Goal: Information Seeking & Learning: Learn about a topic

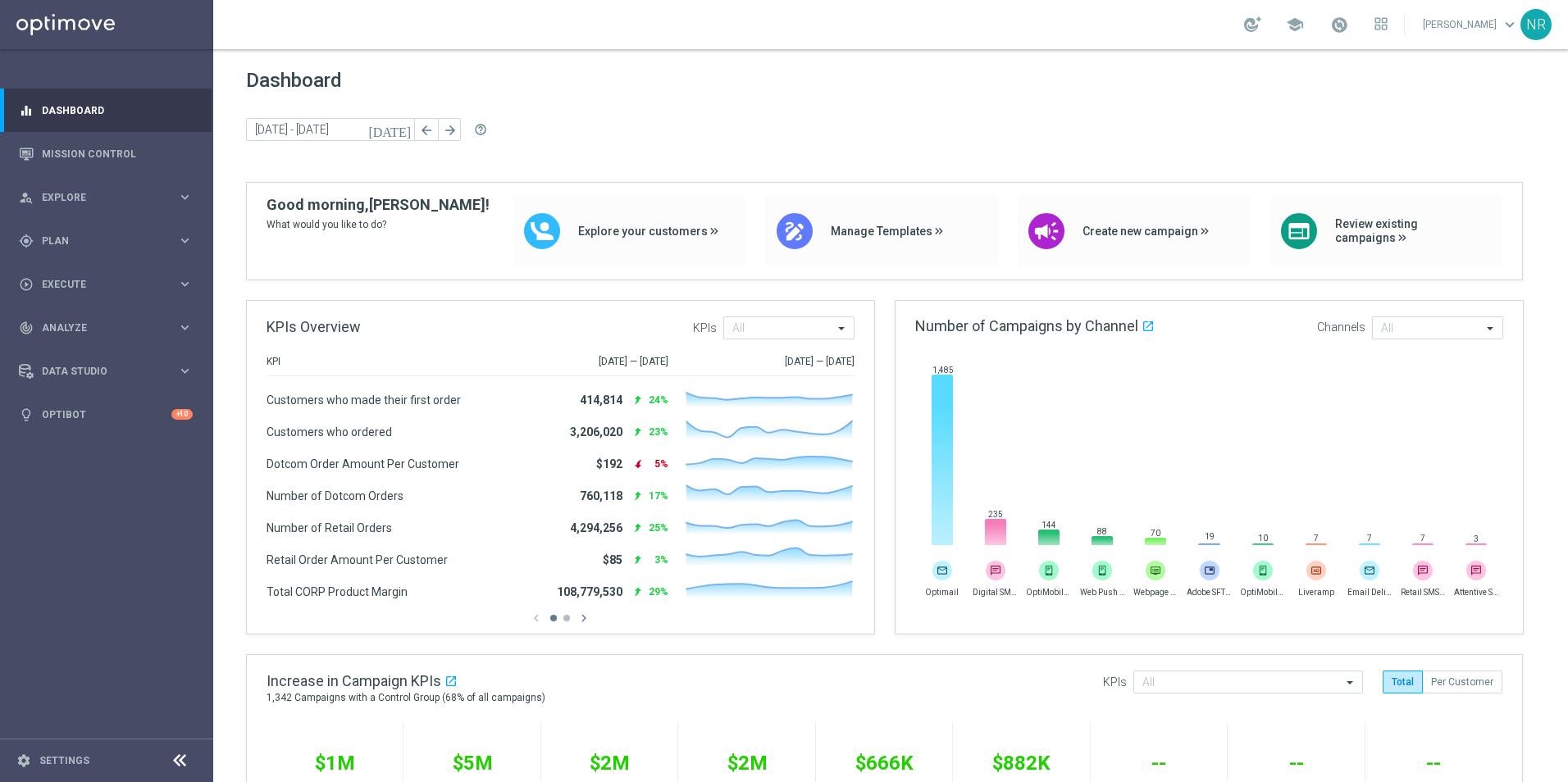
click at [1014, 94] on div "Dashboard [DATE] [DATE] - [DATE] arrow_back arrow_forward help_outline" at bounding box center [890, 125] width 1289 height 113
click at [123, 236] on span "Plan" at bounding box center [109, 241] width 135 height 10
click at [99, 155] on link "Mission Control" at bounding box center [117, 153] width 151 height 43
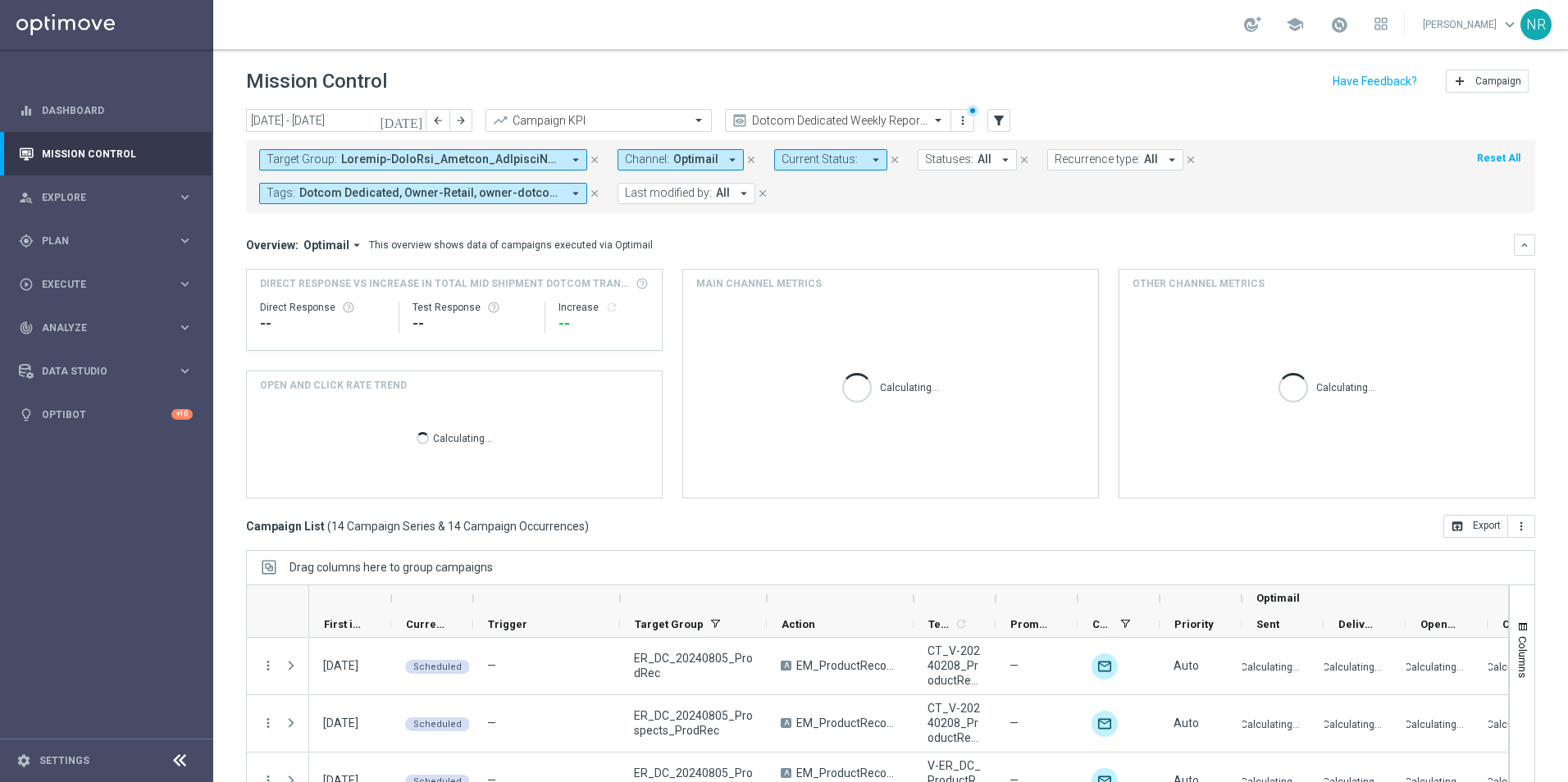
click at [595, 160] on icon "close" at bounding box center [594, 159] width 11 height 11
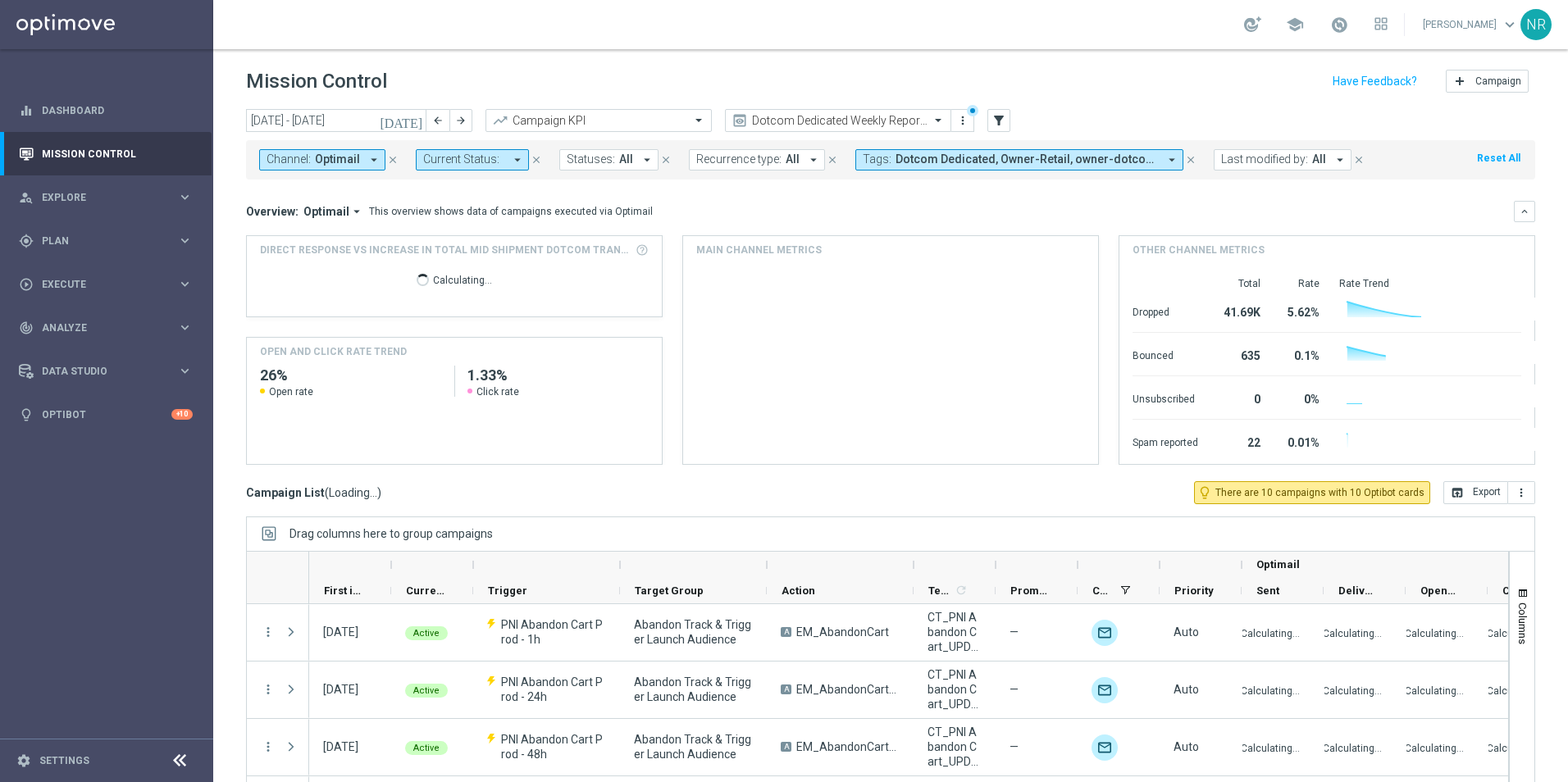
click at [413, 122] on icon "[DATE]" at bounding box center [402, 120] width 44 height 14
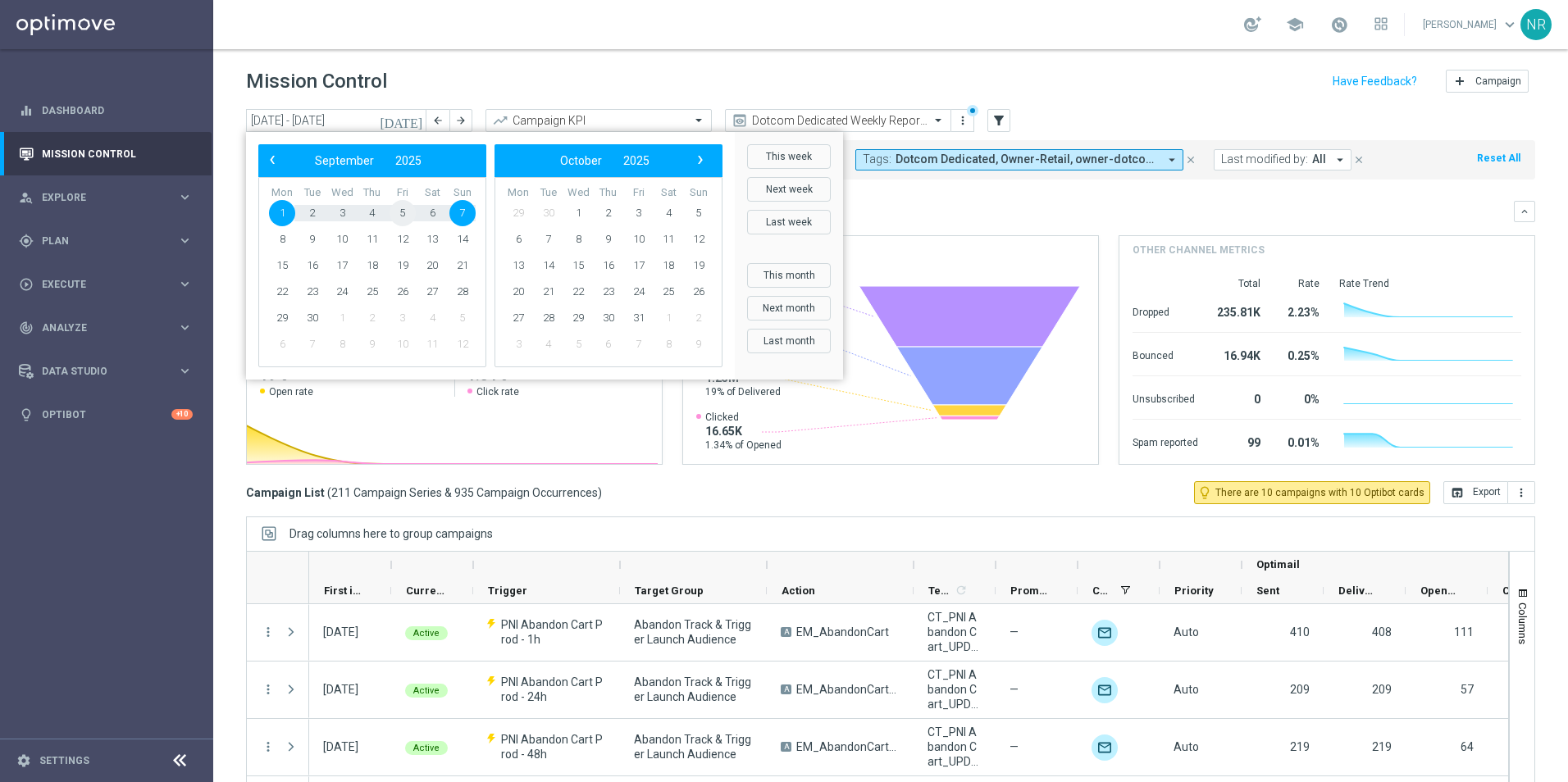
click at [406, 210] on span "5" at bounding box center [403, 213] width 26 height 26
click at [404, 210] on span "5" at bounding box center [403, 213] width 26 height 26
type input "[DATE] - [DATE]"
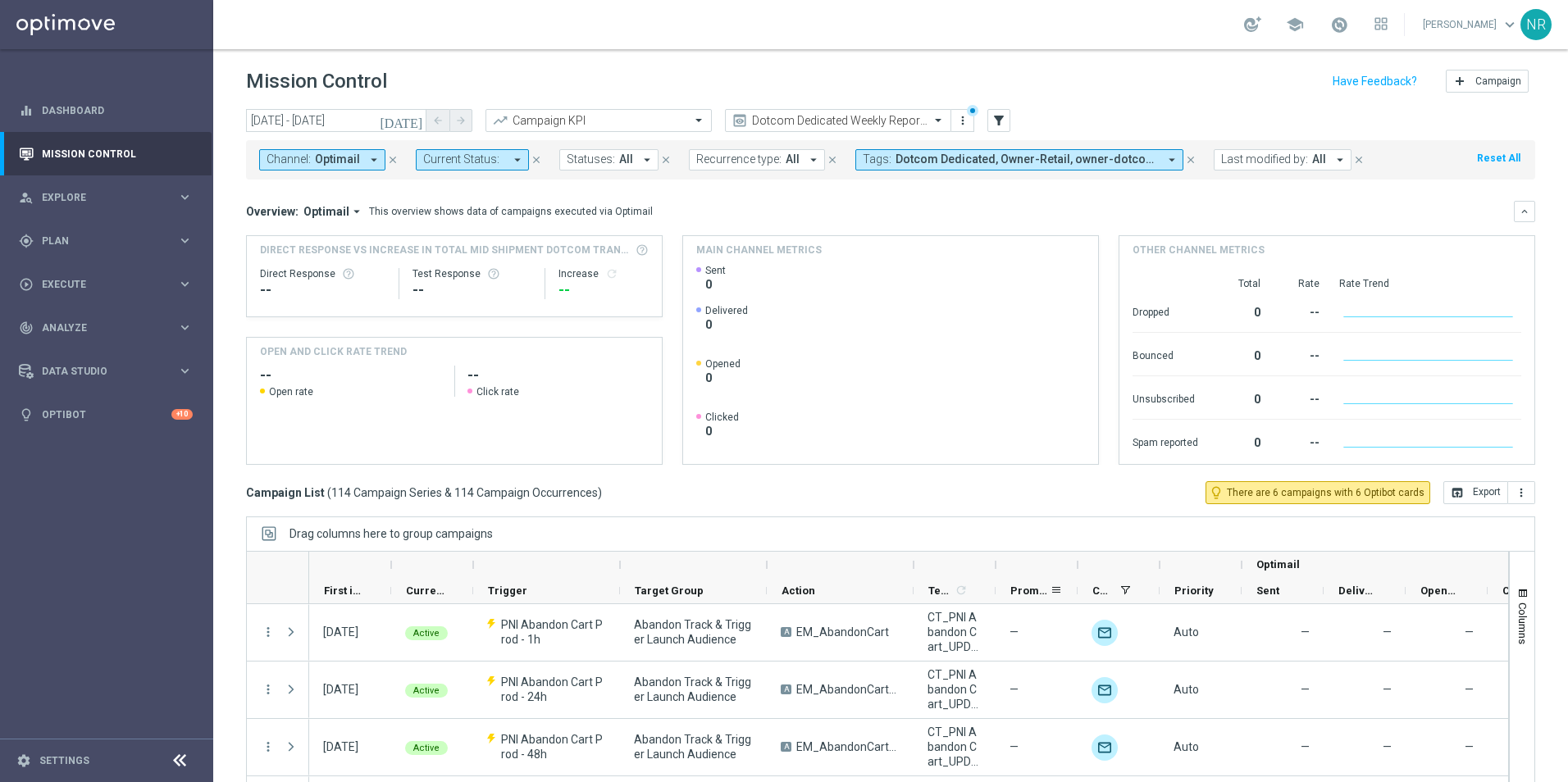
click at [1016, 590] on span "Promotions" at bounding box center [1030, 591] width 39 height 12
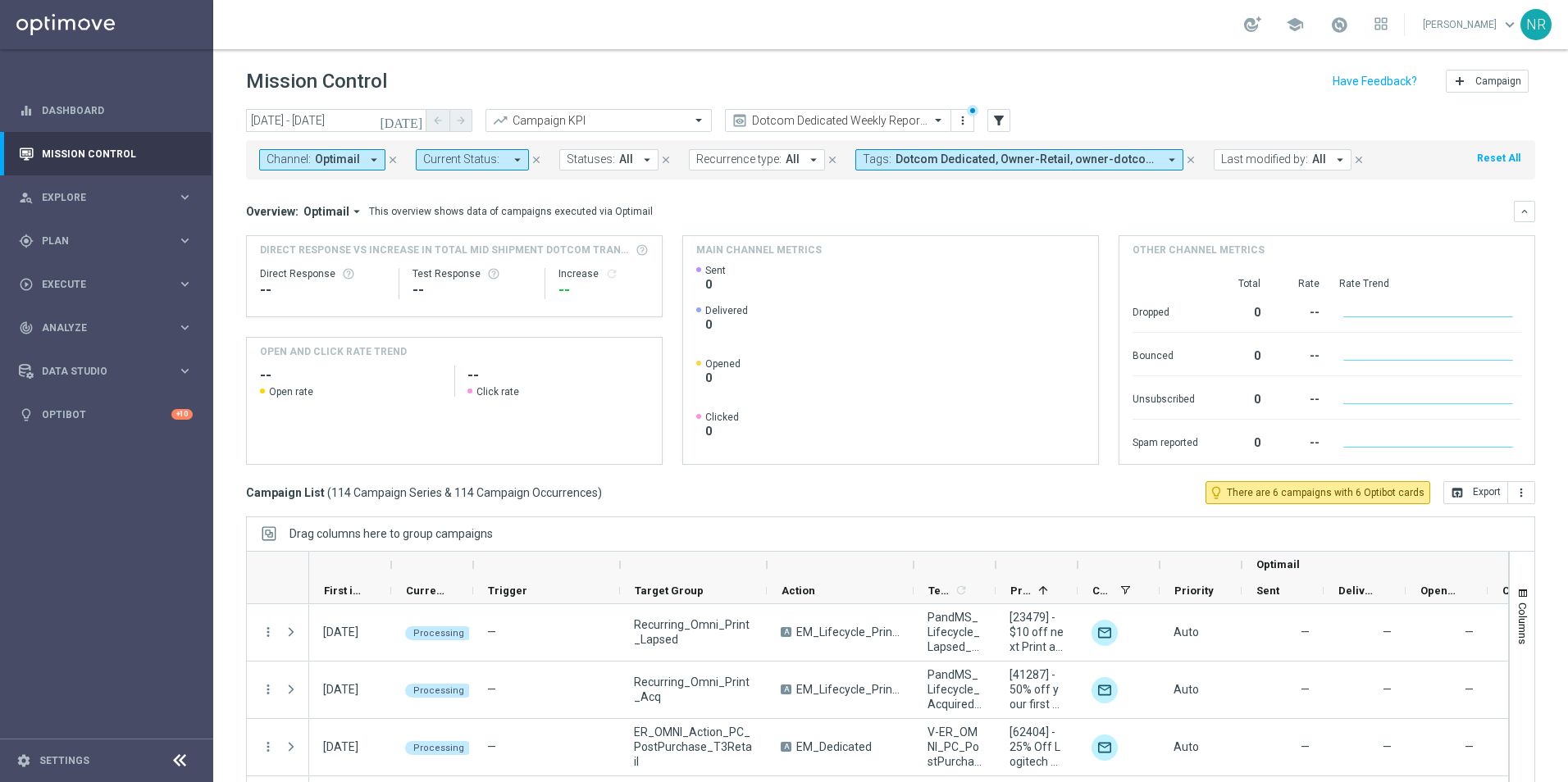
click at [930, 494] on div "Campaign List ( 114 Campaign Series & 114 Campaign Occurrences ) lightbulb_outl…" at bounding box center [890, 492] width 1289 height 23
click at [990, 123] on button "filter_alt" at bounding box center [999, 120] width 23 height 23
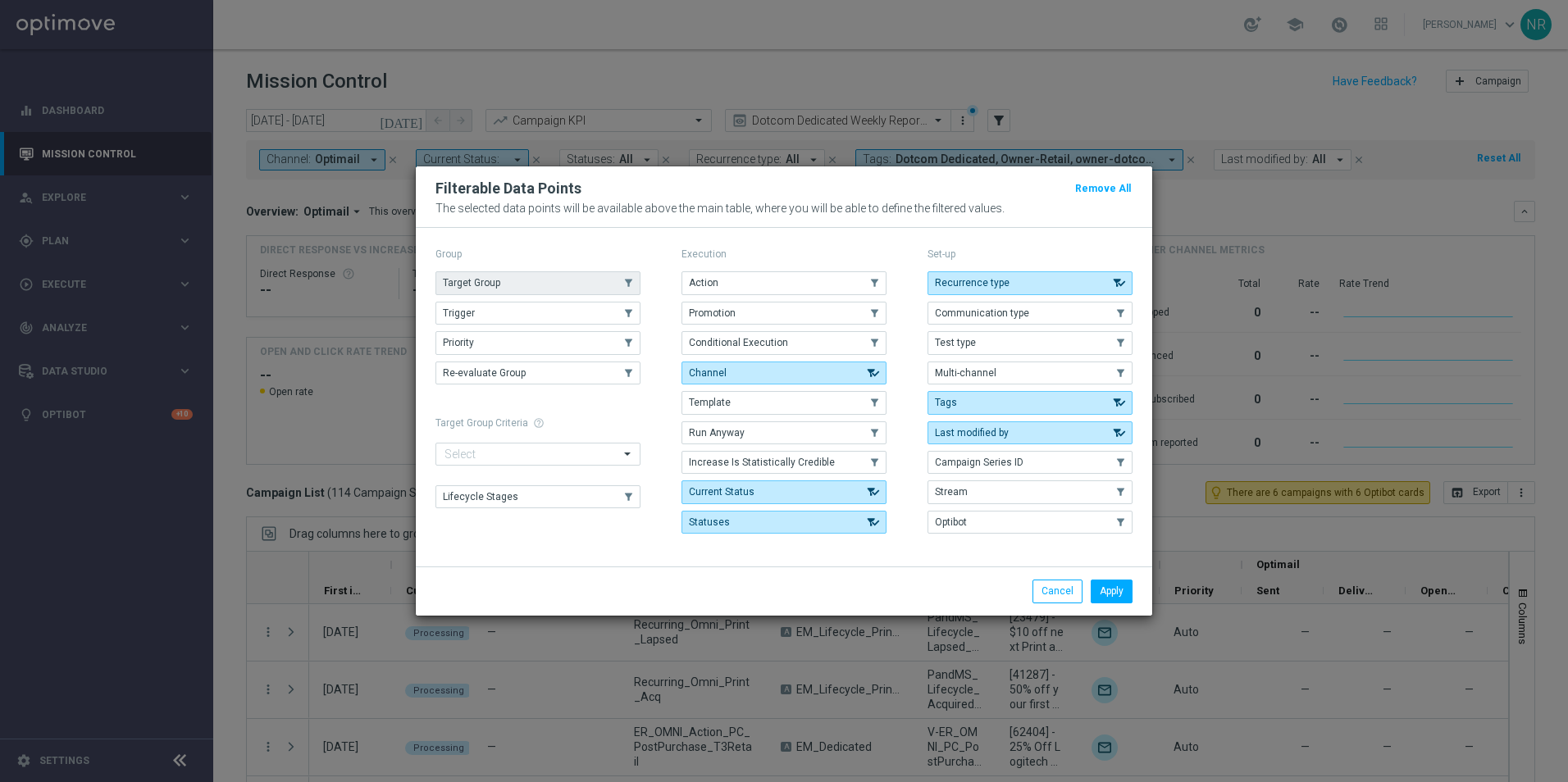
click at [564, 283] on button "Target Group" at bounding box center [538, 283] width 205 height 23
click at [1106, 601] on button "Apply" at bounding box center [1111, 591] width 42 height 23
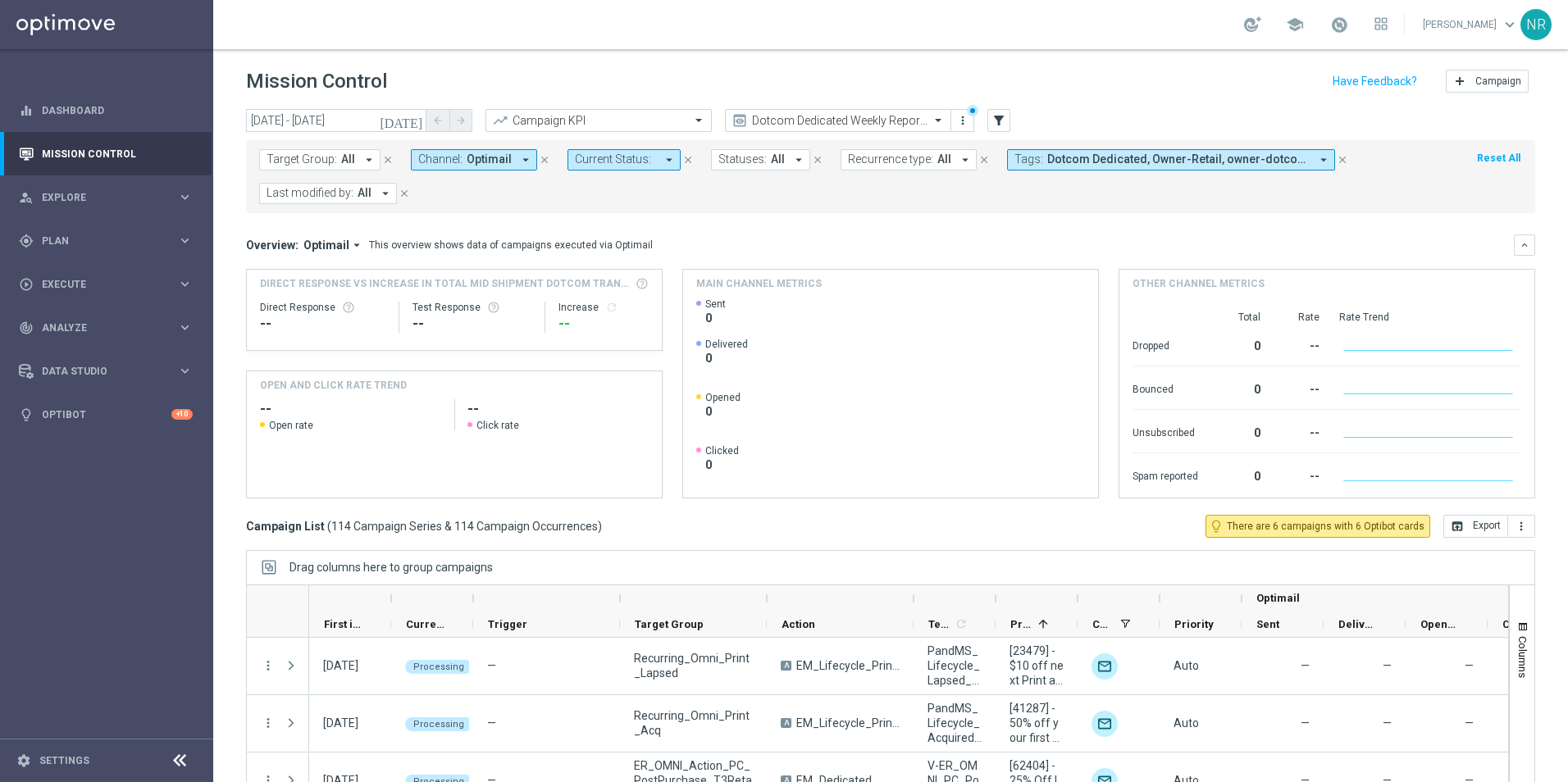
click at [328, 160] on span "Target Group:" at bounding box center [301, 159] width 71 height 14
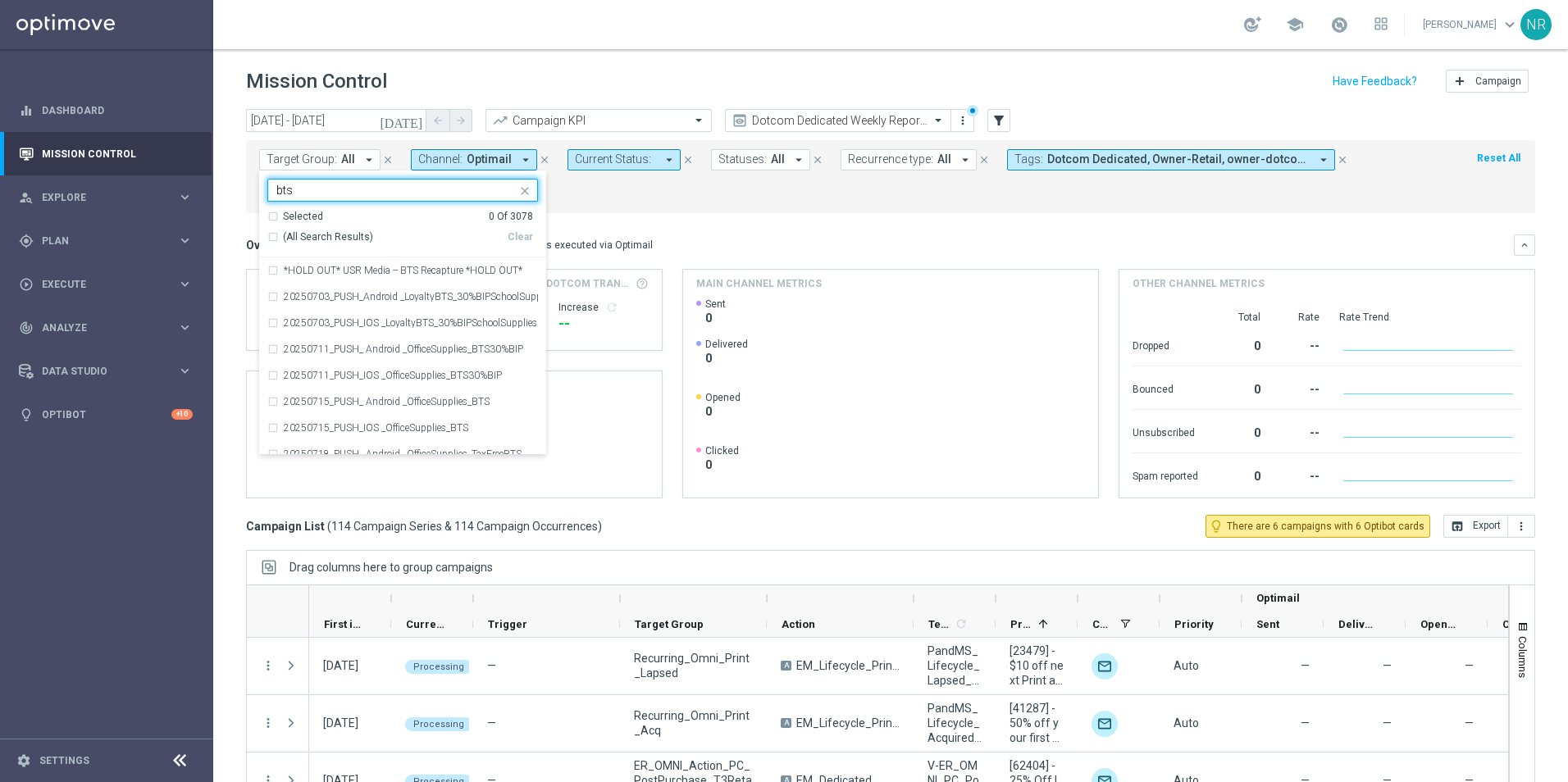
click at [297, 243] on span "(All Search Results)" at bounding box center [328, 237] width 90 height 14
type input "bts"
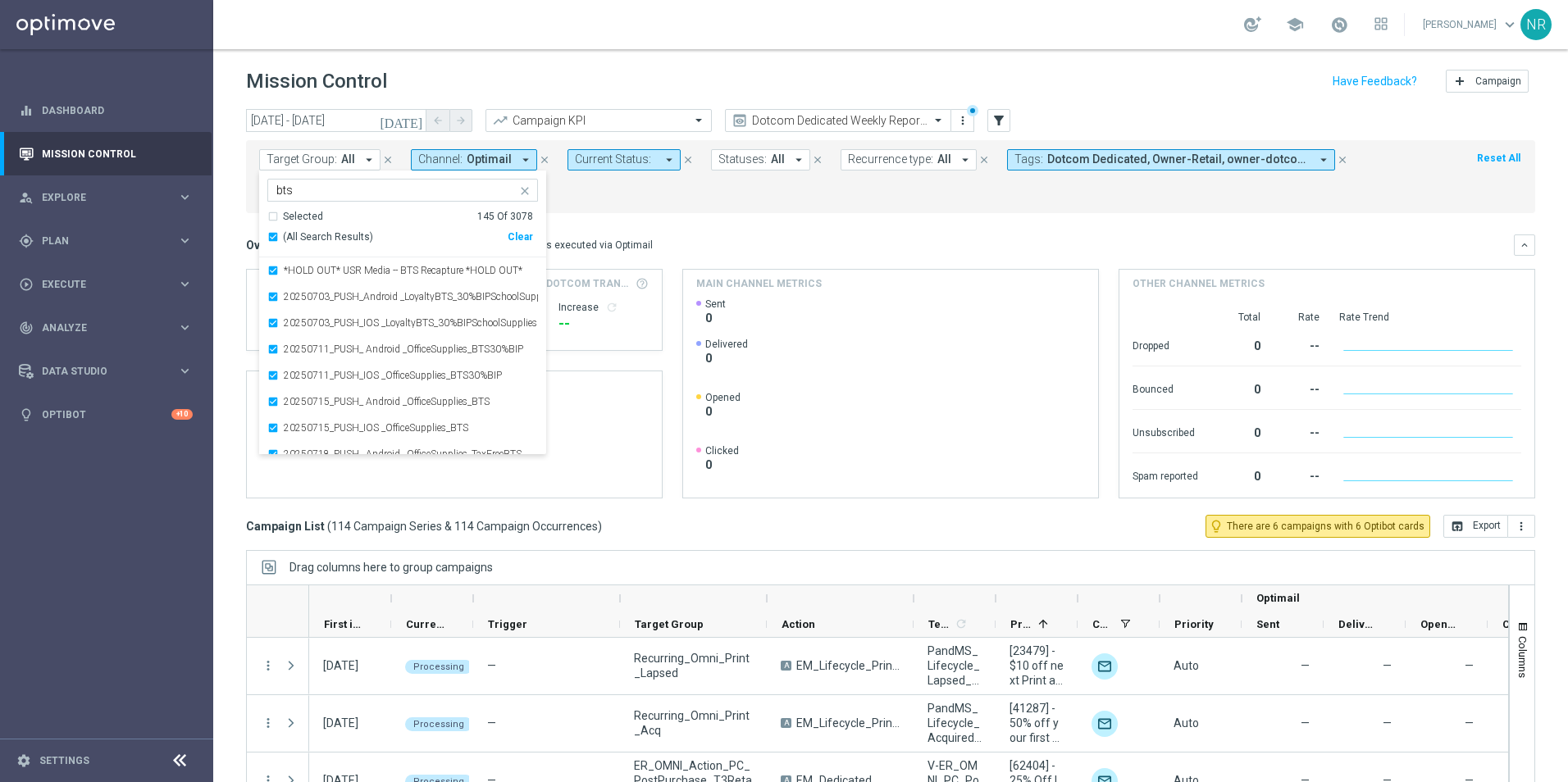
click at [726, 237] on div "Overview: Optimail arrow_drop_down This overview shows data of campaigns execut…" at bounding box center [879, 244] width 1268 height 14
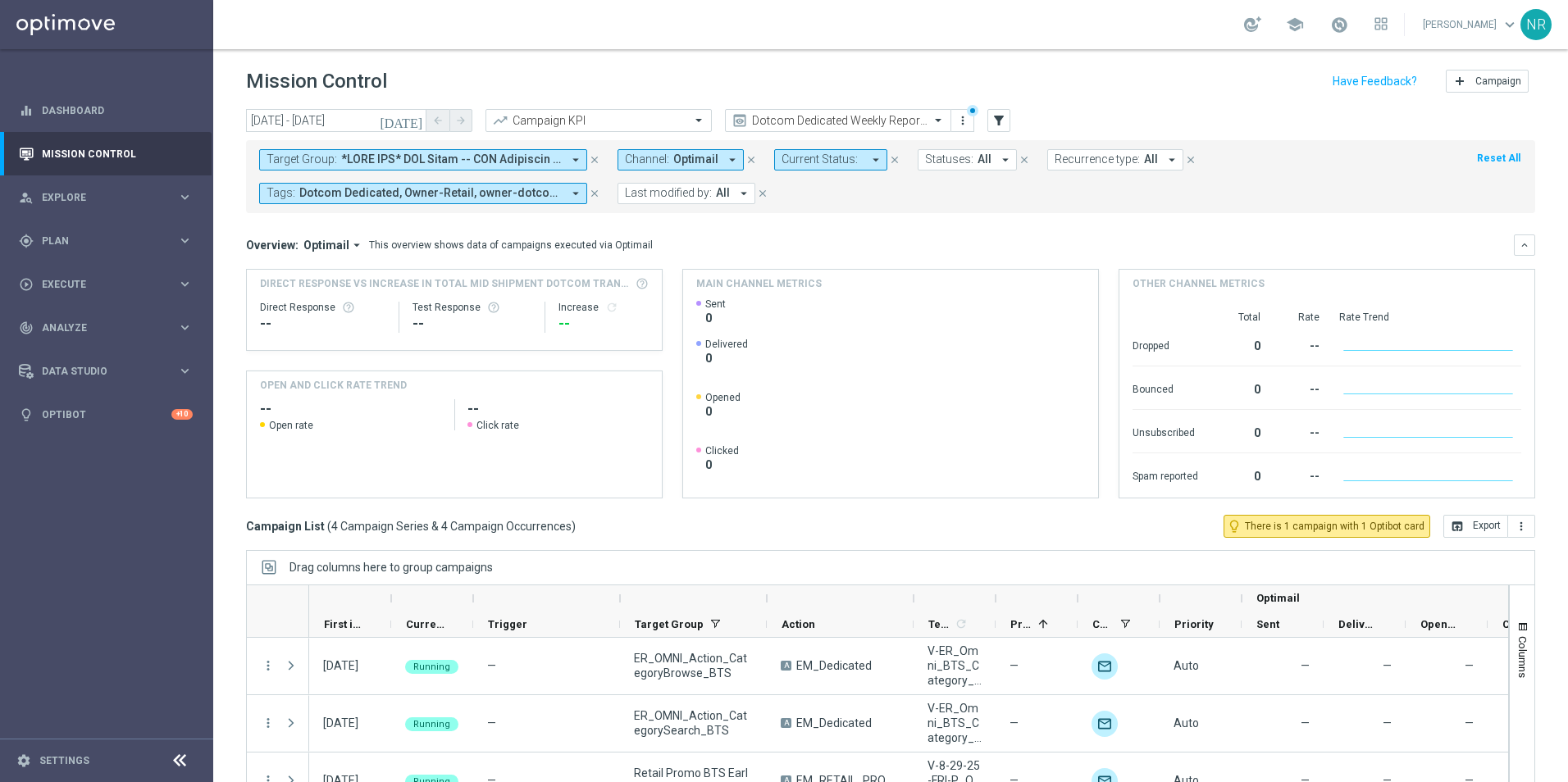
click at [422, 116] on icon "[DATE]" at bounding box center [402, 120] width 44 height 14
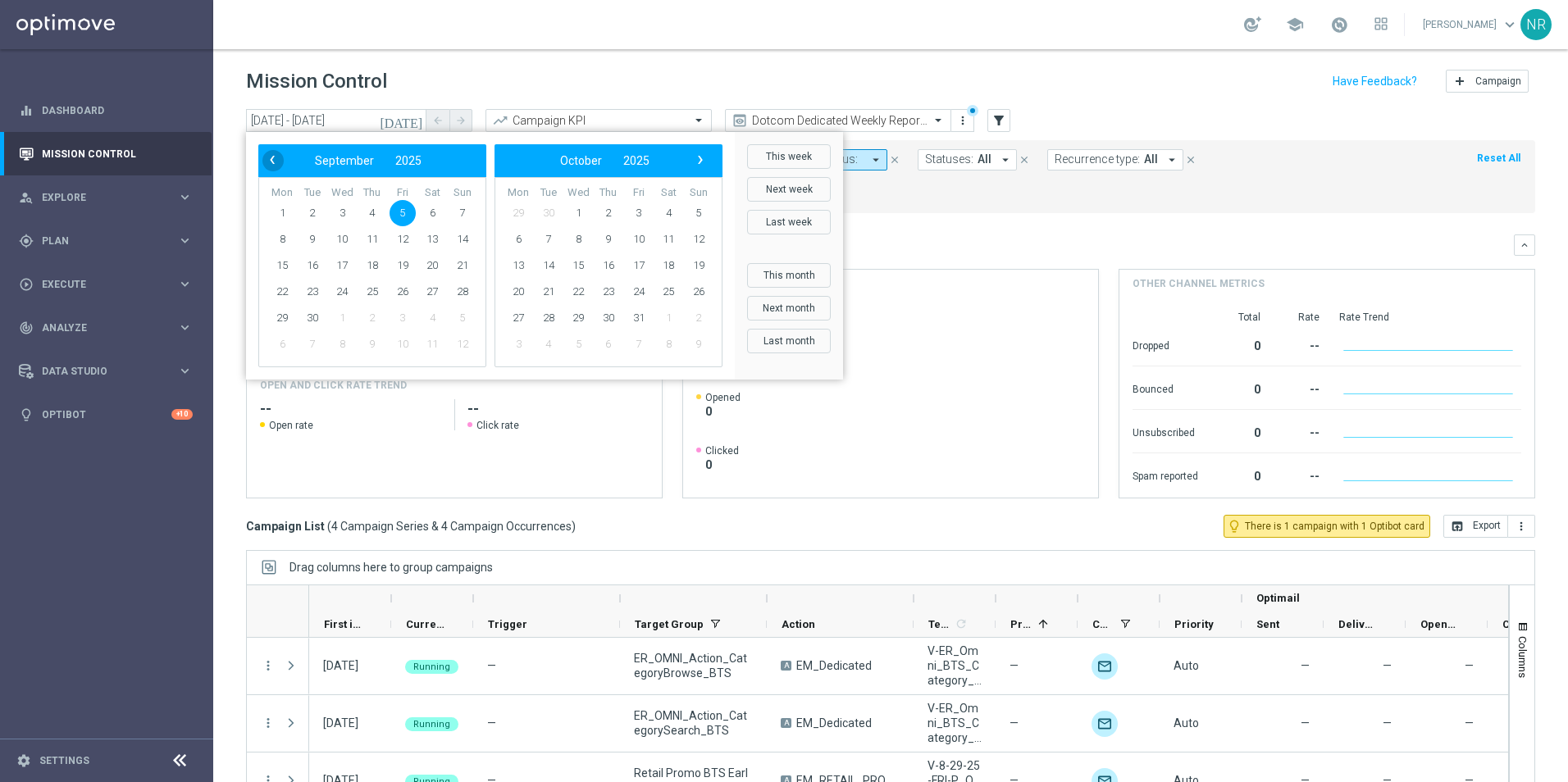
click at [264, 157] on span "‹" at bounding box center [272, 159] width 21 height 21
click at [283, 318] on span "25" at bounding box center [282, 317] width 26 height 26
click at [458, 310] on span "31" at bounding box center [462, 317] width 26 height 26
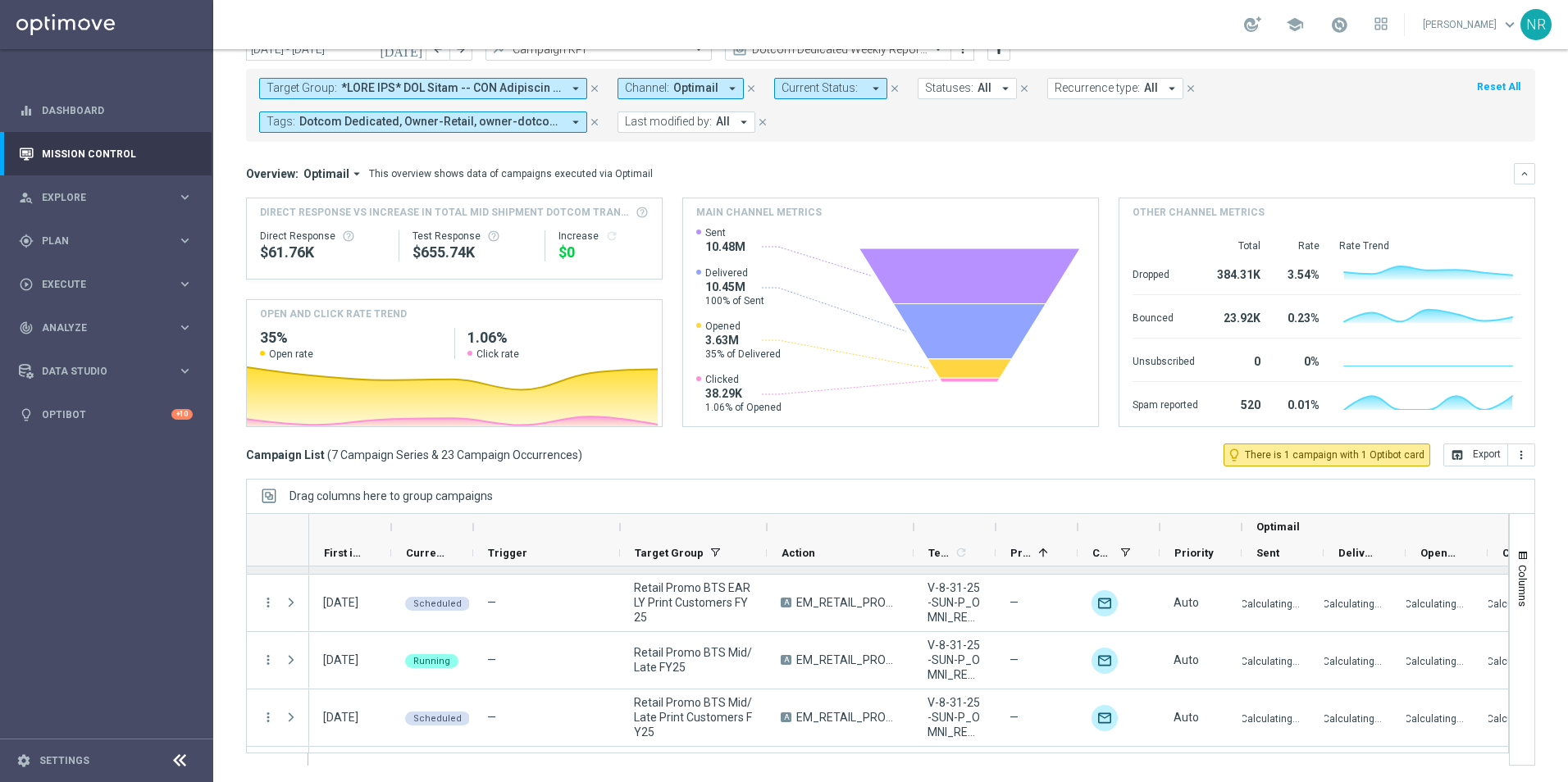
scroll to position [215, 0]
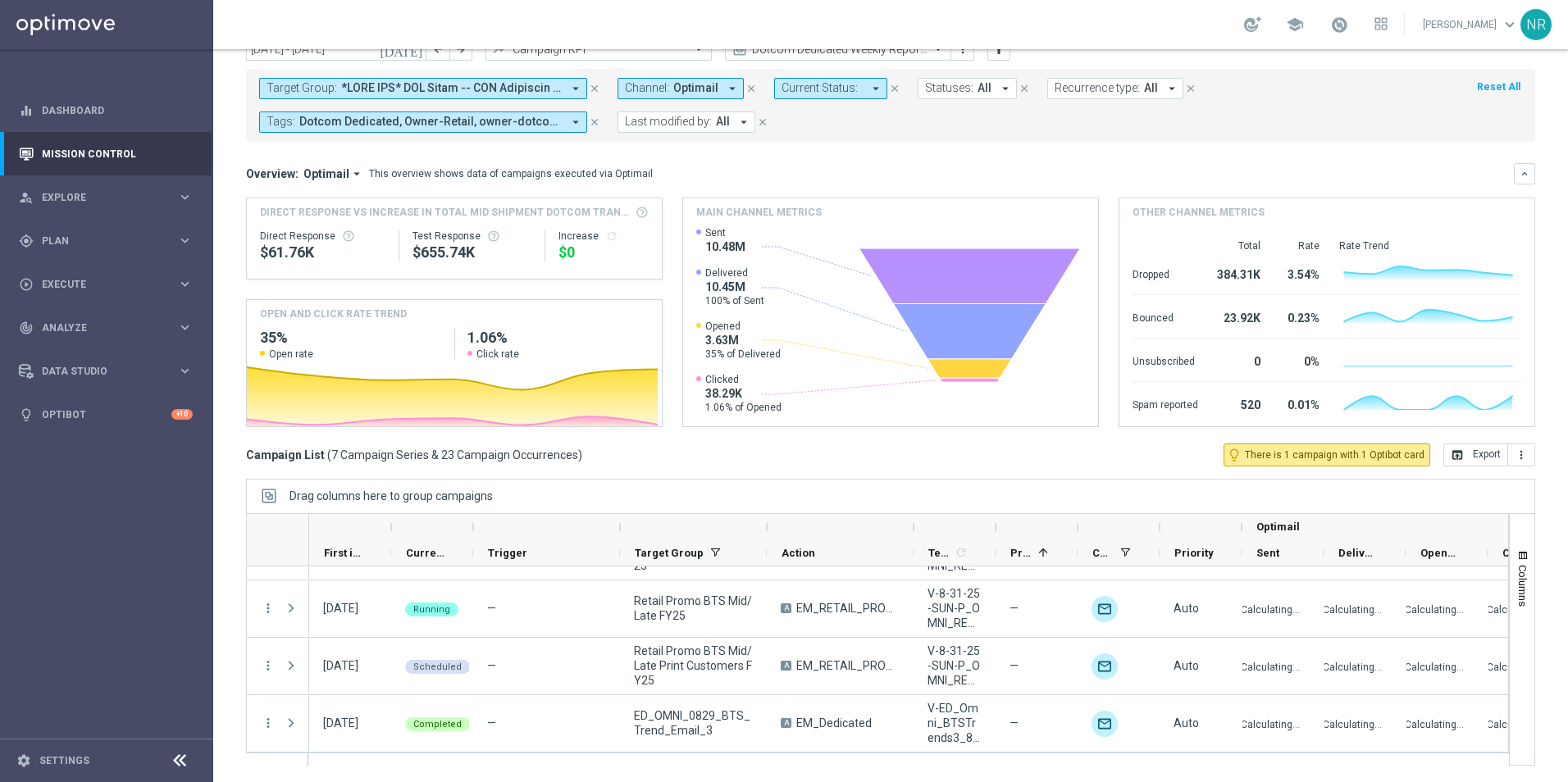
click at [754, 464] on div "Campaign List ( 7 Campaign Series & 23 Campaign Occurrences ) lightbulb_outline…" at bounding box center [890, 454] width 1289 height 23
click at [933, 173] on div "Overview: Optimail arrow_drop_down This overview shows data of campaigns execut…" at bounding box center [879, 174] width 1268 height 14
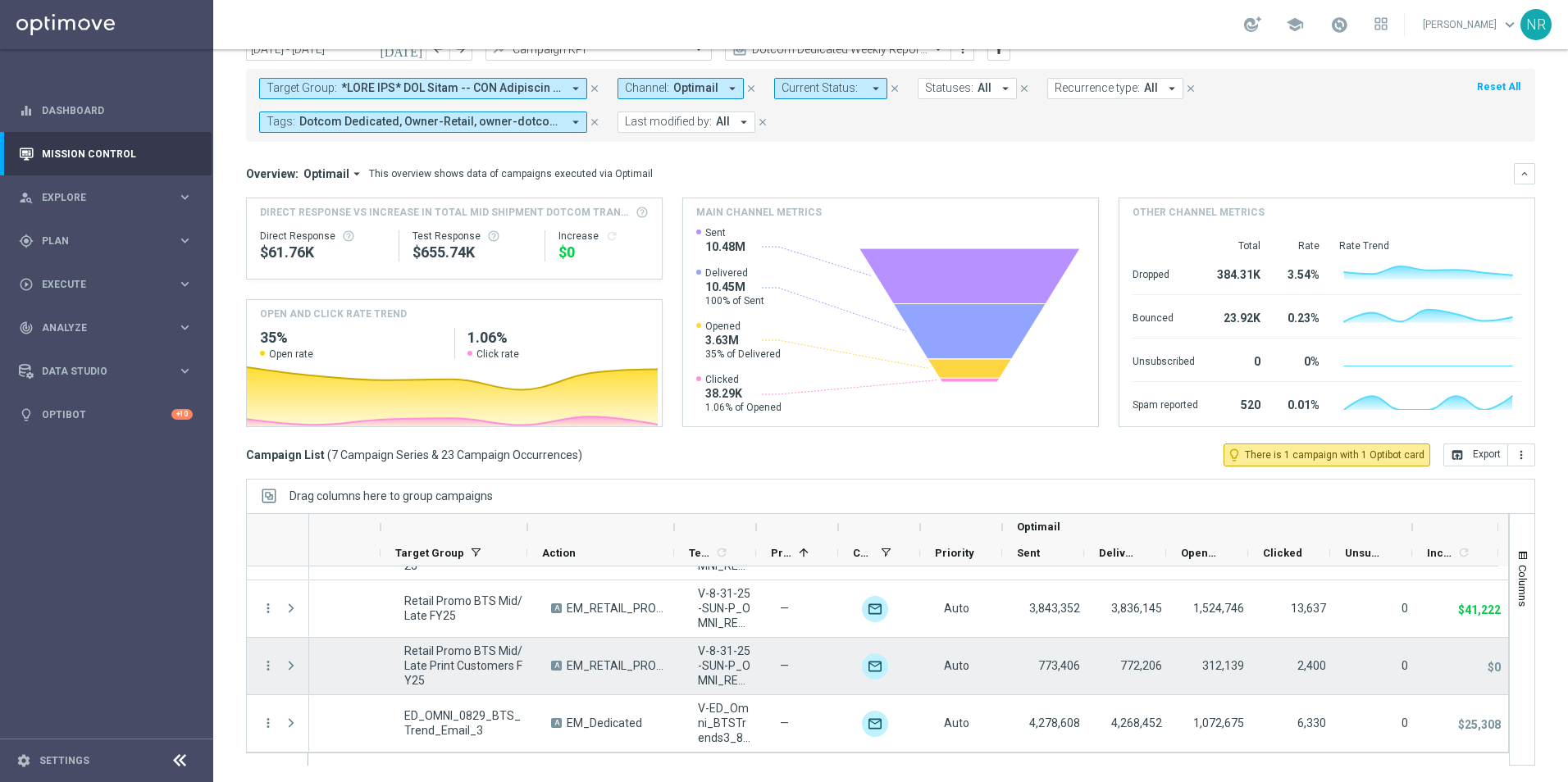
scroll to position [0, 0]
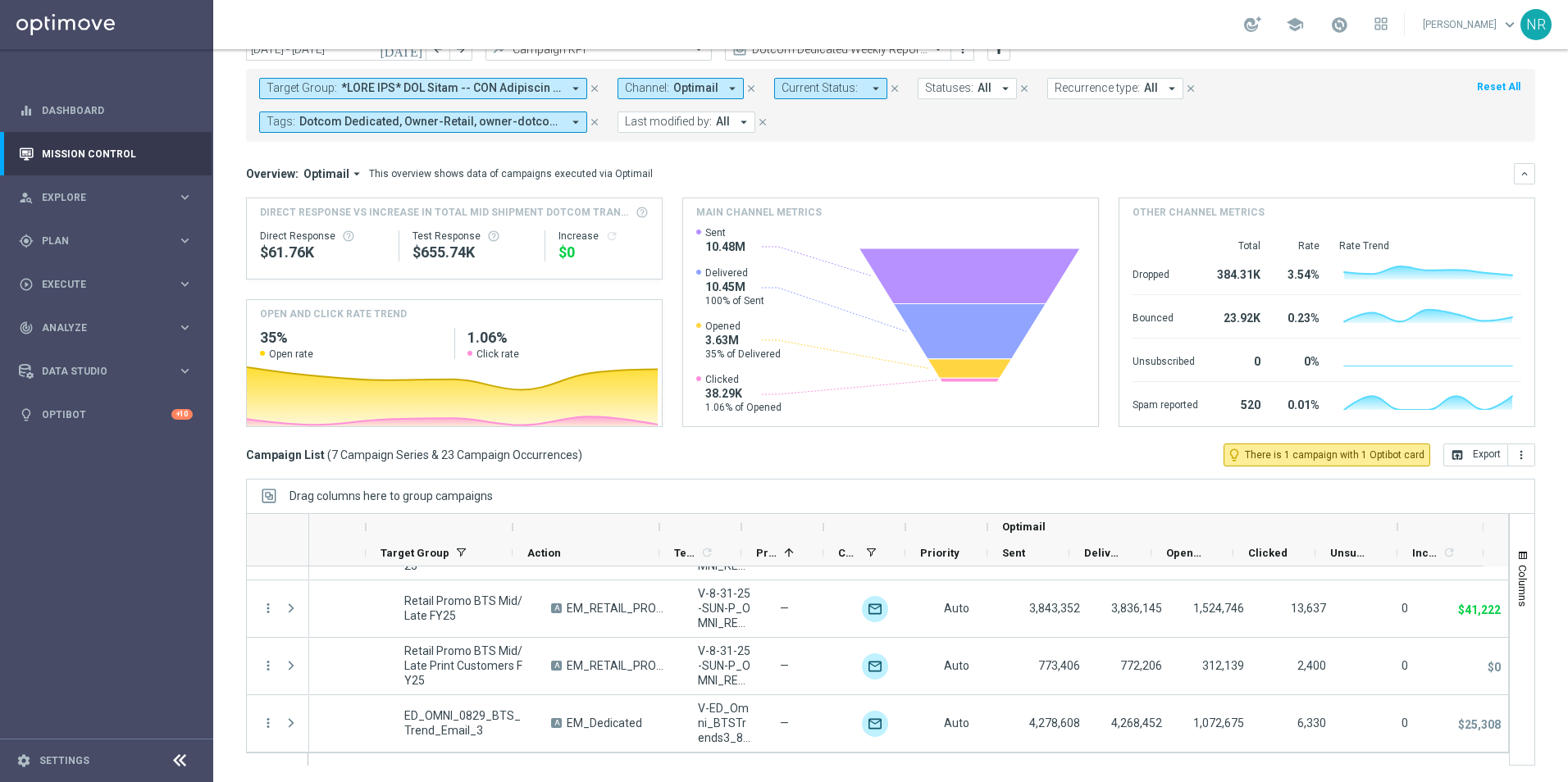
click at [1062, 443] on div "Campaign List ( 7 Campaign Series & 23 Campaign Occurrences ) lightbulb_outline…" at bounding box center [890, 454] width 1289 height 23
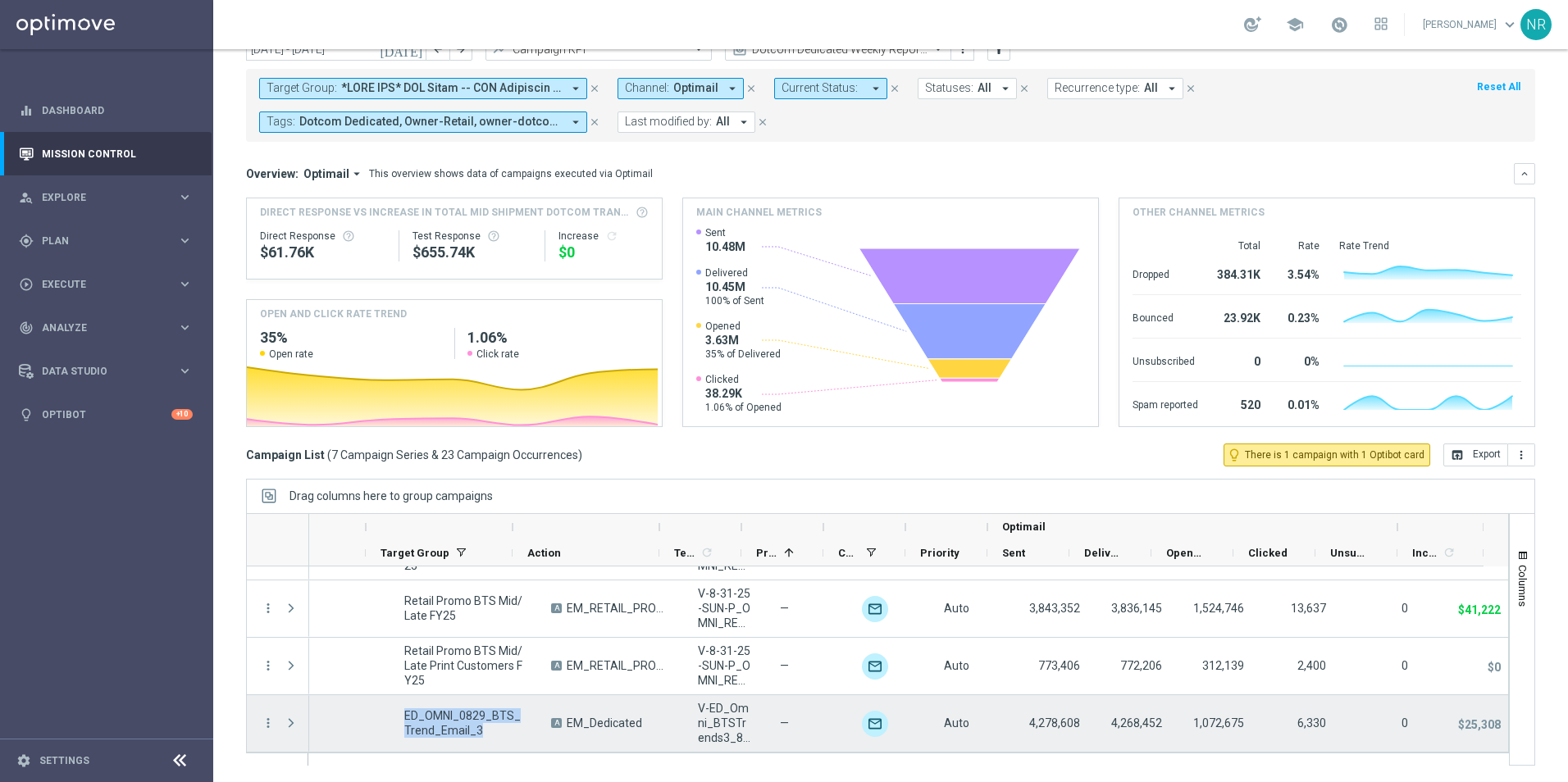
drag, startPoint x: 455, startPoint y: 726, endPoint x: 375, endPoint y: 714, distance: 80.9
click at [391, 715] on div "ED_OMNI_0829_BTS_Trend_Email_3" at bounding box center [464, 723] width 146 height 56
drag, startPoint x: 375, startPoint y: 714, endPoint x: 398, endPoint y: 716, distance: 23.1
copy span "ED_OMNI_0829_BTS_Trend_Email_3"
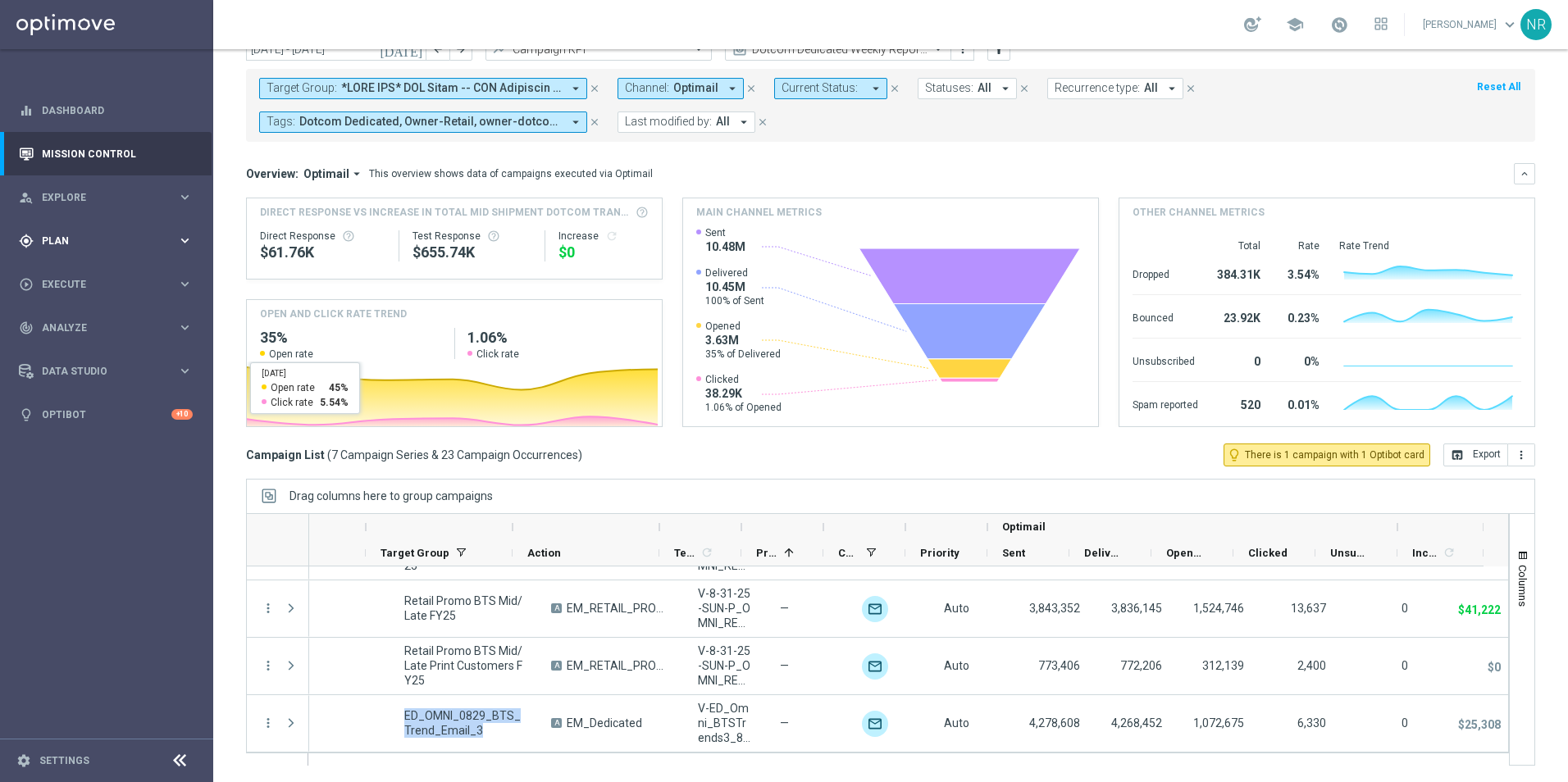
click at [87, 243] on span "Plan" at bounding box center [109, 241] width 135 height 10
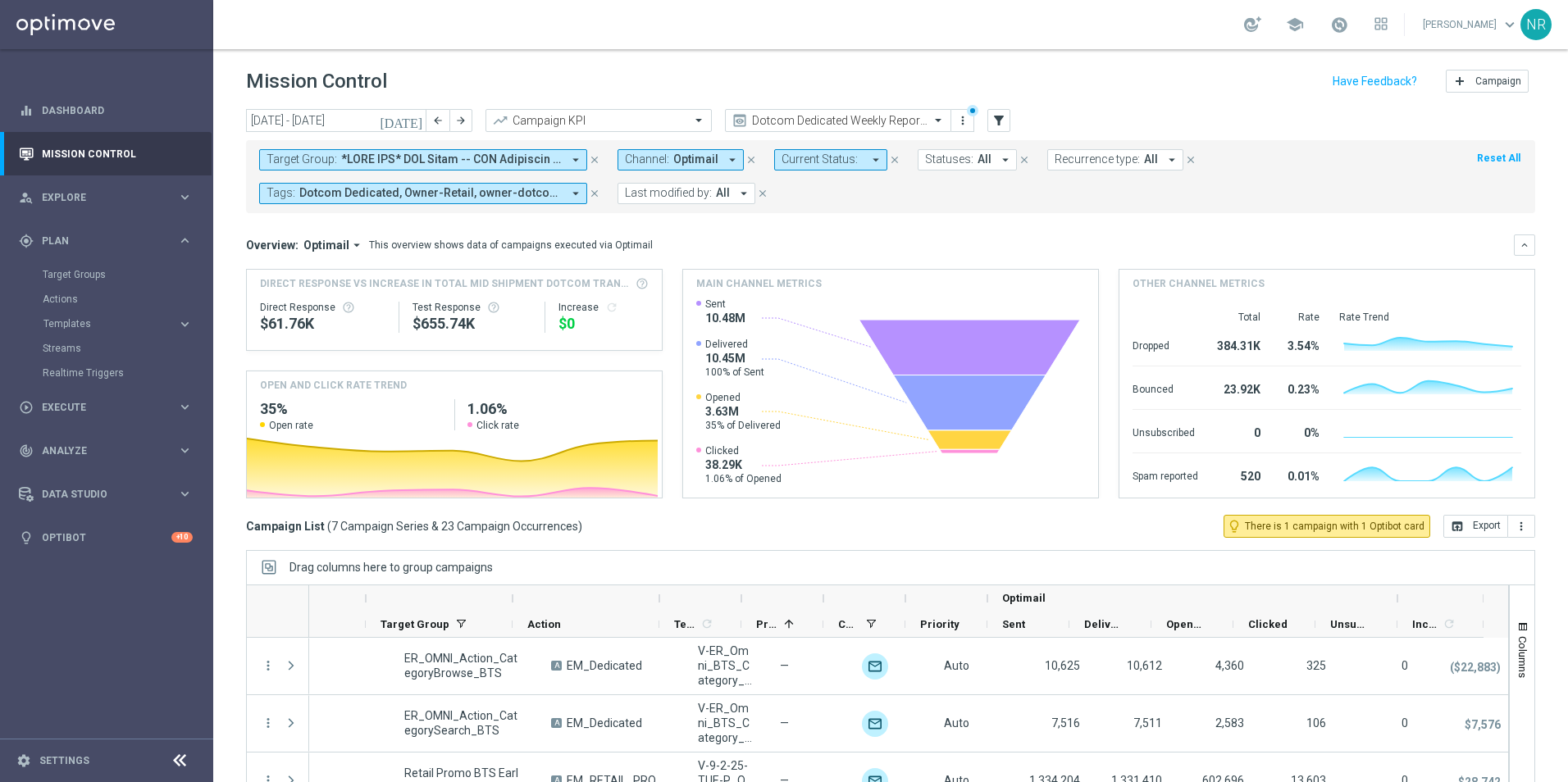
click at [415, 123] on icon "[DATE]" at bounding box center [402, 120] width 44 height 14
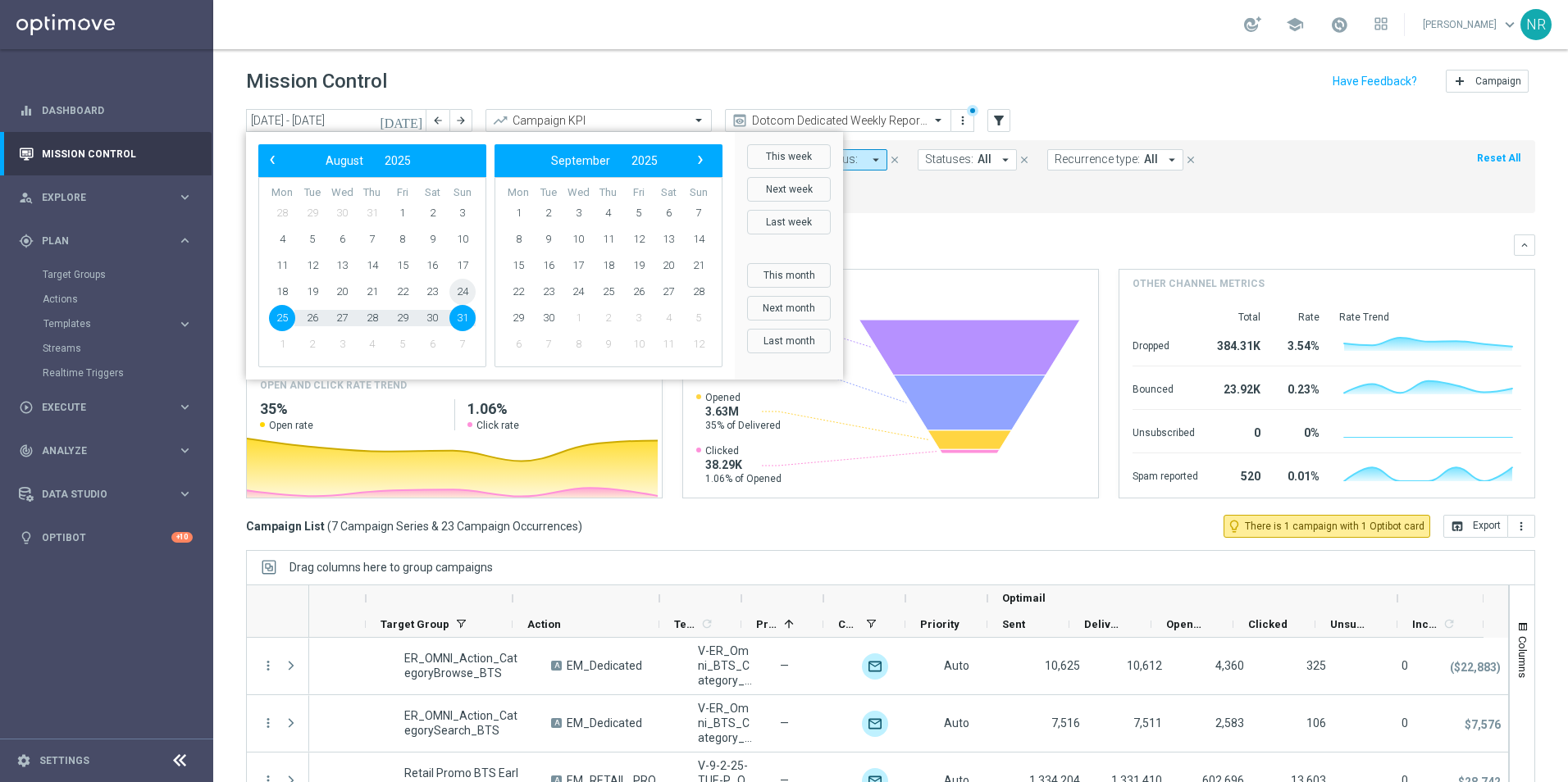
click at [464, 294] on span "24" at bounding box center [462, 292] width 26 height 26
click at [428, 323] on span "30" at bounding box center [432, 317] width 26 height 26
type input "[DATE] - [DATE]"
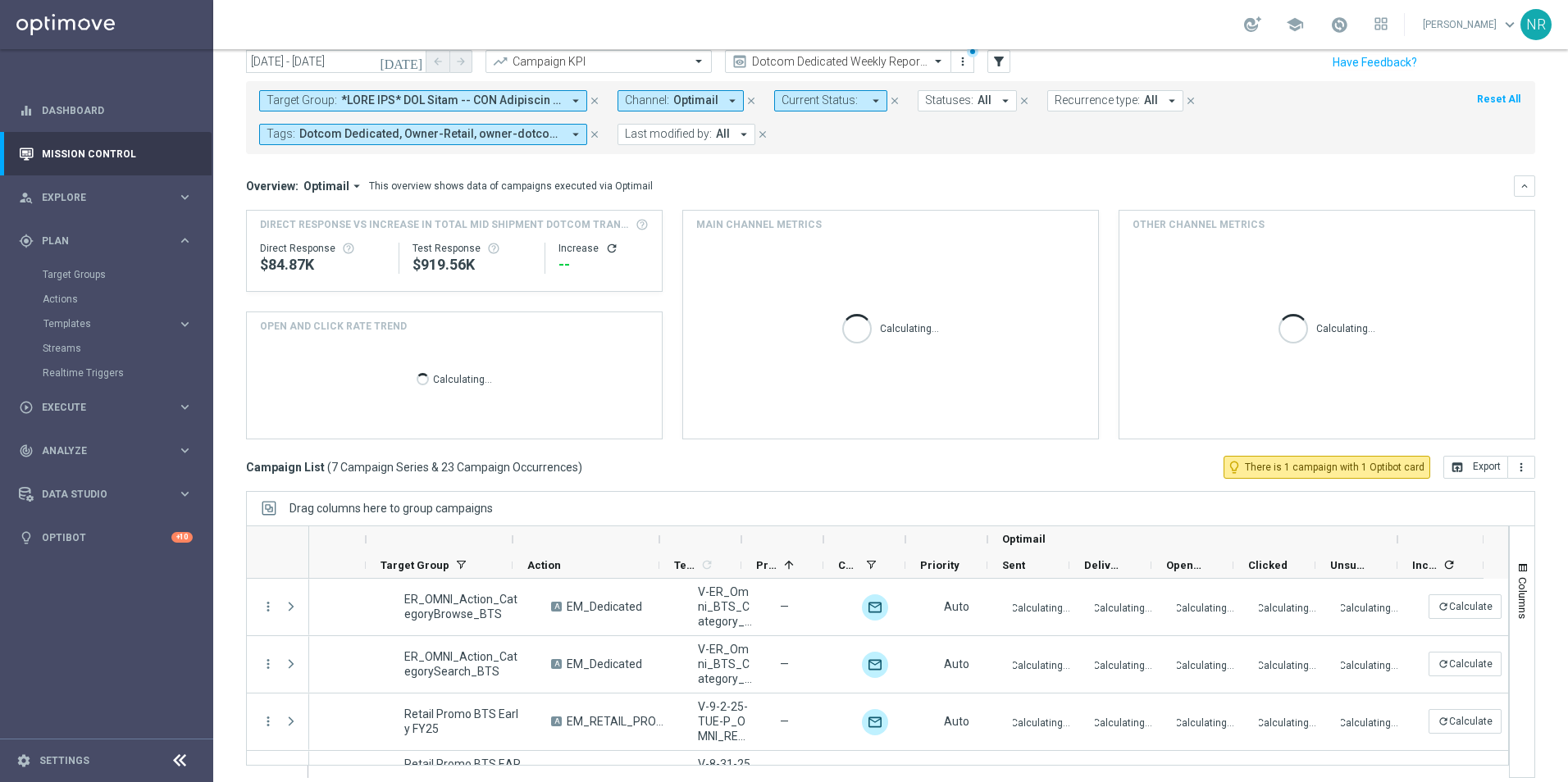
scroll to position [71, 0]
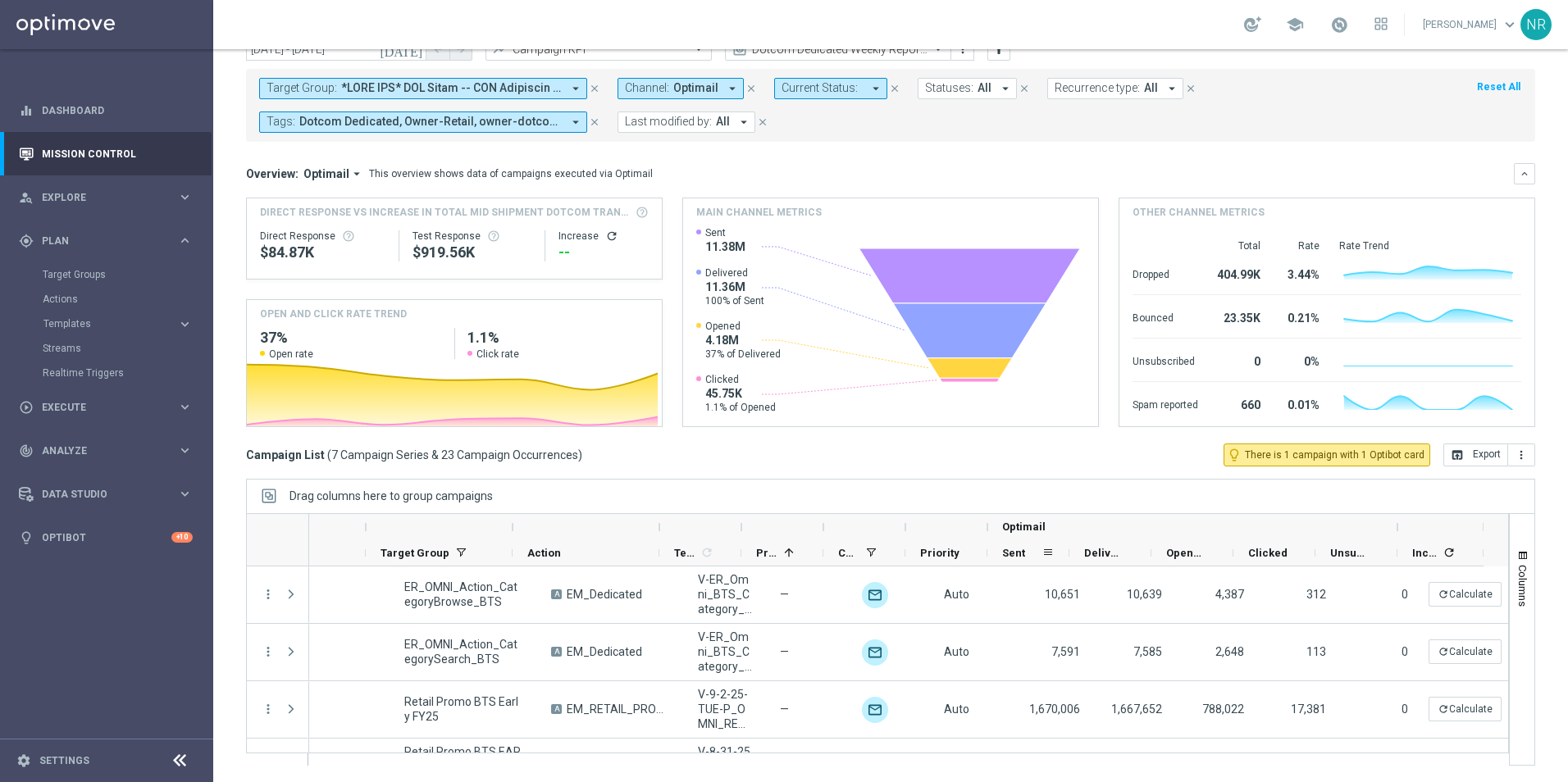
click at [1026, 549] on div "Sent" at bounding box center [1021, 553] width 39 height 26
click at [1025, 548] on div "Sent 1" at bounding box center [1021, 553] width 39 height 26
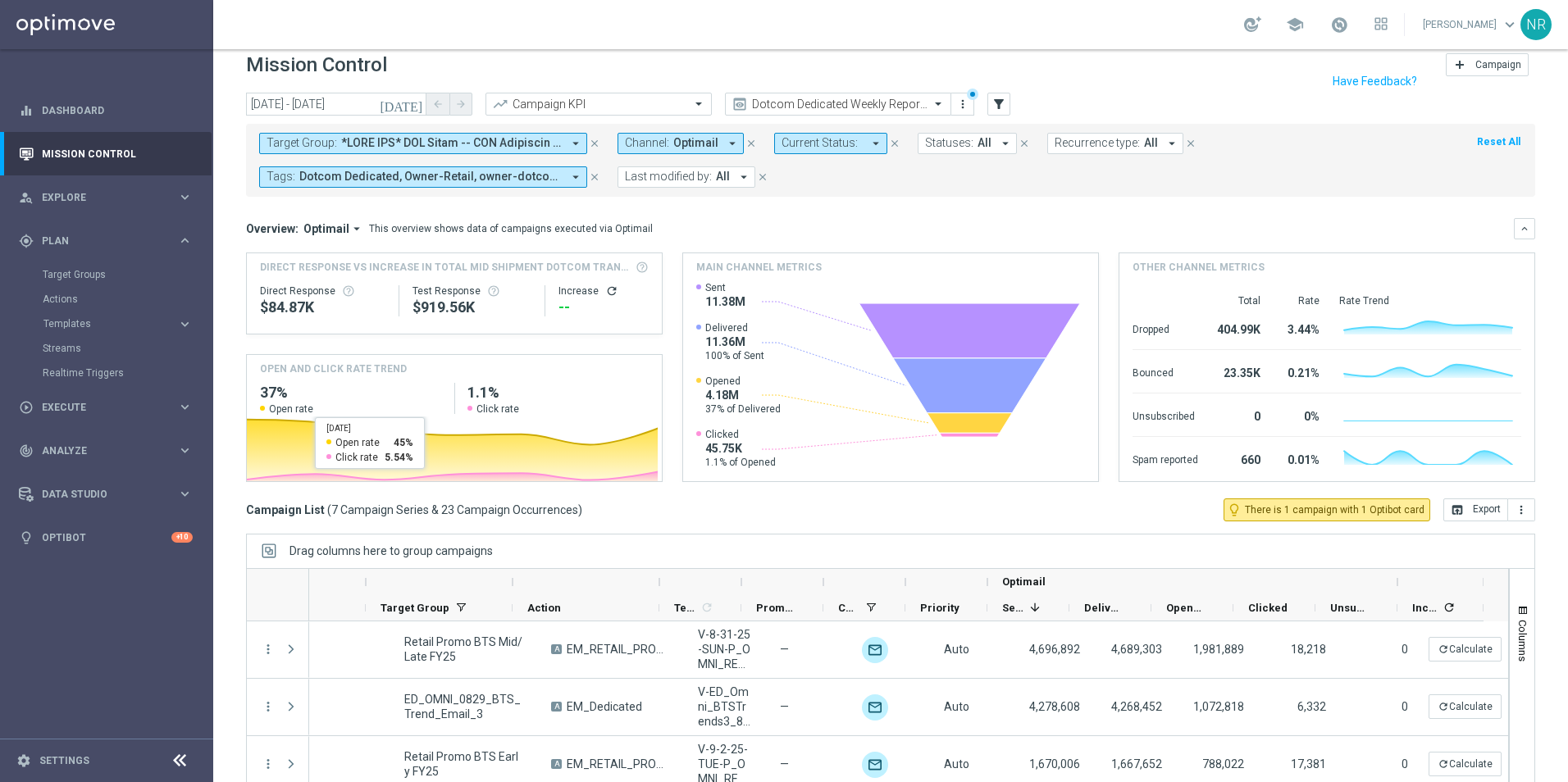
scroll to position [0, 0]
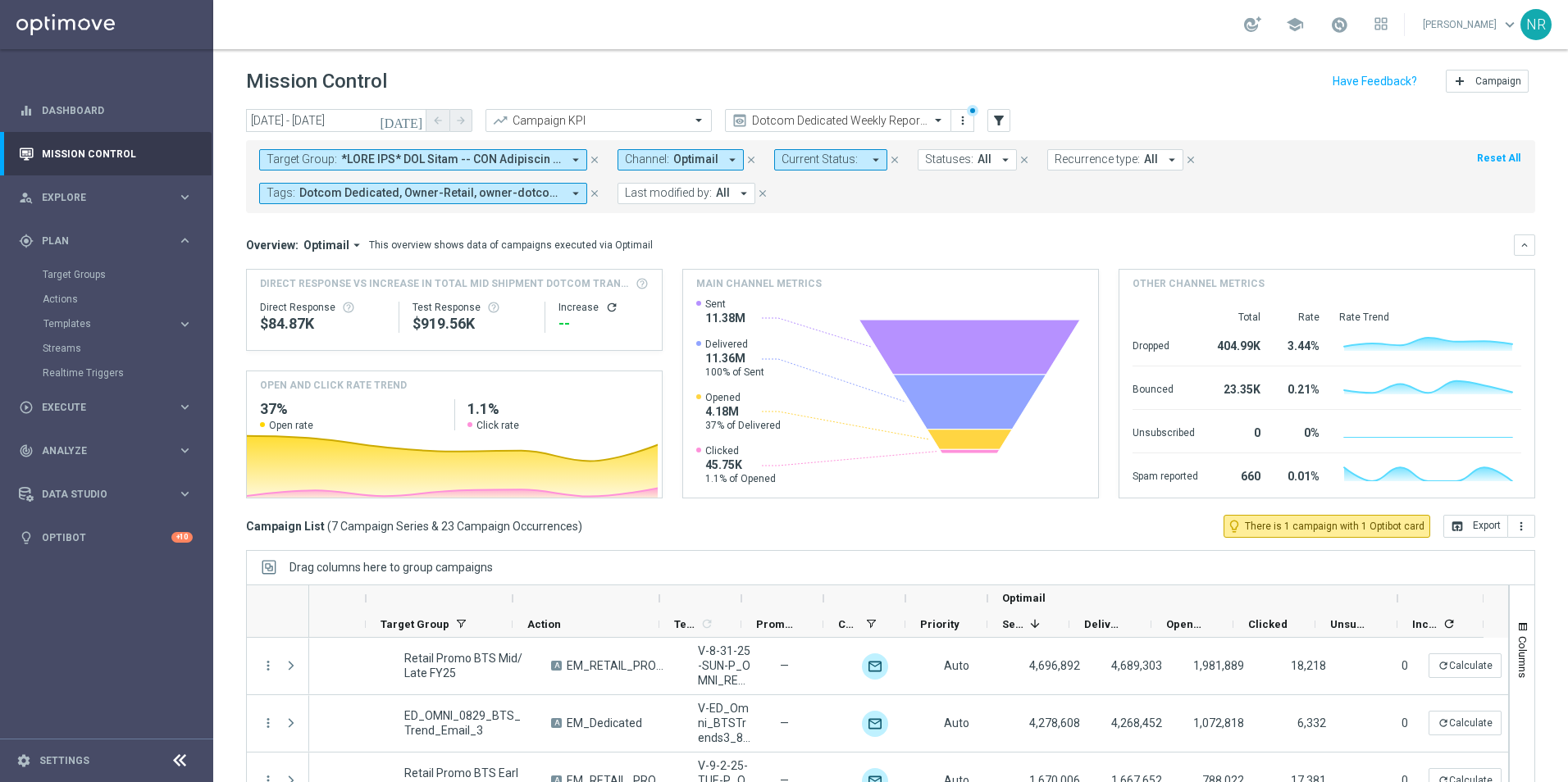
click at [413, 123] on icon "[DATE]" at bounding box center [402, 120] width 44 height 14
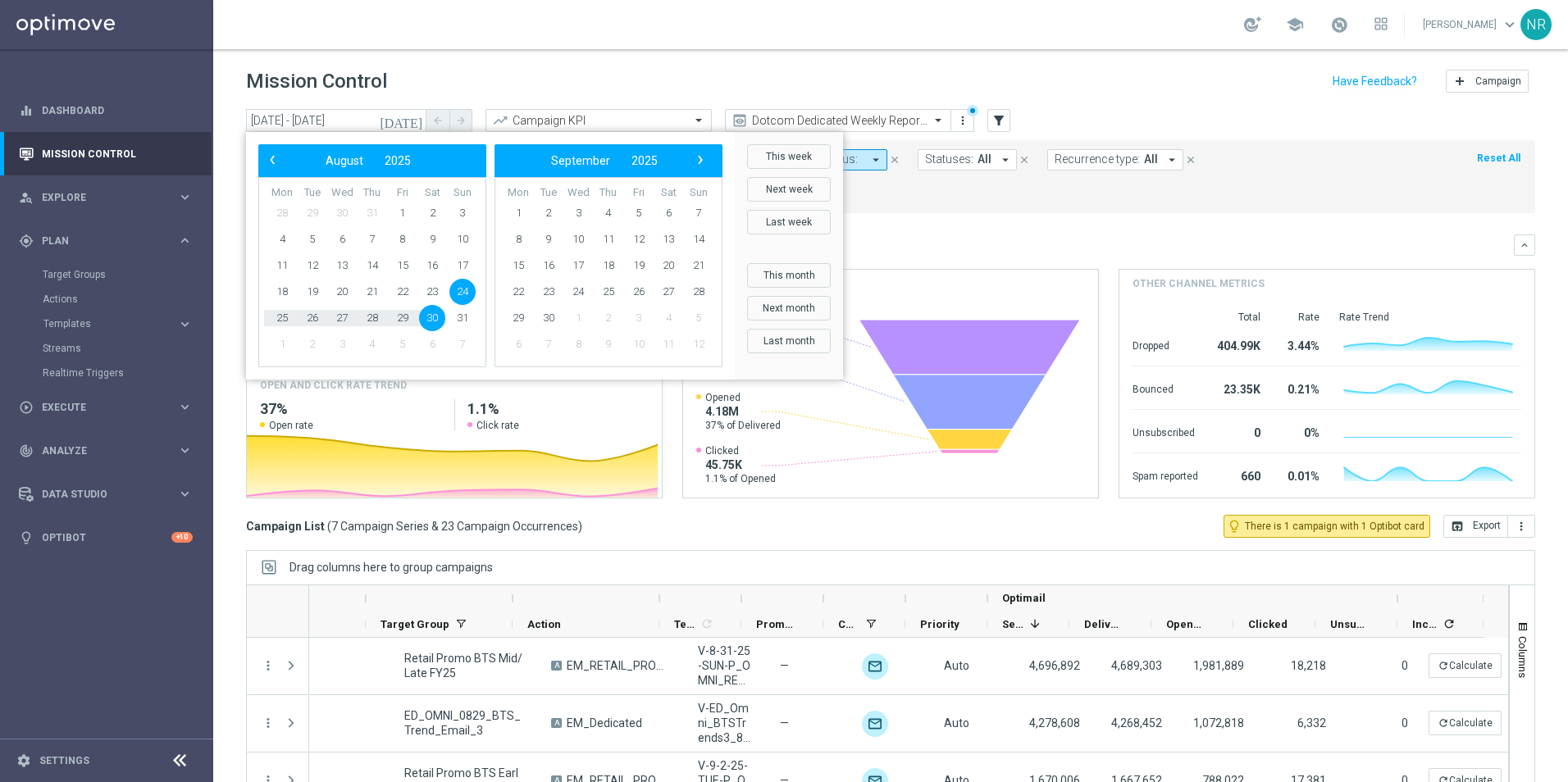
click at [1226, 236] on div "Overview: Optimail arrow_drop_down This overview shows data of campaigns execut…" at bounding box center [890, 245] width 1289 height 21
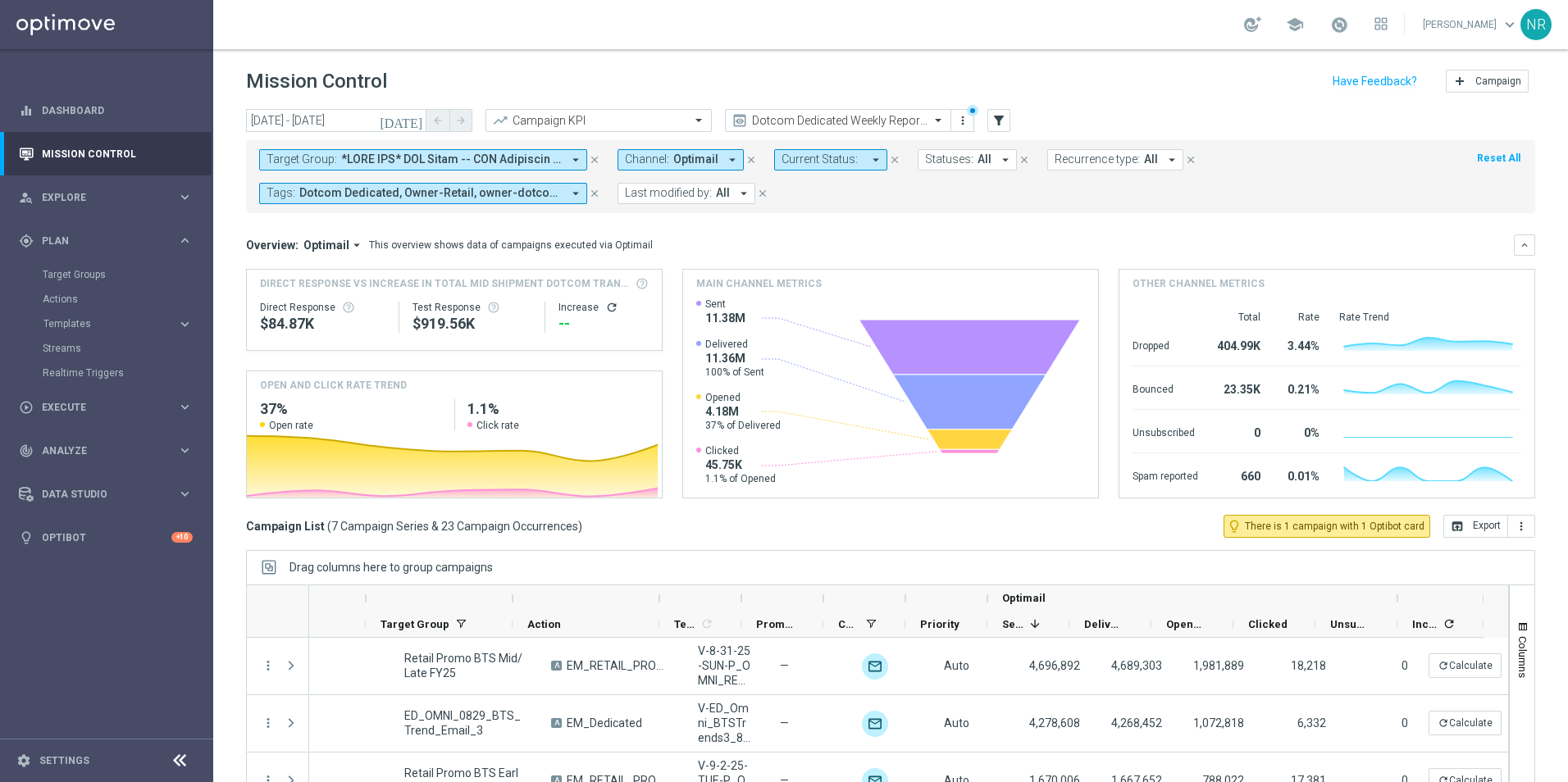
click at [890, 232] on mini-dashboard "Overview: Optimail arrow_drop_down This overview shows data of campaigns execut…" at bounding box center [890, 363] width 1289 height 301
drag, startPoint x: 230, startPoint y: 78, endPoint x: 386, endPoint y: 82, distance: 156.1
click at [379, 82] on div "Mission Control add Campaign" at bounding box center [890, 82] width 1354 height 32
click at [463, 67] on div "Mission Control add Campaign" at bounding box center [890, 82] width 1289 height 32
click at [421, 124] on icon "[DATE]" at bounding box center [402, 120] width 44 height 14
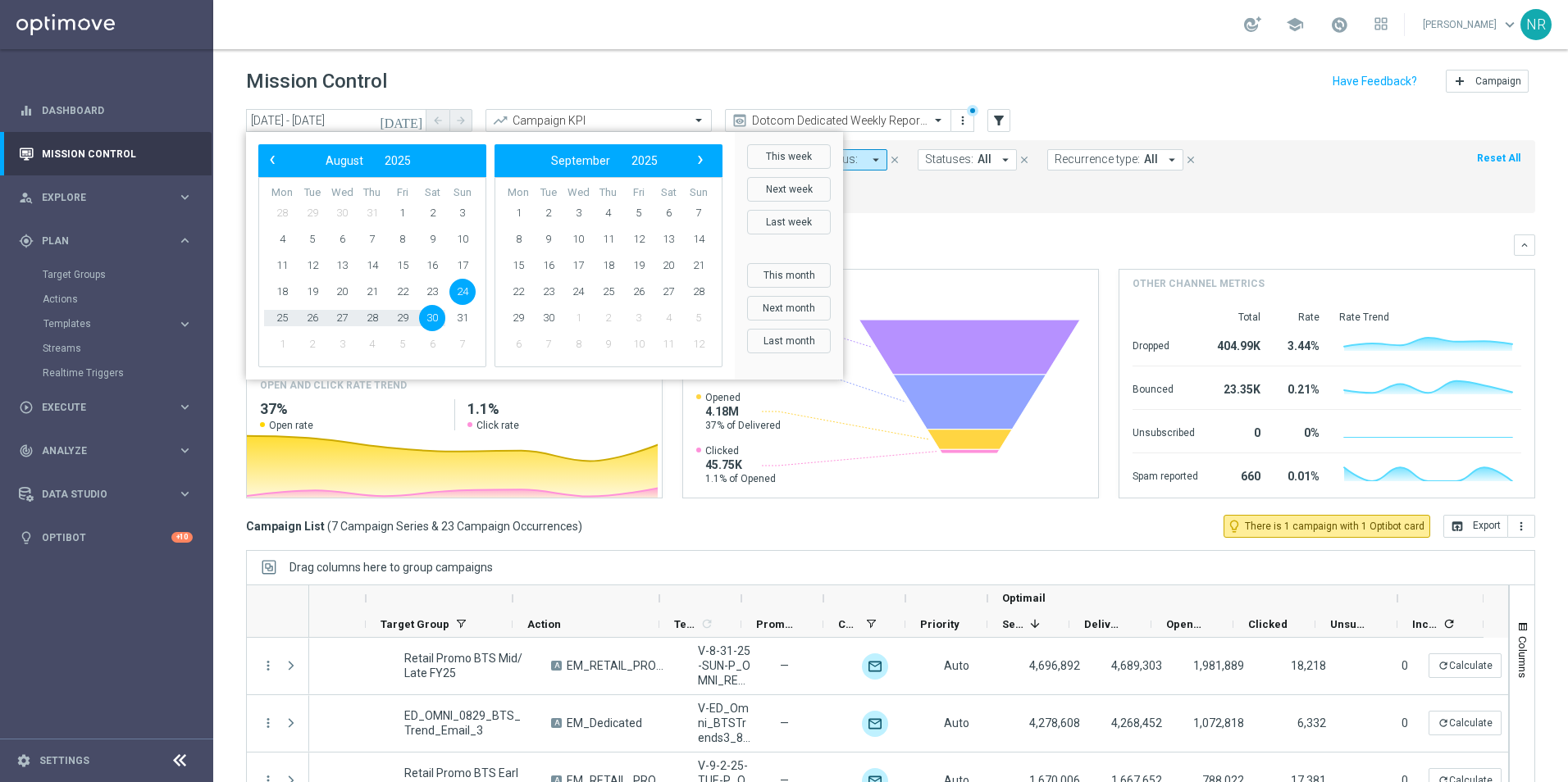
click at [845, 61] on header "Mission Control add Campaign" at bounding box center [890, 79] width 1354 height 60
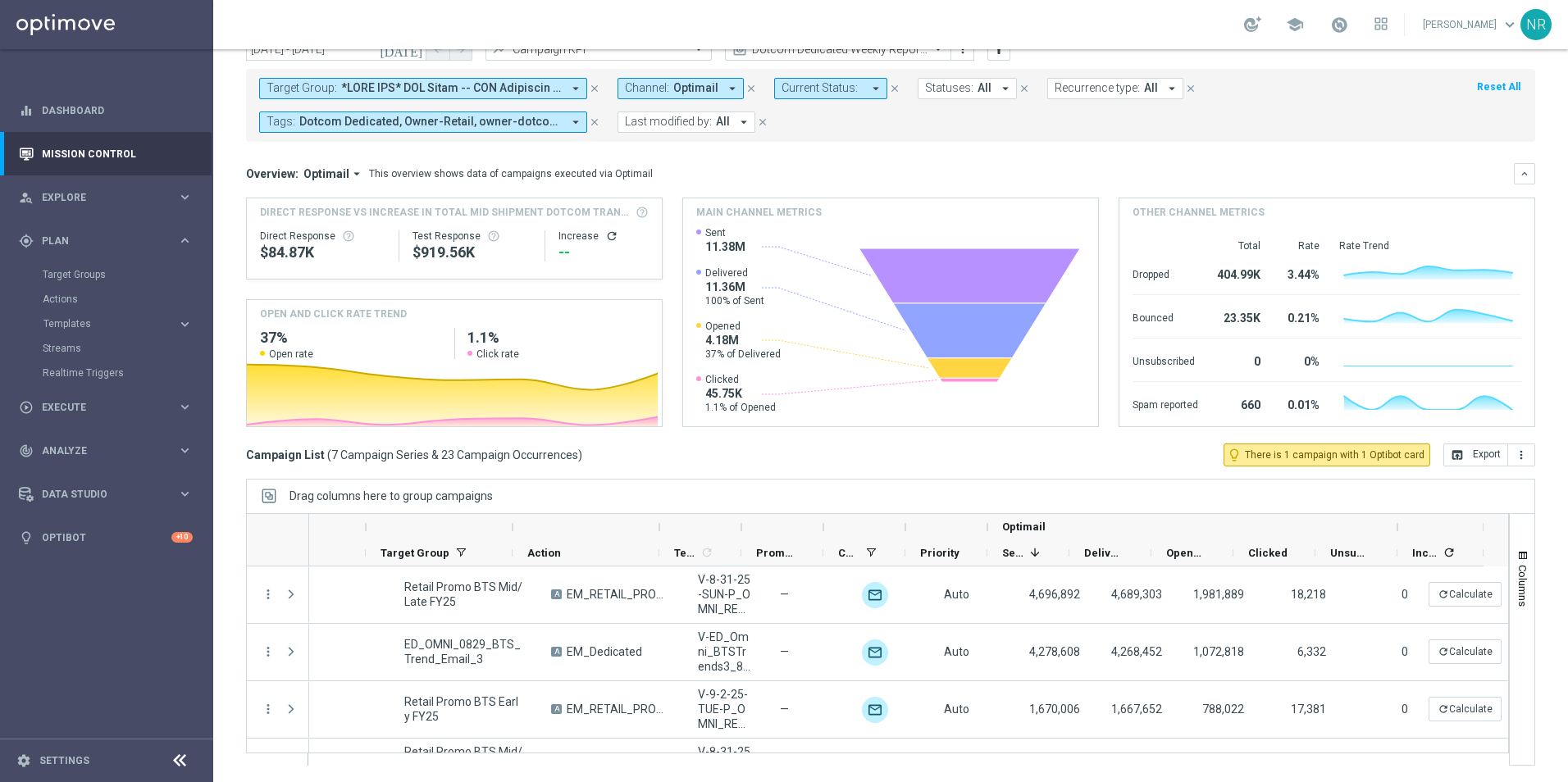
click at [598, 91] on icon "close" at bounding box center [594, 88] width 11 height 11
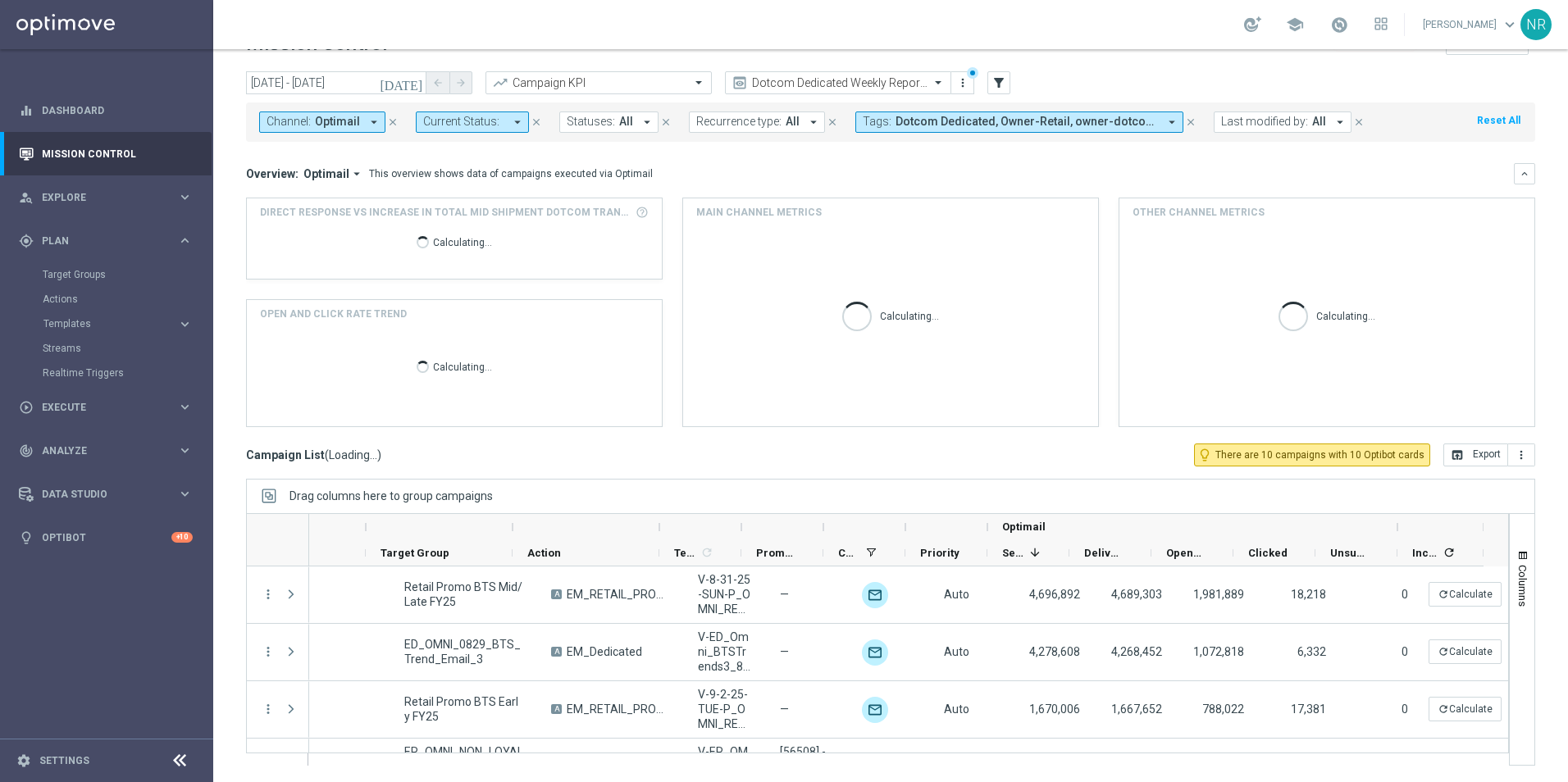
scroll to position [37, 0]
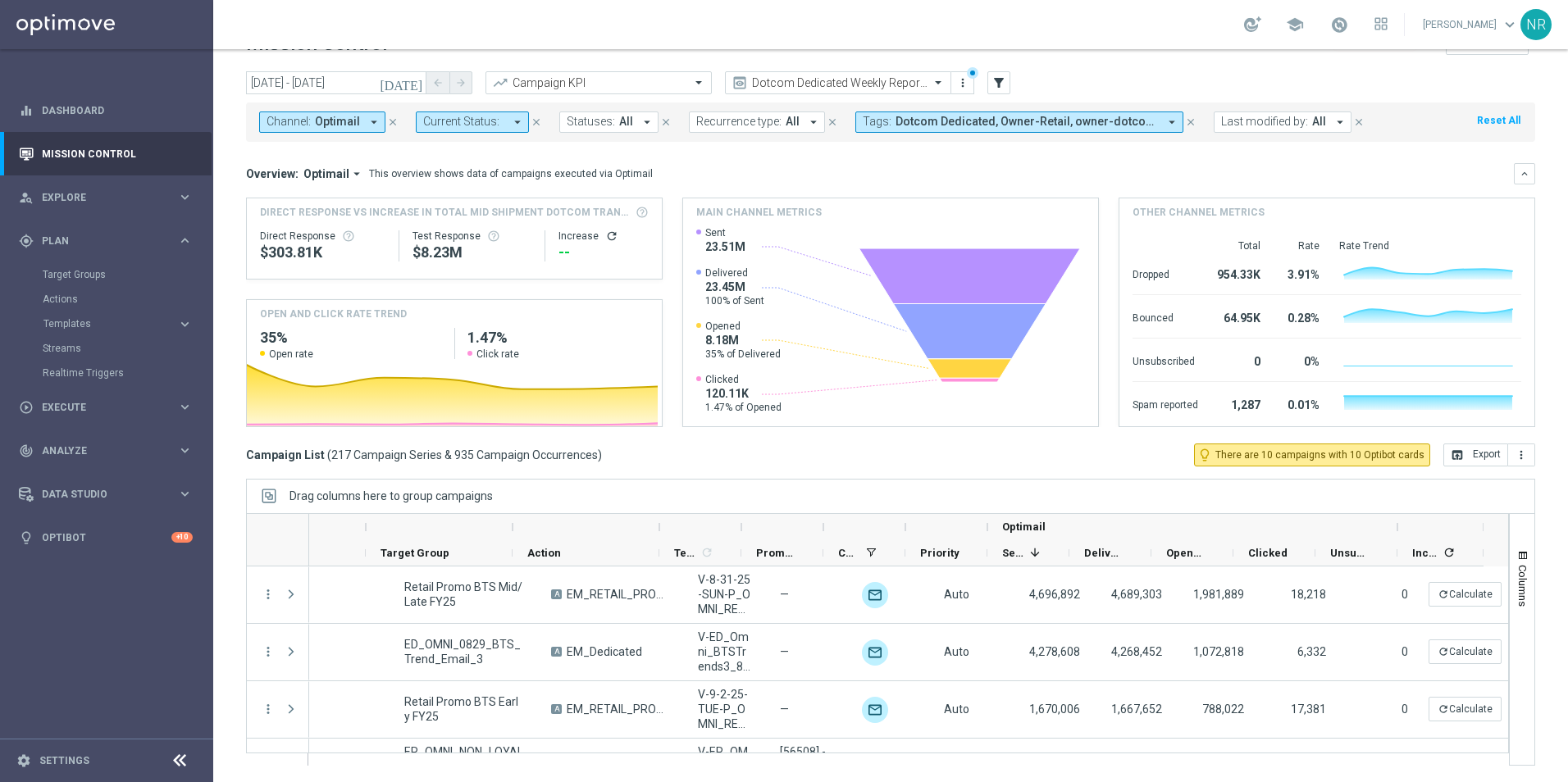
click at [936, 446] on div "Campaign List ( 217 Campaign Series & 935 Campaign Occurrences ) lightbulb_outl…" at bounding box center [890, 454] width 1289 height 23
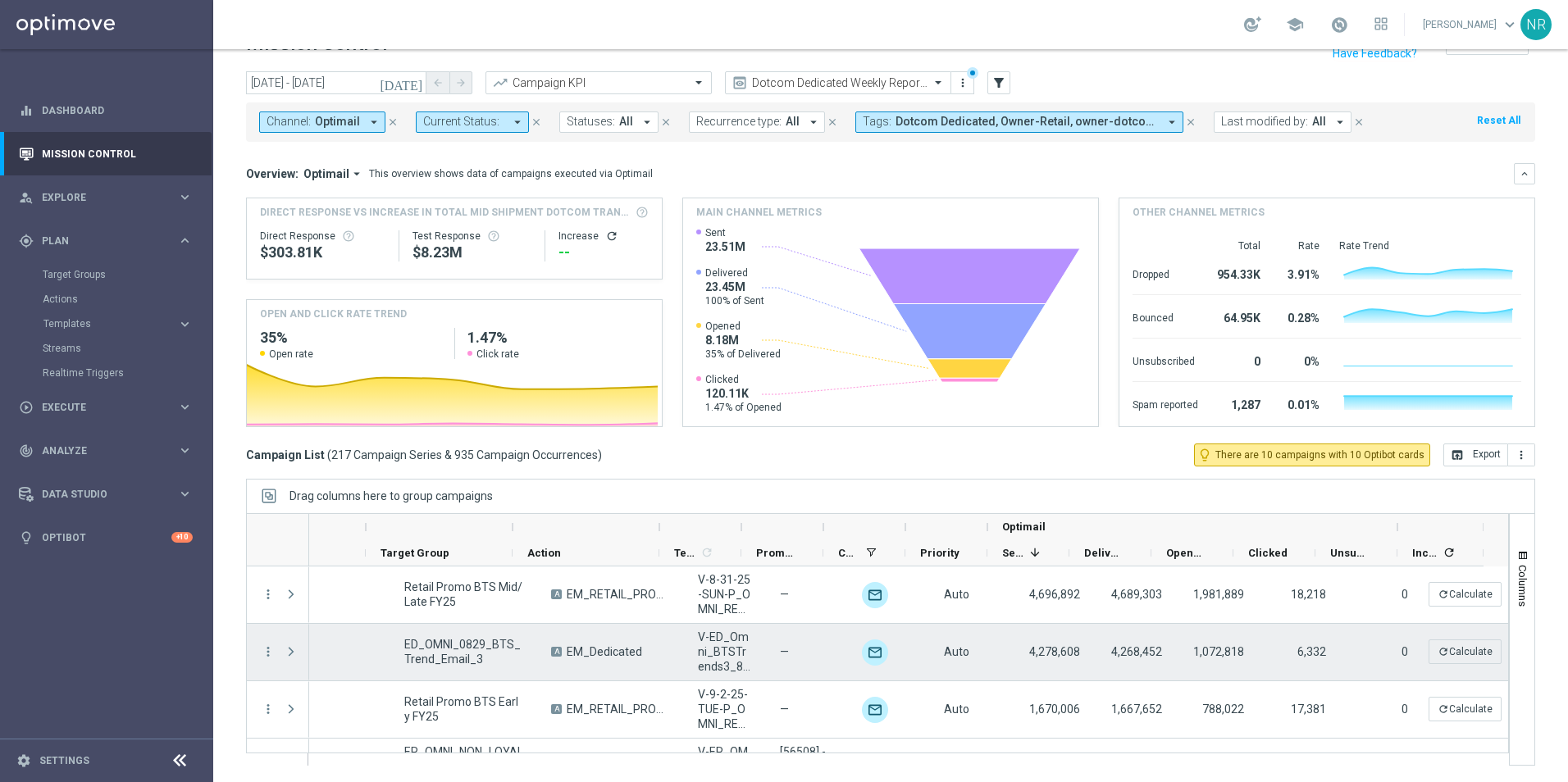
scroll to position [0, 0]
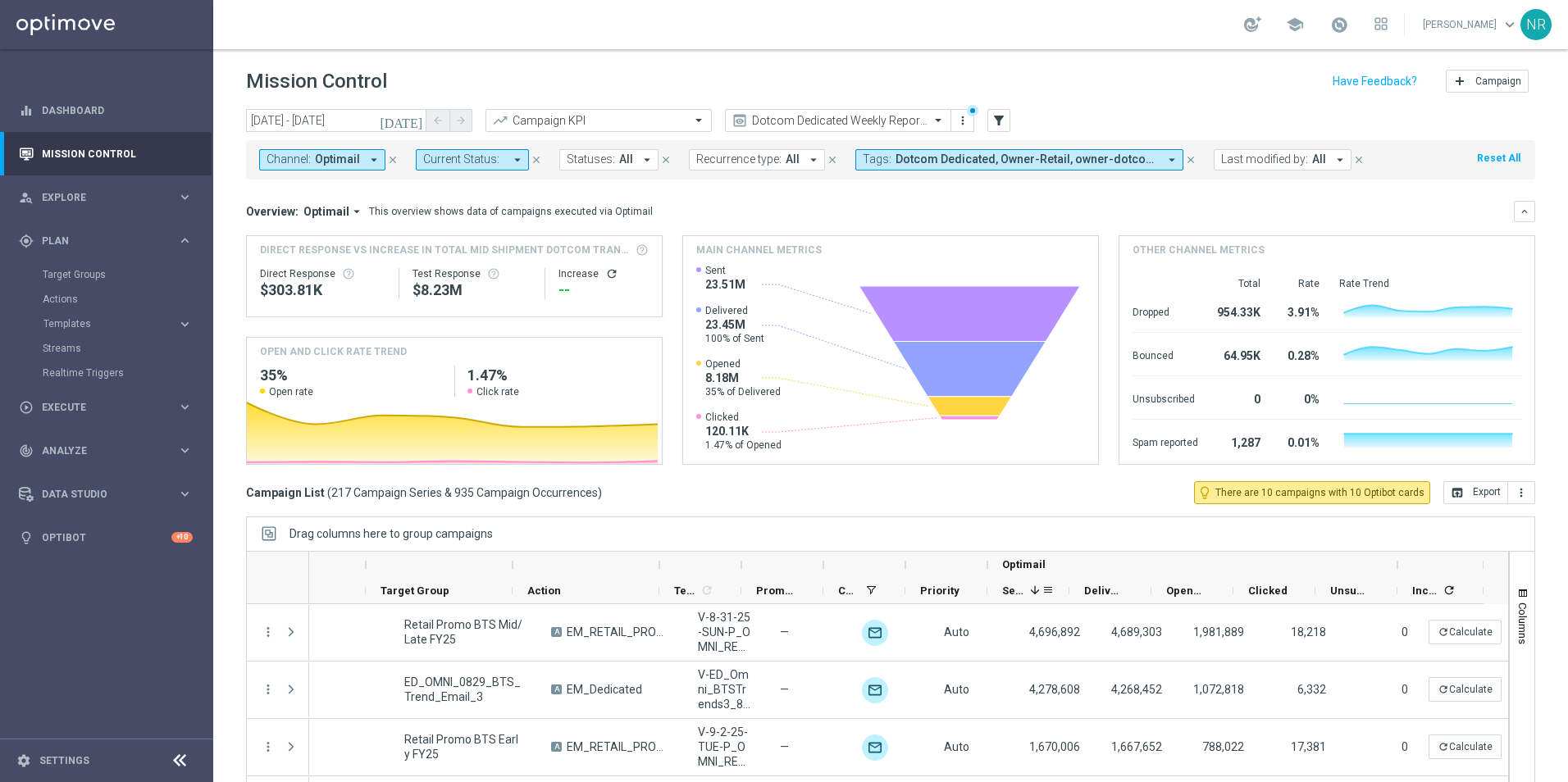
click at [1020, 591] on span "Sent" at bounding box center [1012, 591] width 21 height 12
click at [1025, 591] on div "Sent" at bounding box center [1021, 591] width 39 height 26
click at [1019, 591] on span "Sent" at bounding box center [1012, 591] width 21 height 12
click at [970, 159] on span "Dotcom Dedicated, Owner-Retail, owner-dotcom-dedicated, owner-omni-dedicated, o…" at bounding box center [1027, 159] width 262 height 14
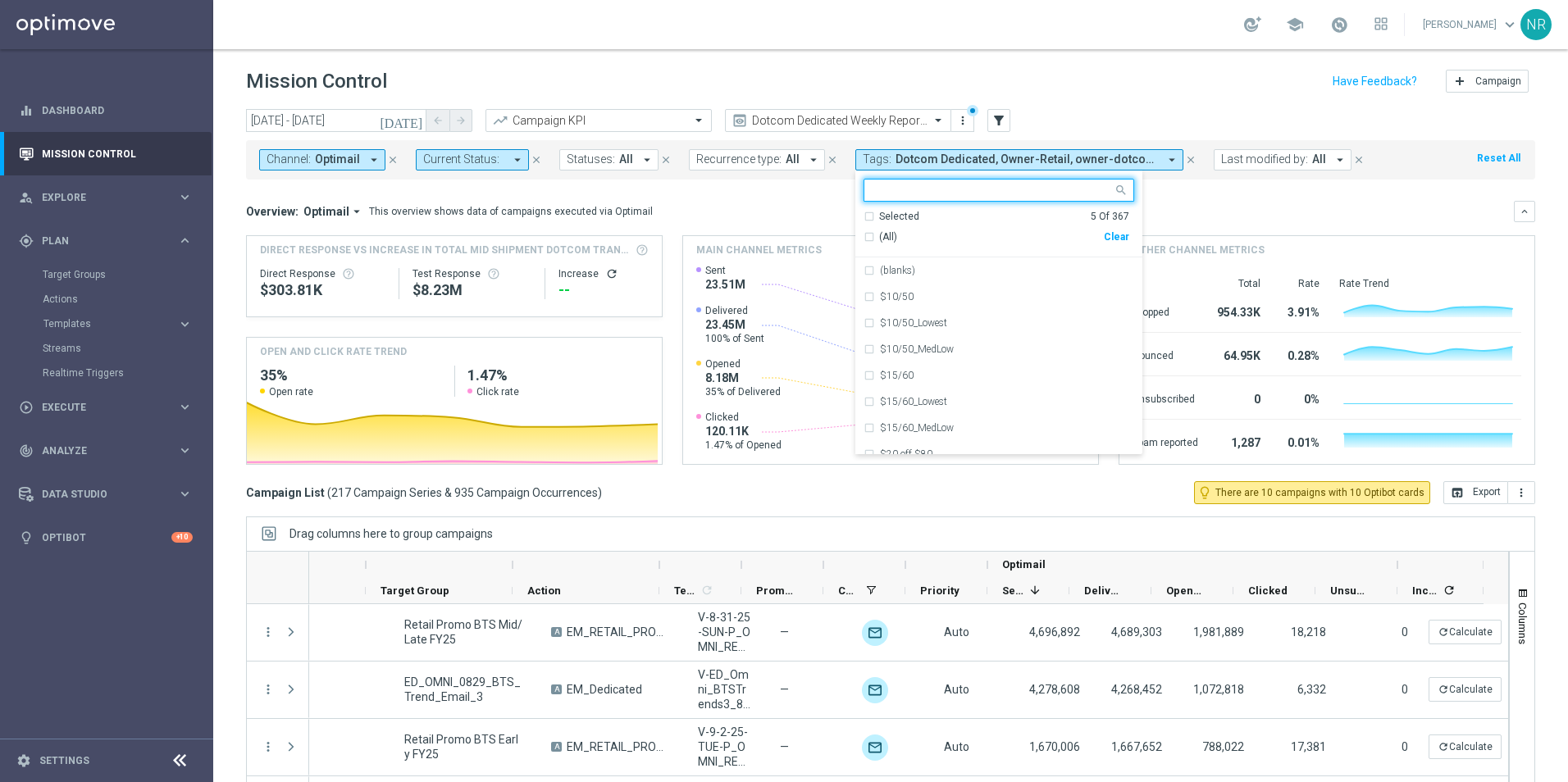
click at [892, 215] on div "Selected" at bounding box center [899, 217] width 40 height 14
click at [1319, 207] on div "Overview: Optimail arrow_drop_down This overview shows data of campaigns execut…" at bounding box center [879, 211] width 1268 height 14
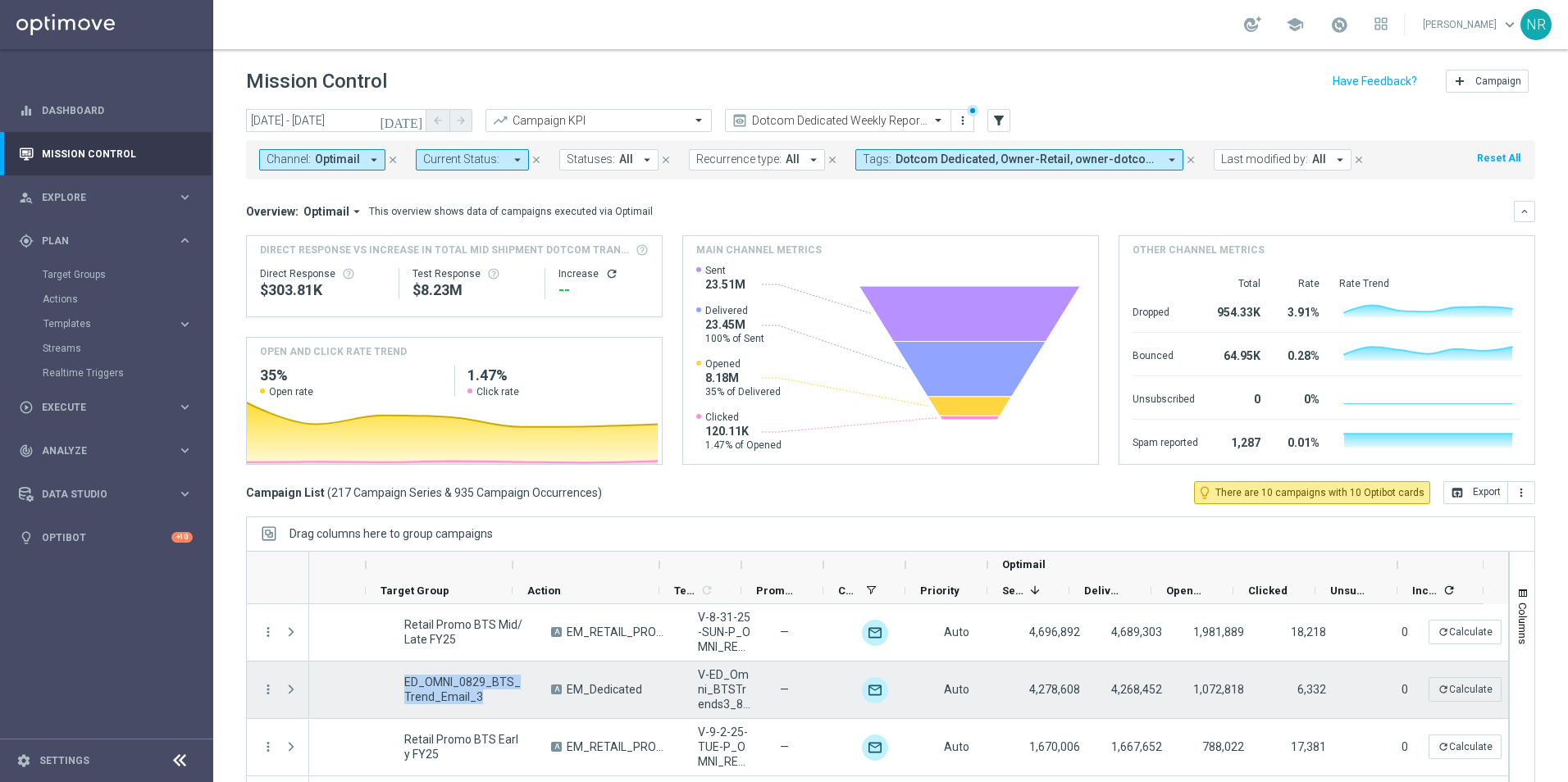
drag, startPoint x: 453, startPoint y: 699, endPoint x: 377, endPoint y: 681, distance: 78.1
click at [391, 681] on div "ED_OMNI_0829_BTS_Trend_Email_3" at bounding box center [464, 689] width 146 height 56
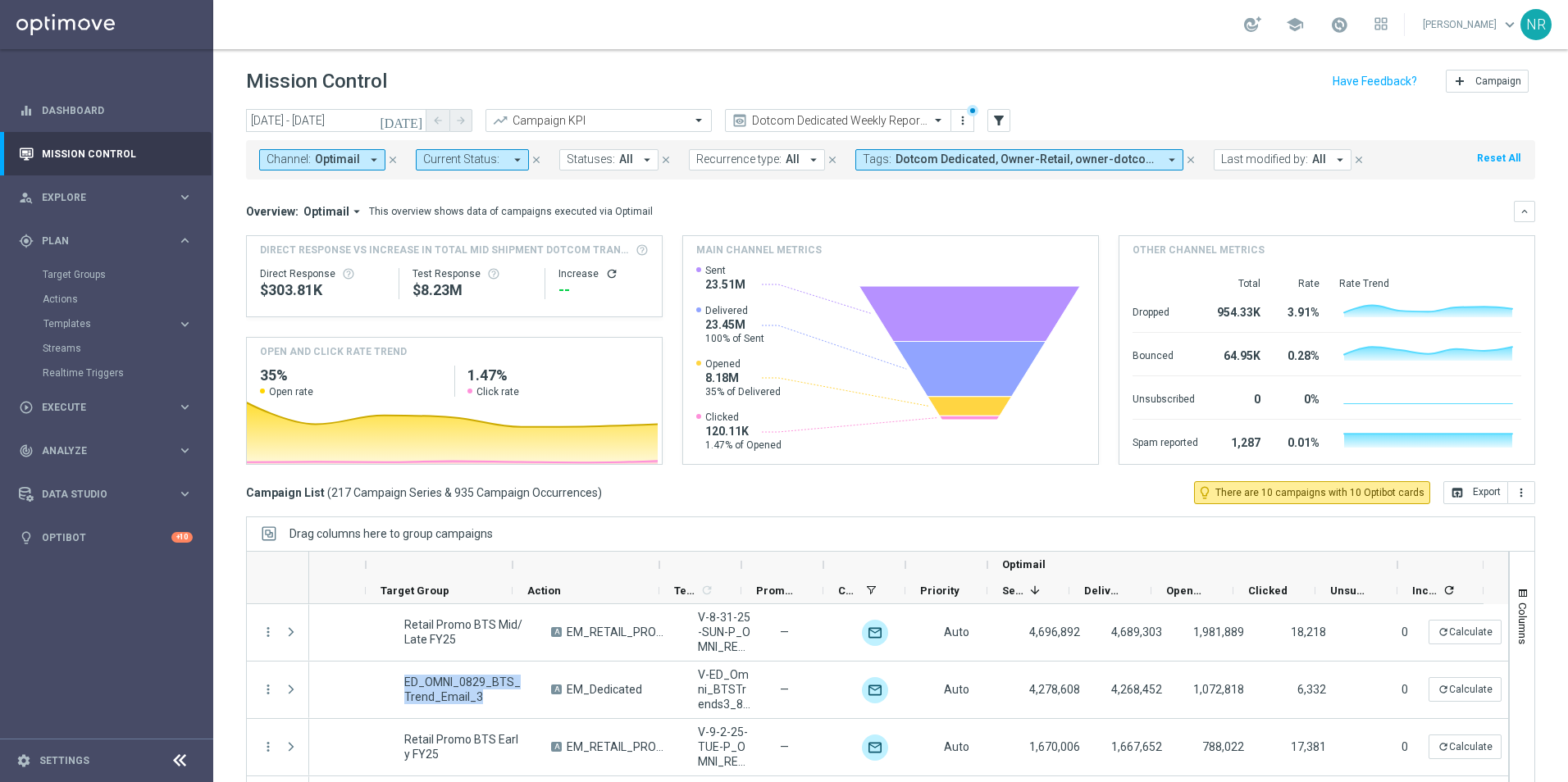
drag, startPoint x: 377, startPoint y: 681, endPoint x: 413, endPoint y: 681, distance: 36.0
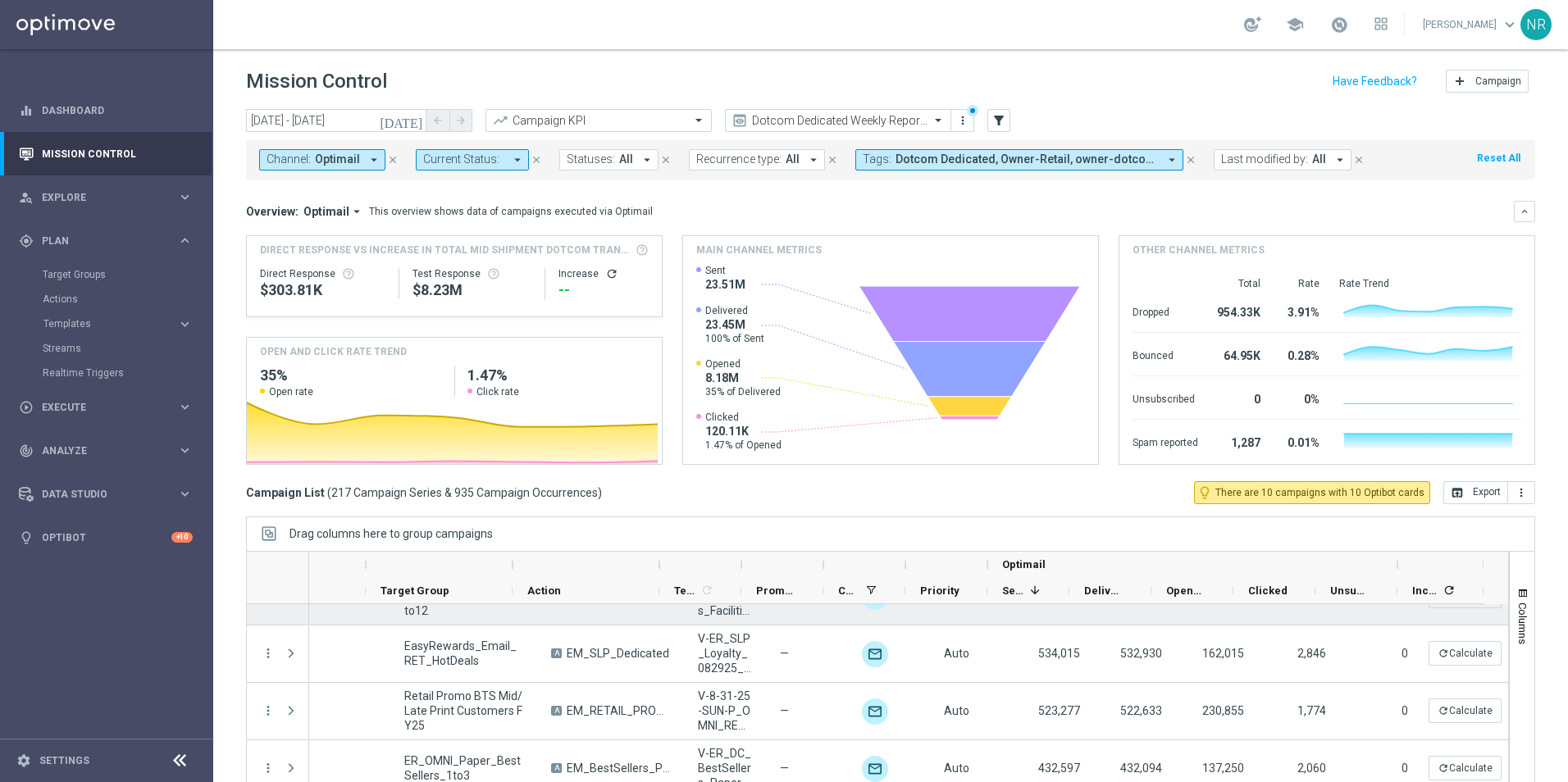
scroll to position [574, 0]
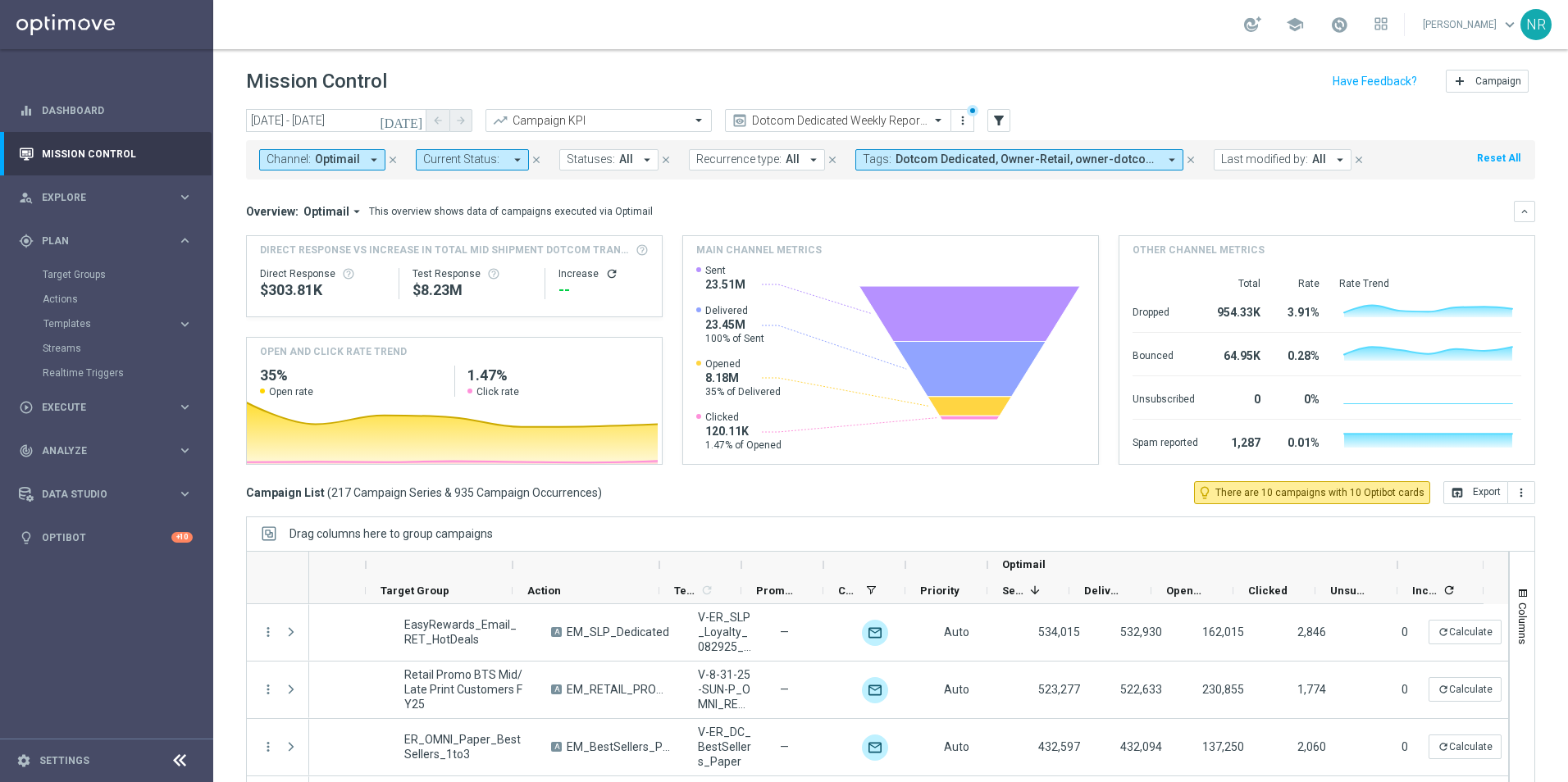
click at [927, 513] on div "[DATE] [DATE] - [DATE] arrow_back arrow_forward Campaign KPI trending_up Dotcom…" at bounding box center [890, 438] width 1354 height 659
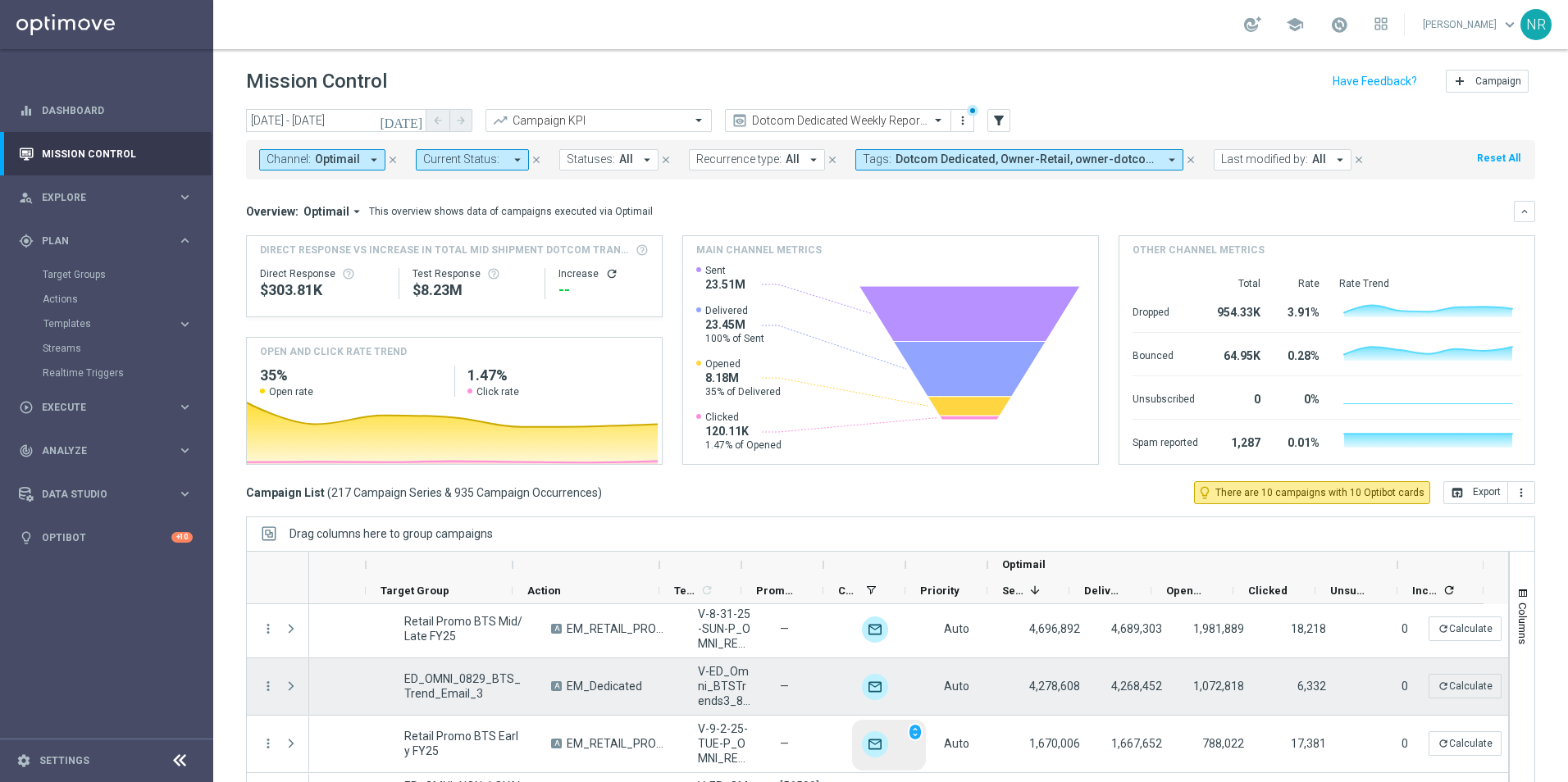
scroll to position [0, 0]
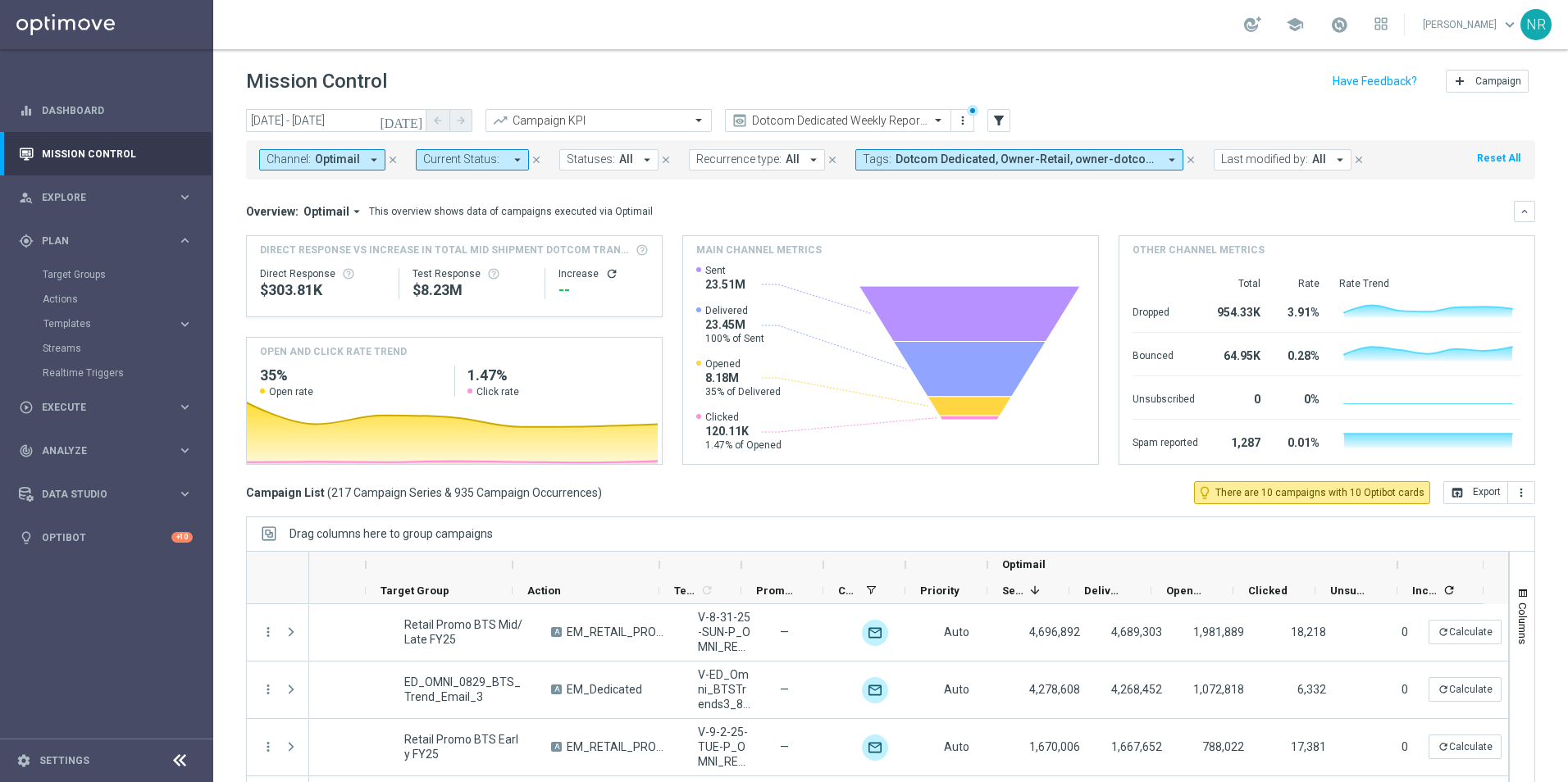
click at [1021, 155] on span "Dotcom Dedicated, Owner-Retail, owner-dotcom-dedicated, owner-omni-dedicated, o…" at bounding box center [1027, 159] width 262 height 14
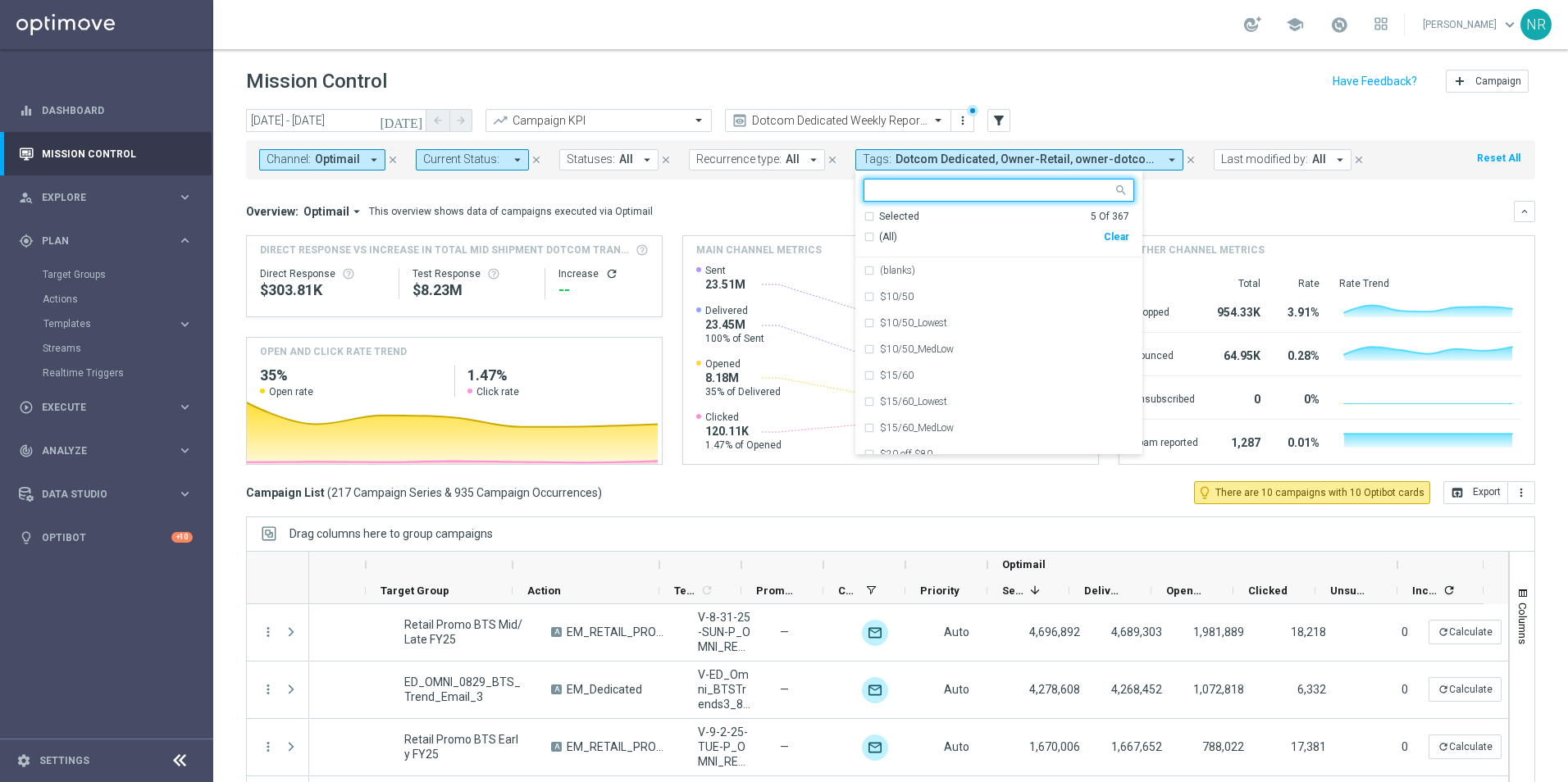
click at [889, 214] on div "Selected" at bounding box center [899, 217] width 40 height 14
click at [885, 214] on div "Selected" at bounding box center [899, 217] width 40 height 14
click at [732, 203] on div "Overview: Optimail arrow_drop_down This overview shows data of campaigns execut…" at bounding box center [890, 211] width 1289 height 21
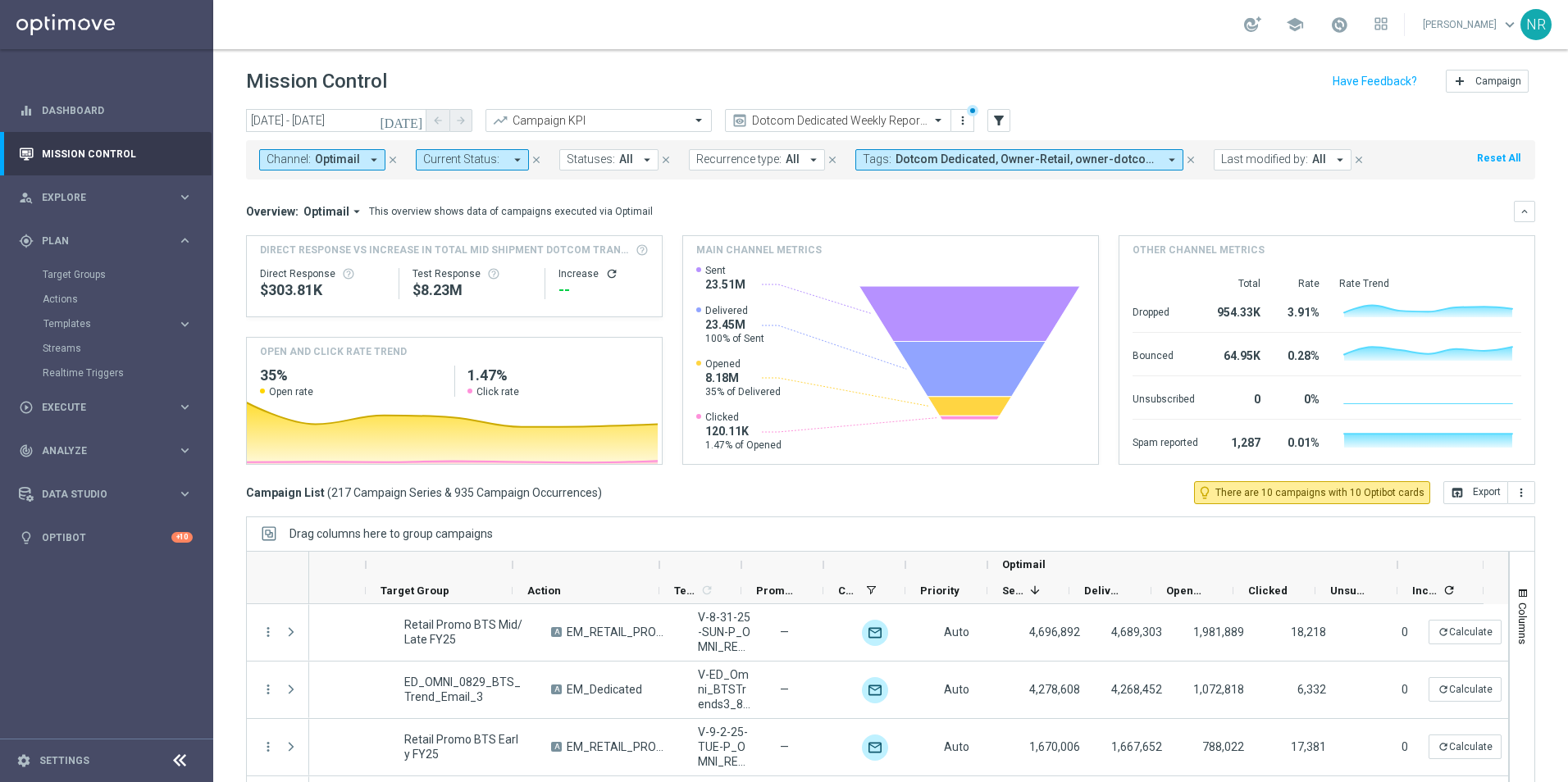
click at [796, 483] on div "Campaign List ( 217 Campaign Series & 935 Campaign Occurrences ) lightbulb_outl…" at bounding box center [890, 492] width 1289 height 23
click at [913, 487] on div "Campaign List ( 217 Campaign Series & 935 Campaign Occurrences ) lightbulb_outl…" at bounding box center [890, 492] width 1289 height 23
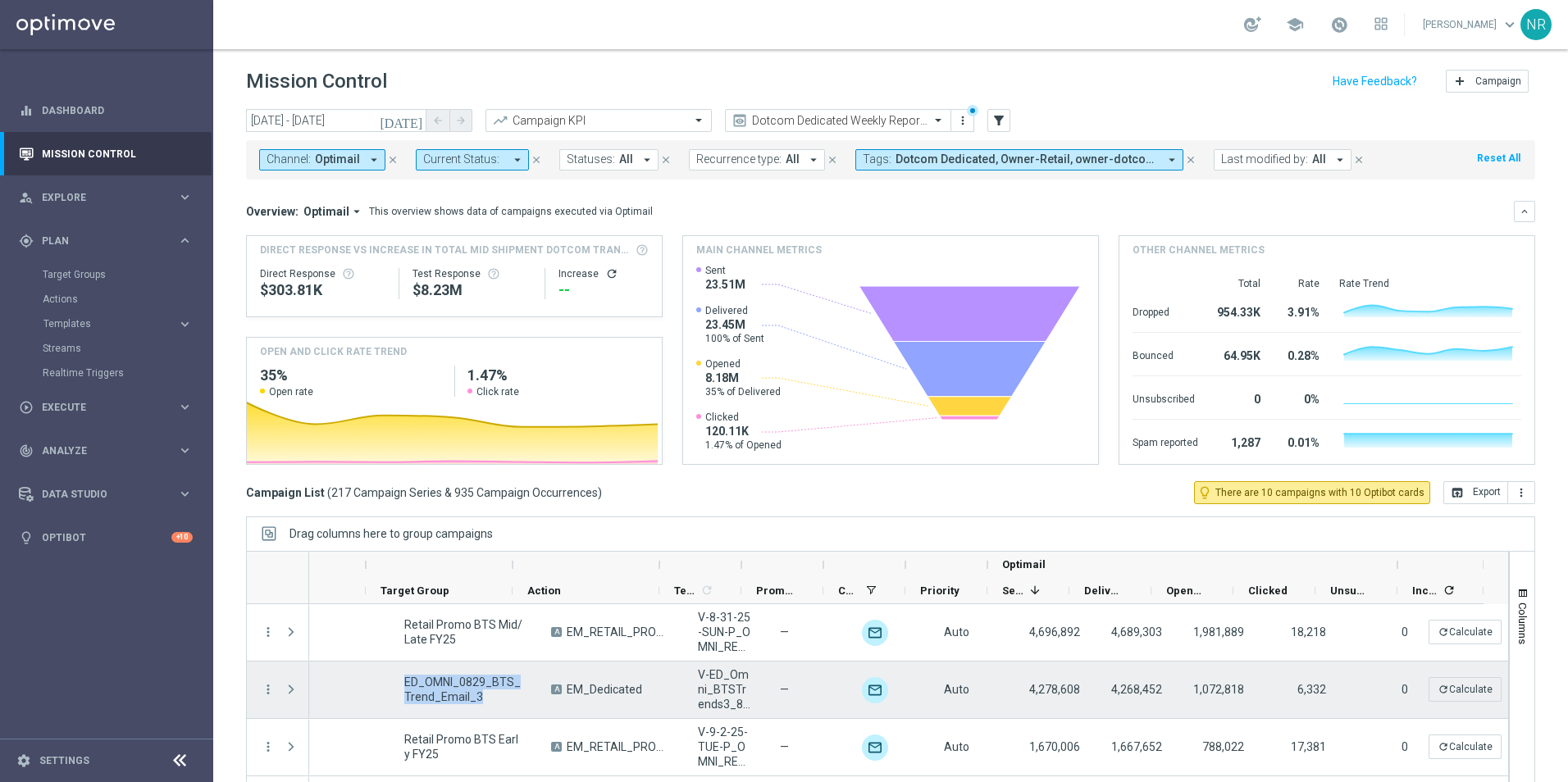
drag, startPoint x: 470, startPoint y: 700, endPoint x: 381, endPoint y: 681, distance: 91.0
click at [404, 681] on span "ED_OMNI_0829_BTS_Trend_Email_3" at bounding box center [464, 689] width 119 height 30
drag, startPoint x: 381, startPoint y: 681, endPoint x: 403, endPoint y: 679, distance: 22.1
copy span "ED_OMNI_0829_BTS_Trend_Email_3"
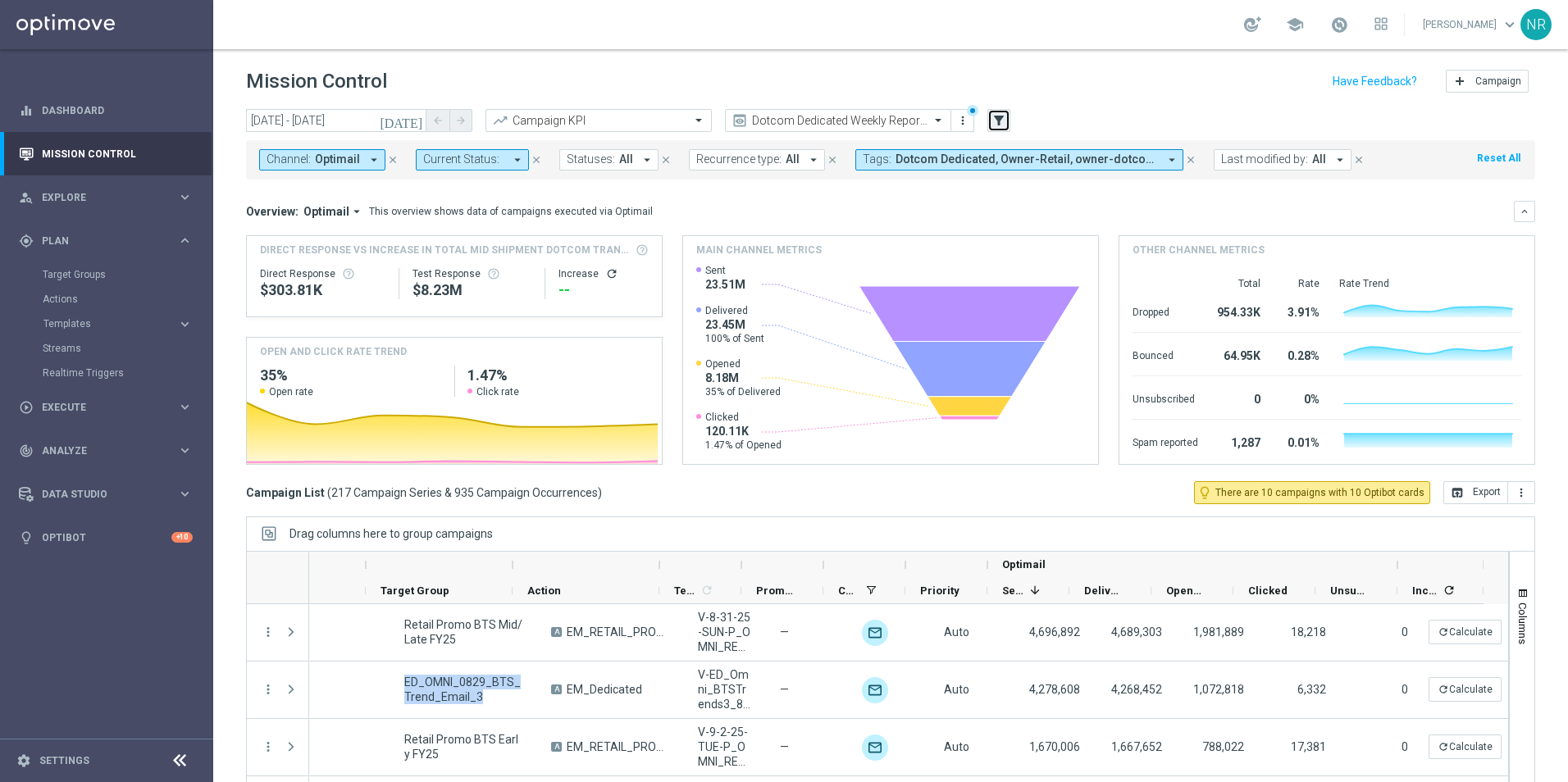
click at [997, 122] on icon "filter_alt" at bounding box center [999, 120] width 14 height 14
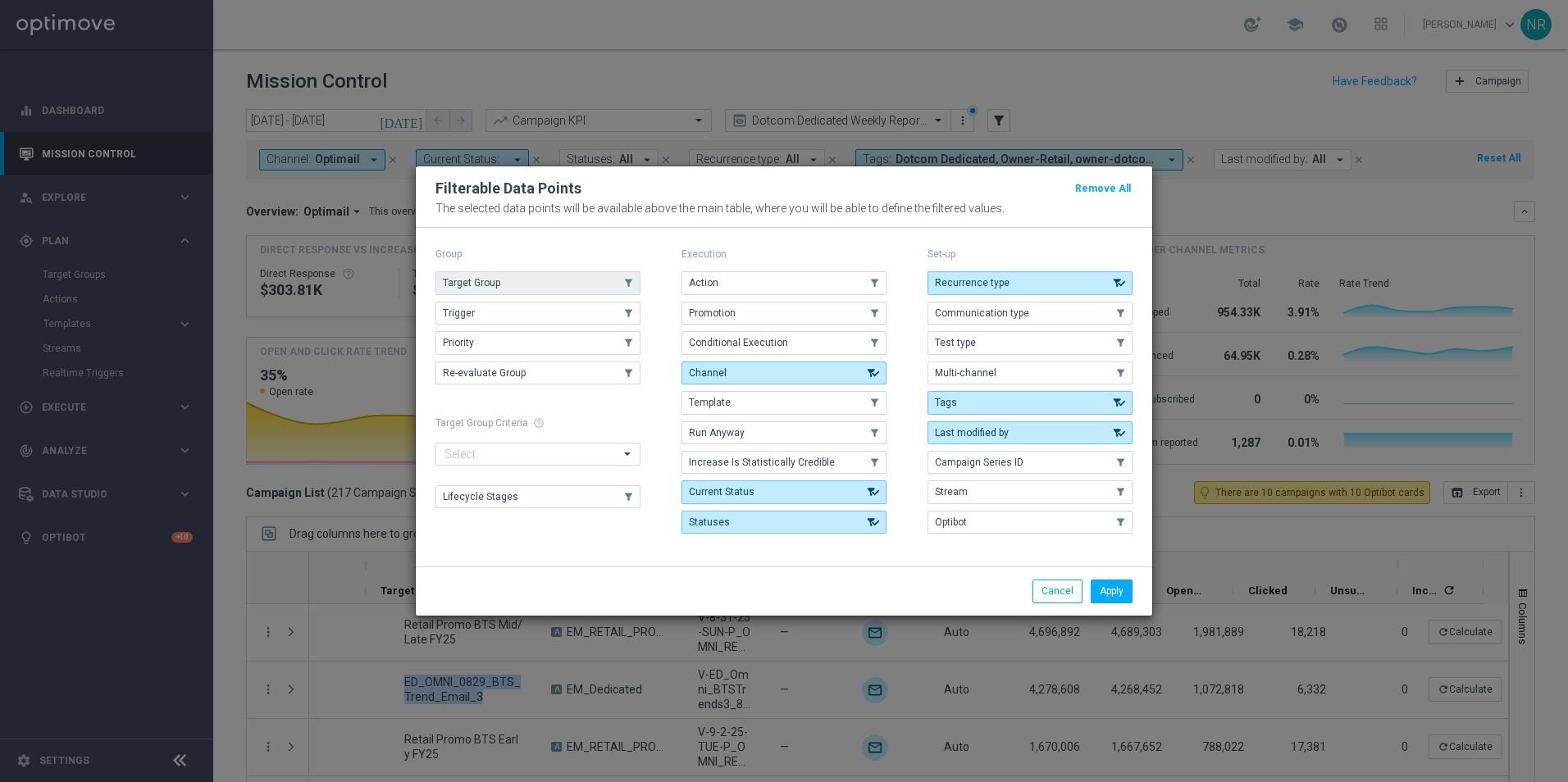
click at [516, 294] on button "Target Group" at bounding box center [538, 283] width 205 height 23
click at [1115, 592] on button "Apply" at bounding box center [1111, 591] width 42 height 23
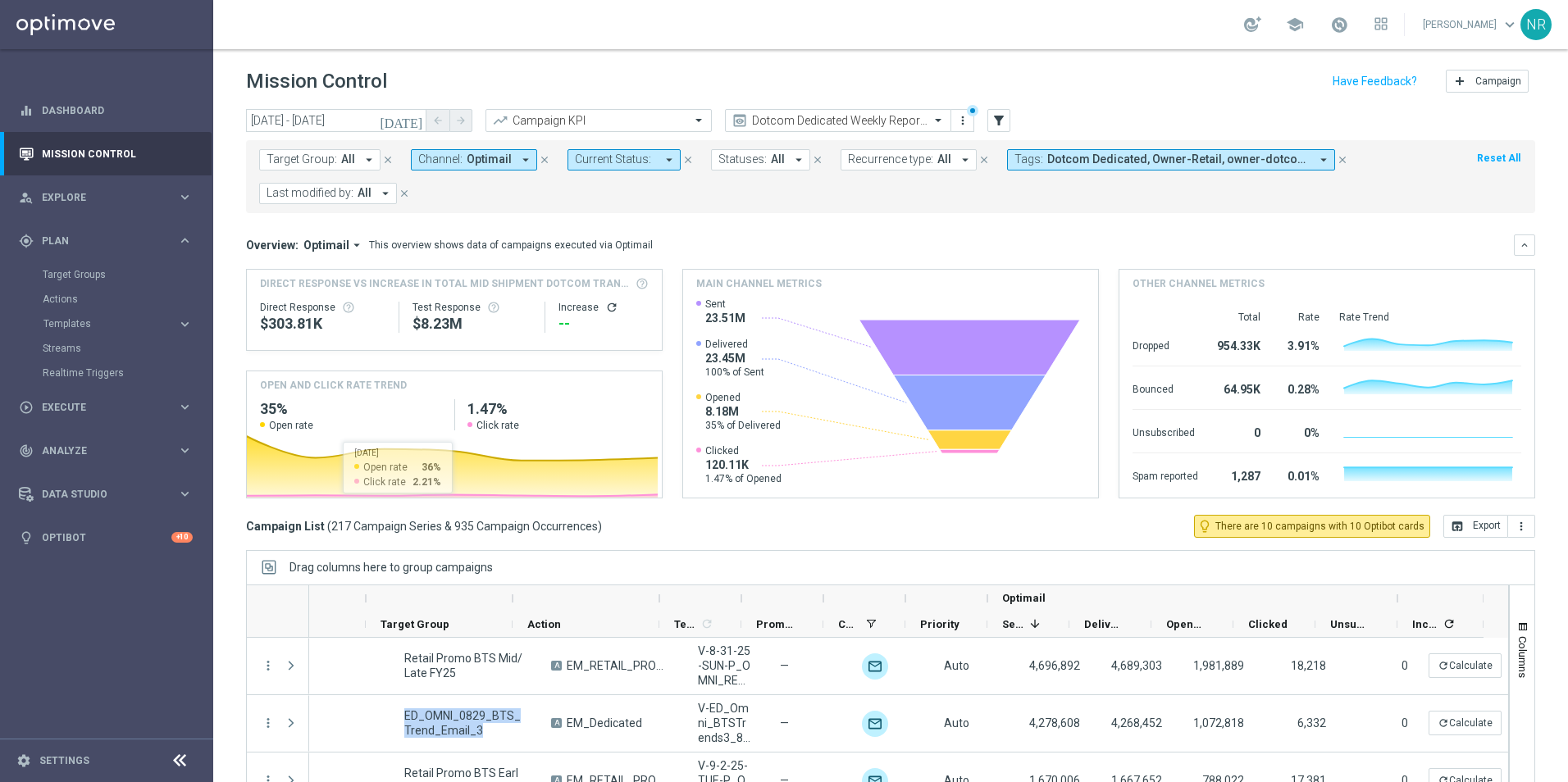
click at [322, 160] on span "Target Group:" at bounding box center [301, 159] width 71 height 14
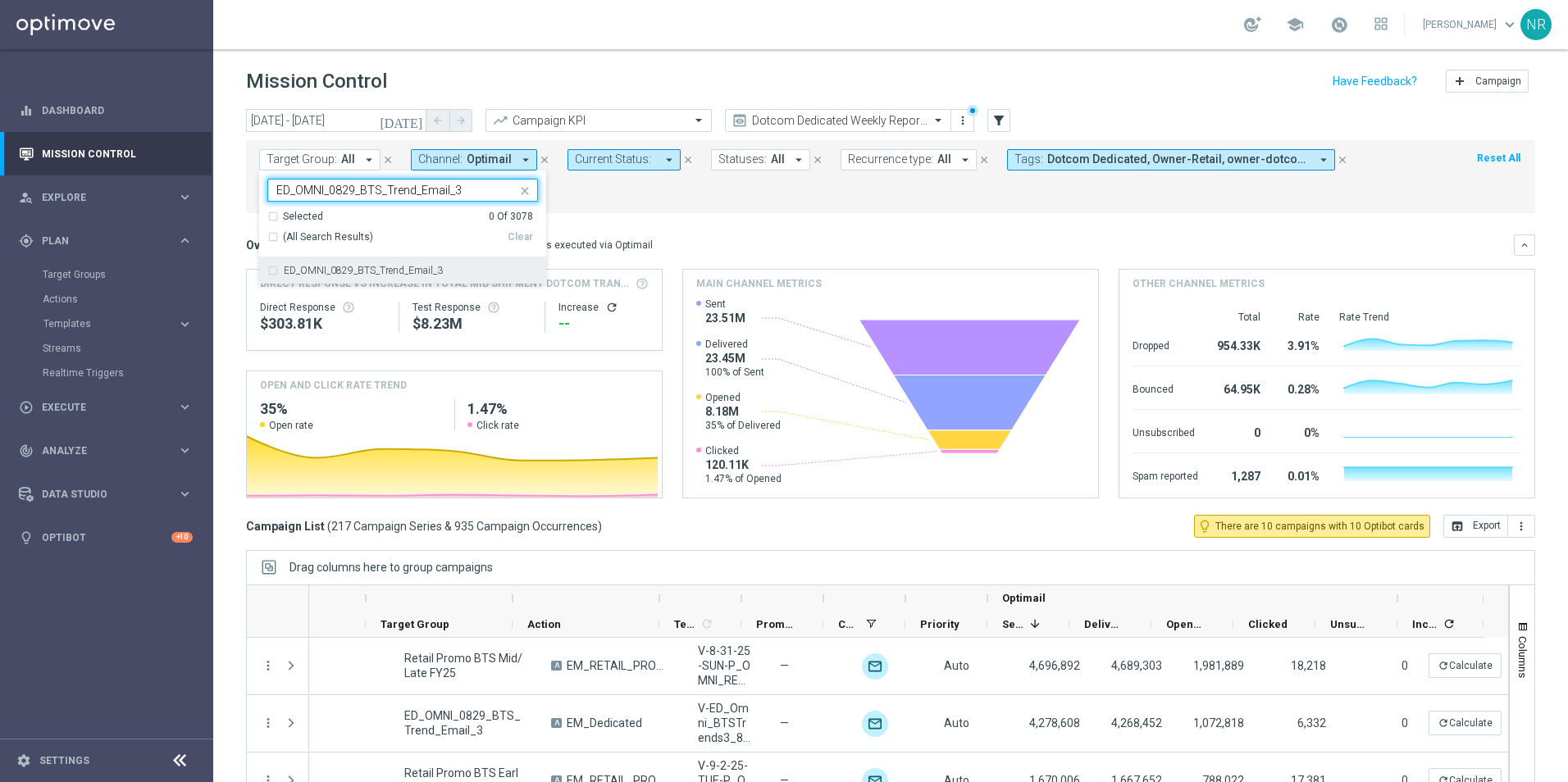
click at [415, 271] on label "ED_OMNI_0829_BTS_Trend_Email_3" at bounding box center [363, 271] width 159 height 10
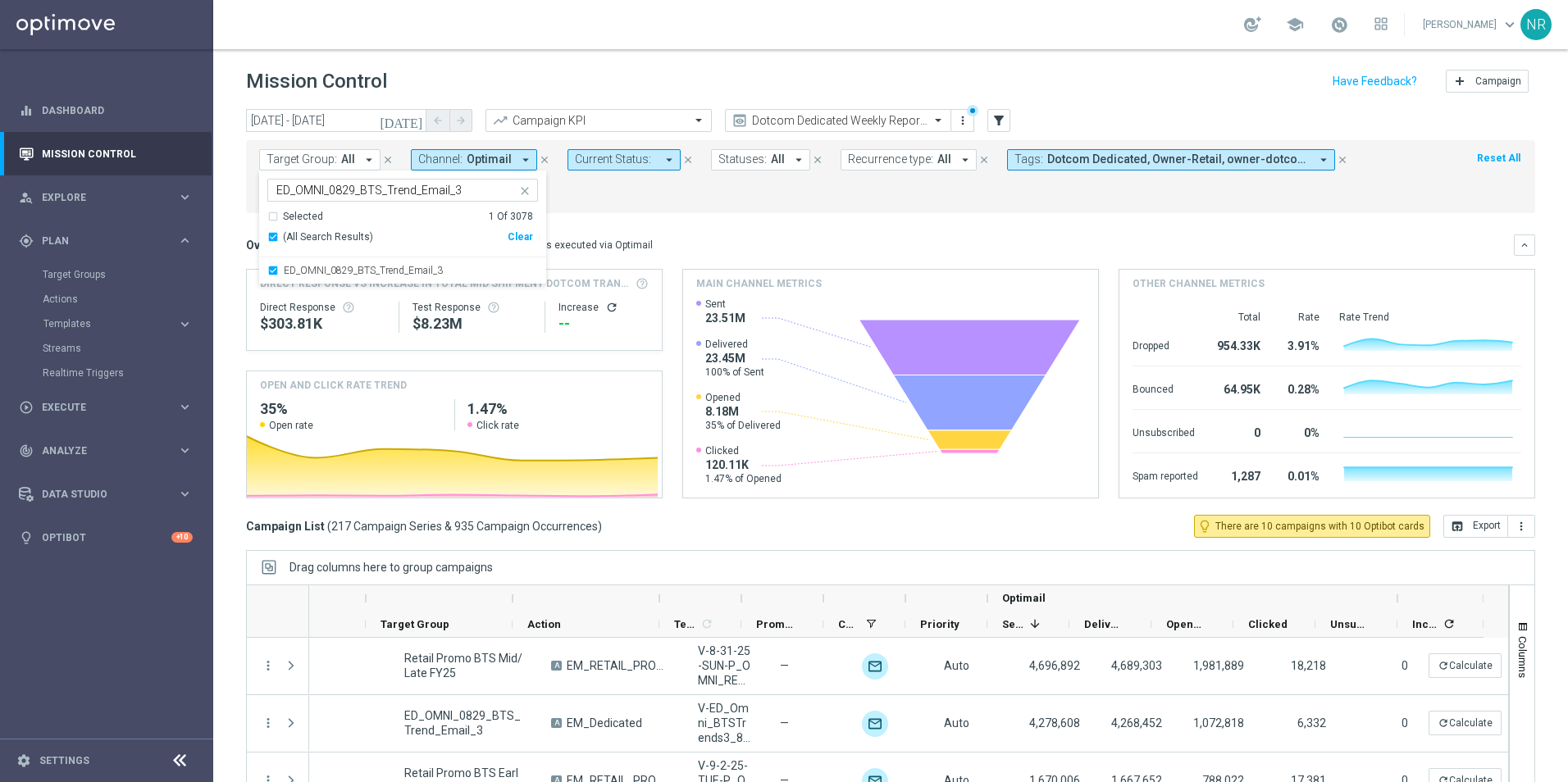
click at [466, 185] on input "ED_OMNI_0829_BTS_Trend_Email_3" at bounding box center [397, 191] width 240 height 14
drag, startPoint x: 357, startPoint y: 189, endPoint x: 260, endPoint y: 181, distance: 97.3
click at [260, 181] on ng-select "ED_OMNI_0829_BTS_Trend_Email_3 ED_OMNI_0829_BTS_Trend_Email_ Selected 1 Of 3078…" at bounding box center [402, 231] width 287 height 106
drag, startPoint x: 401, startPoint y: 194, endPoint x: 298, endPoint y: 192, distance: 103.0
click at [298, 192] on input "BTS_Trend_Email_" at bounding box center [397, 191] width 240 height 14
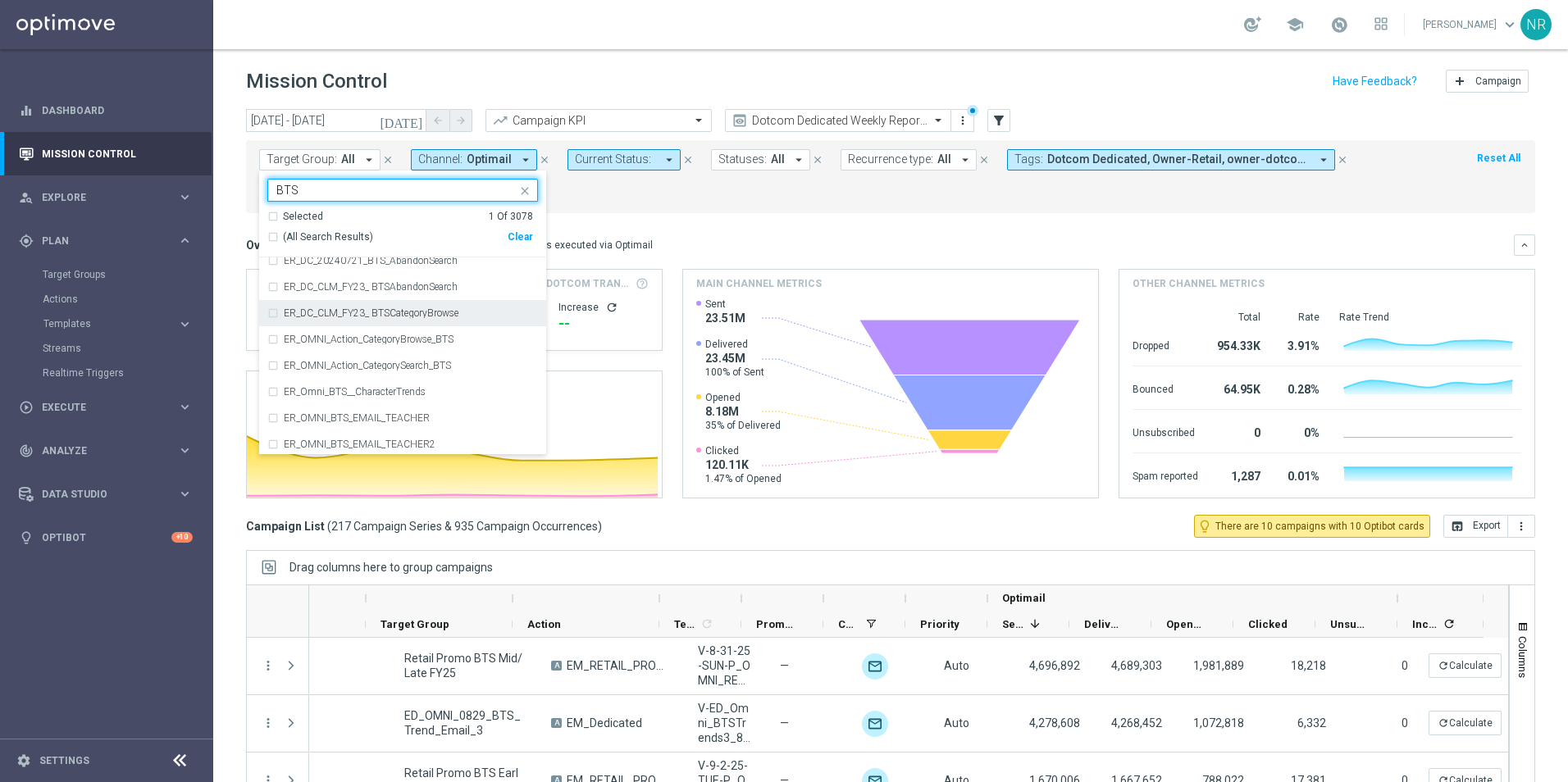
scroll to position [2295, 0]
click at [412, 330] on div "ER_OMNI_BTS_EMAIL_TEACHER" at bounding box center [403, 336] width 271 height 26
type input "BTS"
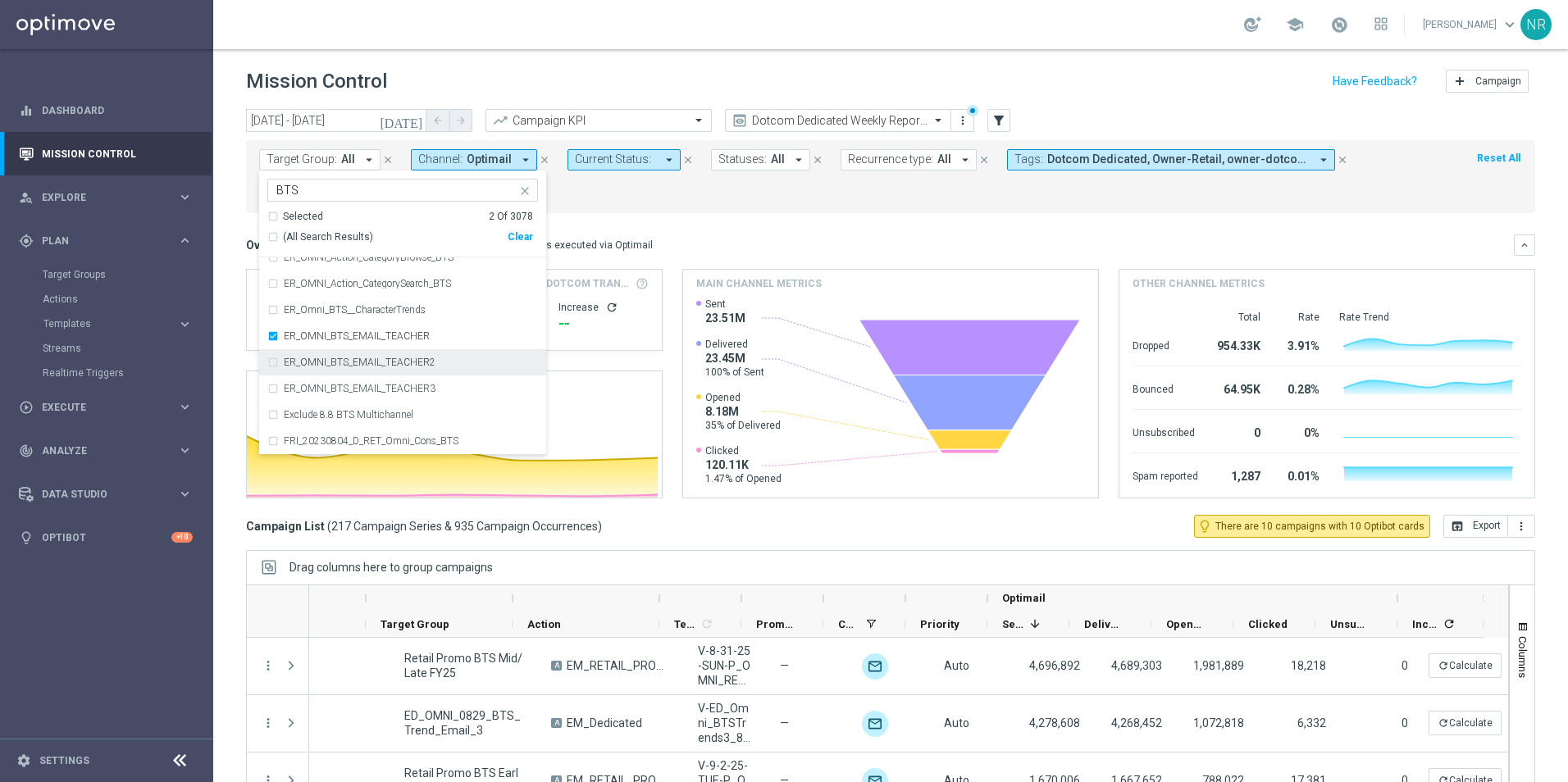
click at [419, 368] on div "ER_OMNI_BTS_EMAIL_TEACHER2" at bounding box center [403, 362] width 271 height 26
click at [419, 383] on div "ER_OMNI_BTS_EMAIL_TEACHER3" at bounding box center [403, 388] width 271 height 26
click at [417, 390] on label "ER_Omni_BTS__CharacterTrends" at bounding box center [354, 392] width 142 height 10
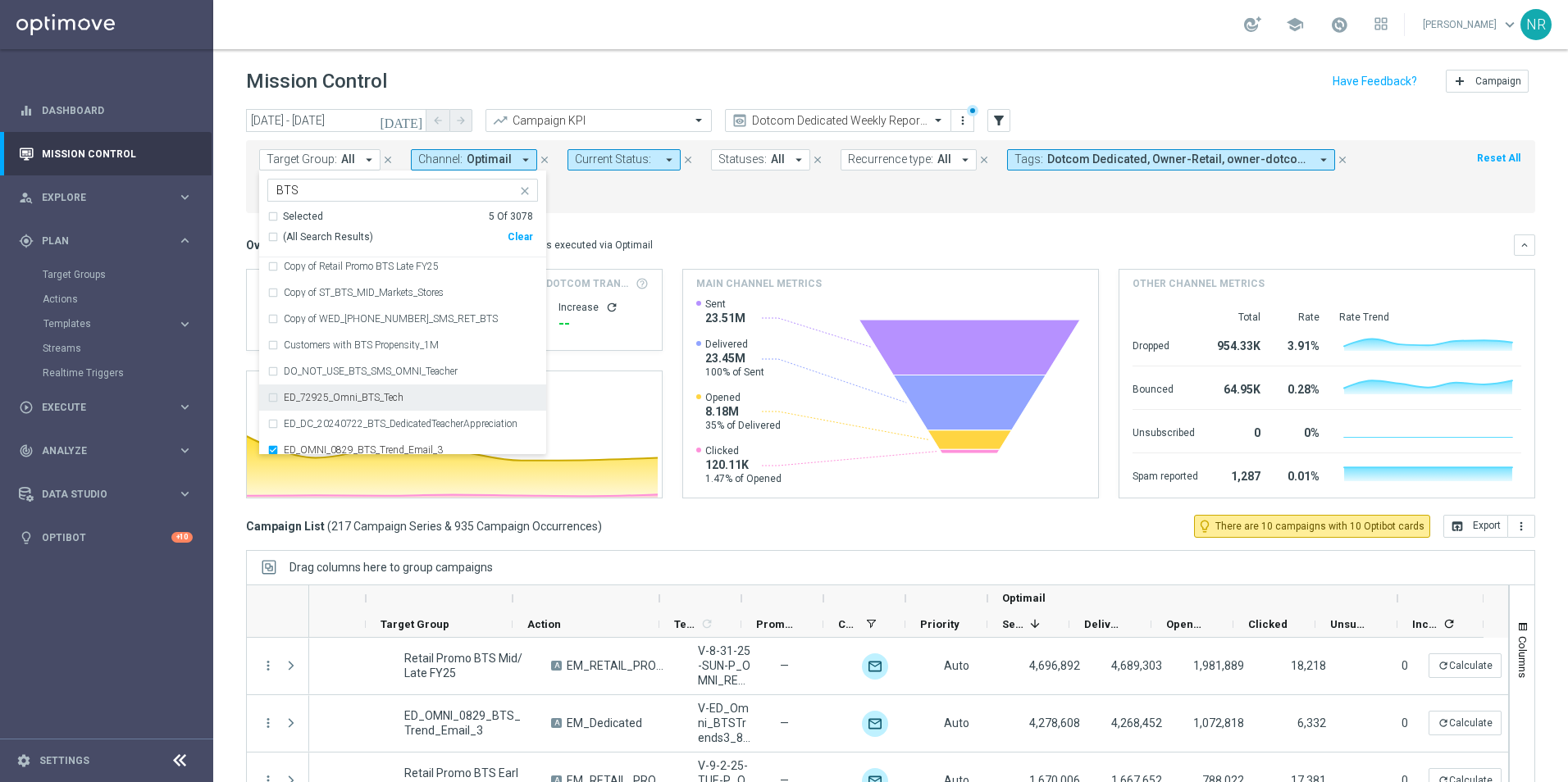
scroll to position [1967, 0]
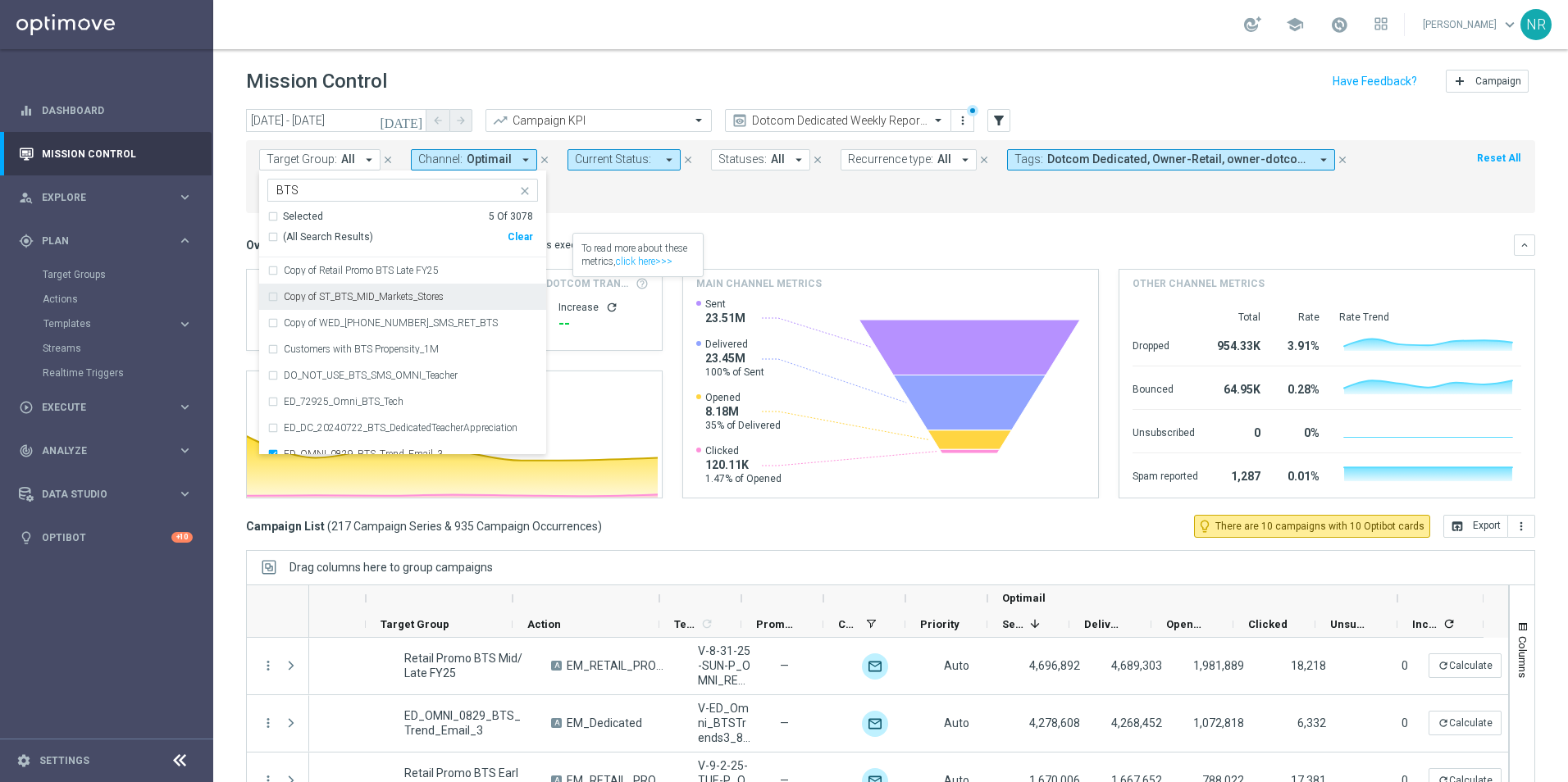
click at [817, 244] on div "Overview: Optimail arrow_drop_down This overview shows data of campaigns execut…" at bounding box center [879, 244] width 1268 height 14
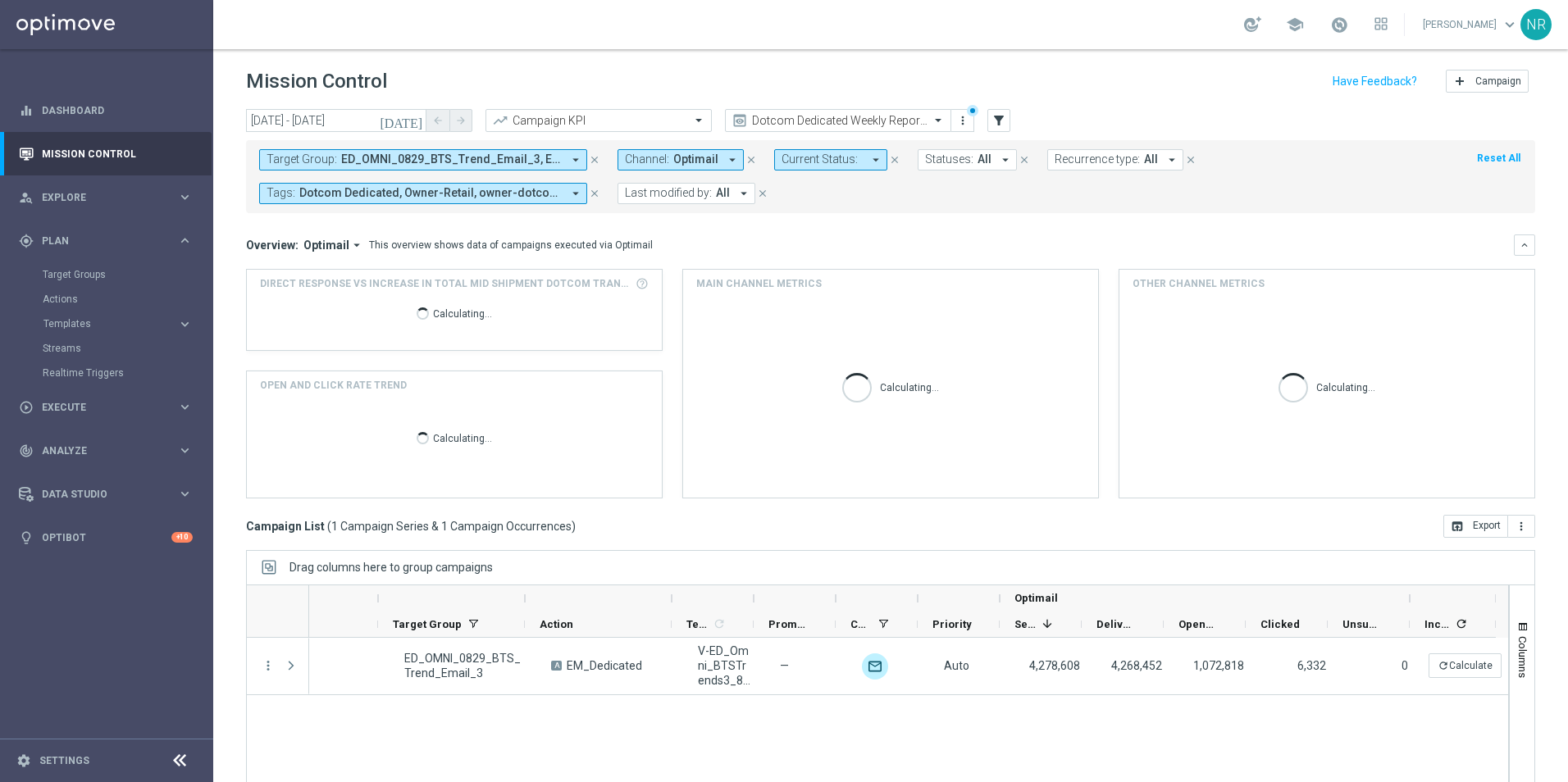
scroll to position [0, 240]
click at [415, 126] on icon "[DATE]" at bounding box center [402, 120] width 44 height 14
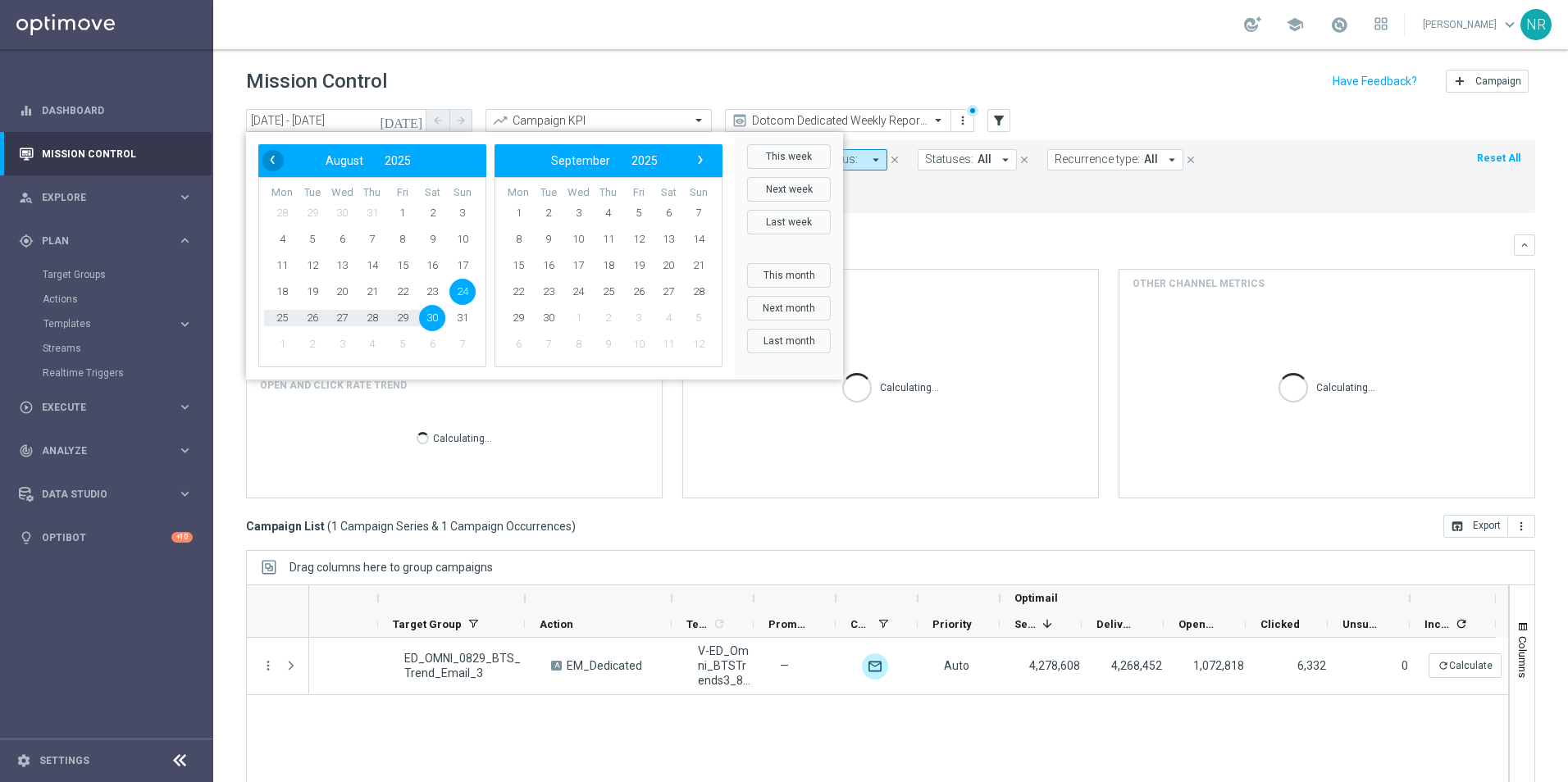
click at [270, 157] on span "‹" at bounding box center [272, 159] width 21 height 21
click at [301, 210] on span "1" at bounding box center [312, 213] width 26 height 26
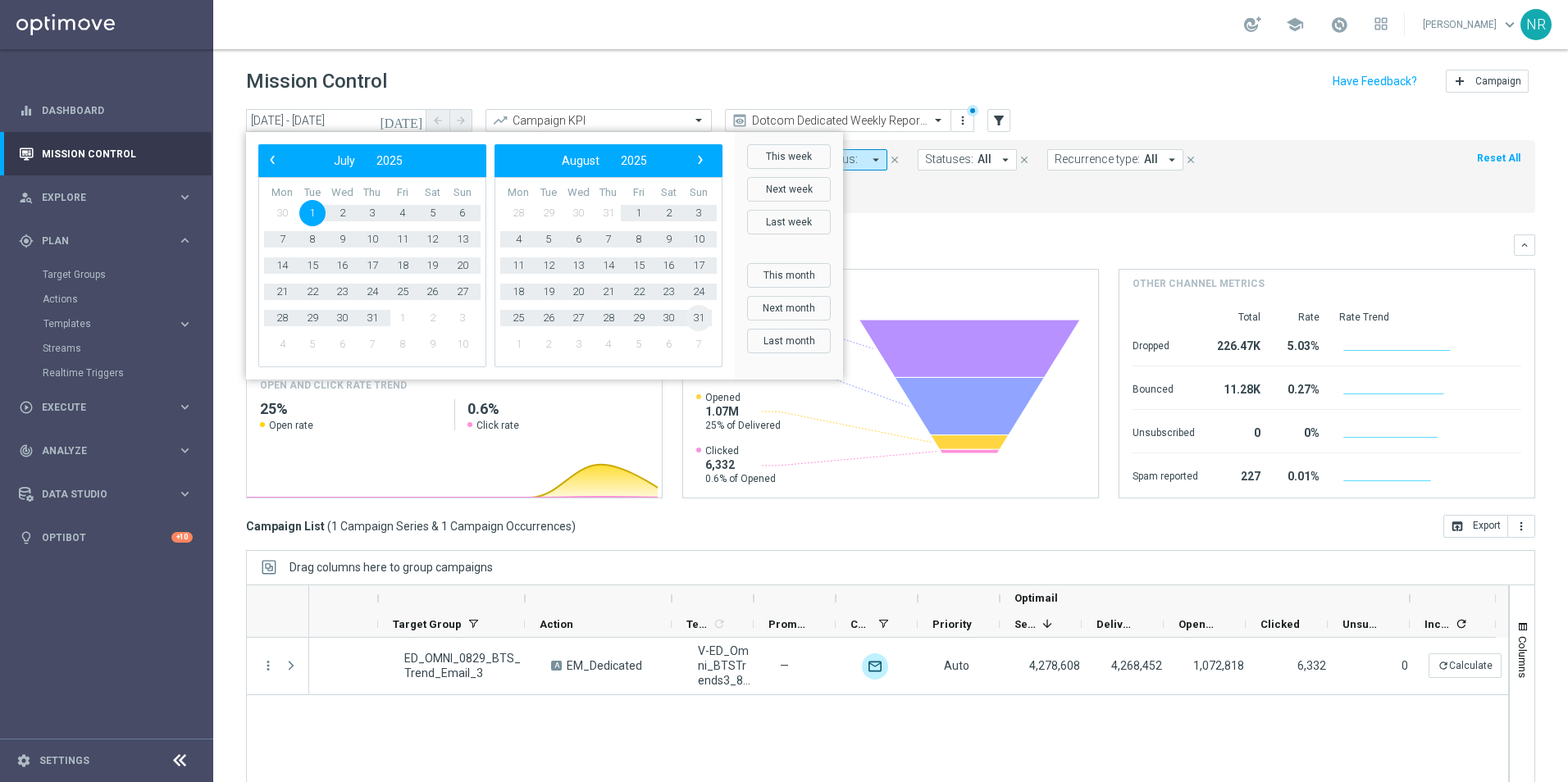
click at [699, 316] on span "31" at bounding box center [698, 317] width 26 height 26
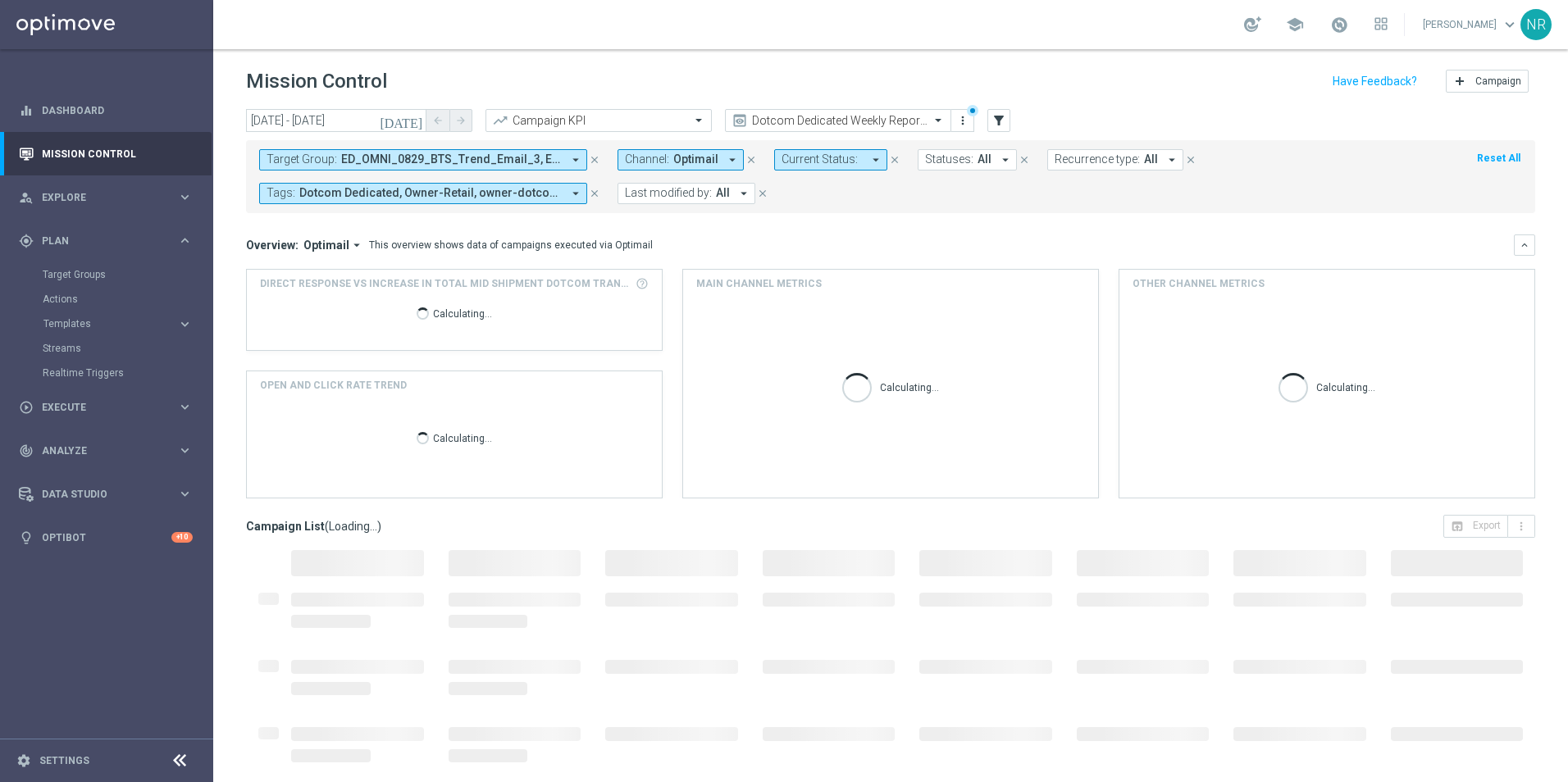
click at [416, 118] on icon "[DATE]" at bounding box center [402, 120] width 44 height 14
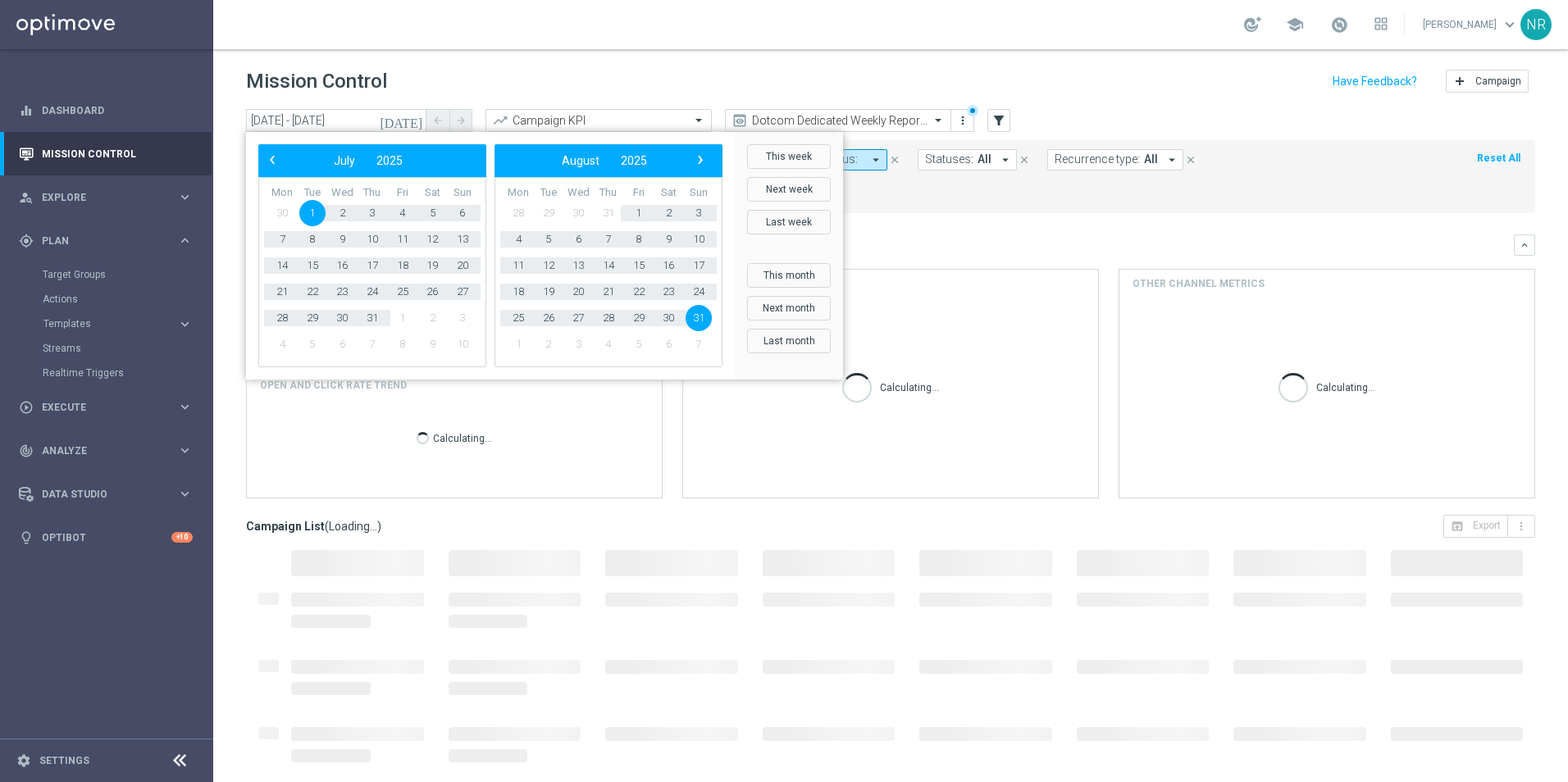
click at [319, 214] on span "1" at bounding box center [312, 213] width 26 height 26
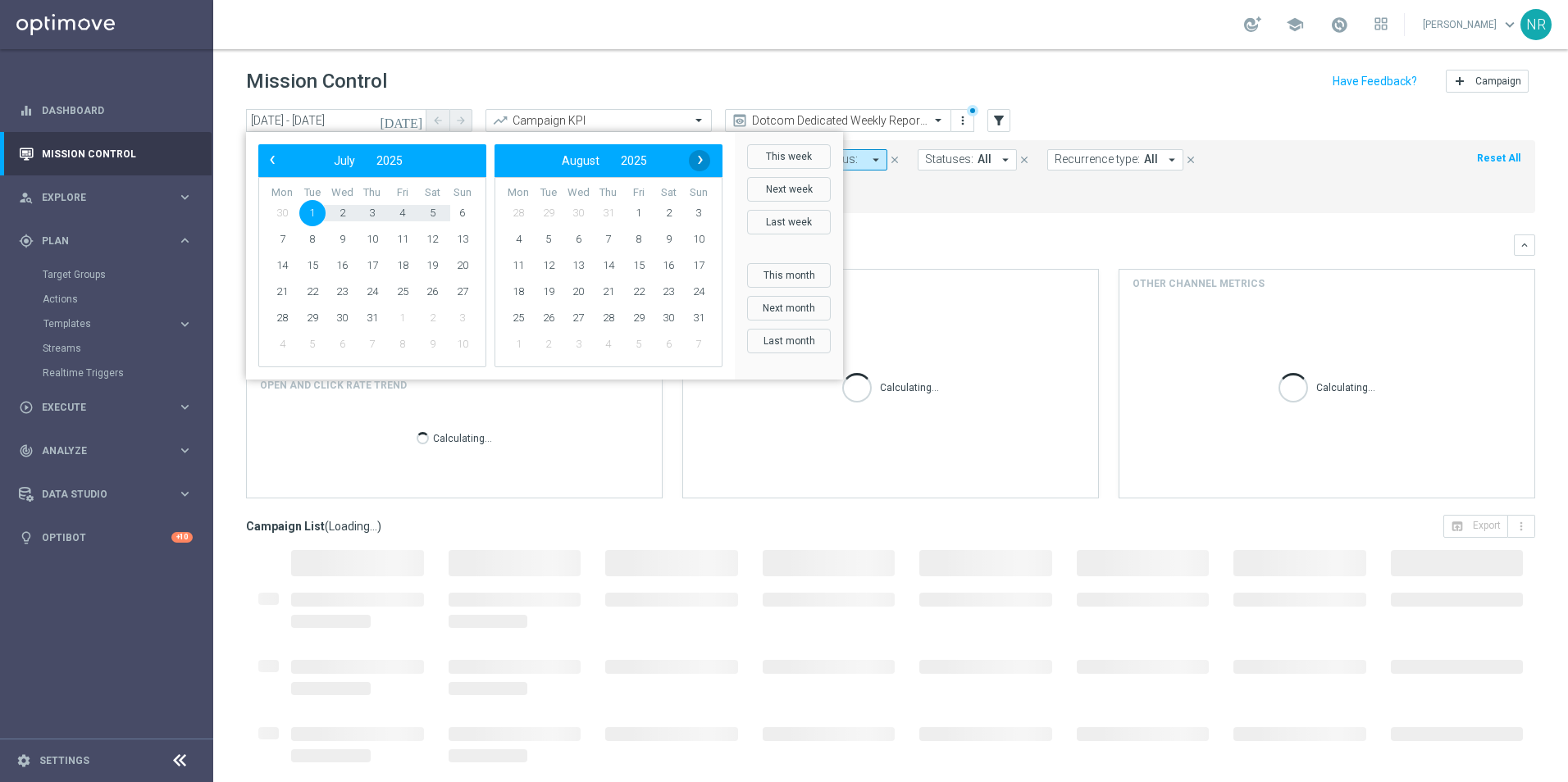
click at [695, 165] on span "›" at bounding box center [700, 159] width 21 height 21
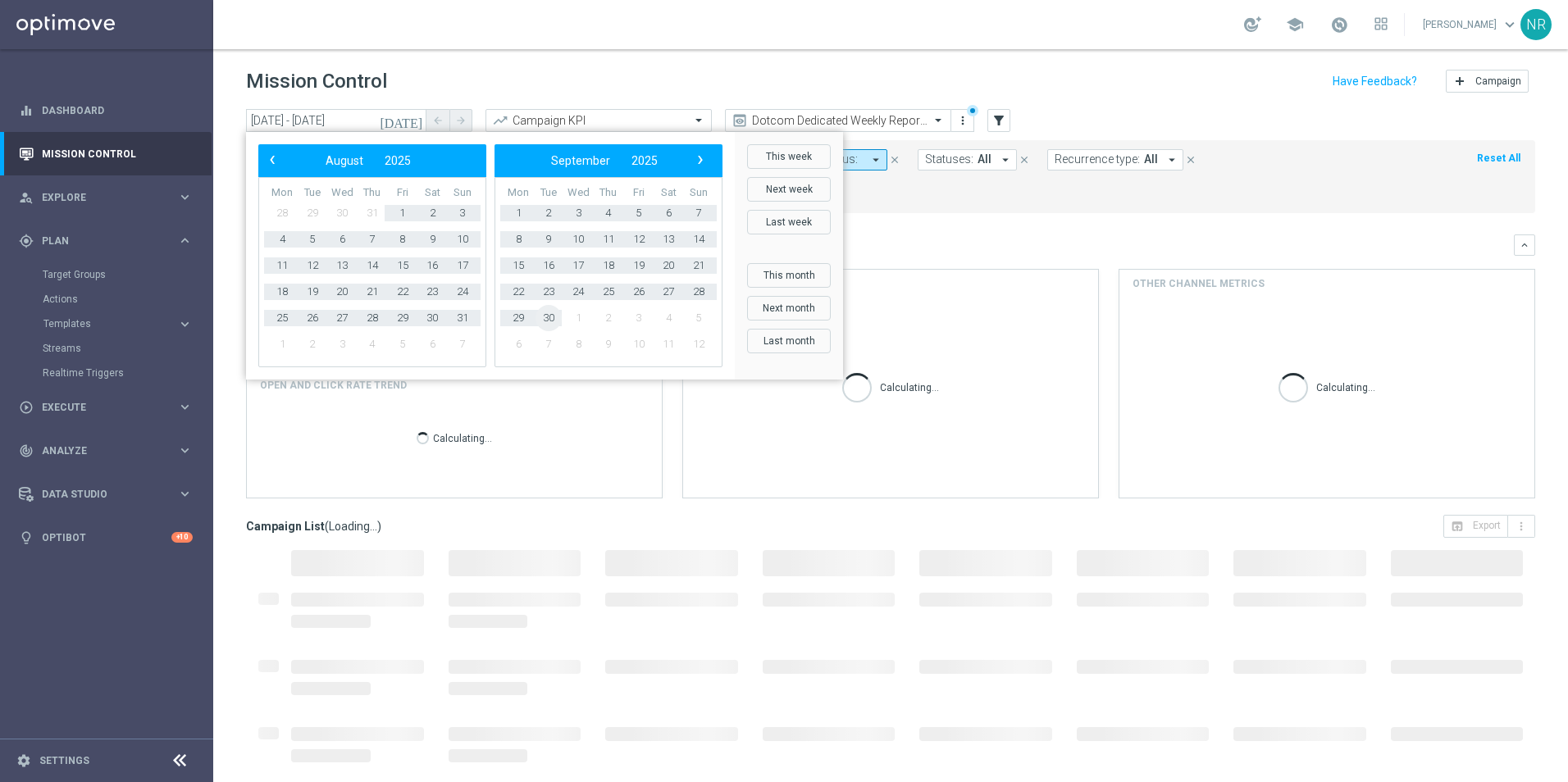
click at [556, 320] on span "30" at bounding box center [548, 317] width 26 height 26
type input "[DATE] - [DATE]"
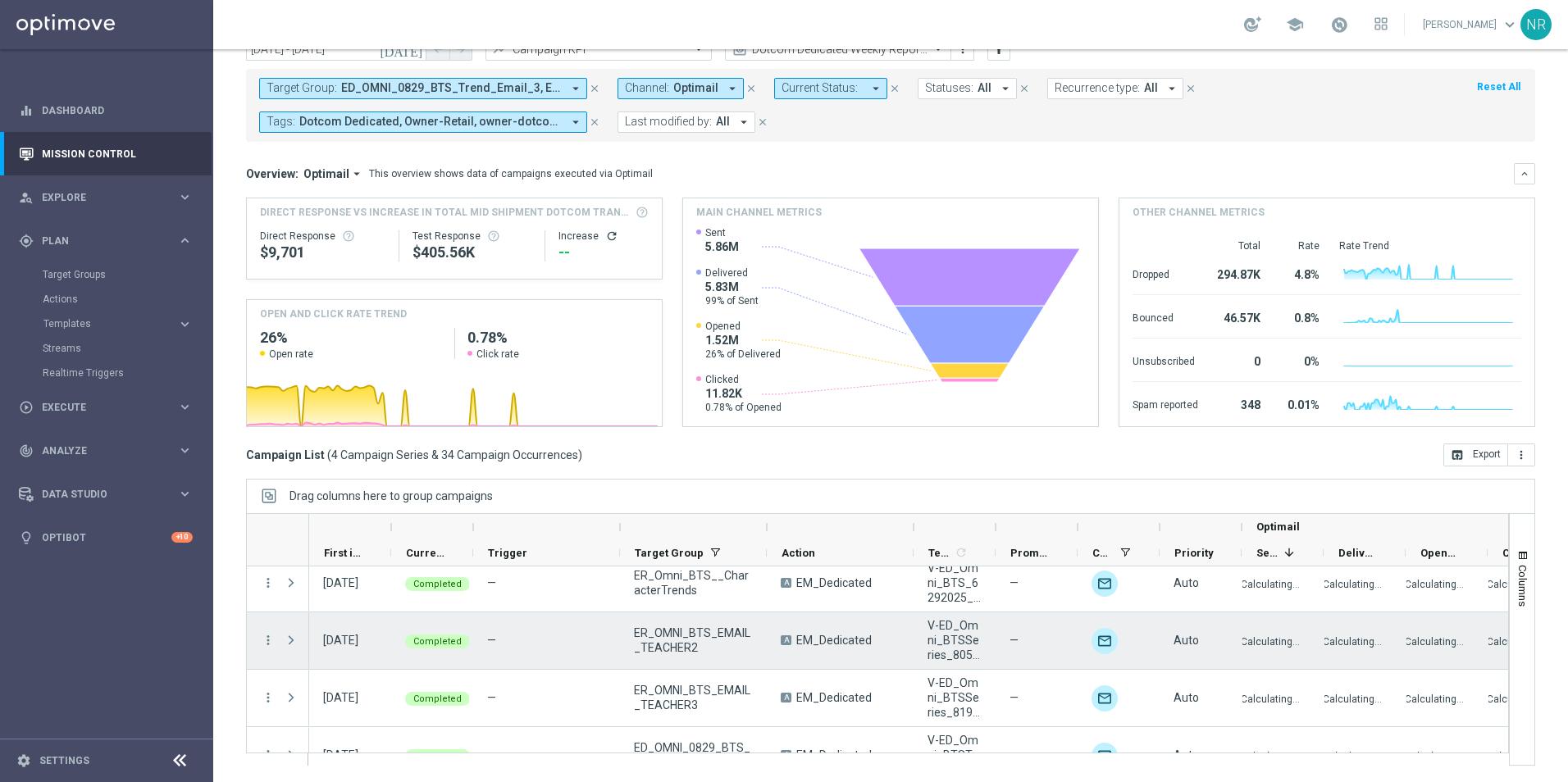
scroll to position [0, 0]
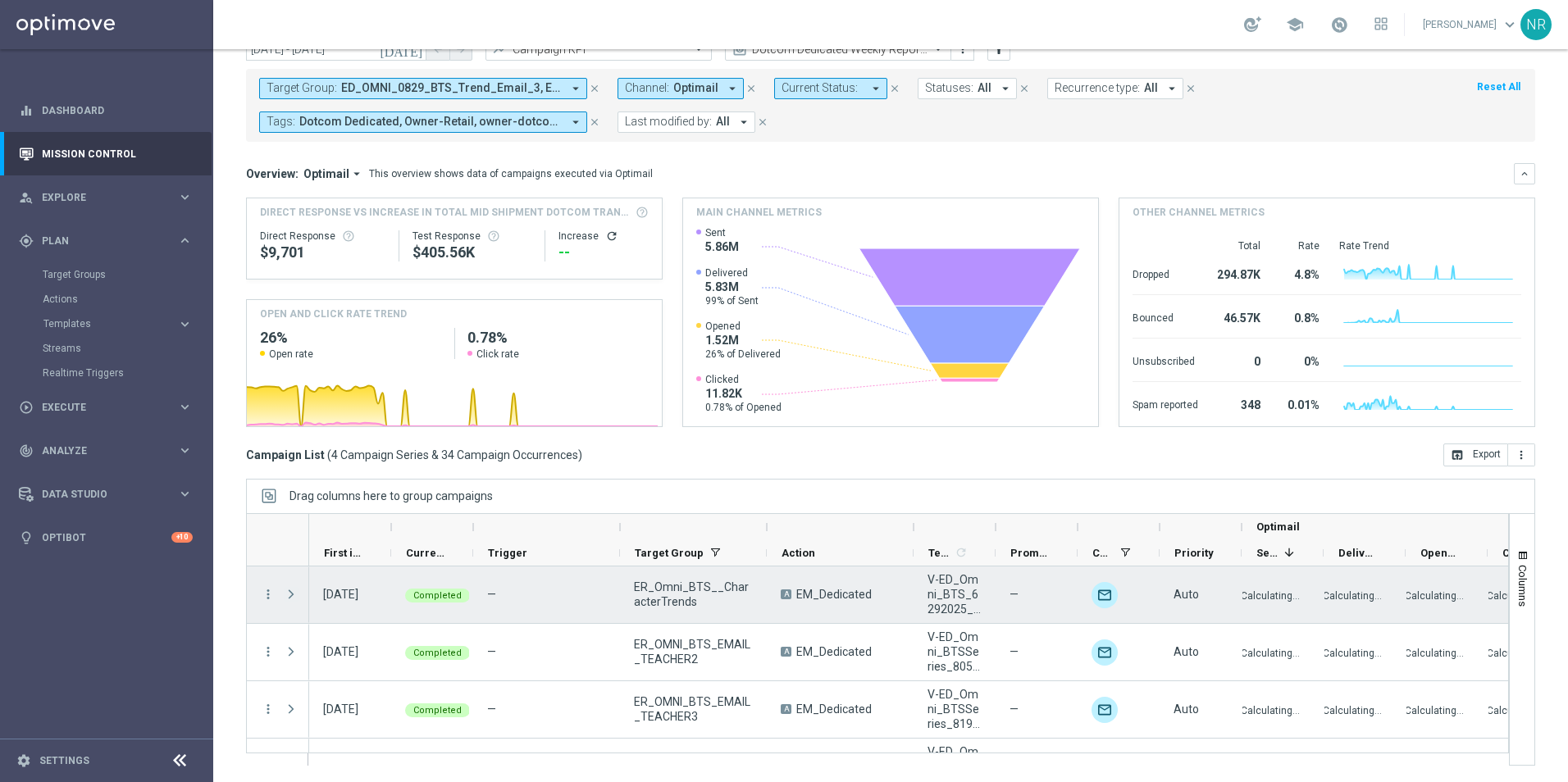
click at [297, 596] on span "Press SPACE to select this row." at bounding box center [290, 594] width 14 height 13
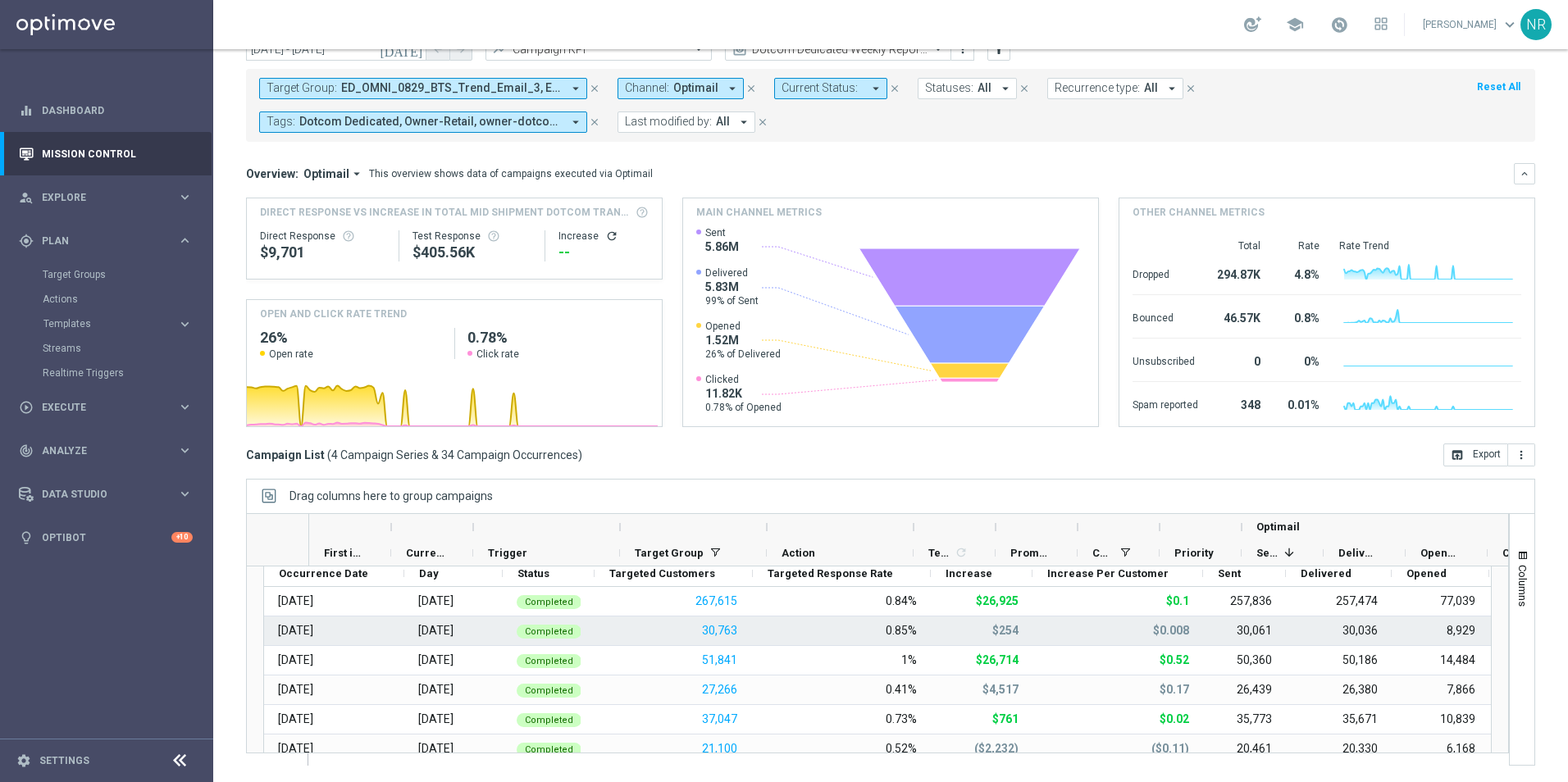
scroll to position [100, 0]
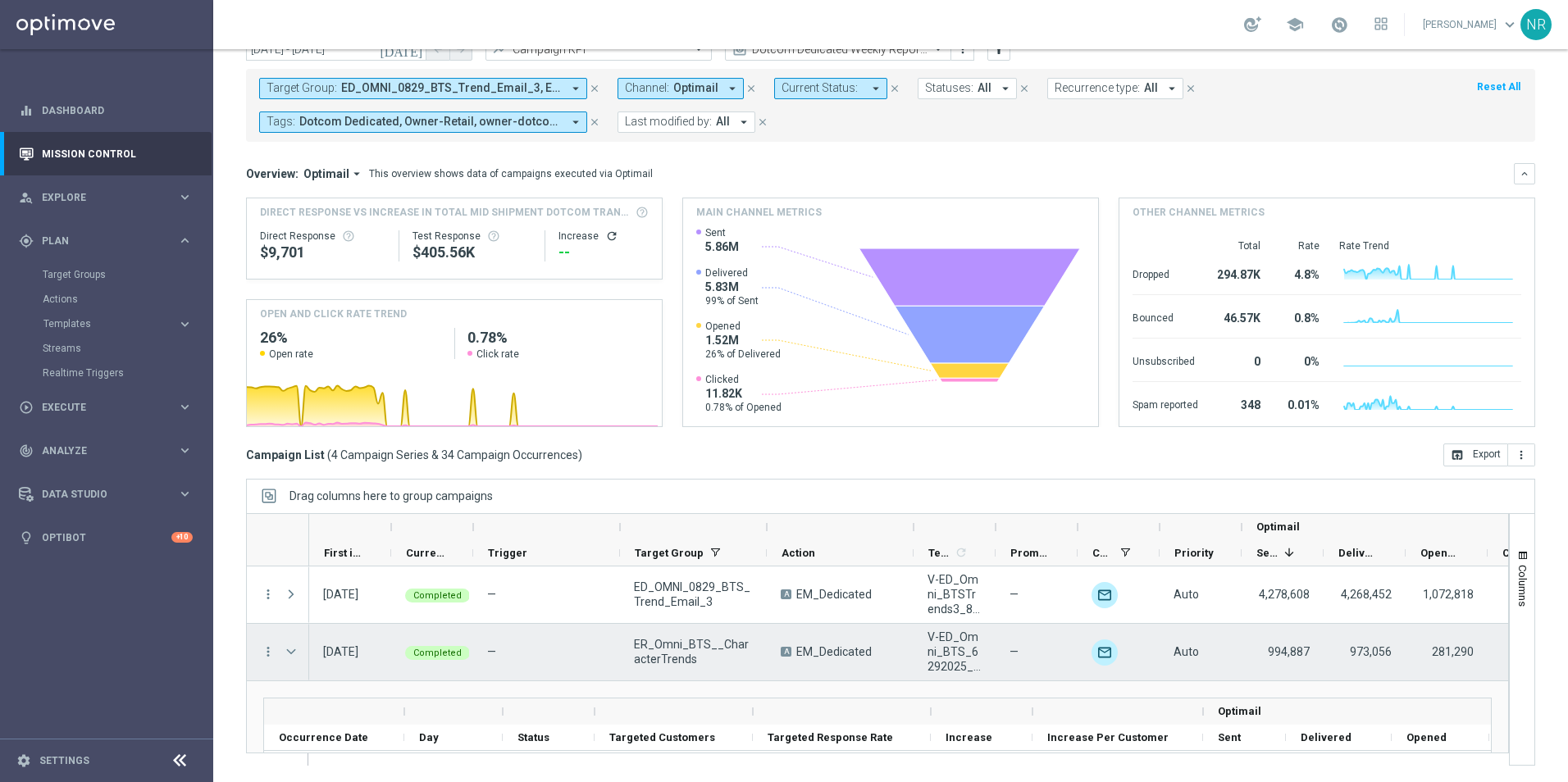
click at [292, 652] on span "Press SPACE to select this row." at bounding box center [290, 651] width 14 height 13
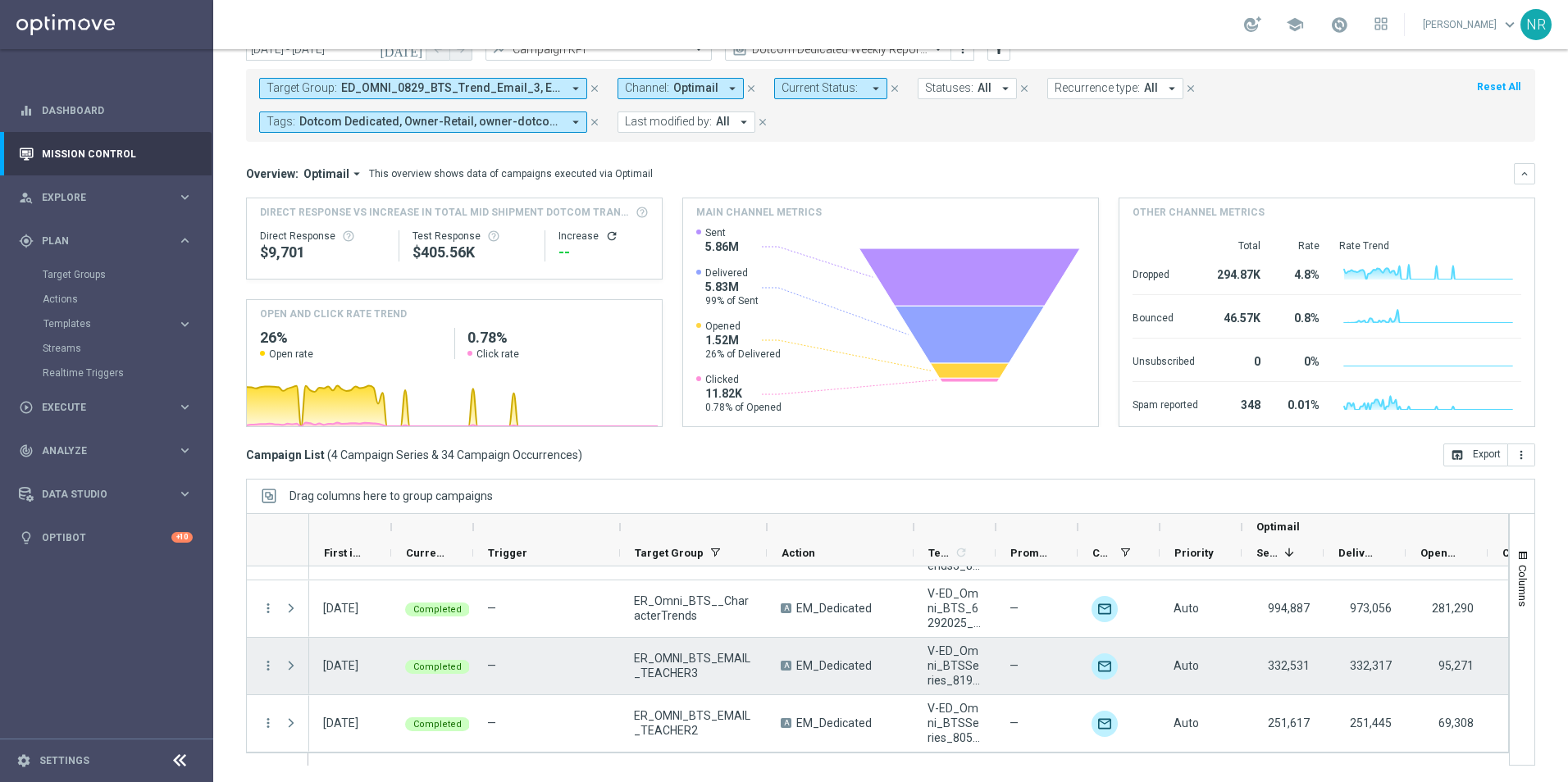
scroll to position [0, 0]
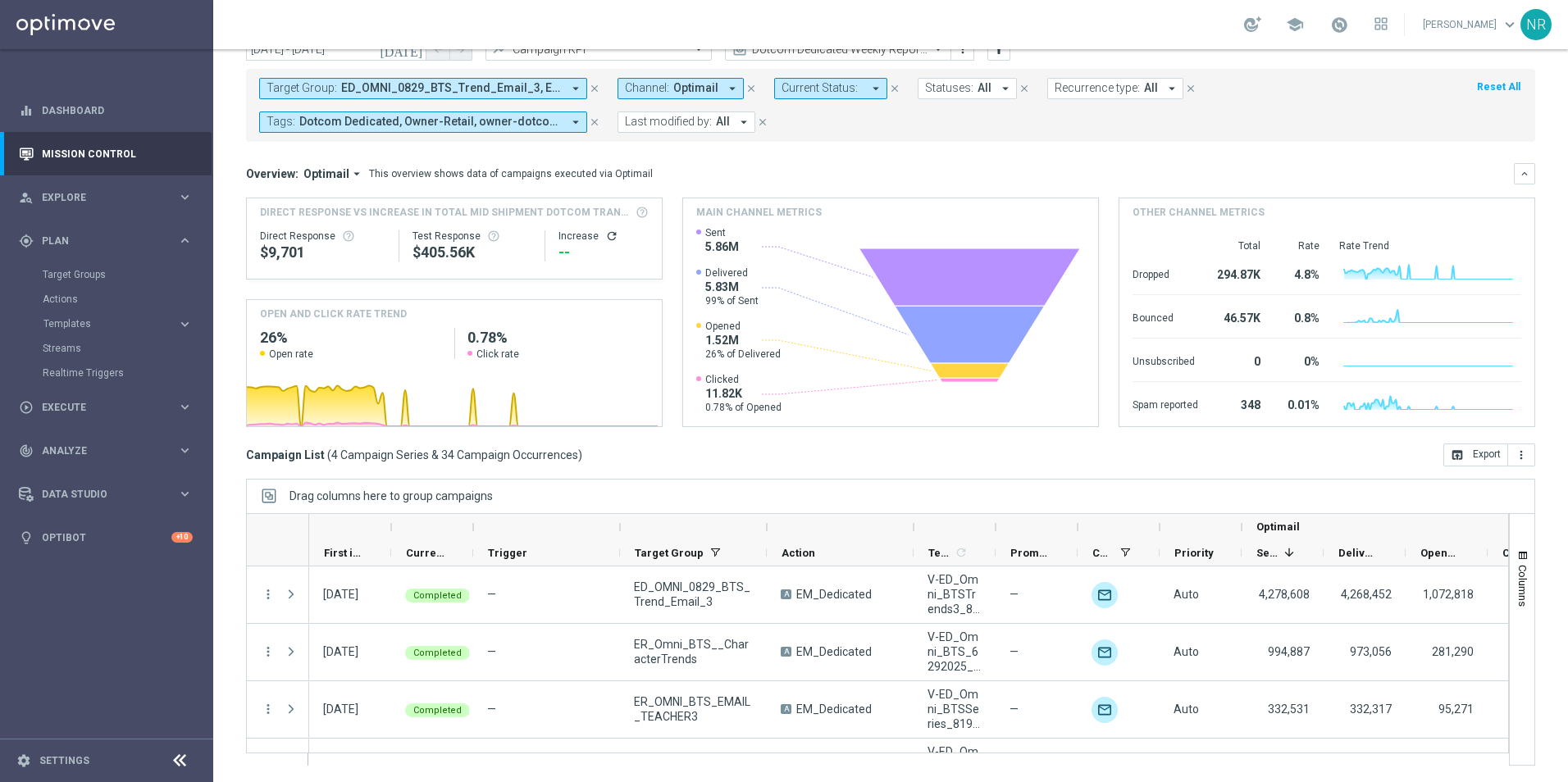
click at [591, 117] on icon "close" at bounding box center [594, 122] width 11 height 11
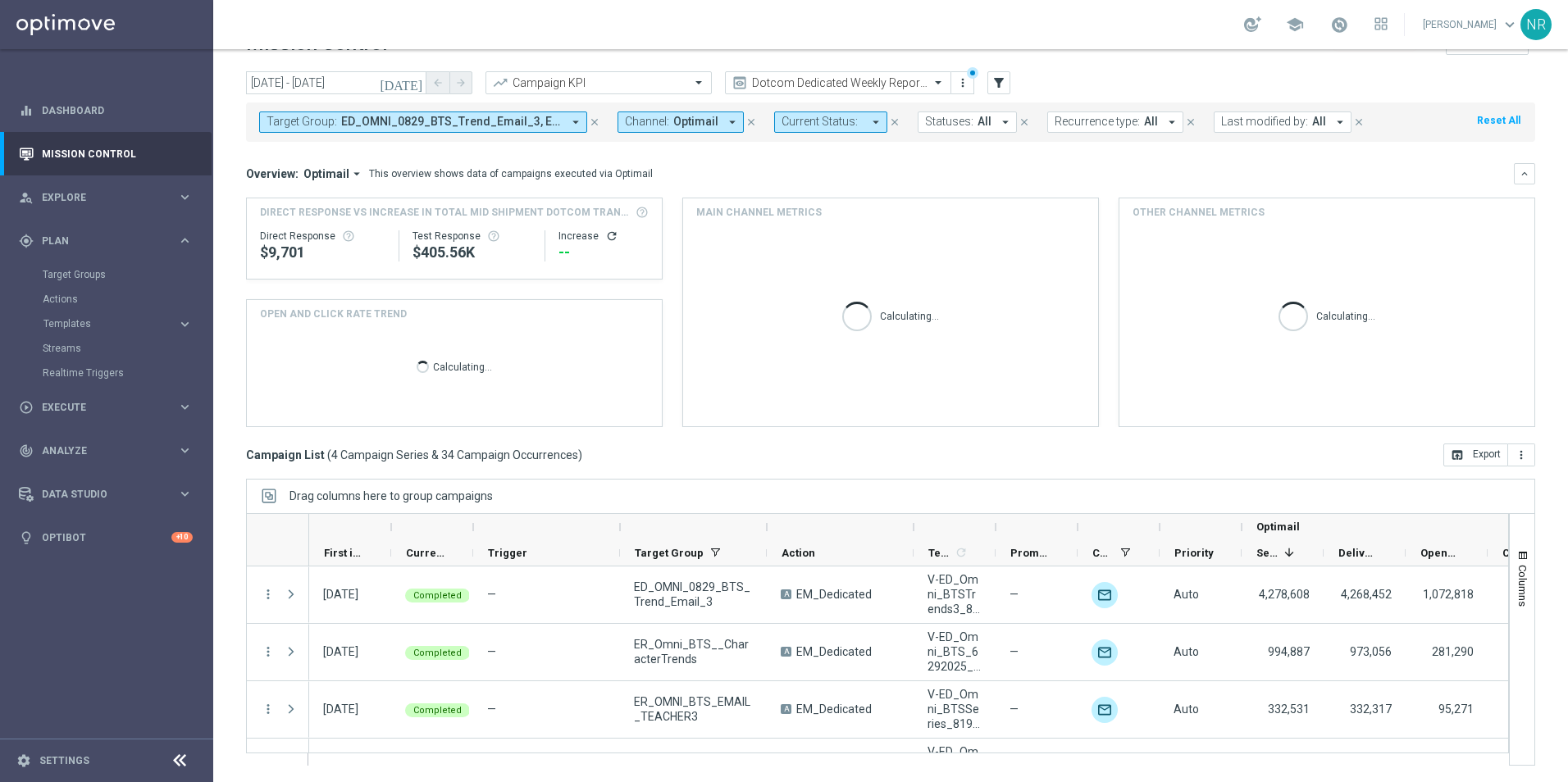
click at [519, 117] on span "ED_OMNI_0829_BTS_Trend_Email_3, ER_OMNI_BTS_EMAIL_TEACHER, ER_OMNI_BTS_EMAIL_TE…" at bounding box center [451, 122] width 220 height 14
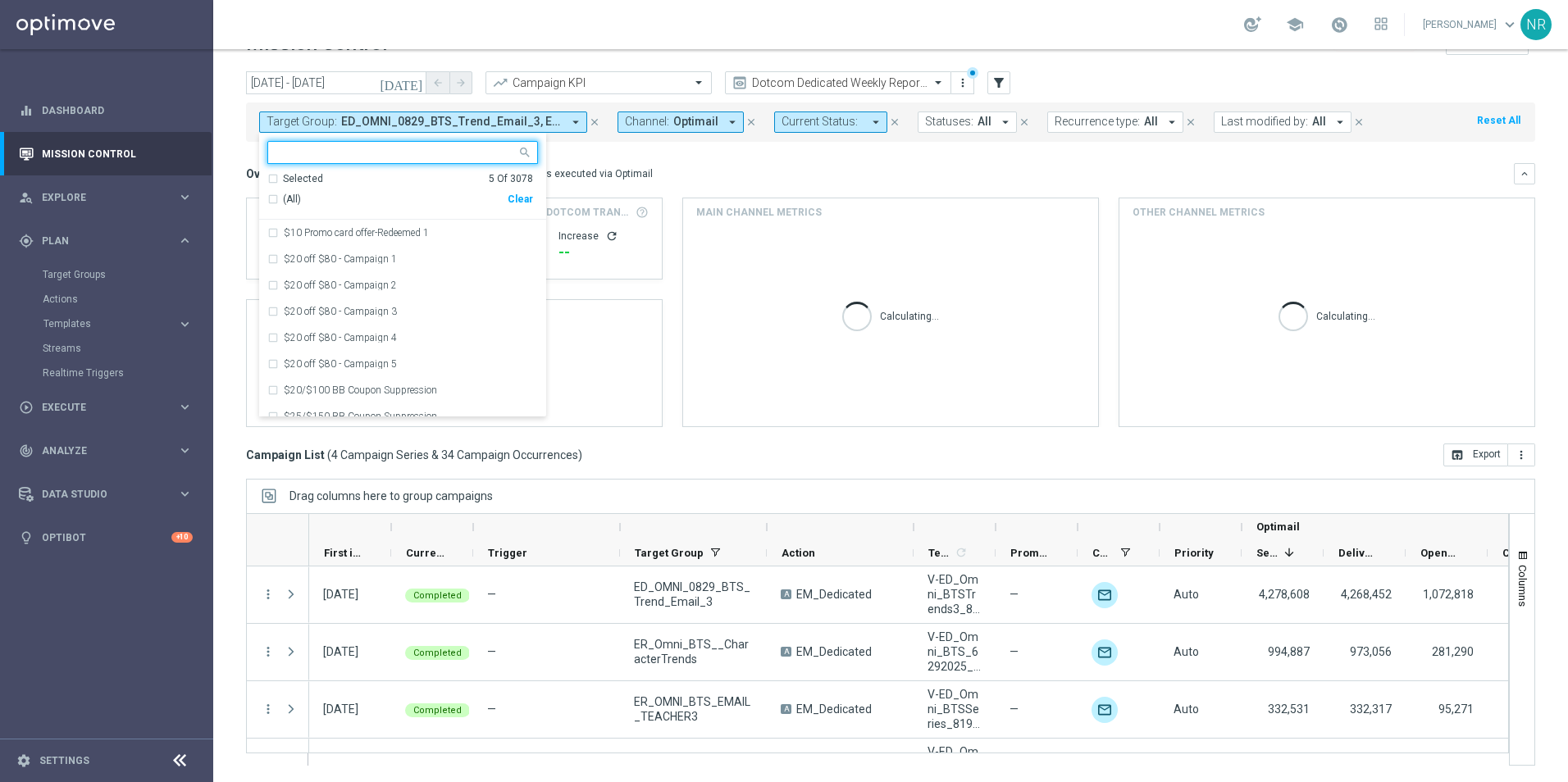
click at [457, 155] on input "text" at bounding box center [397, 152] width 240 height 14
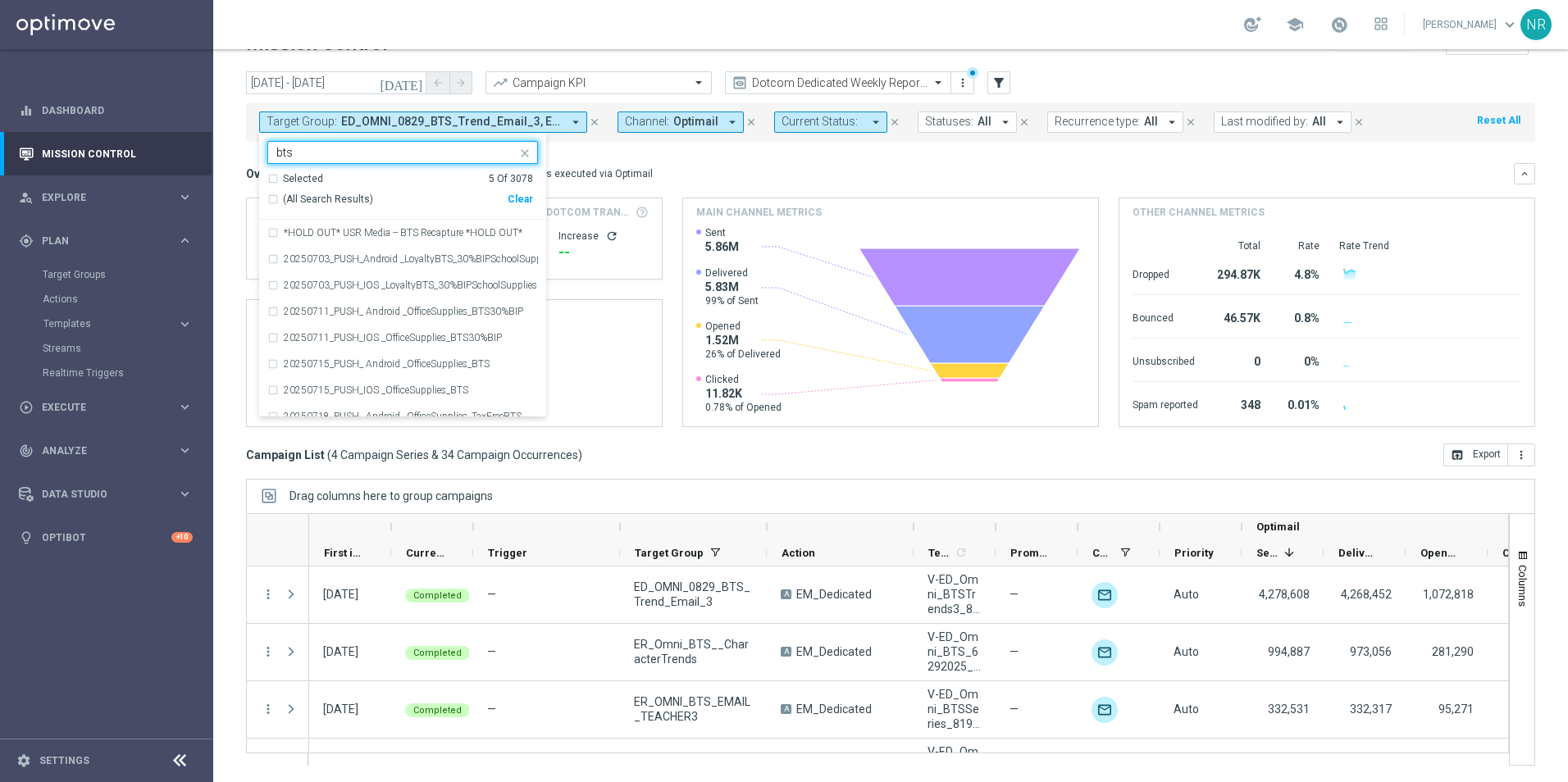
click at [357, 212] on div "Selected 5 Of 3078 (All Search Results) Clear" at bounding box center [402, 196] width 287 height 49
click at [353, 203] on span "(All Search Results)" at bounding box center [328, 199] width 90 height 14
type input "bts"
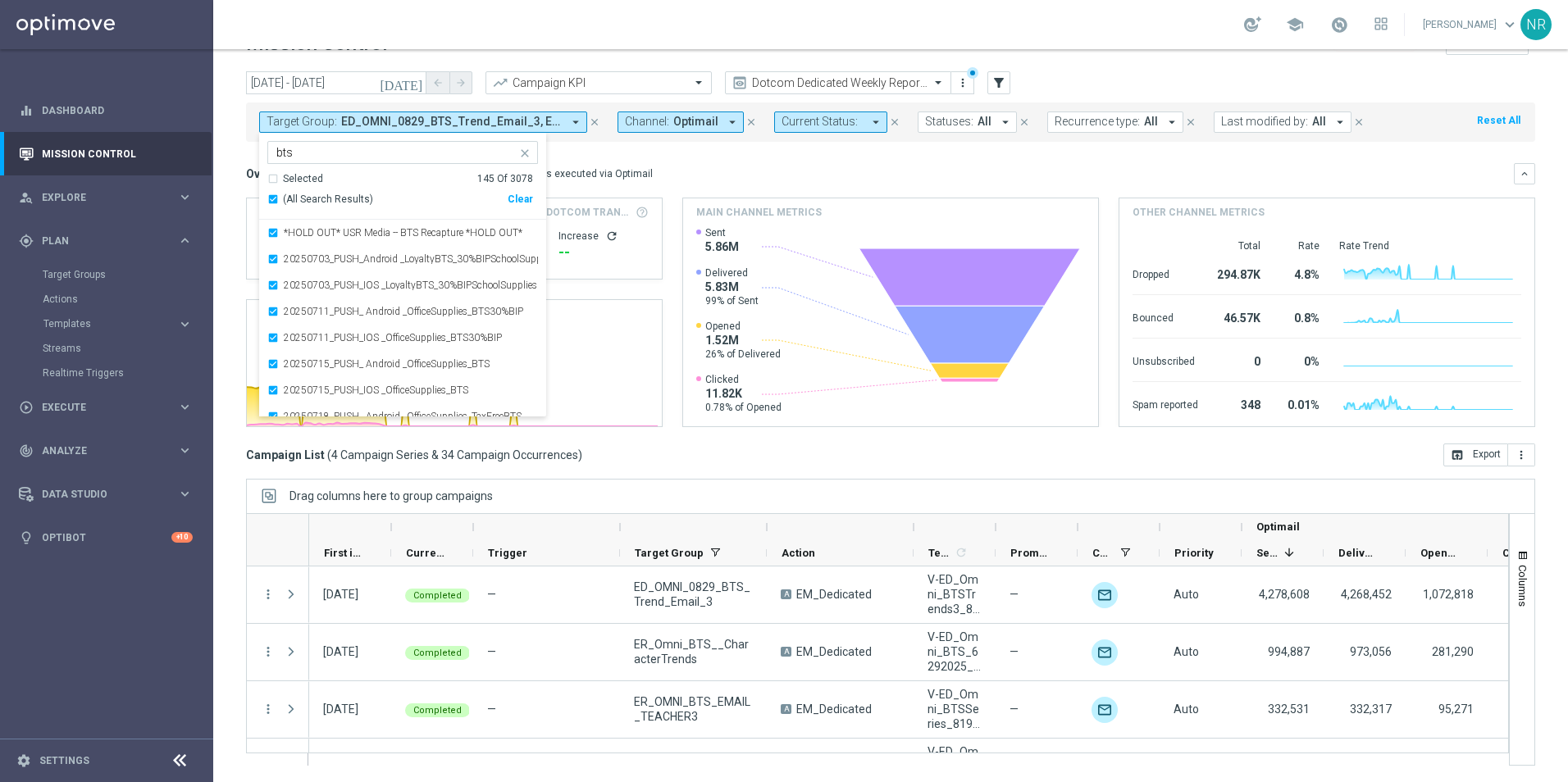
click at [685, 180] on div "Overview: Optimail arrow_drop_down This overview shows data of campaigns execut…" at bounding box center [879, 174] width 1268 height 14
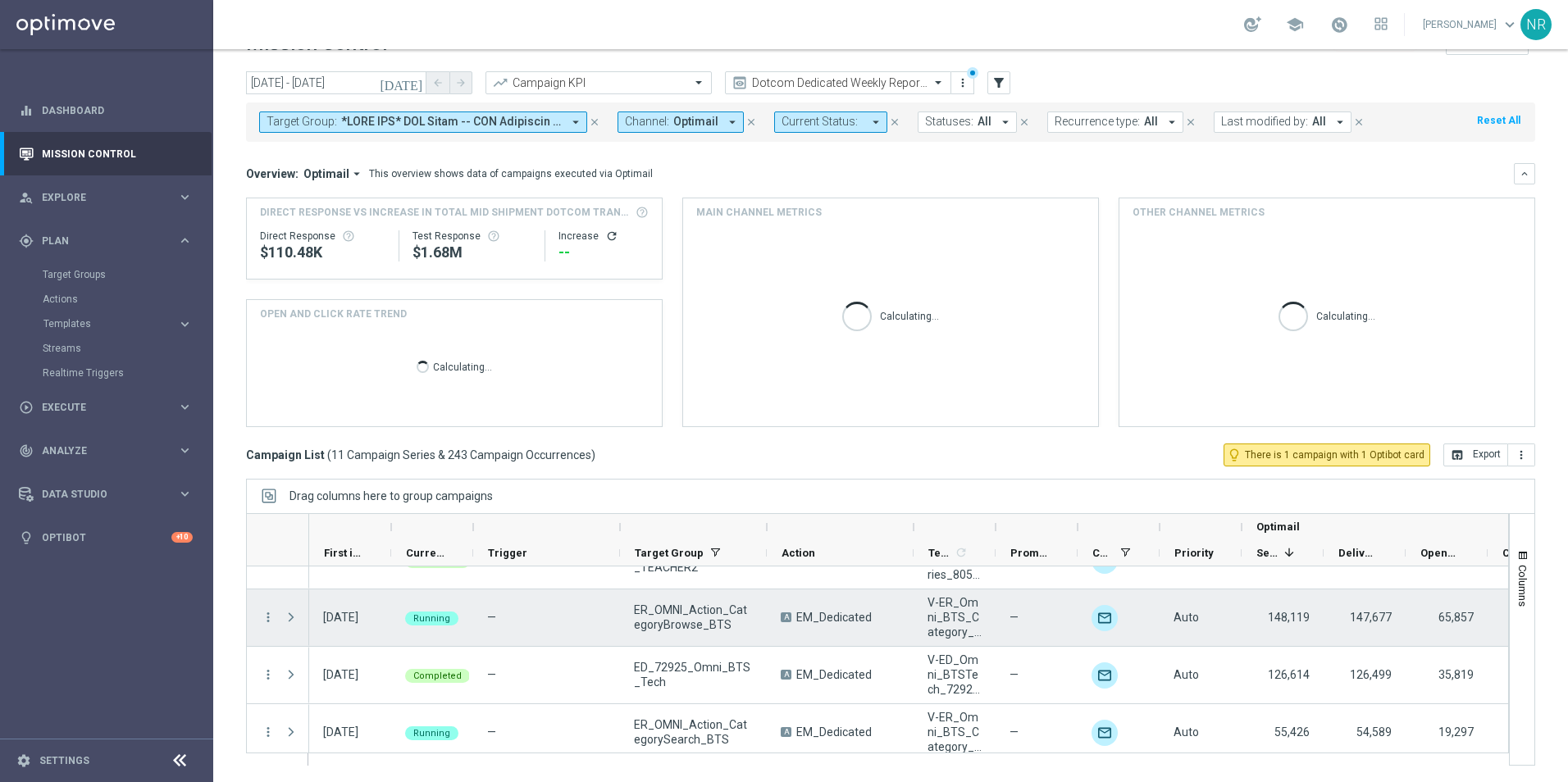
scroll to position [445, 0]
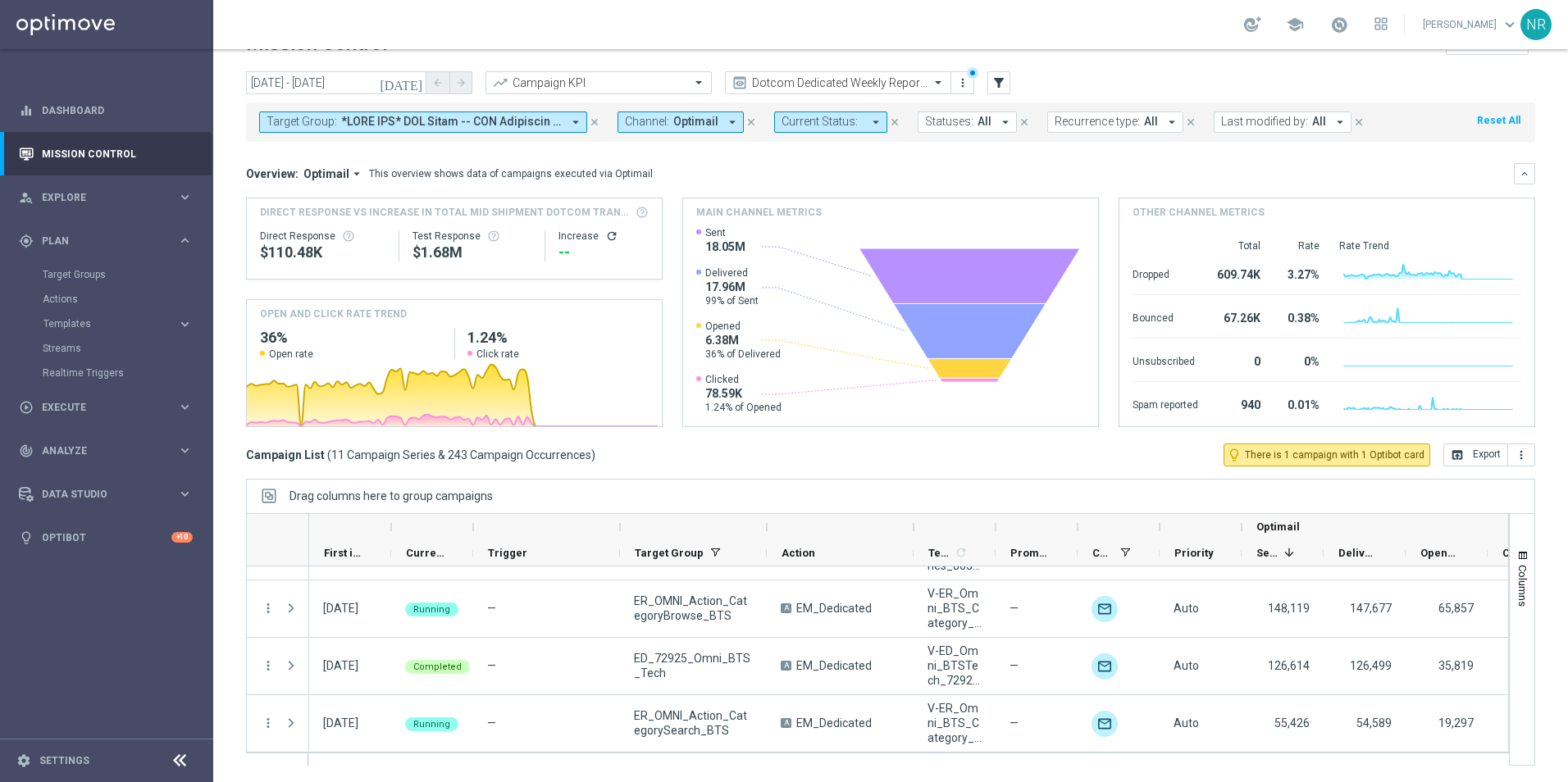
click at [592, 123] on icon "close" at bounding box center [594, 122] width 11 height 11
click at [417, 84] on icon "[DATE]" at bounding box center [402, 83] width 44 height 14
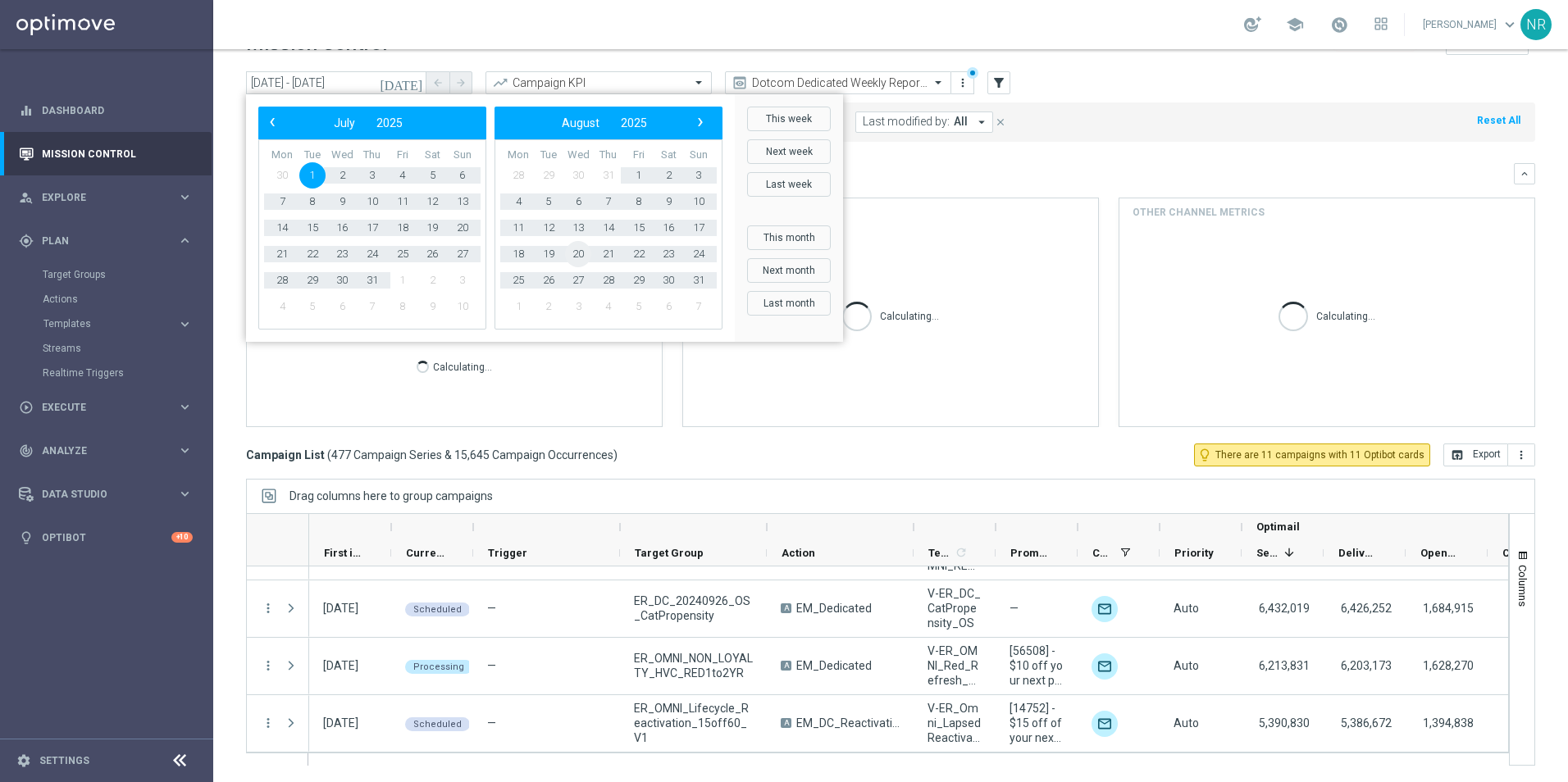
click at [573, 254] on span "20" at bounding box center [578, 254] width 26 height 26
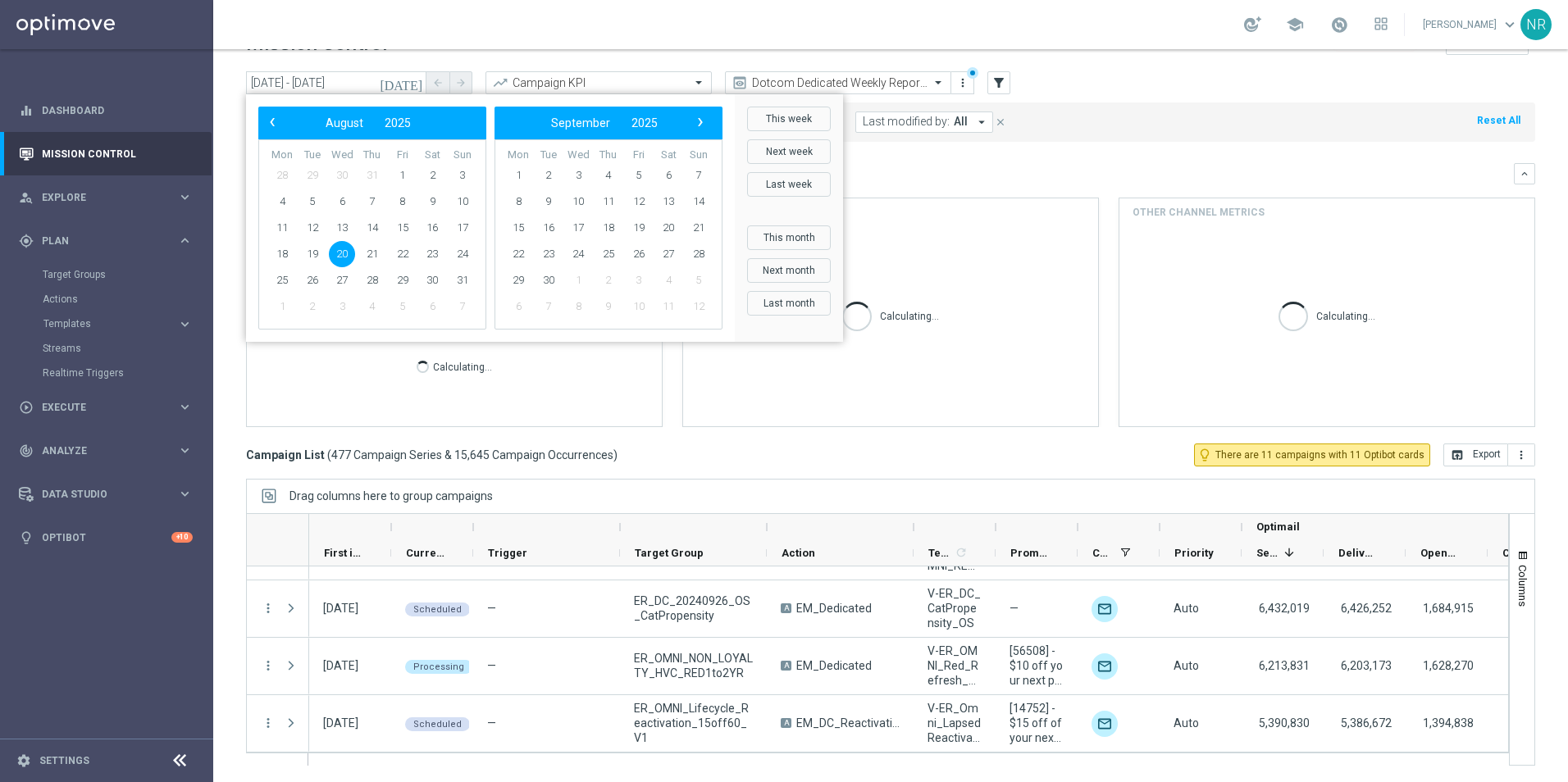
click at [345, 257] on span "20" at bounding box center [341, 254] width 26 height 26
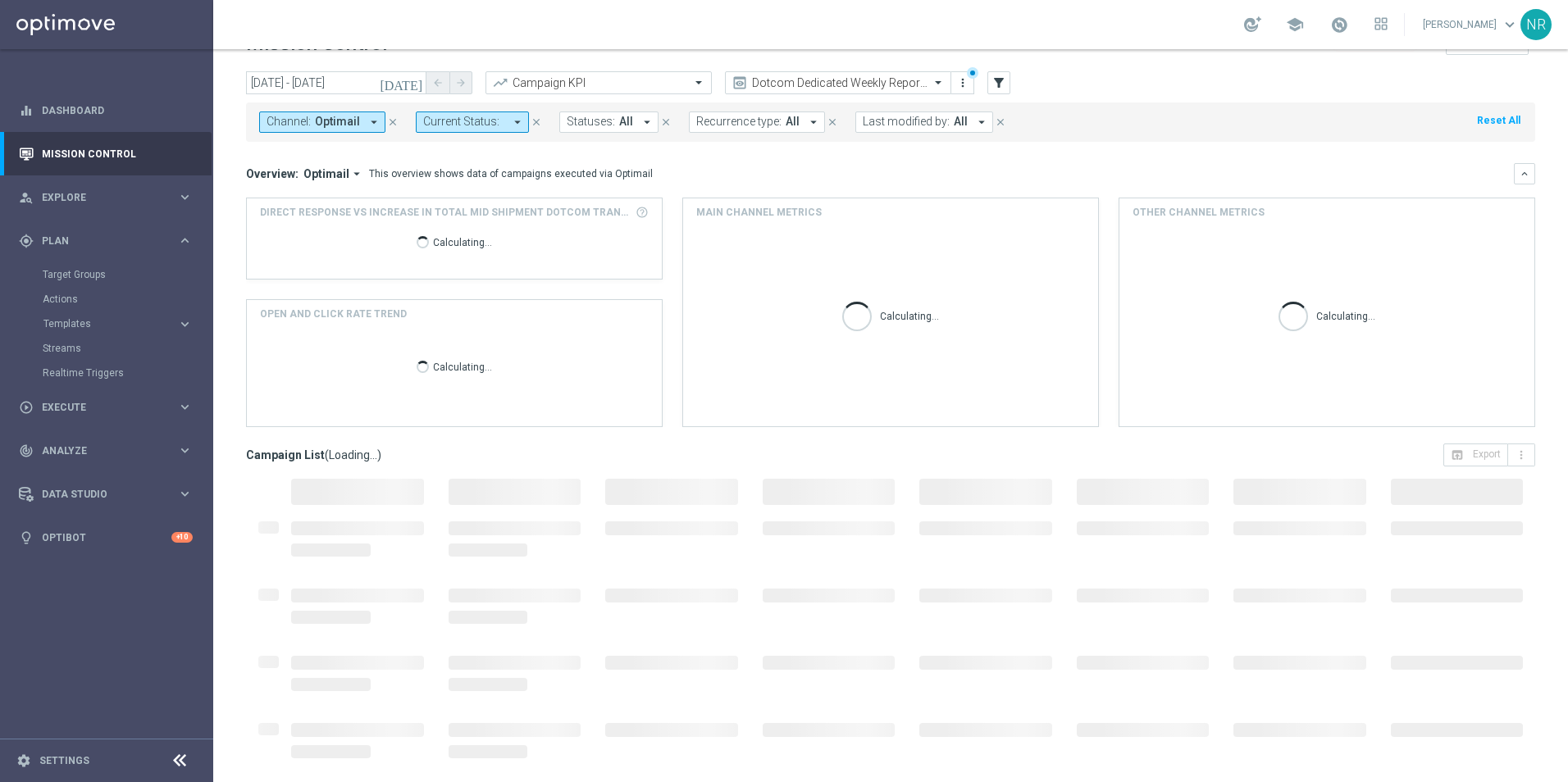
click at [973, 168] on div "Overview: Optimail arrow_drop_down This overview shows data of campaigns execut…" at bounding box center [879, 174] width 1268 height 14
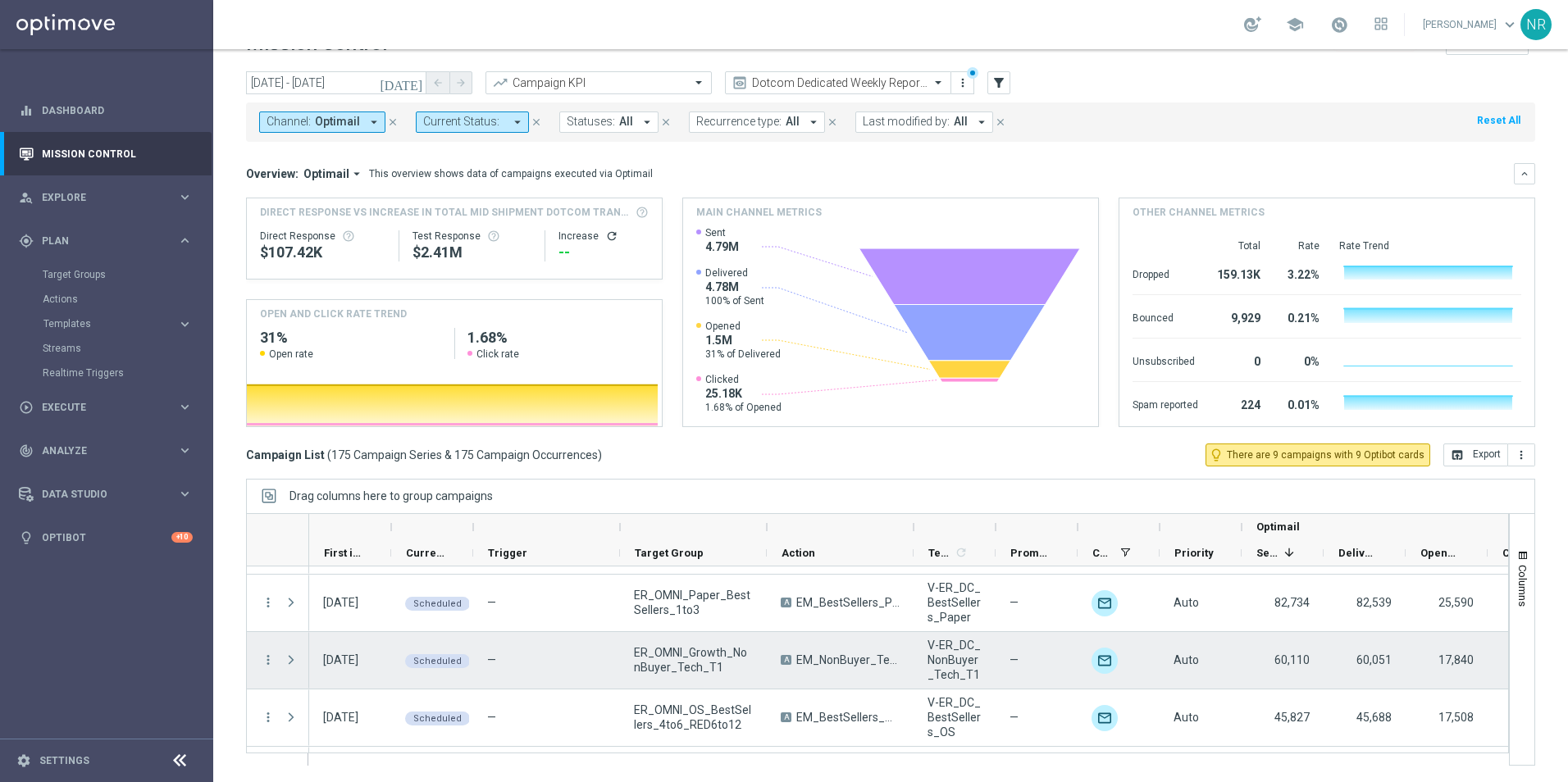
scroll to position [410, 0]
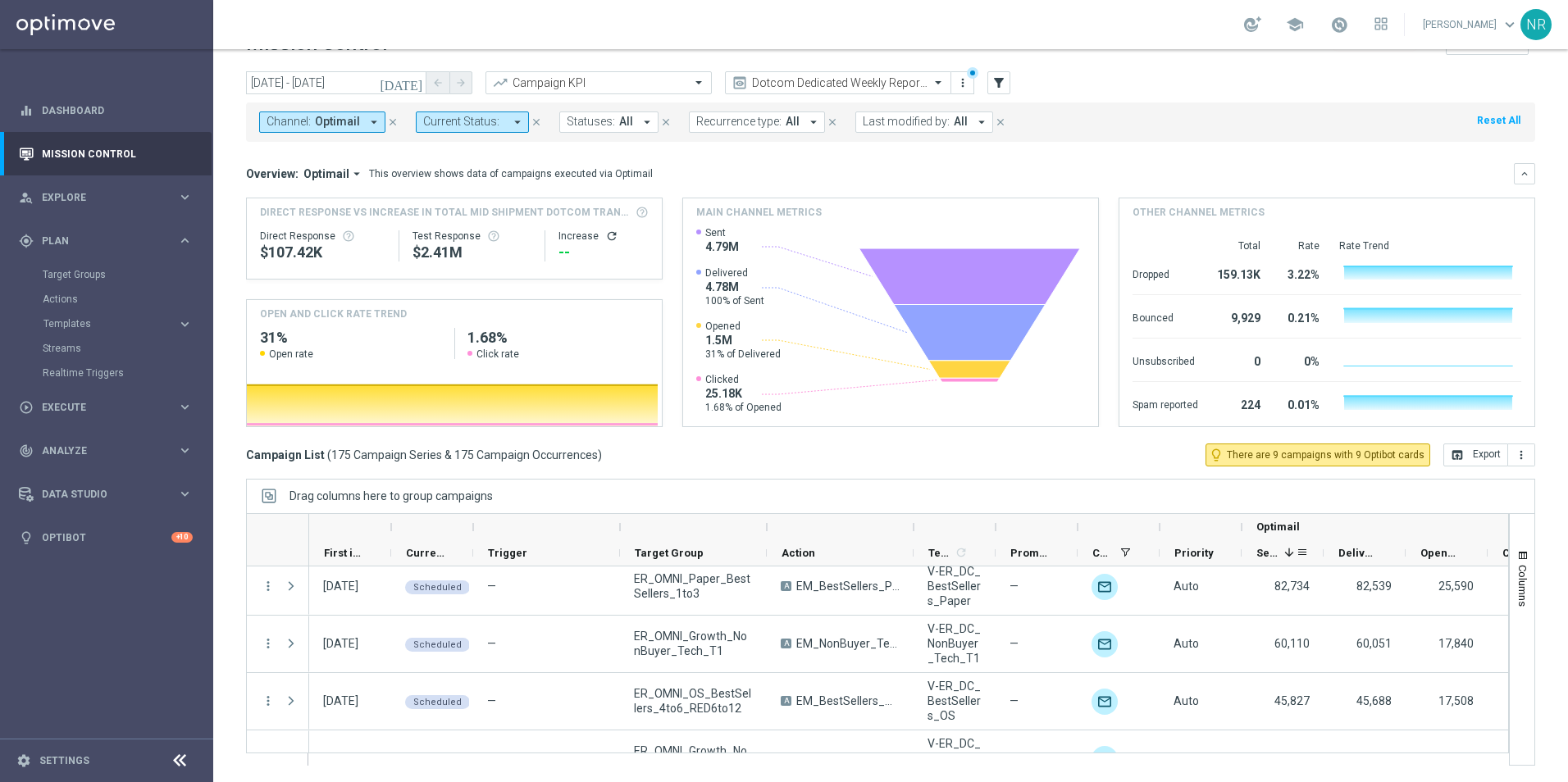
click at [1262, 547] on span "Sent" at bounding box center [1267, 553] width 21 height 12
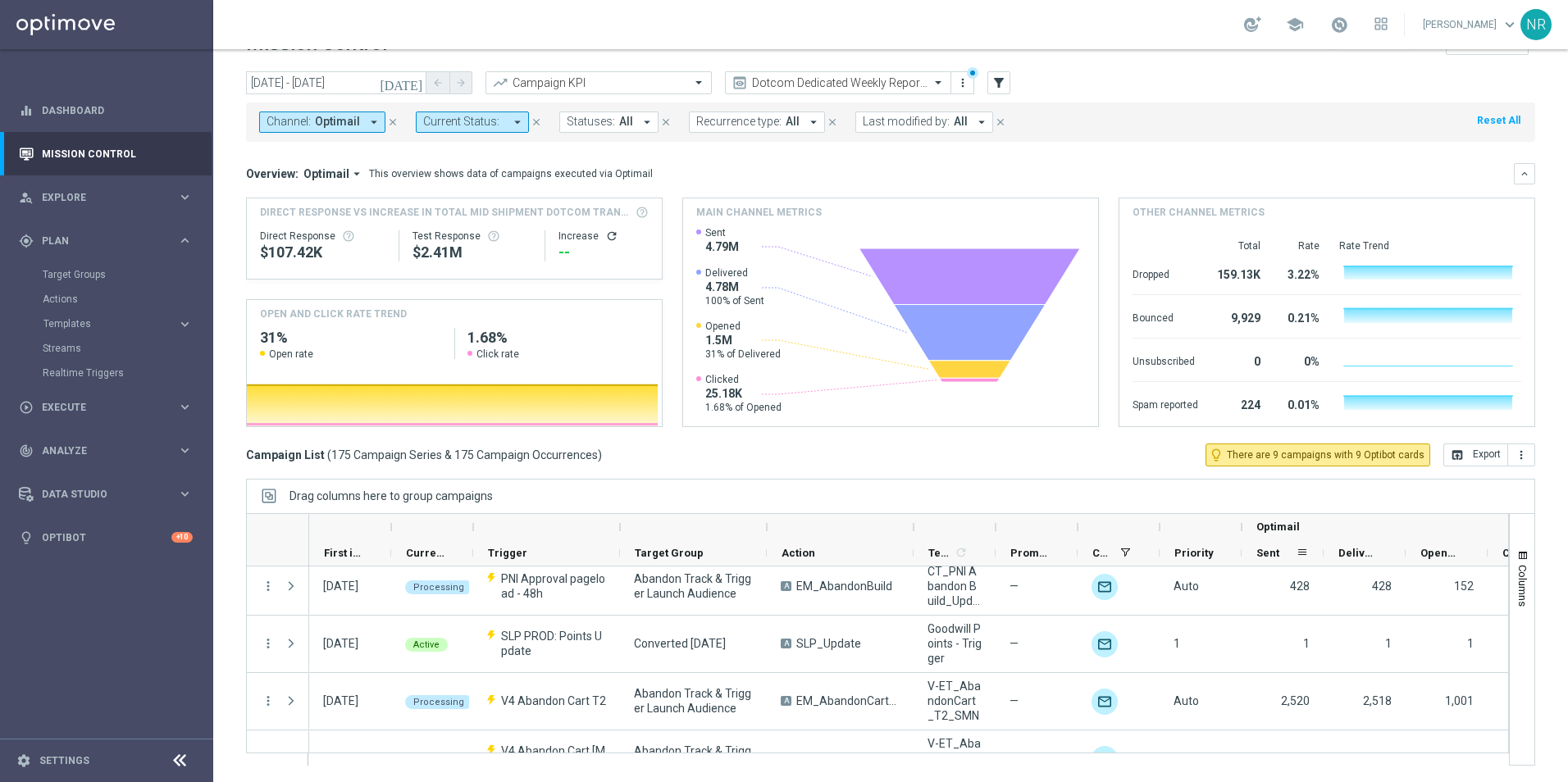
click at [1272, 550] on span "Sent" at bounding box center [1268, 553] width 23 height 12
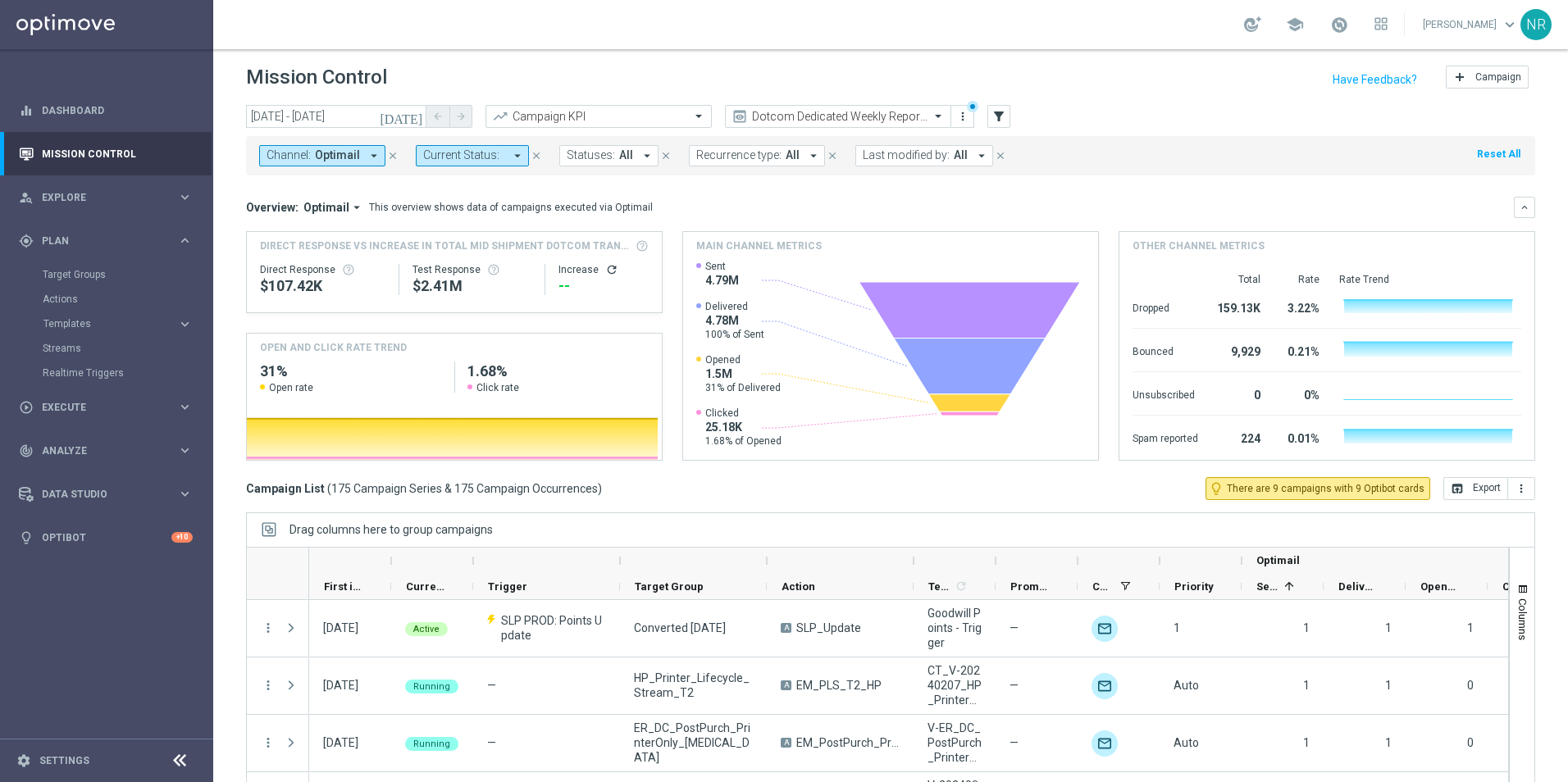
scroll to position [0, 0]
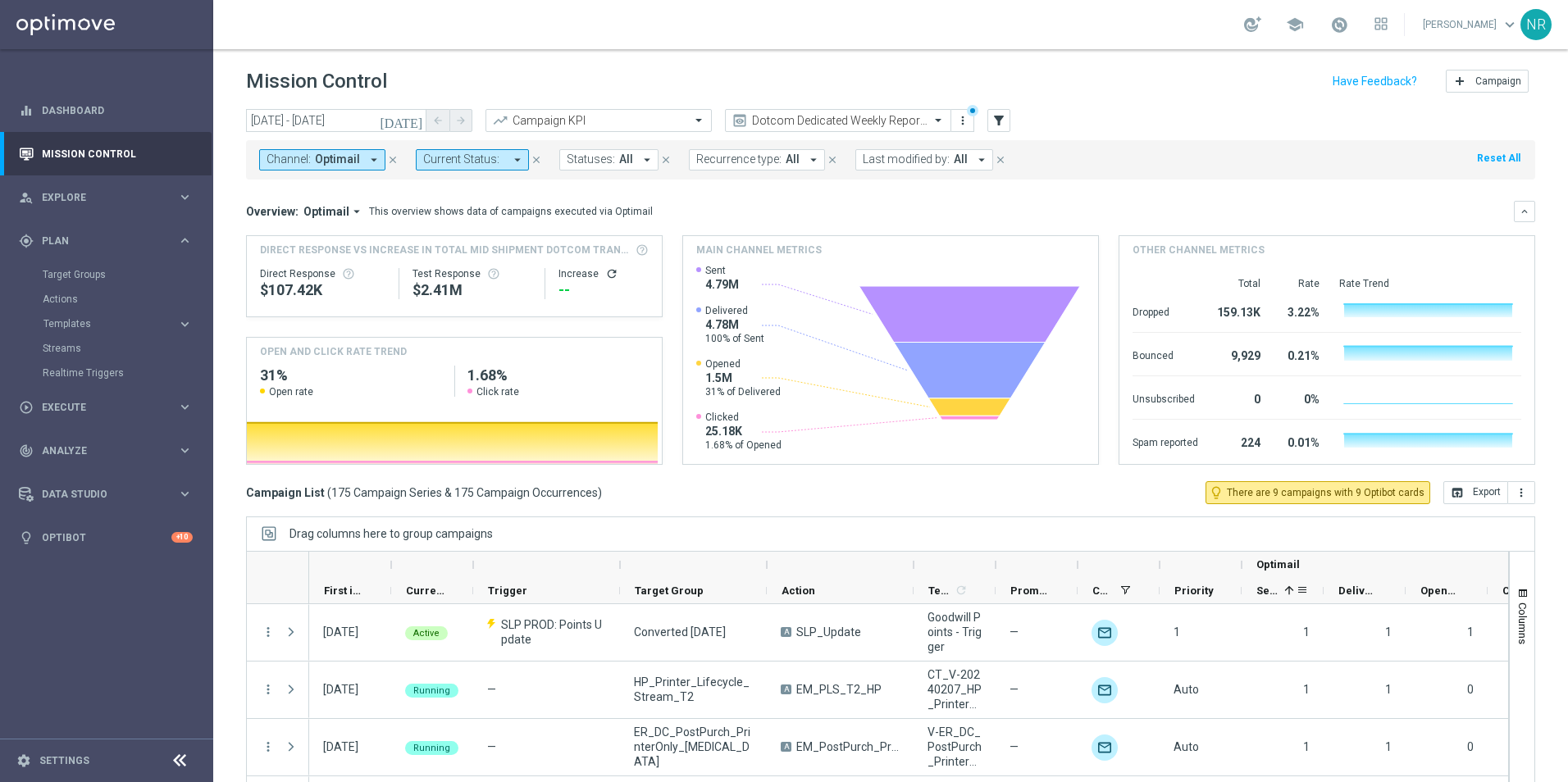
click at [1280, 586] on div "Sent 1" at bounding box center [1276, 591] width 39 height 26
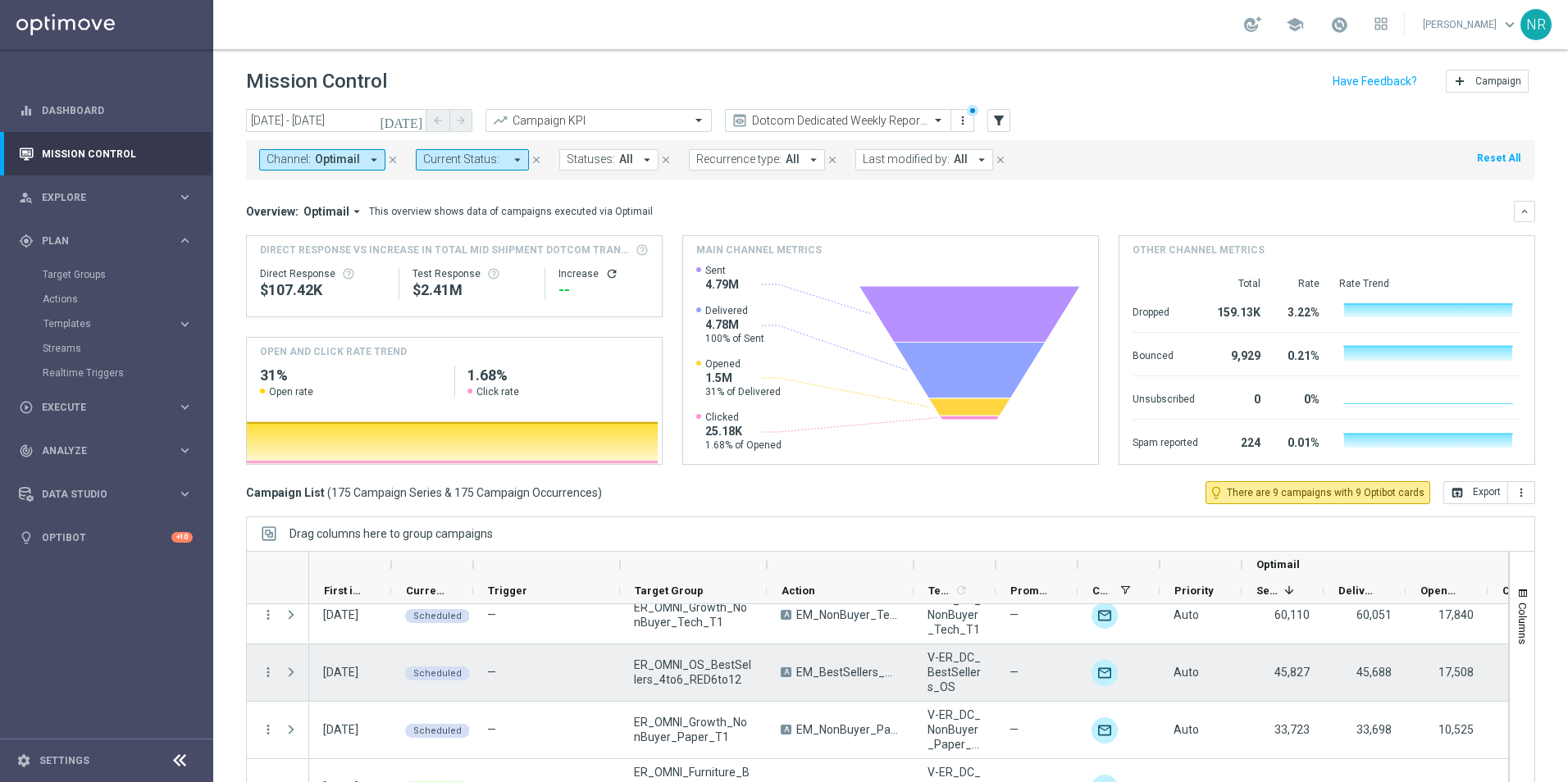
scroll to position [492, 0]
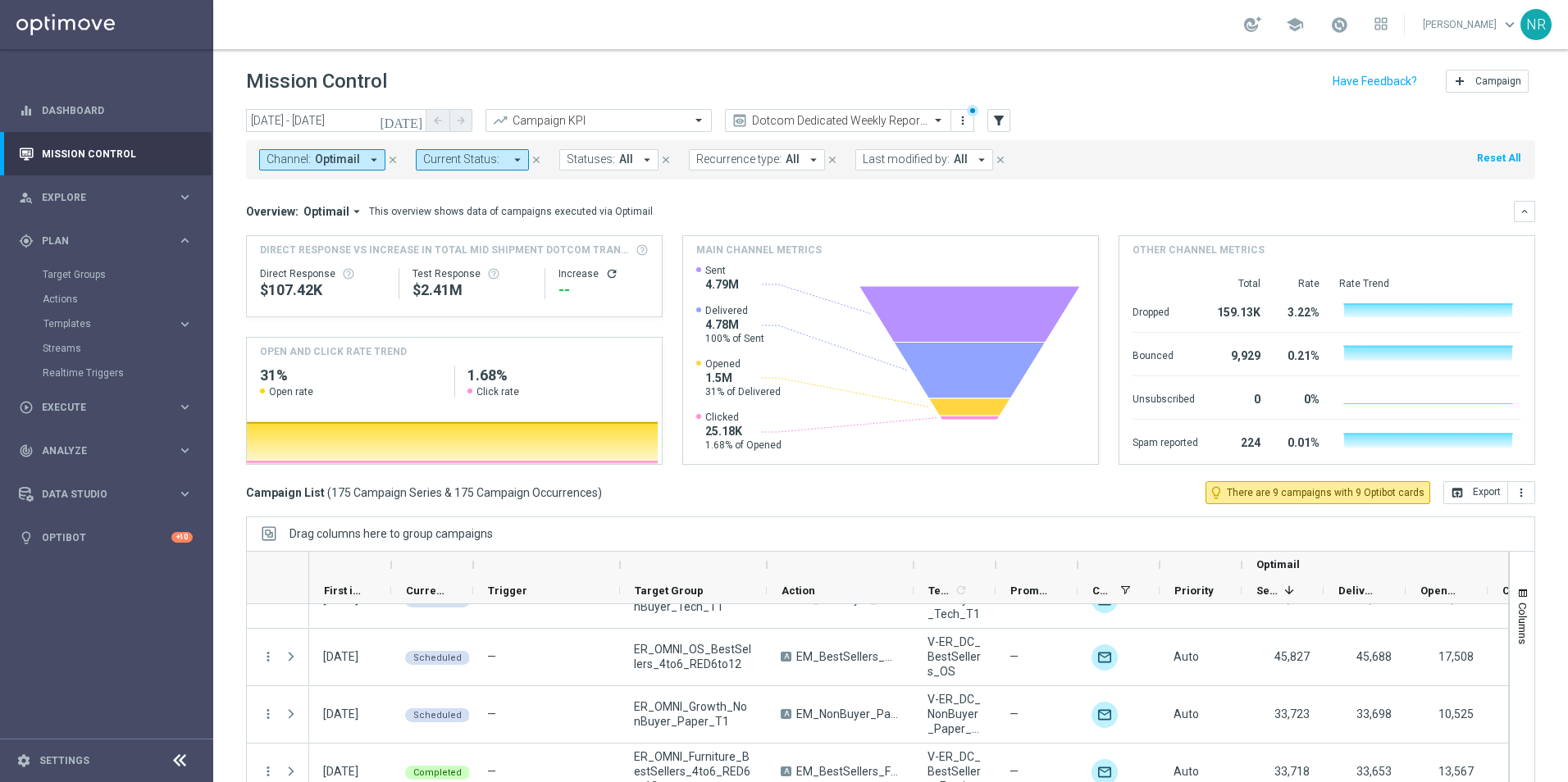
click at [415, 121] on icon "[DATE]" at bounding box center [402, 120] width 44 height 14
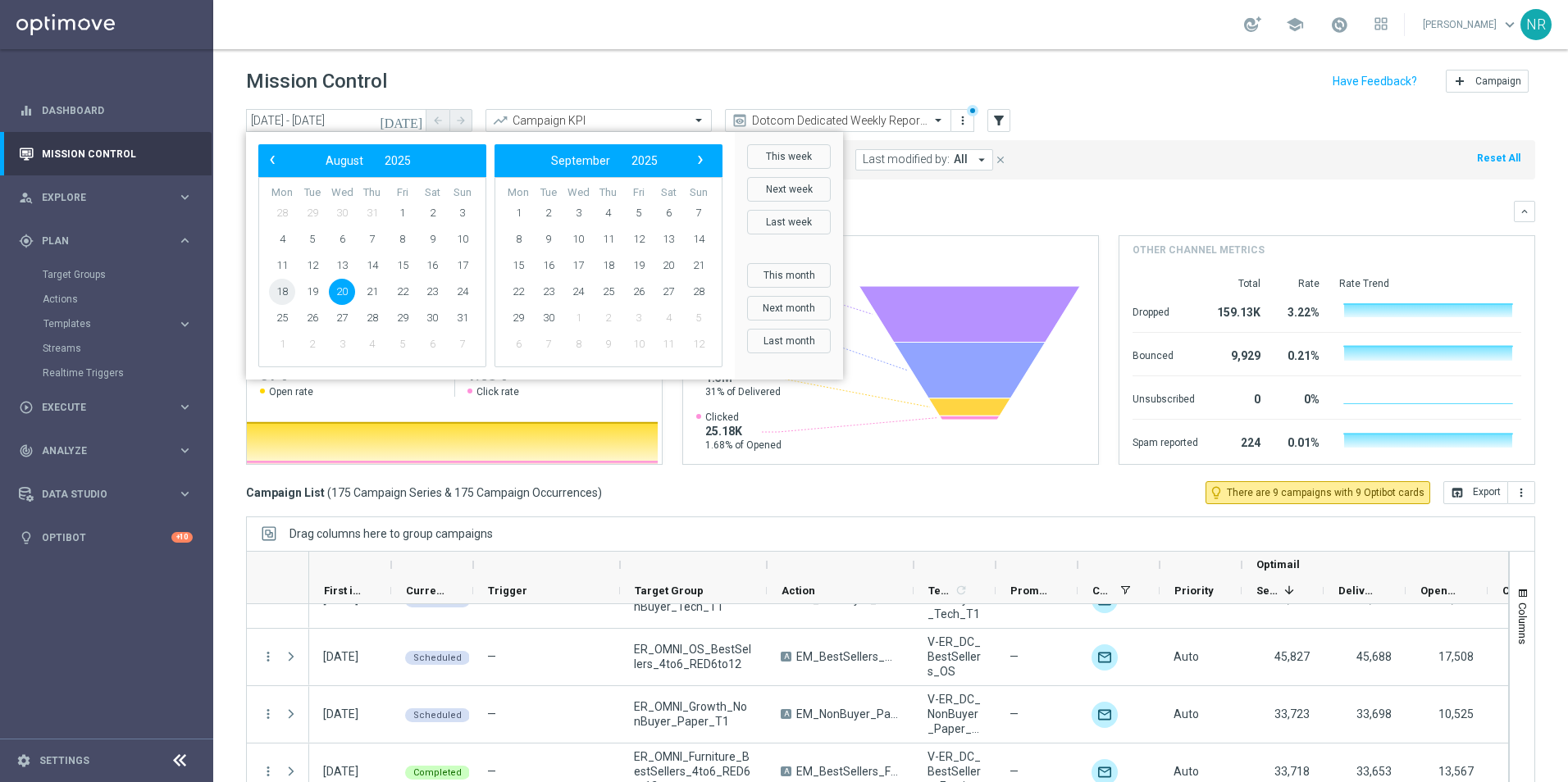
click at [281, 280] on span "18" at bounding box center [282, 292] width 26 height 26
click at [462, 290] on span "24" at bounding box center [462, 292] width 26 height 26
type input "[DATE] - [DATE]"
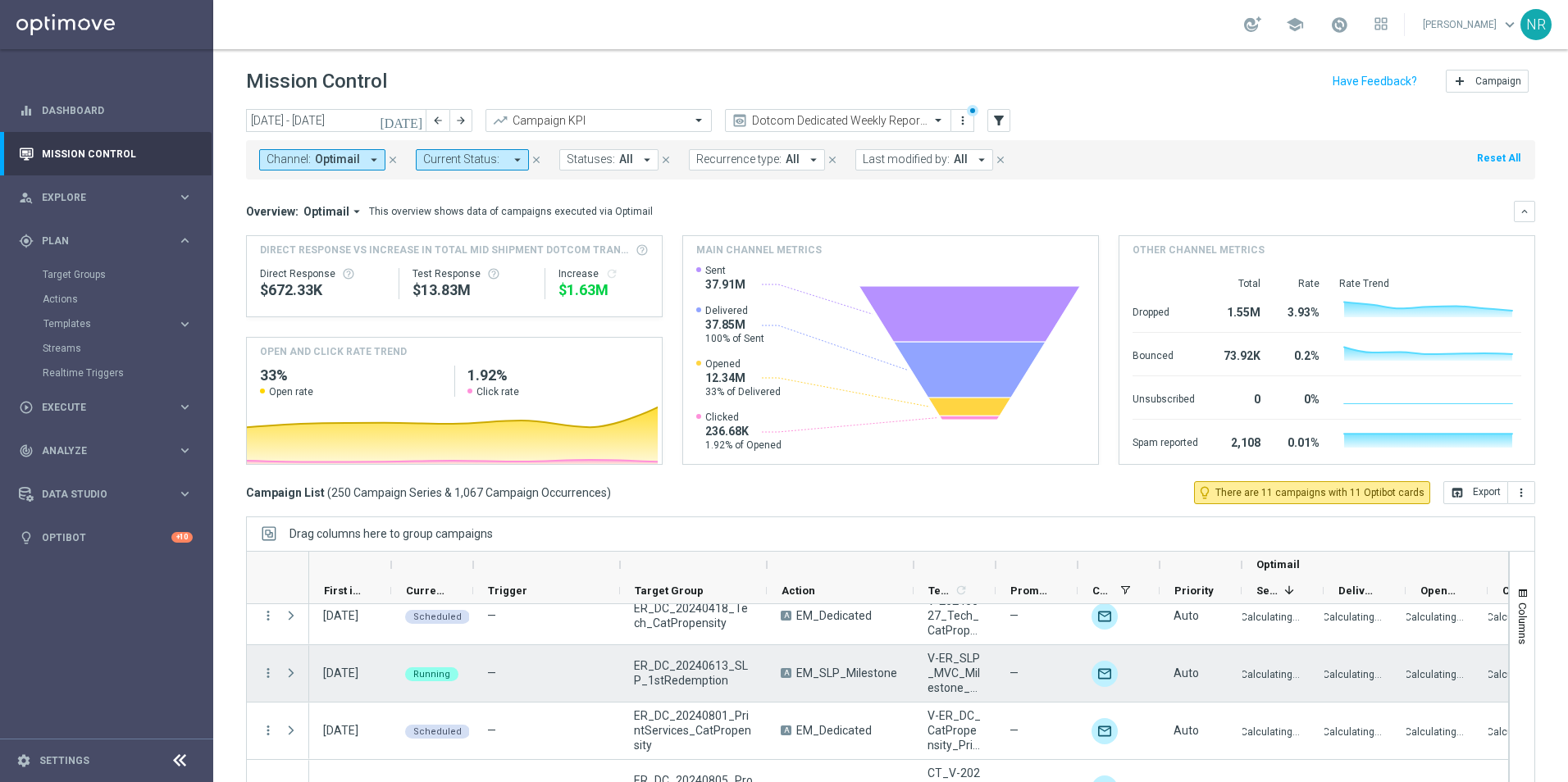
scroll to position [2623, 0]
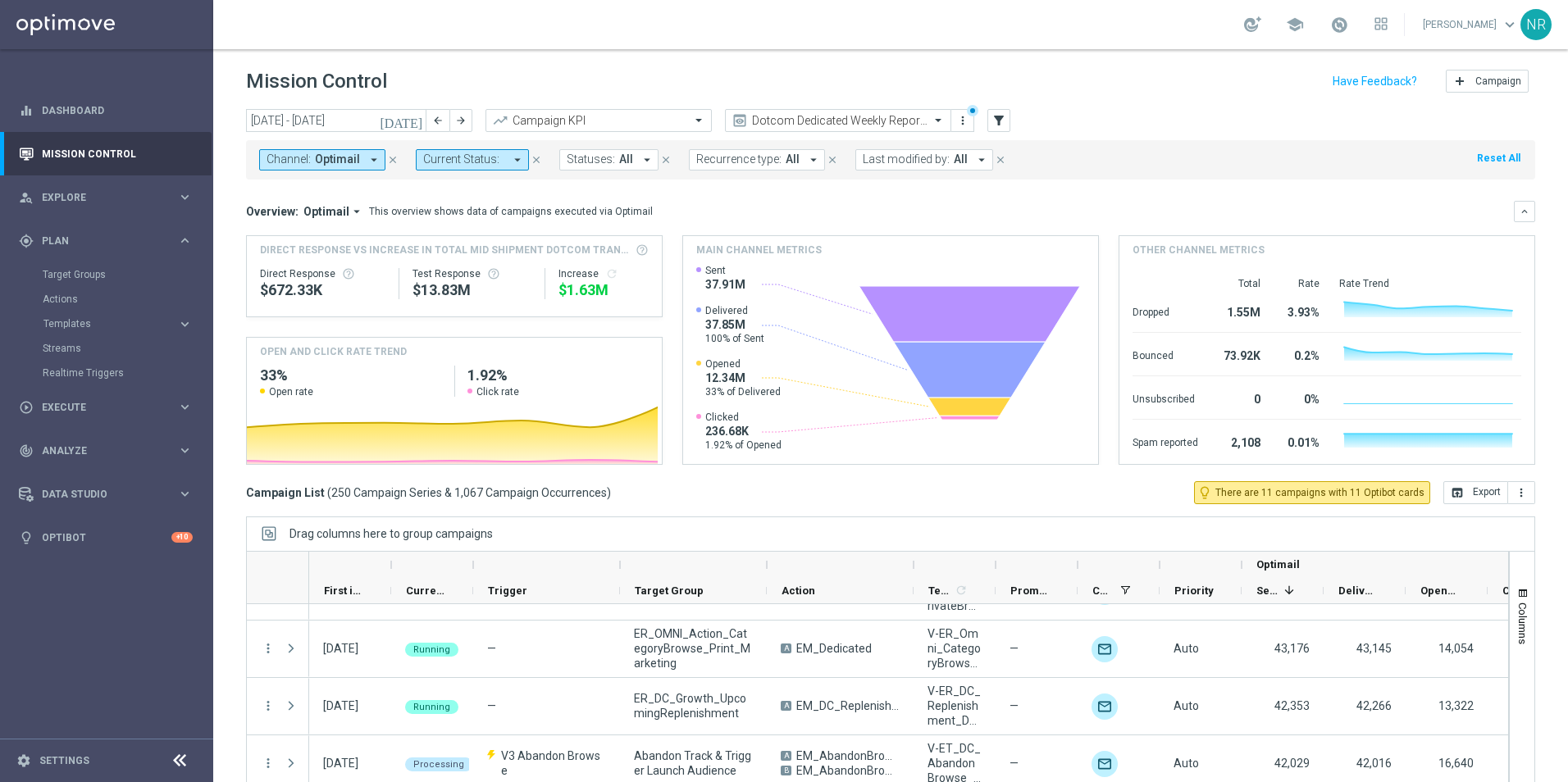
click at [1020, 105] on header "Mission Control add Campaign" at bounding box center [890, 79] width 1354 height 60
click at [997, 117] on icon "filter_alt" at bounding box center [999, 120] width 14 height 14
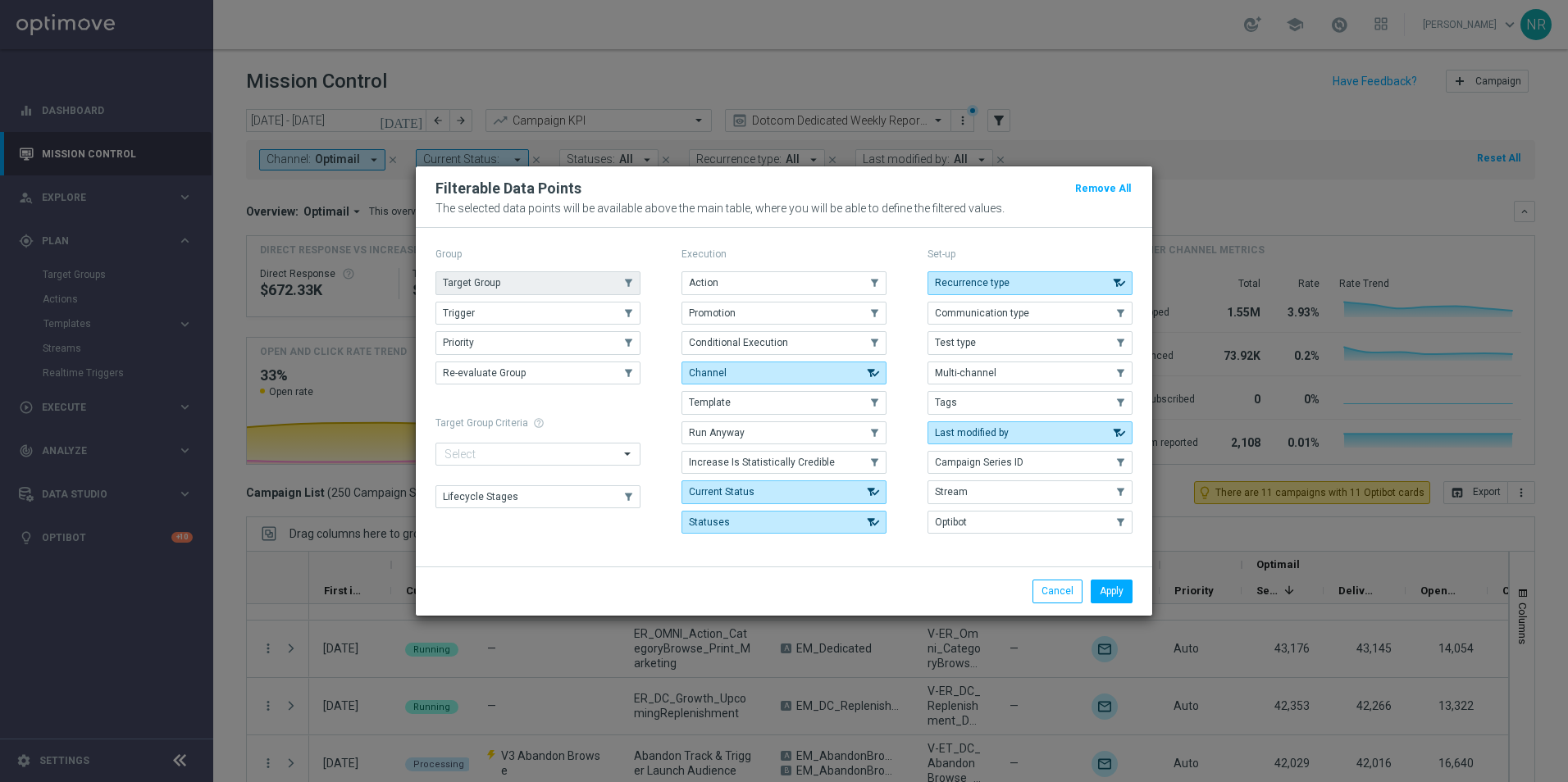
drag, startPoint x: 510, startPoint y: 279, endPoint x: 541, endPoint y: 279, distance: 31.0
click at [511, 280] on button "Target Group" at bounding box center [538, 283] width 205 height 23
click at [1096, 587] on button "Apply" at bounding box center [1111, 591] width 42 height 23
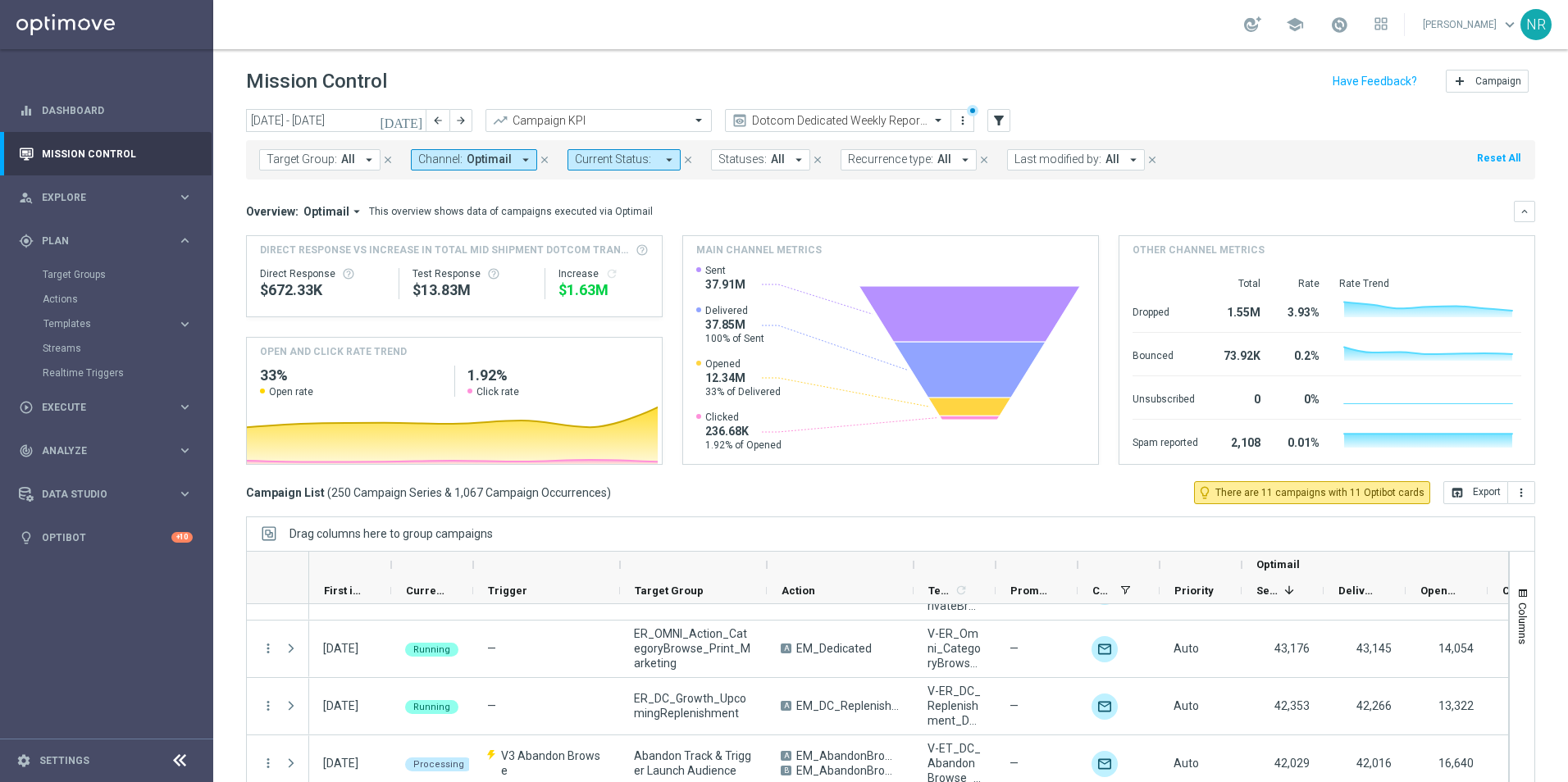
click at [313, 155] on span "Target Group:" at bounding box center [301, 159] width 71 height 14
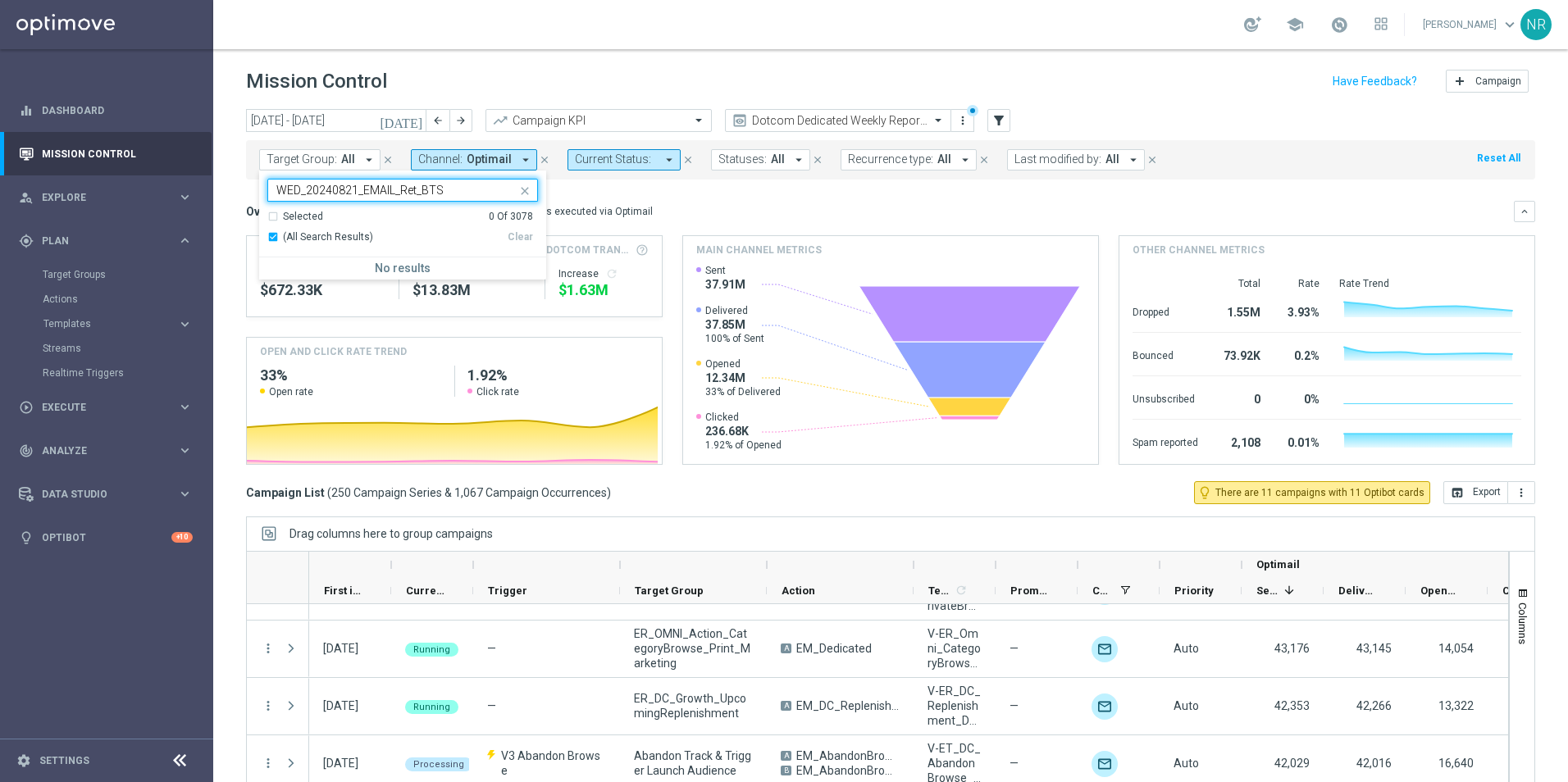
type input "WED_20240821_EMAIL_Ret_BT"
click at [277, 191] on input "WED_20240821_EMAIL_Ret_BT" at bounding box center [397, 191] width 240 height 14
drag, startPoint x: 226, startPoint y: 169, endPoint x: 180, endPoint y: 163, distance: 46.4
click at [180, 164] on main "equalizer Dashboard Mission Control" at bounding box center [784, 391] width 1568 height 782
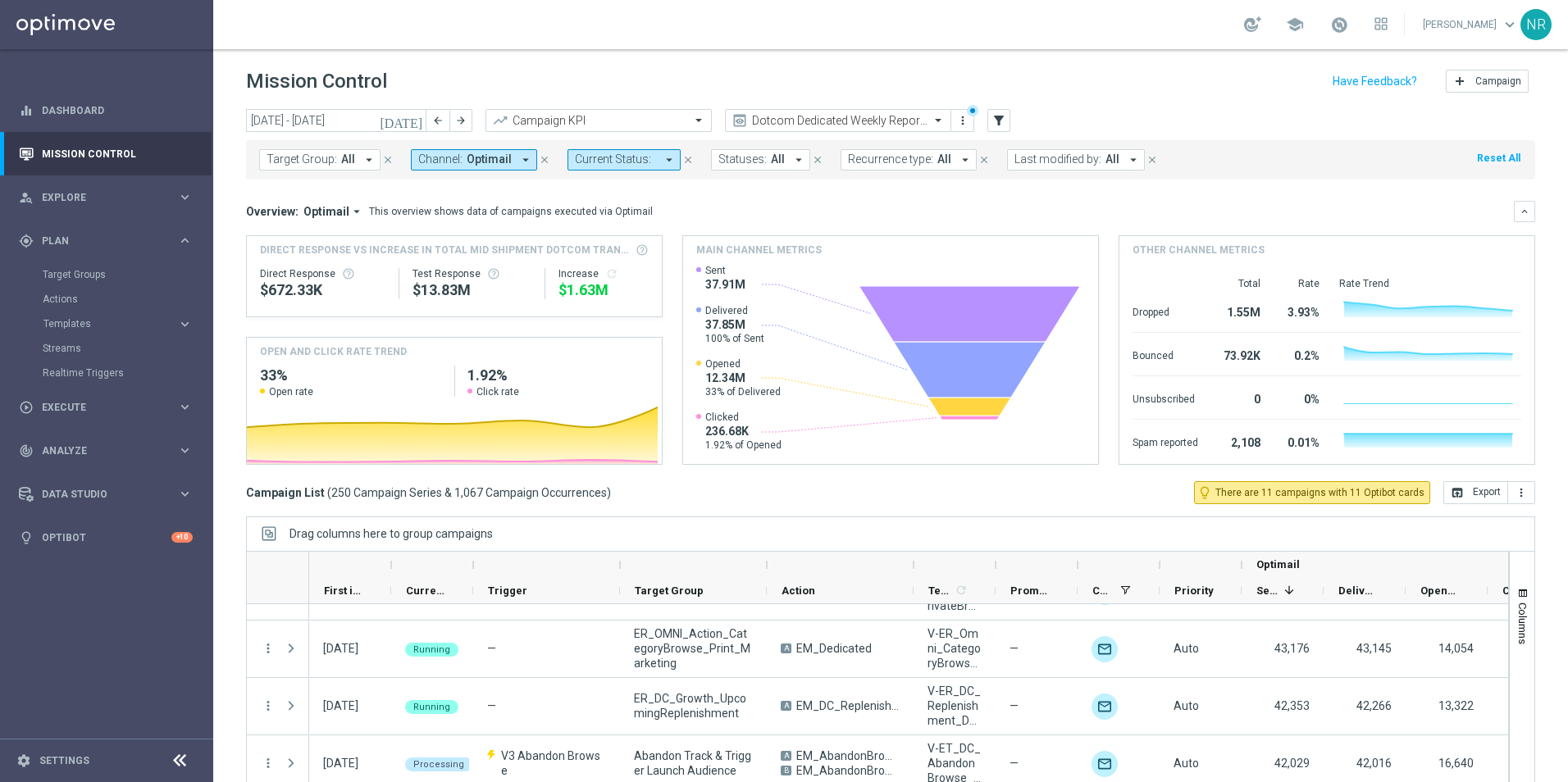
click at [323, 162] on span "Target Group:" at bounding box center [301, 159] width 71 height 14
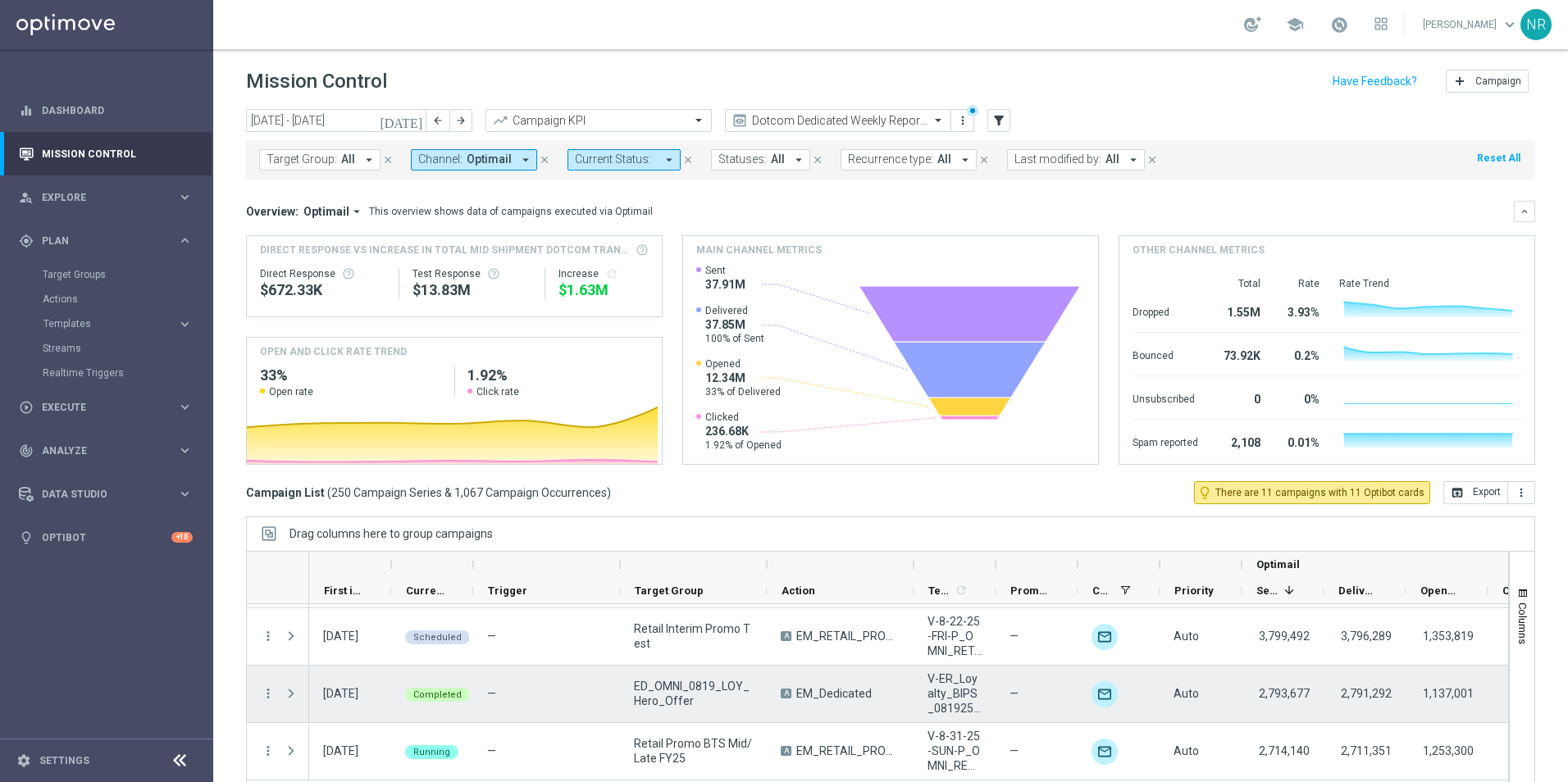
scroll to position [82, 0]
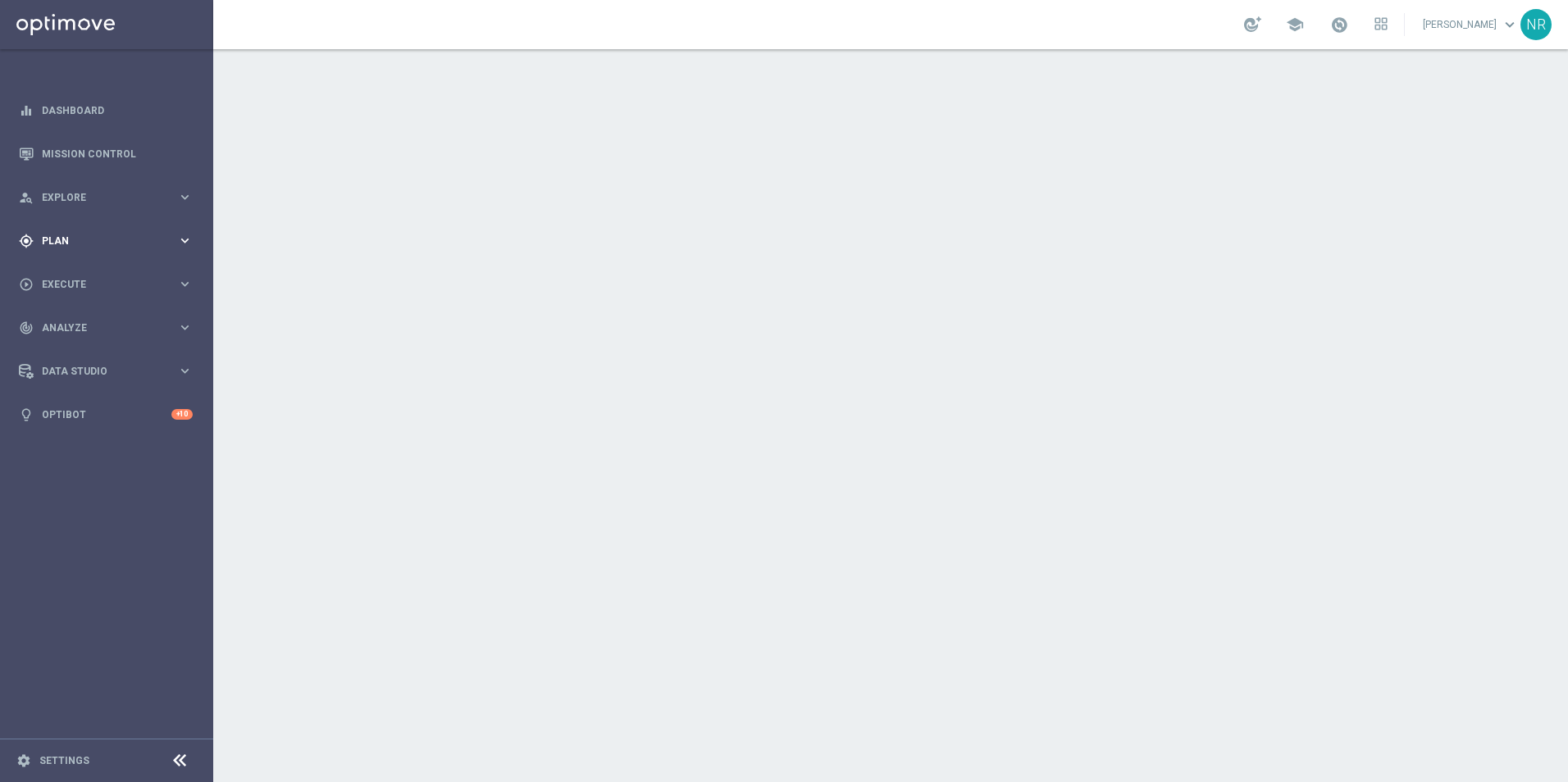
click at [86, 238] on span "Plan" at bounding box center [109, 241] width 135 height 10
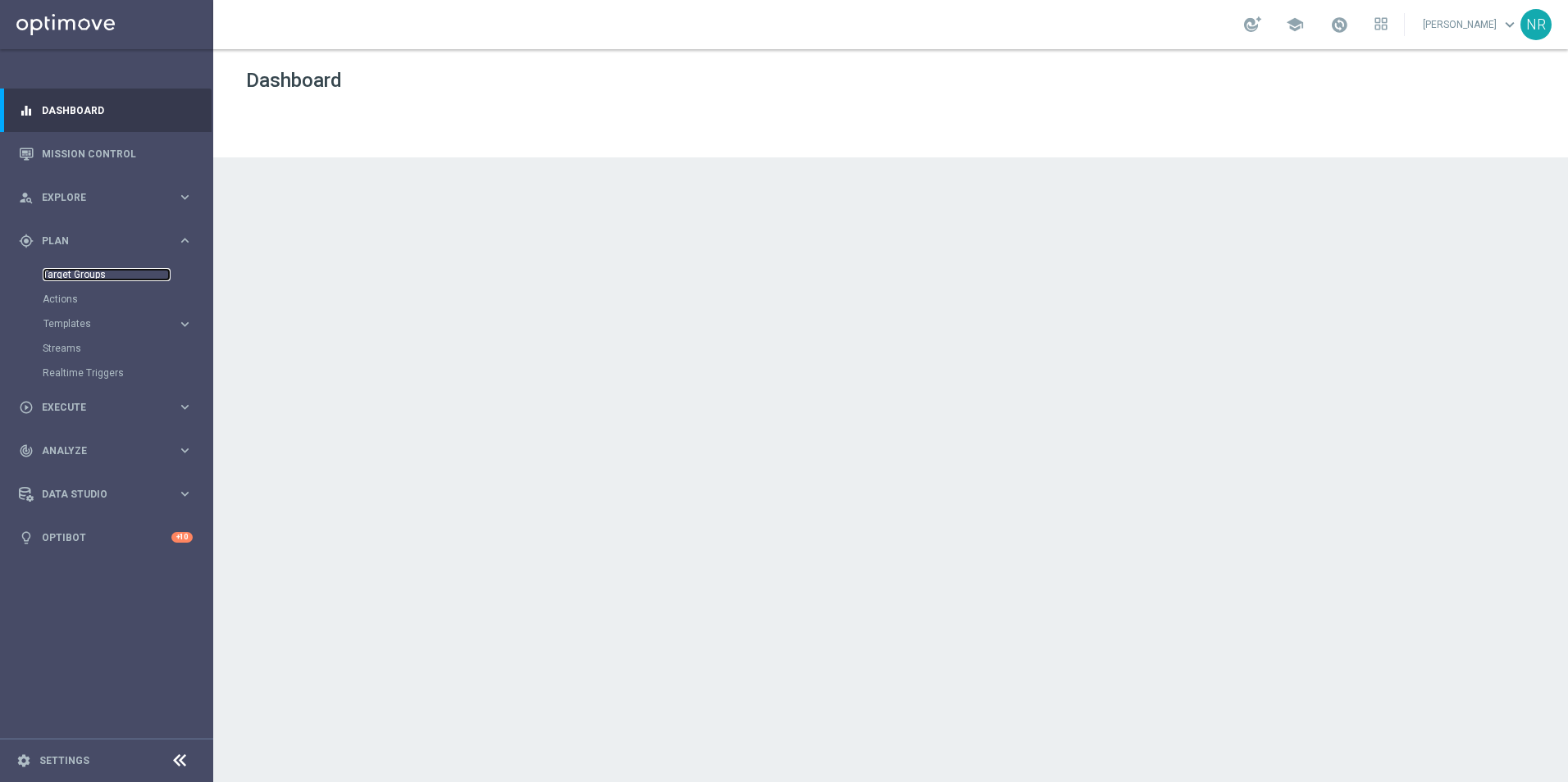
click at [74, 273] on link "Target Groups" at bounding box center [106, 274] width 128 height 13
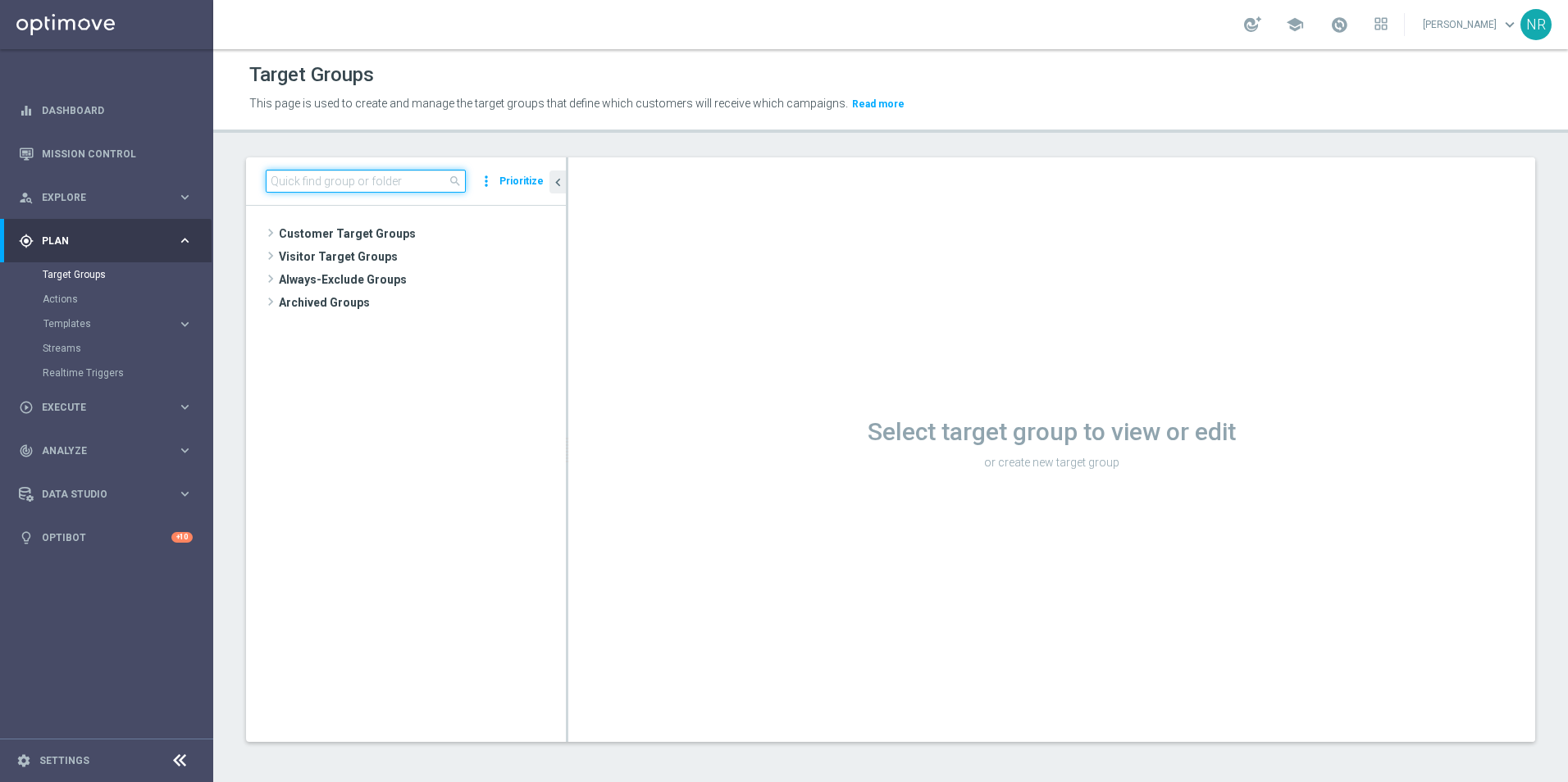
click at [336, 182] on input at bounding box center [365, 180] width 200 height 23
paste input "ED_OMNI_0829_BTS_Trend_Email_3"
type input "ED_OMNI_0829_BTS_Trend_Email_"
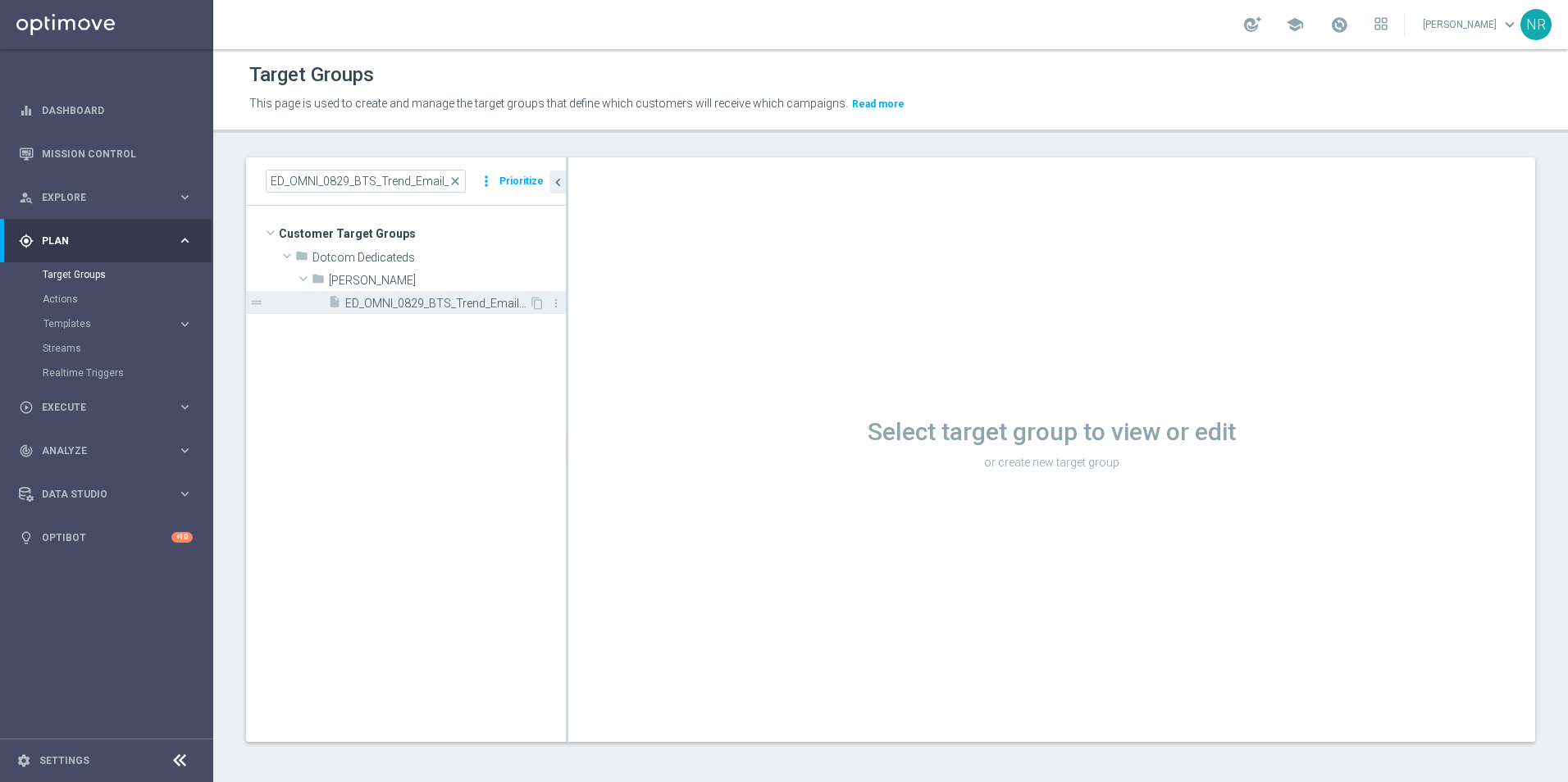
click at [396, 313] on div "insert_drive_file ED_OMNI_0829_BTS_Trend_Email_3" at bounding box center [428, 302] width 201 height 23
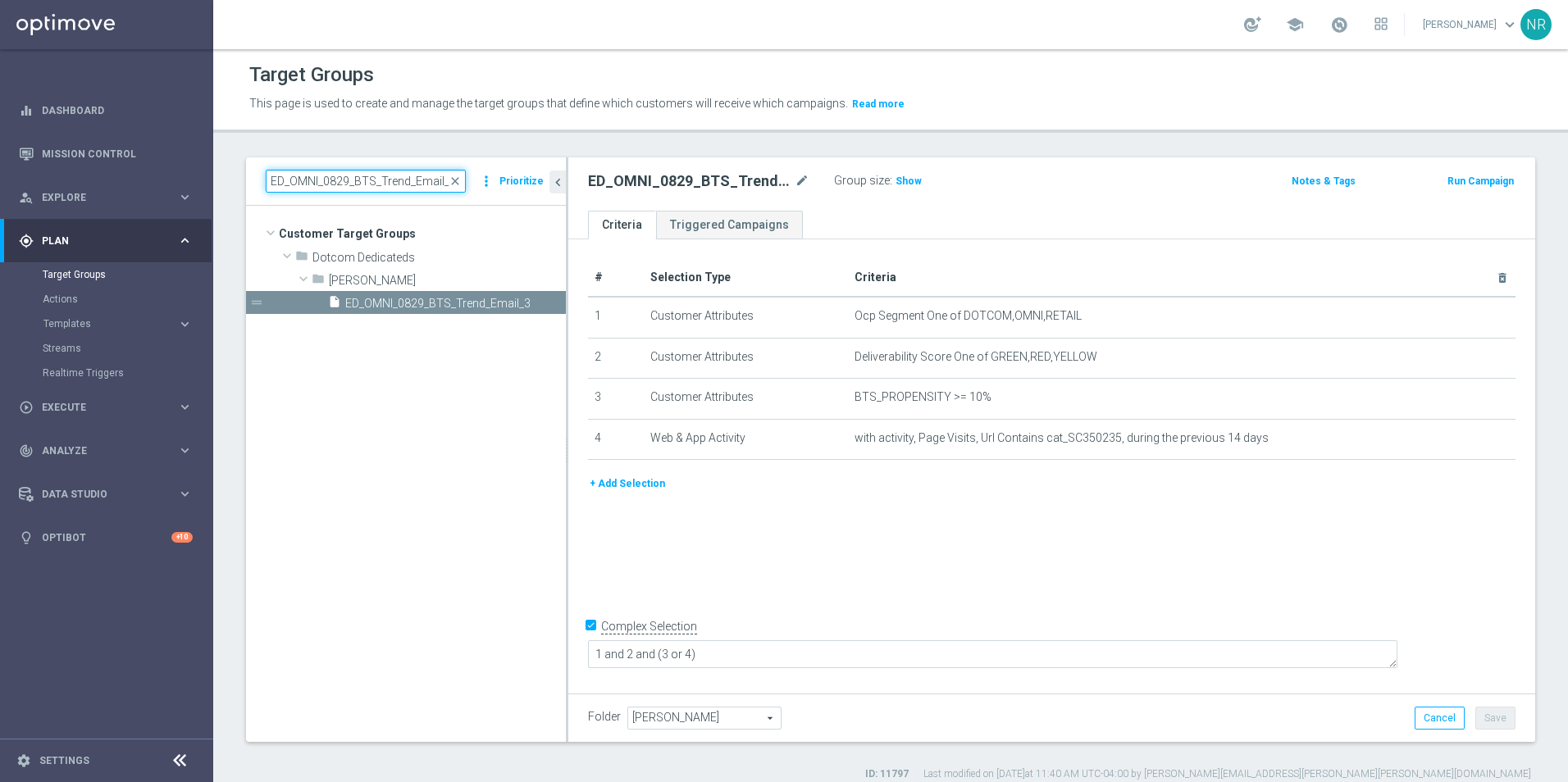
click at [429, 180] on input "ED_OMNI_0829_BTS_Trend_Email_" at bounding box center [365, 180] width 200 height 23
click at [461, 183] on span "close" at bounding box center [455, 180] width 13 height 13
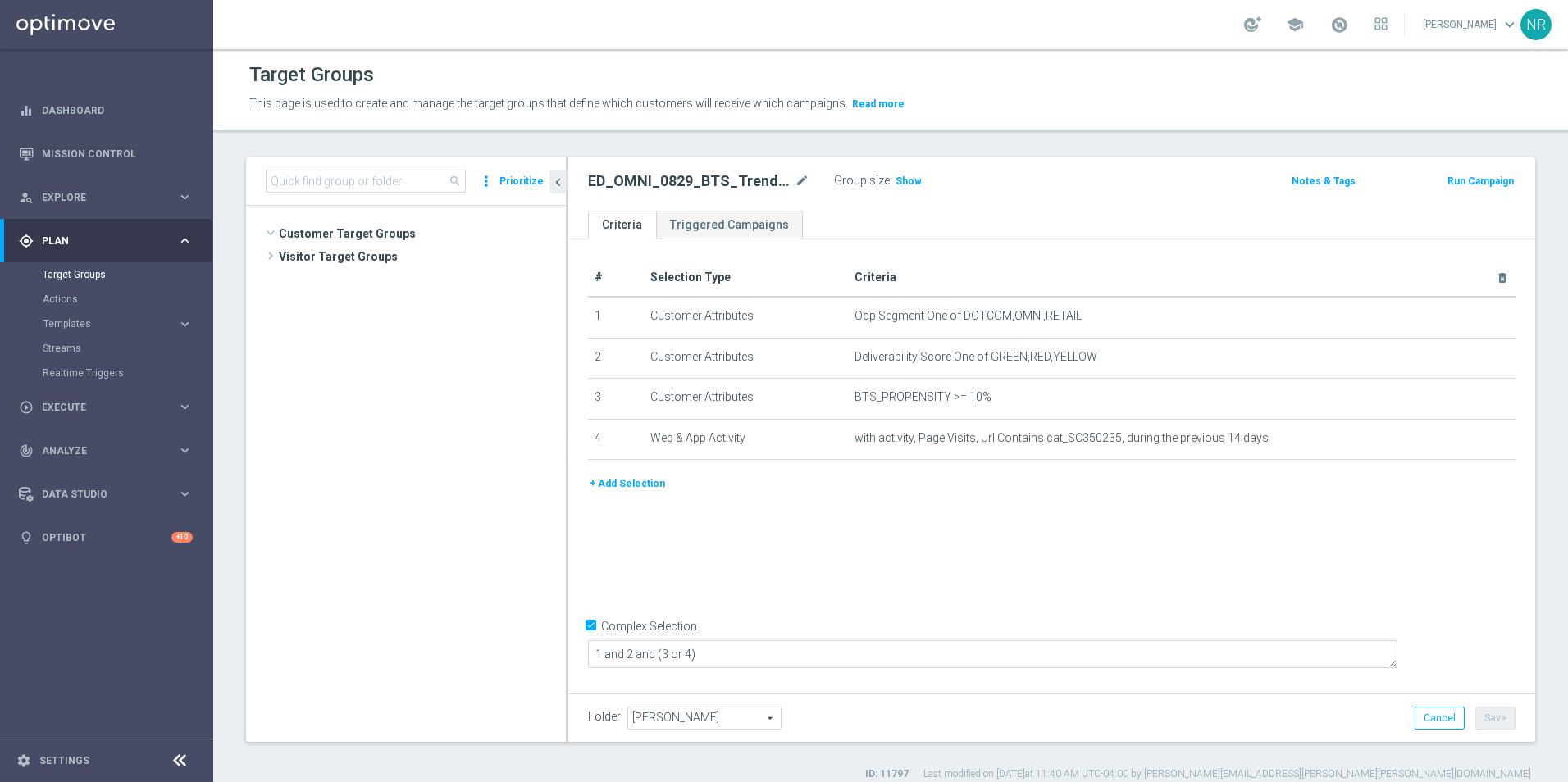
scroll to position [329, 0]
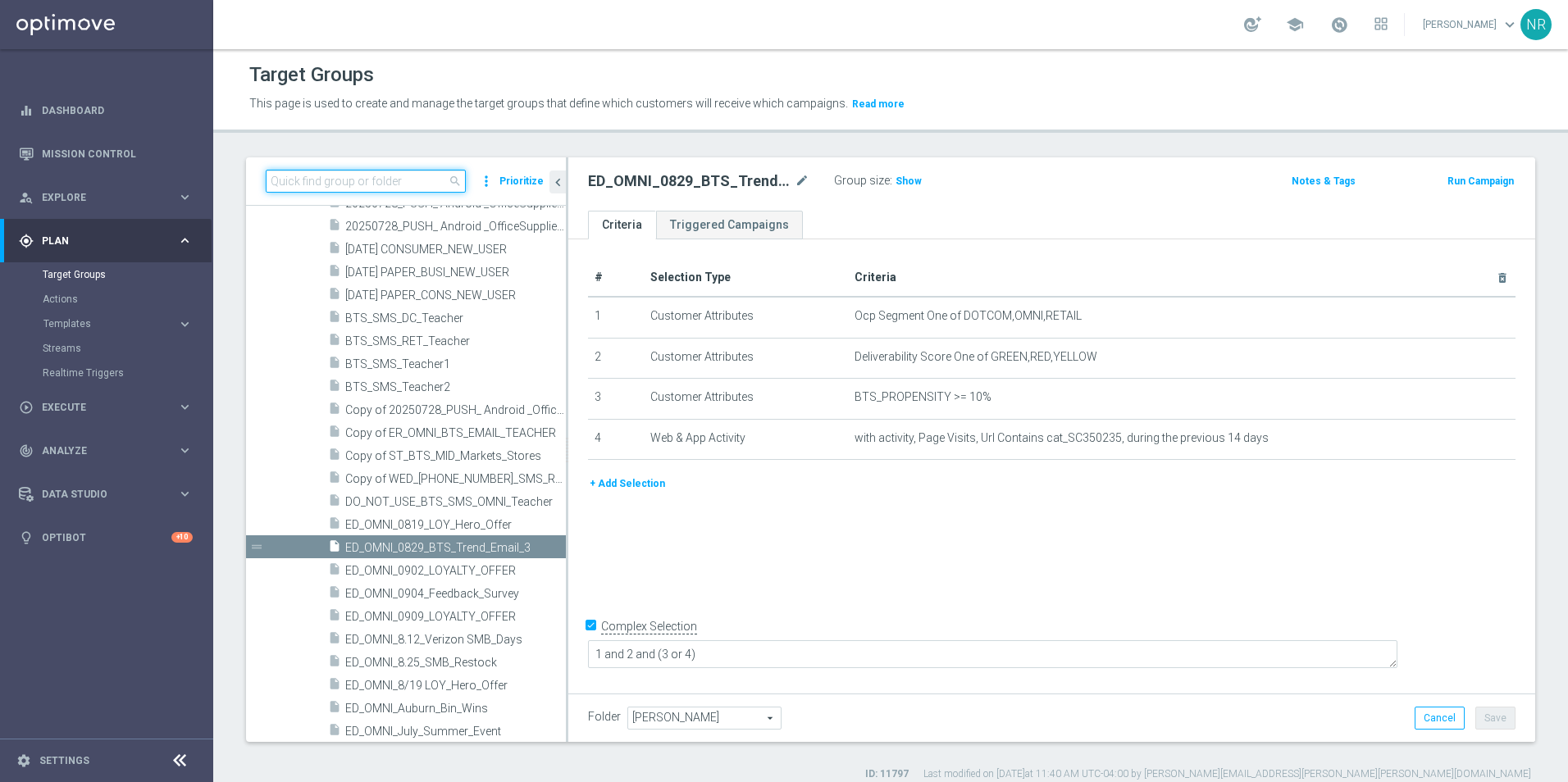
click at [403, 184] on input at bounding box center [365, 180] width 200 height 23
type input "trend"
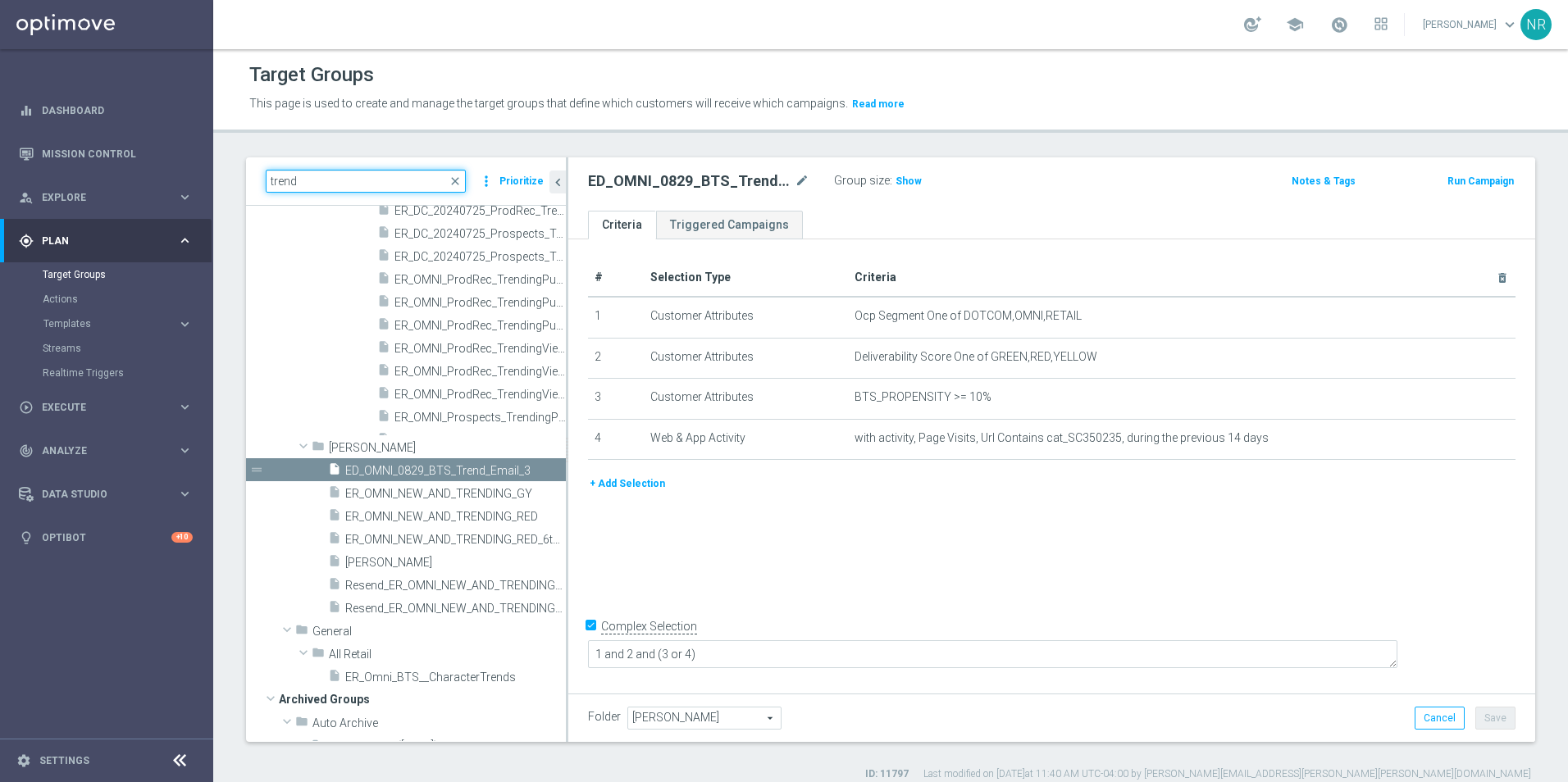
scroll to position [243, 0]
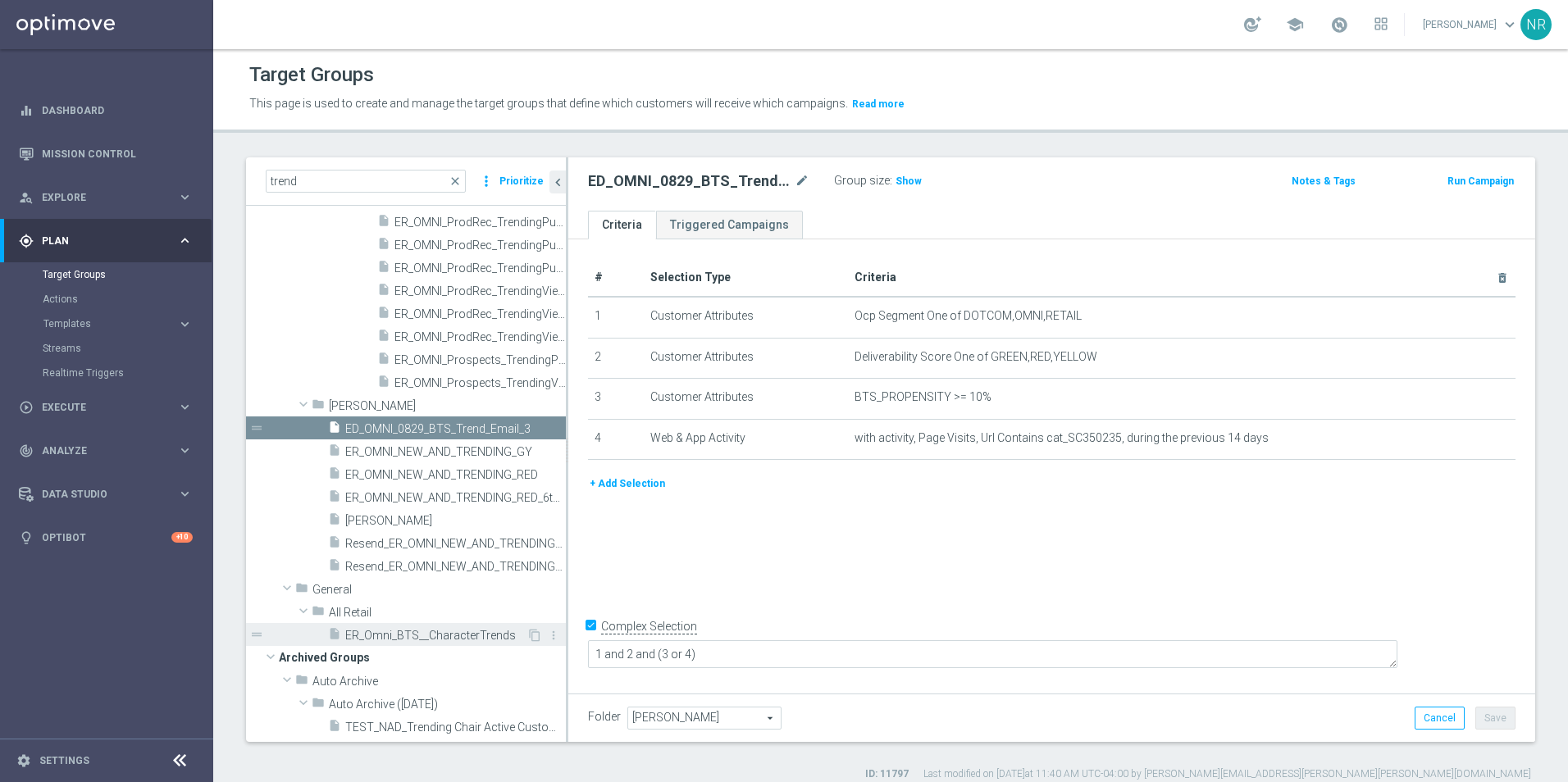
click at [459, 626] on div "insert_drive_file ER_Omni_BTS__CharacterTrends" at bounding box center [426, 634] width 198 height 23
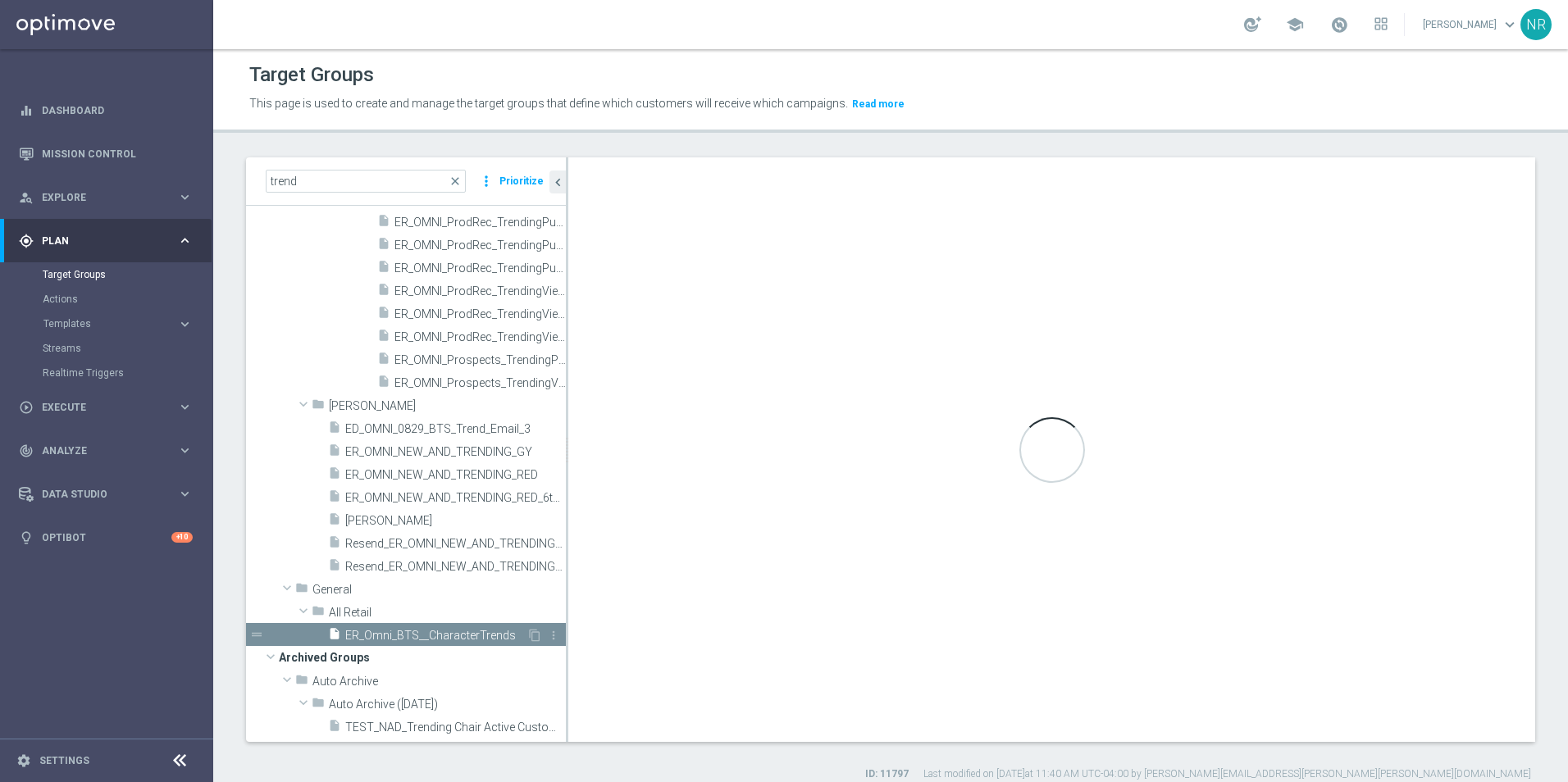
checkbox input "false"
type input "All Retail"
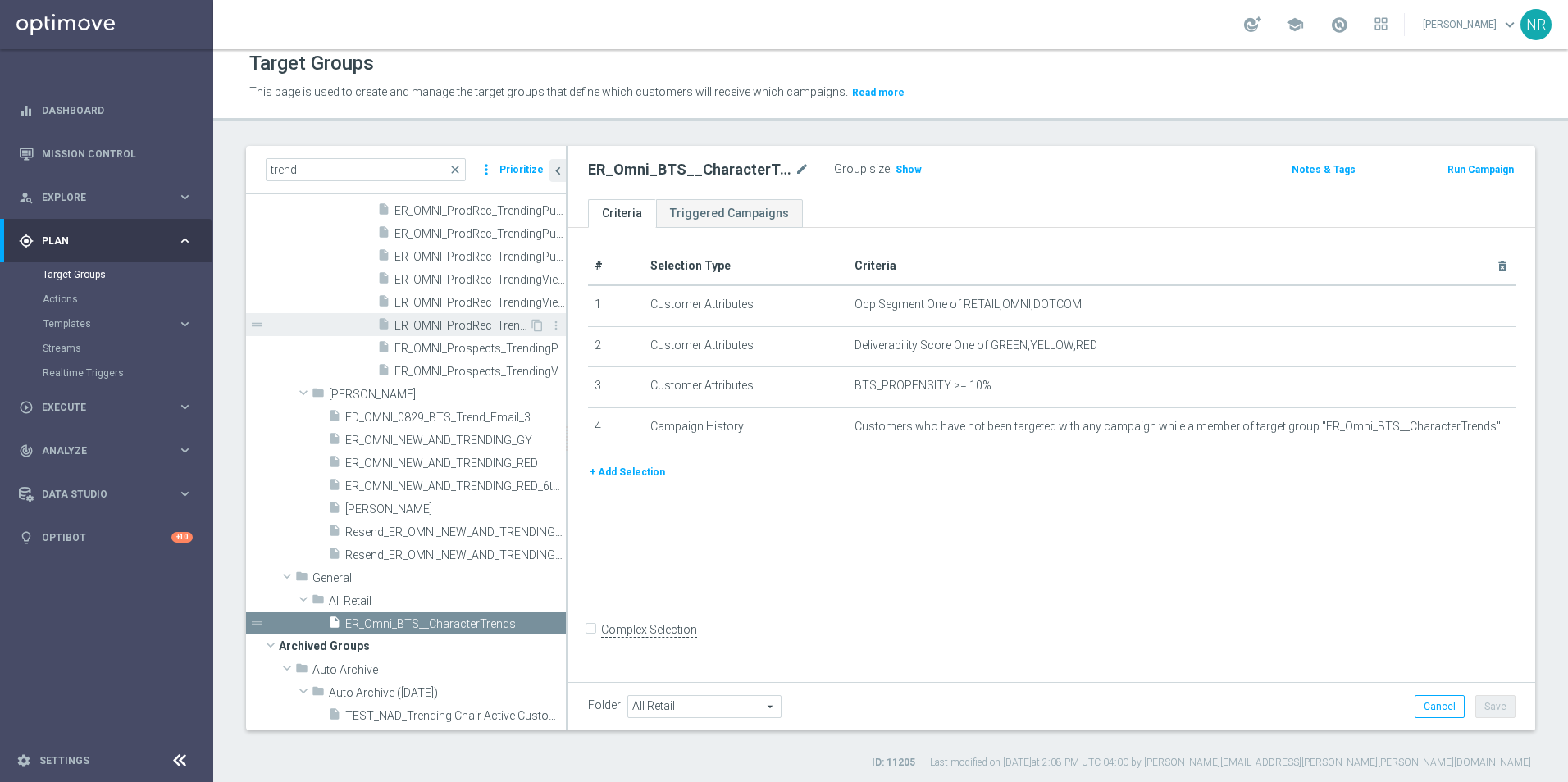
scroll to position [14, 0]
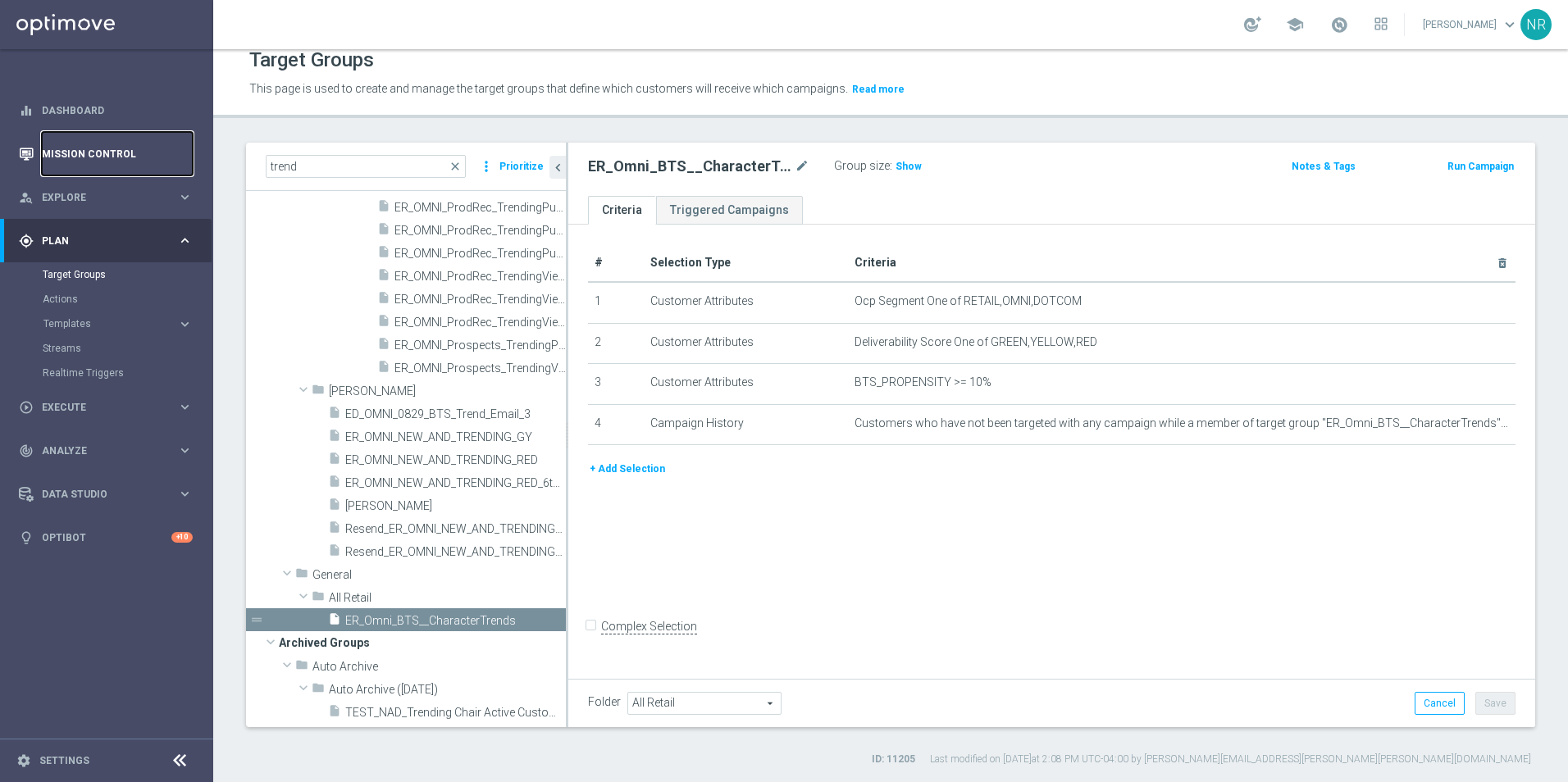
click at [147, 151] on link "Mission Control" at bounding box center [117, 153] width 151 height 43
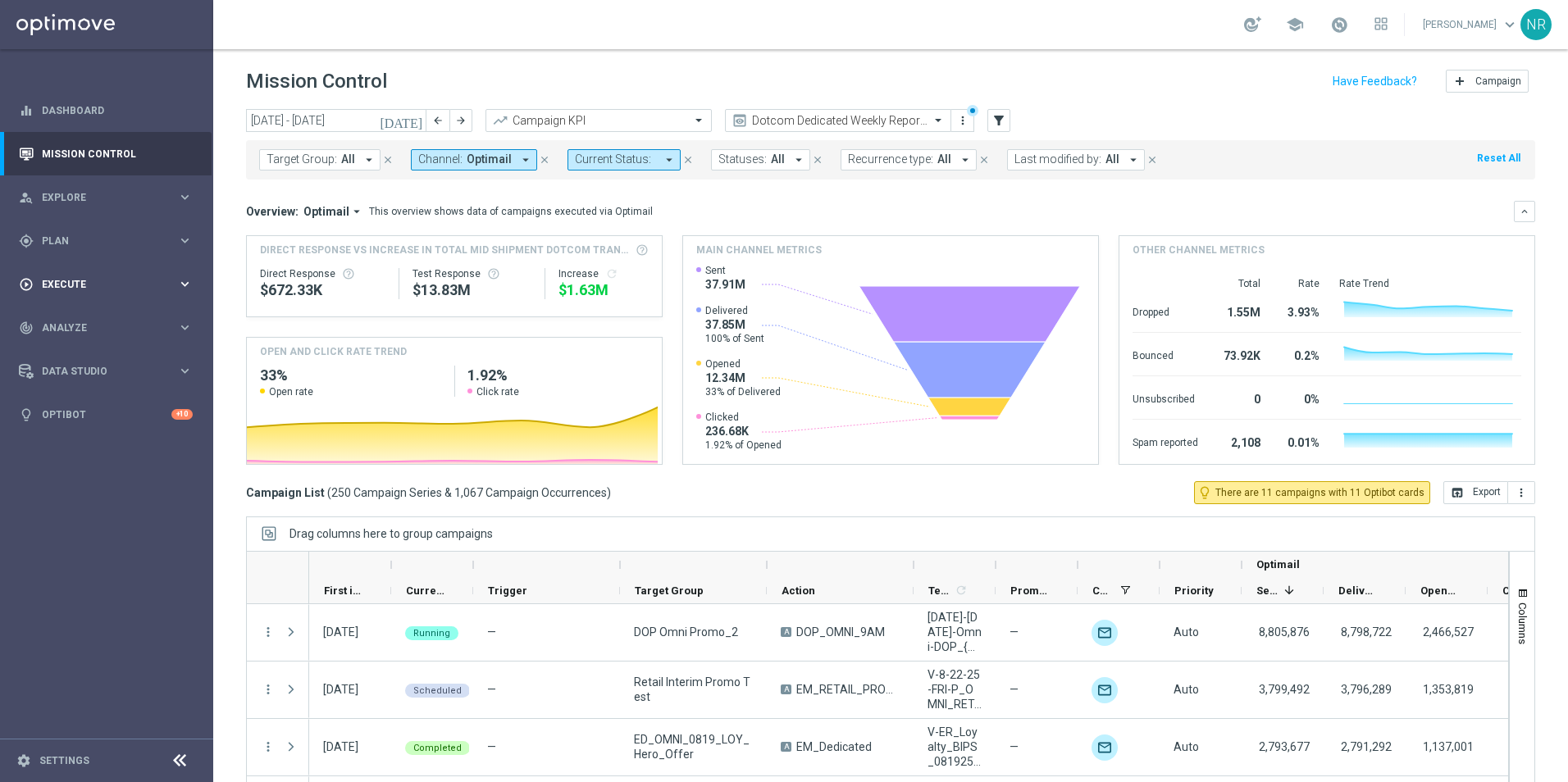
click at [83, 264] on div "play_circle_outline Execute keyboard_arrow_right" at bounding box center [106, 283] width 212 height 43
click at [85, 242] on span "Plan" at bounding box center [109, 241] width 135 height 10
click at [87, 271] on link "Target Groups" at bounding box center [106, 274] width 128 height 13
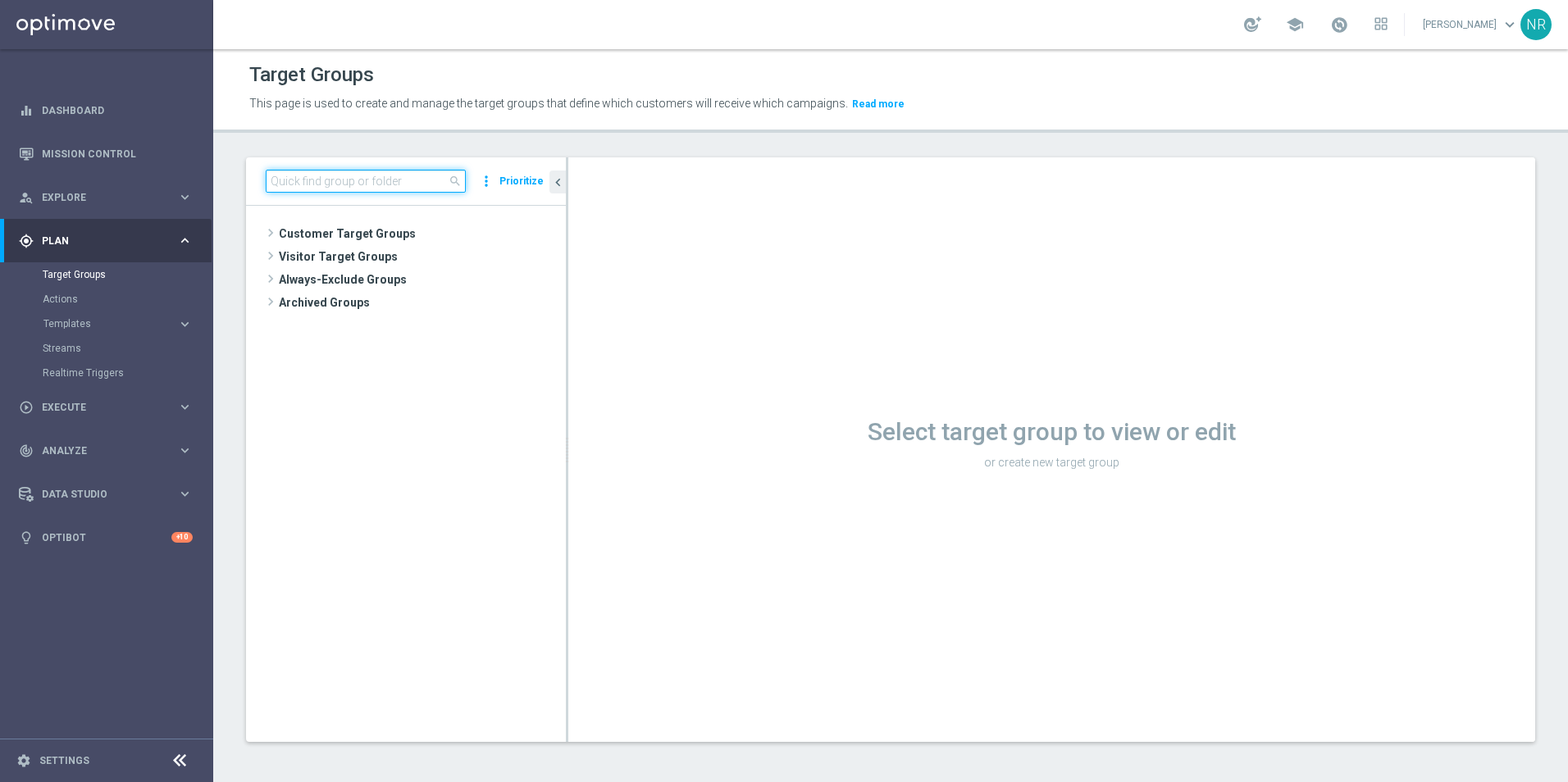
click at [388, 187] on input at bounding box center [365, 180] width 200 height 23
paste input "ER_OMNI_BTS_EMAIL_TEACHER3"
type input "ER_OMNI_BTS_EMAIL_TEACHER3"
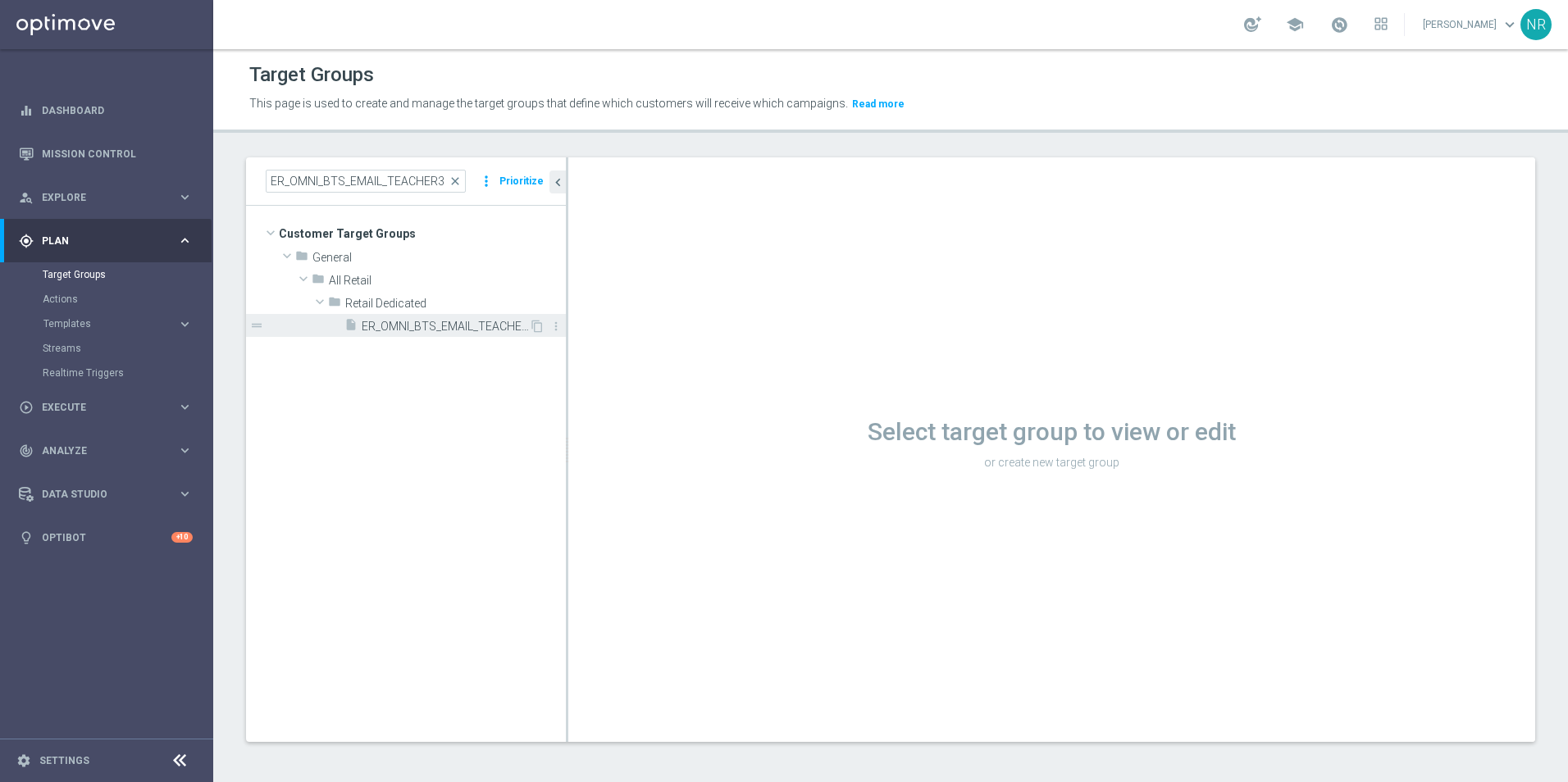
click at [447, 323] on span "ER_OMNI_BTS_EMAIL_TEACHER3" at bounding box center [445, 327] width 168 height 14
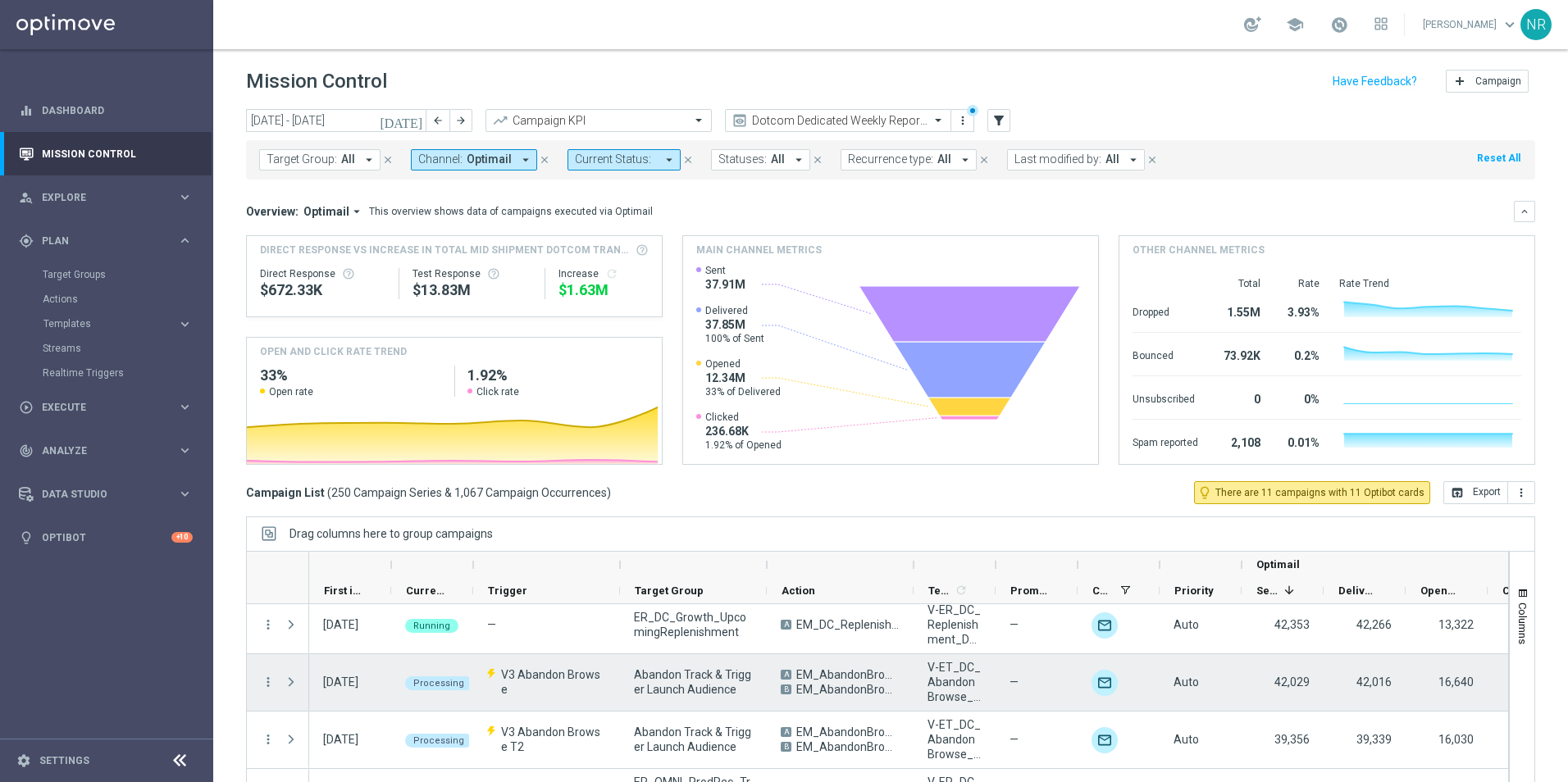
scroll to position [2705, 0]
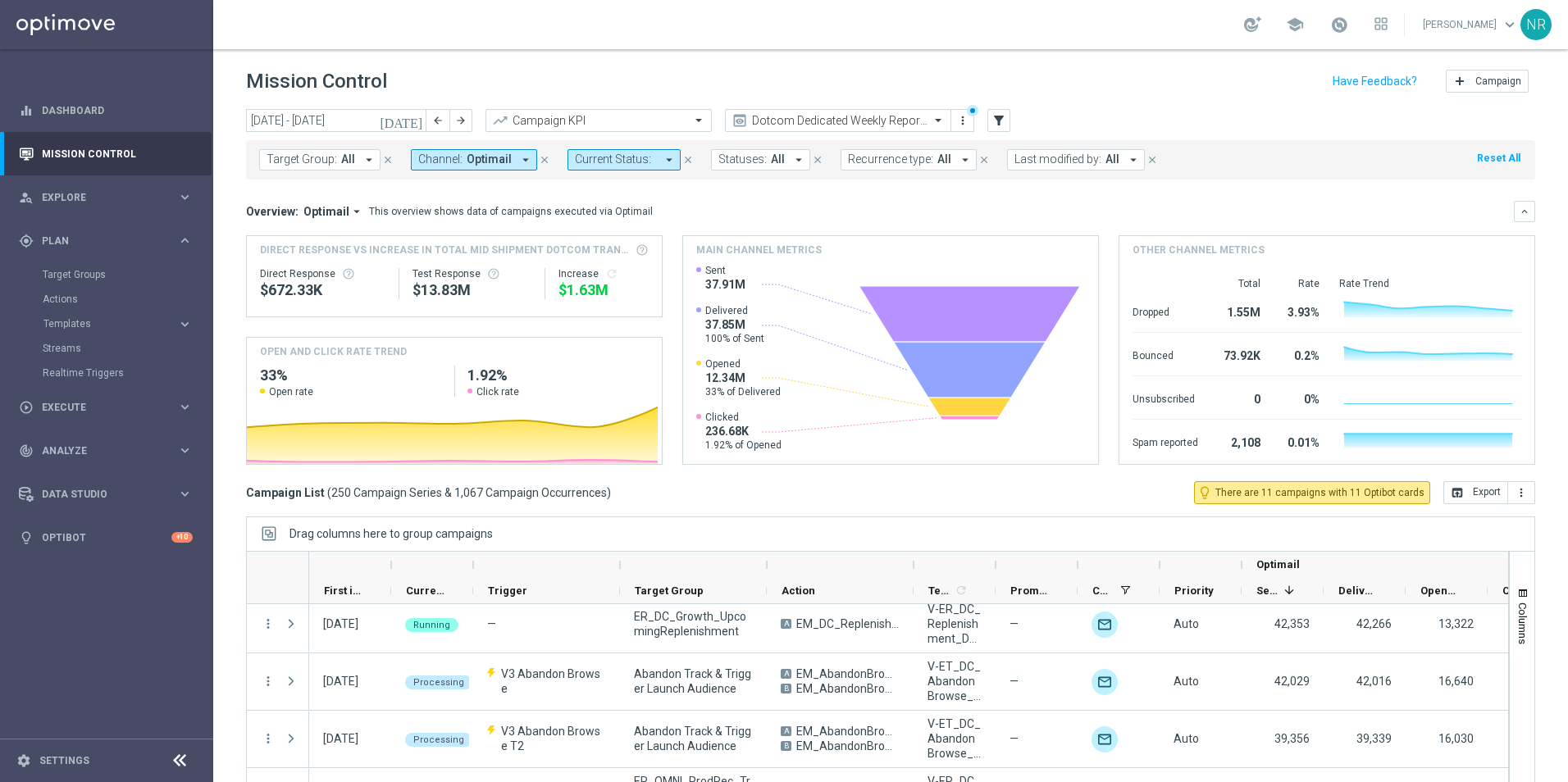
click at [341, 161] on span "All" at bounding box center [348, 159] width 14 height 14
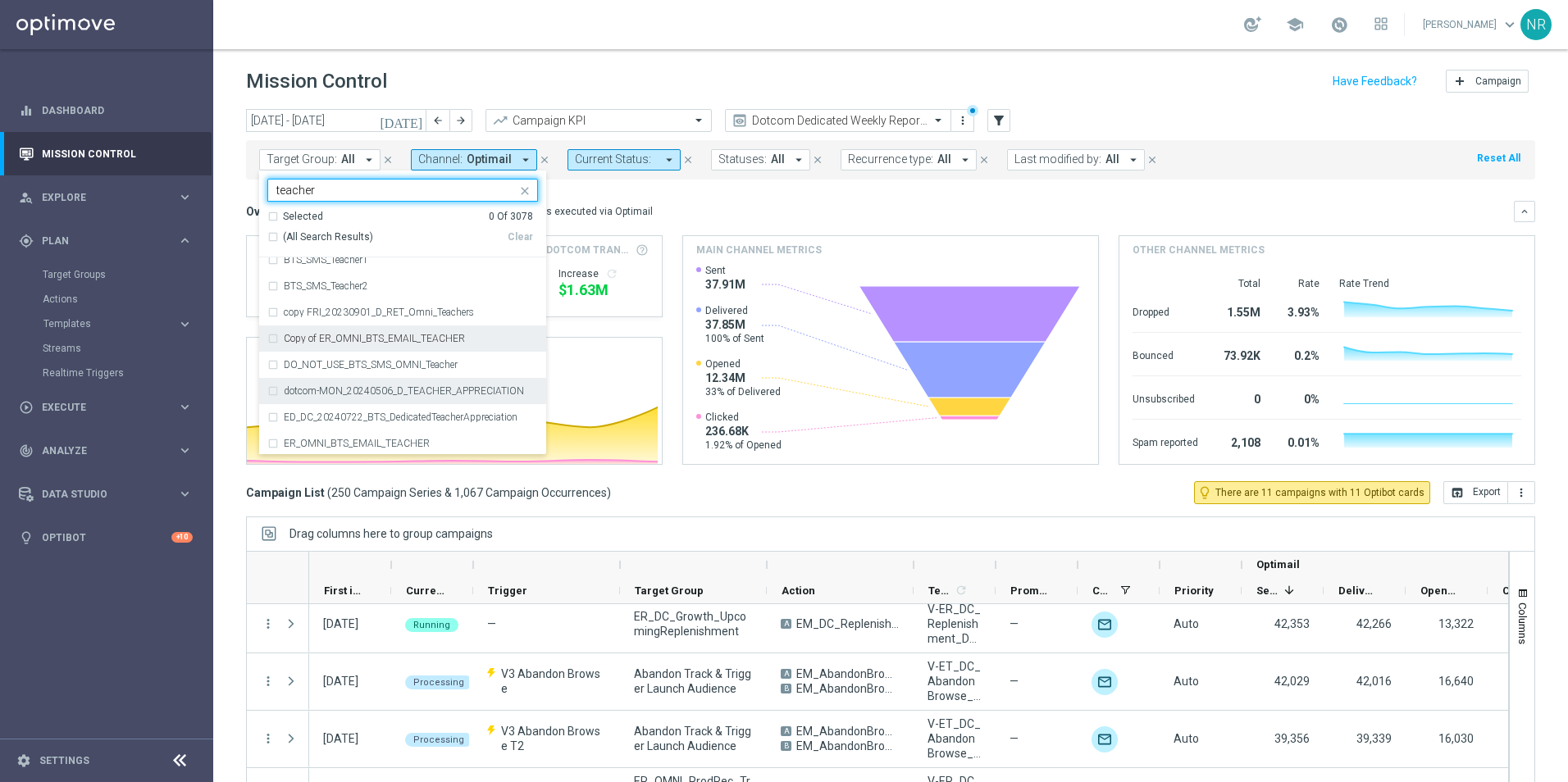
scroll to position [164, 0]
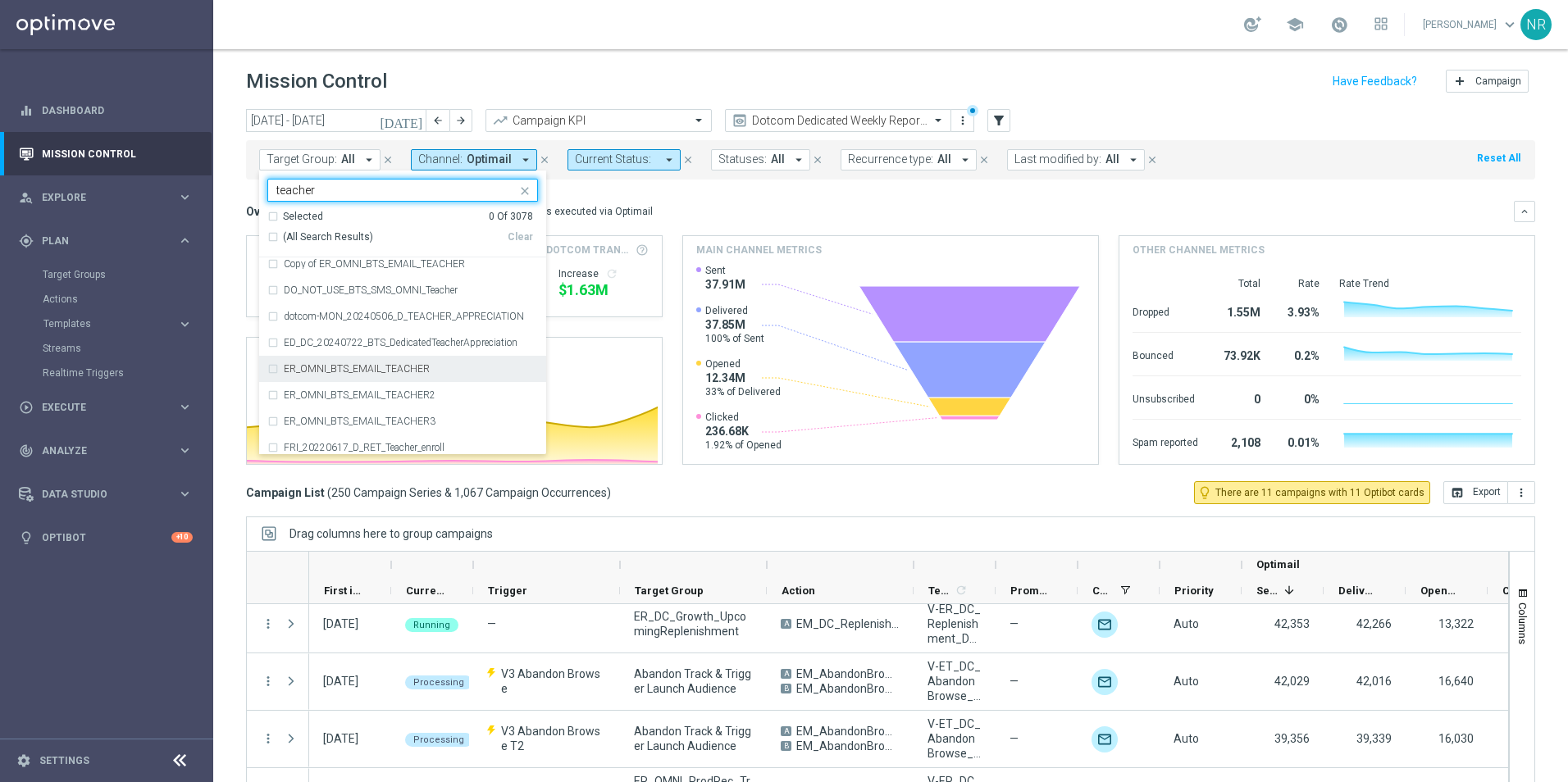
click at [421, 368] on label "ER_OMNI_BTS_EMAIL_TEACHER" at bounding box center [356, 369] width 146 height 10
type input "teacher"
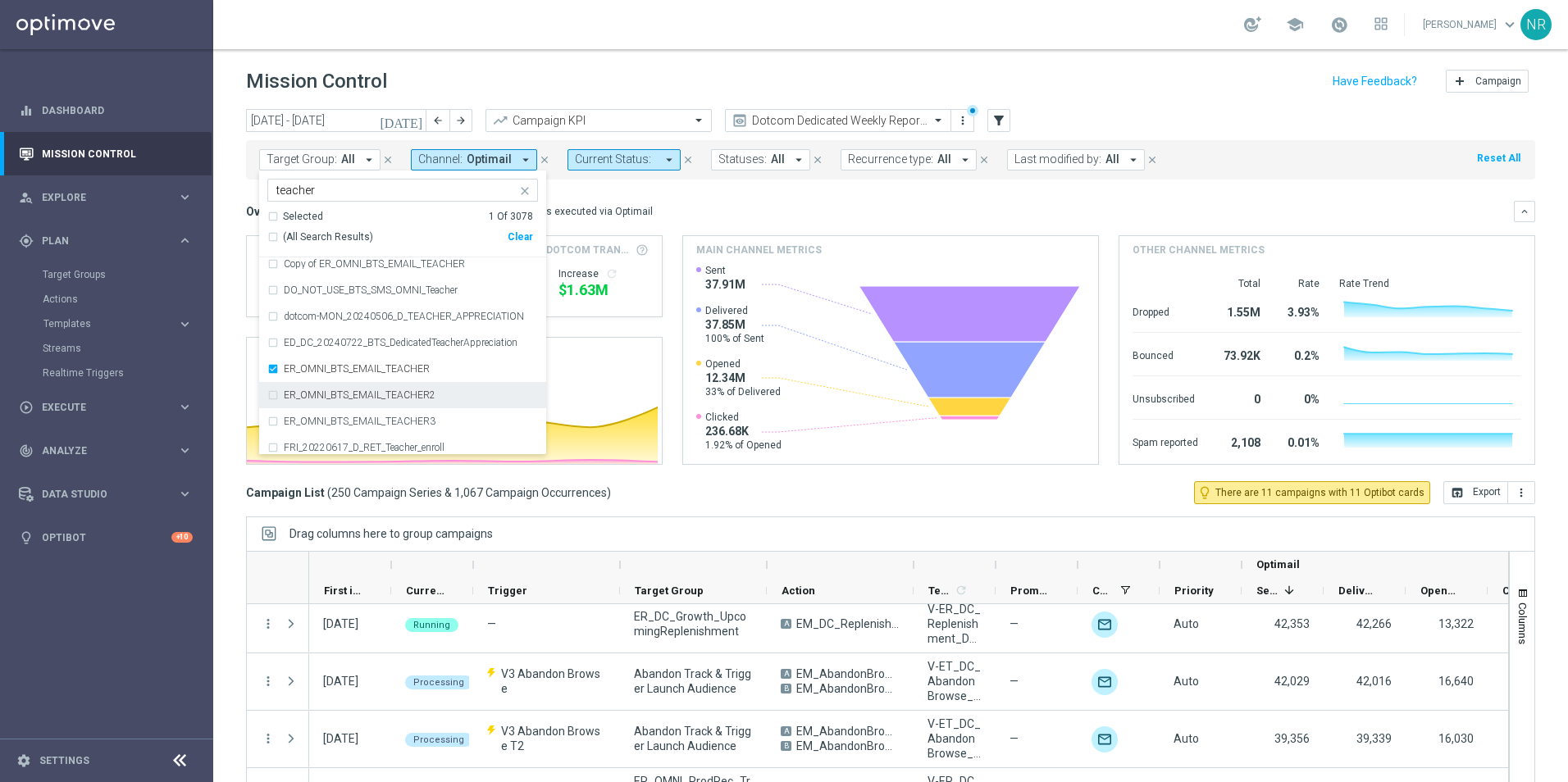
click at [406, 385] on div "ER_OMNI_BTS_EMAIL_TEACHER2" at bounding box center [403, 395] width 271 height 26
click at [390, 421] on label "ER_OMNI_BTS_EMAIL_TEACHER3" at bounding box center [359, 421] width 152 height 10
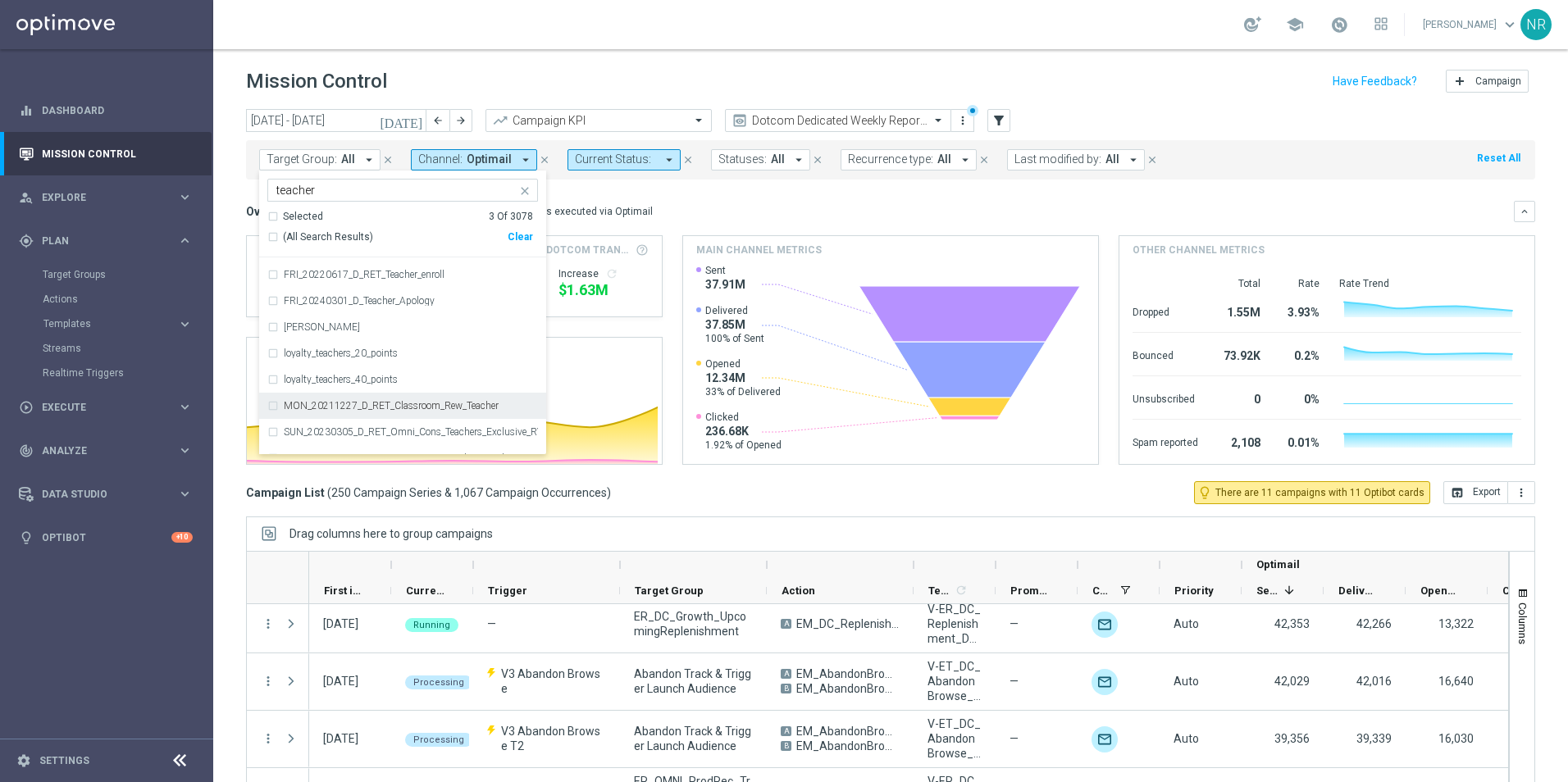
scroll to position [328, 0]
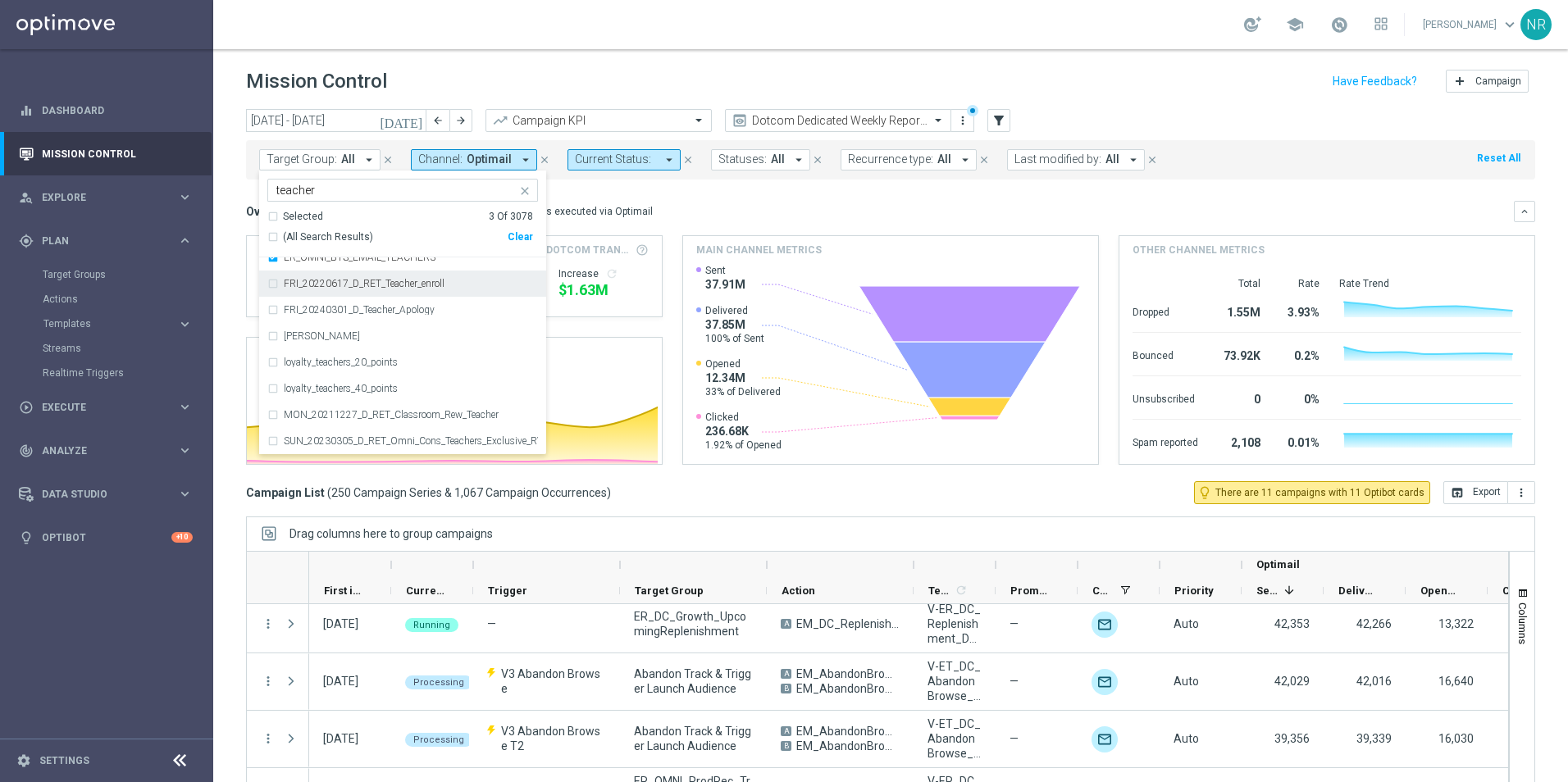
click at [735, 207] on div "Overview: Optimail arrow_drop_down This overview shows data of campaigns execut…" at bounding box center [879, 211] width 1268 height 14
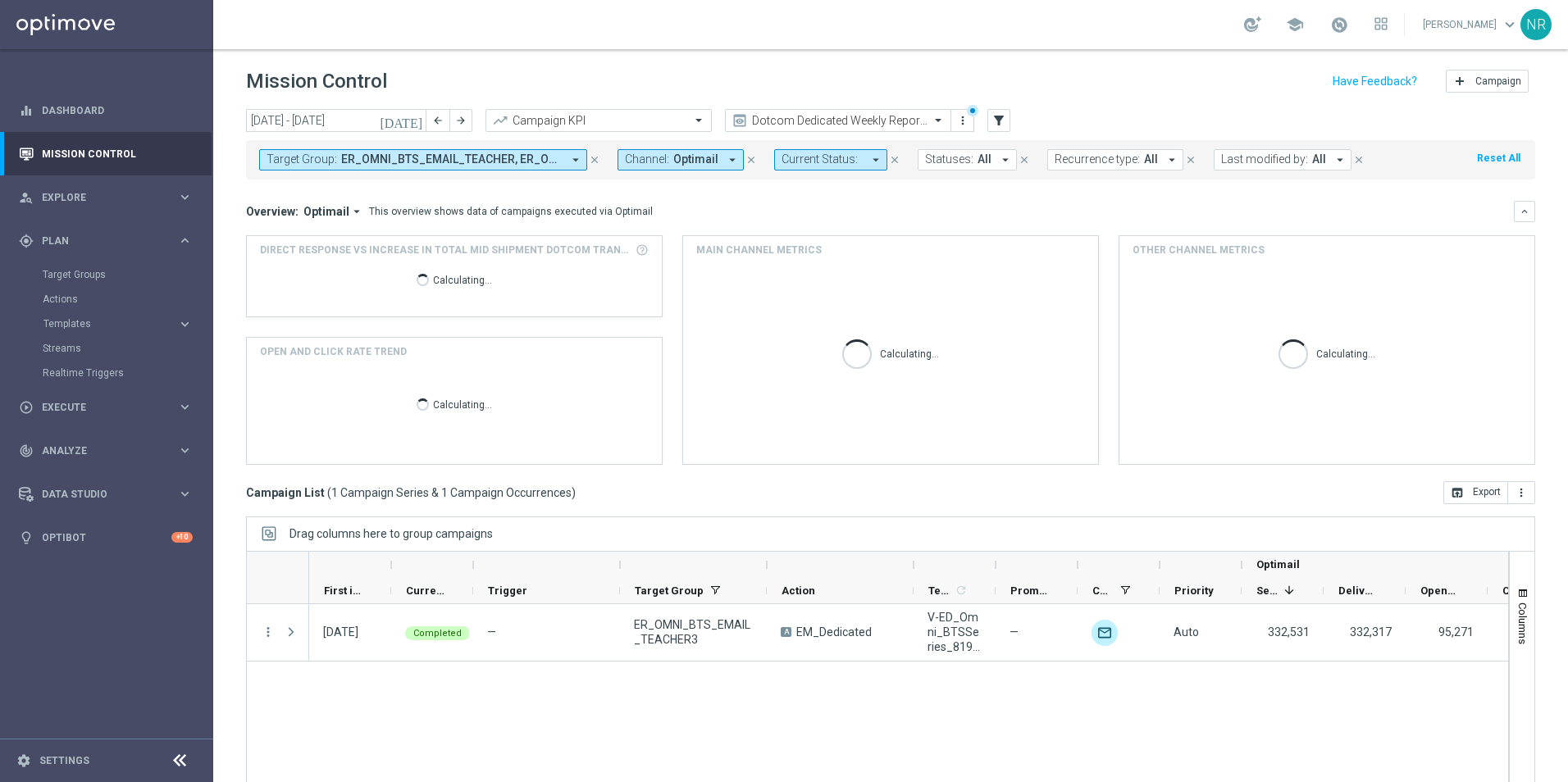
scroll to position [0, 0]
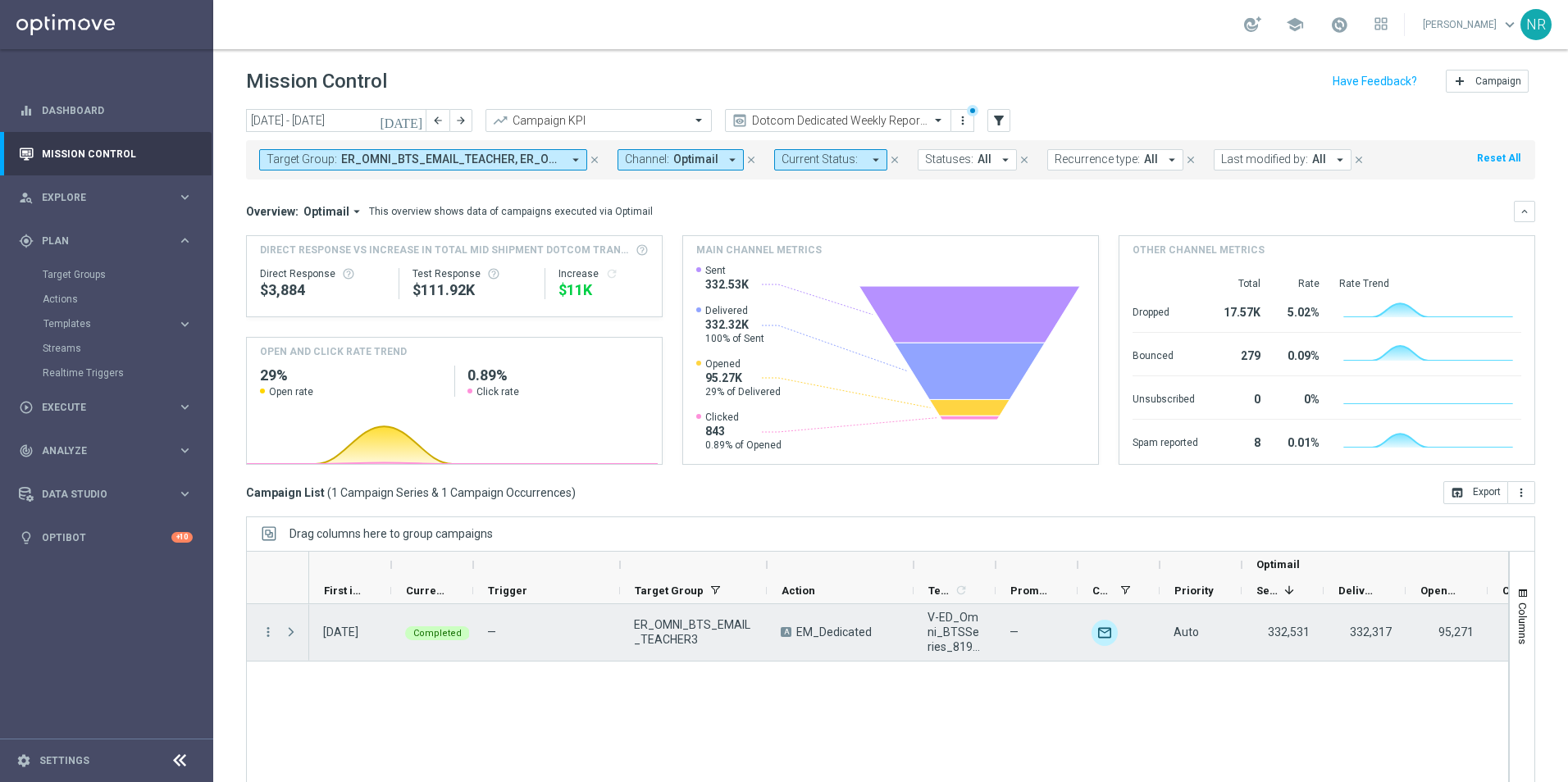
click at [293, 631] on span at bounding box center [290, 631] width 14 height 13
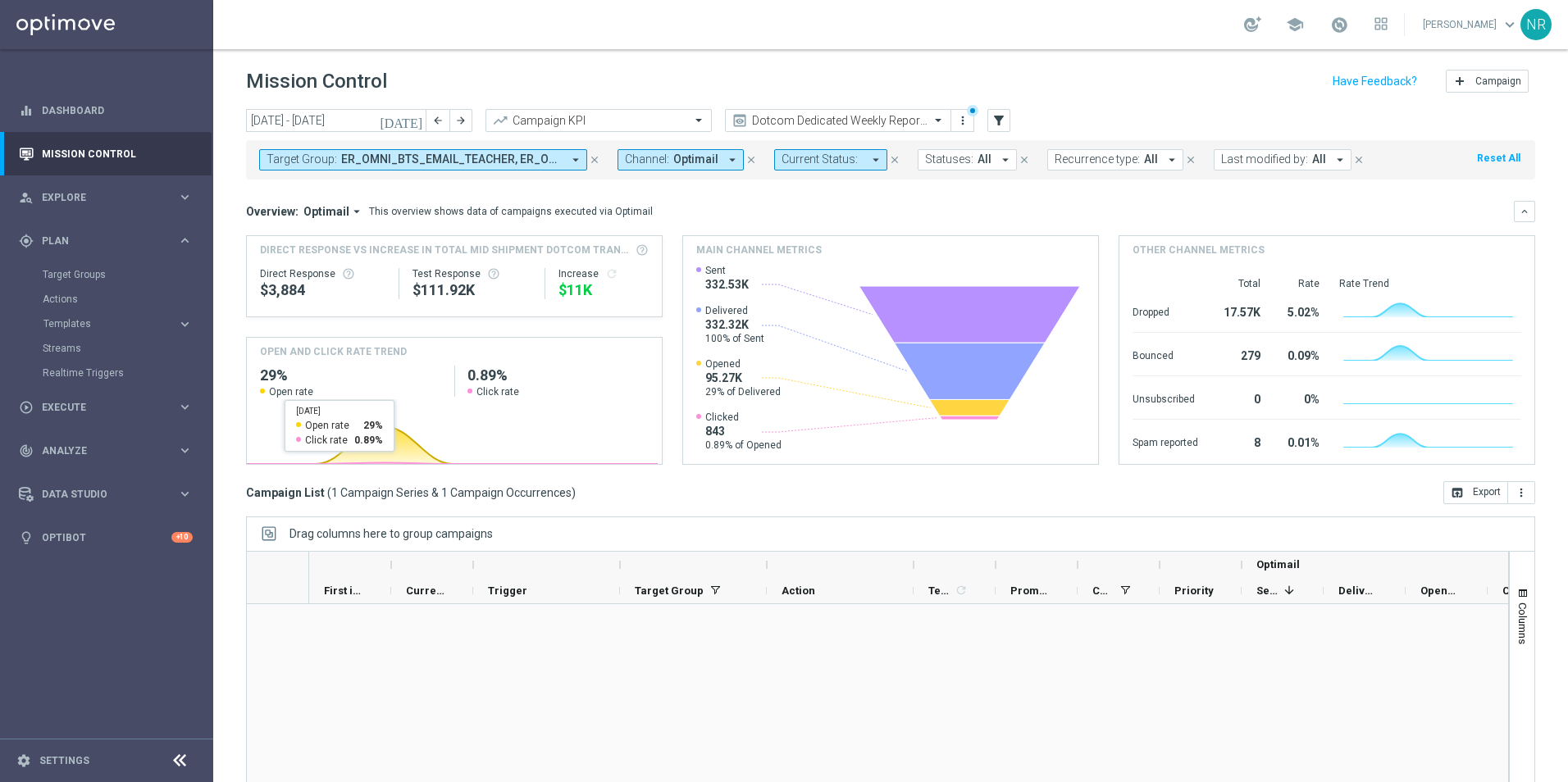
scroll to position [3, 0]
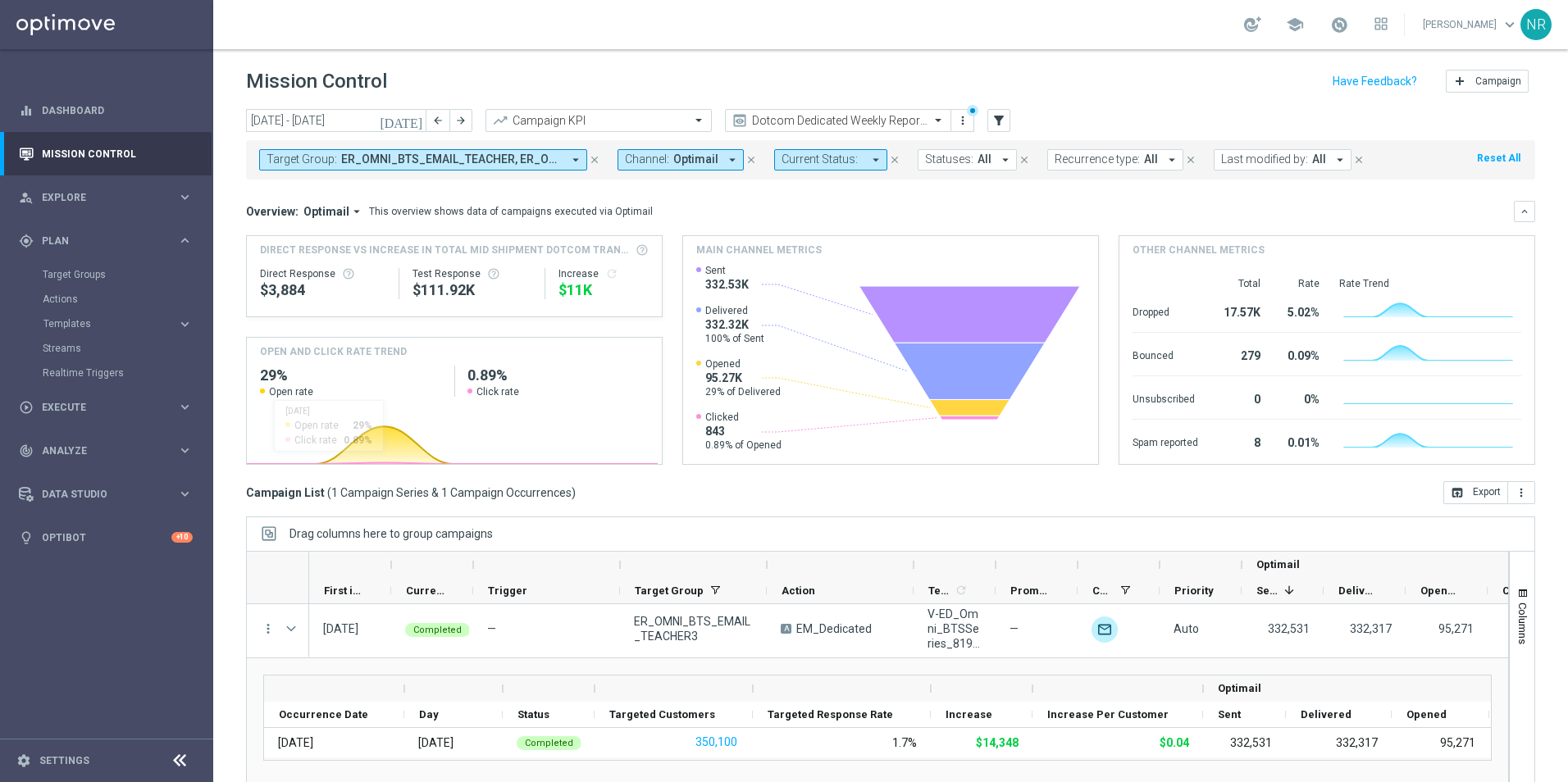
click at [421, 114] on icon "[DATE]" at bounding box center [402, 120] width 44 height 14
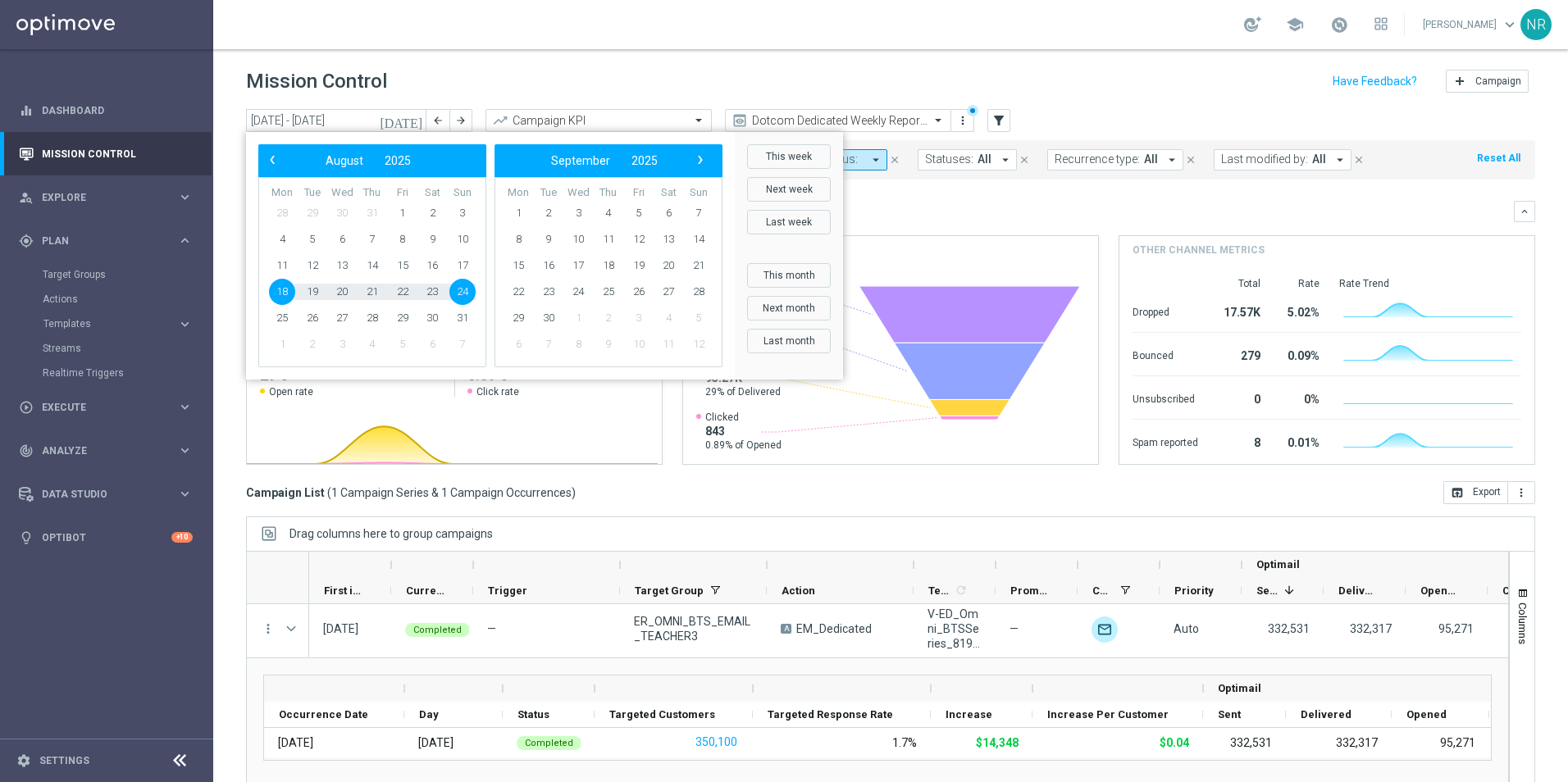
click at [279, 286] on span "18" at bounding box center [282, 292] width 26 height 26
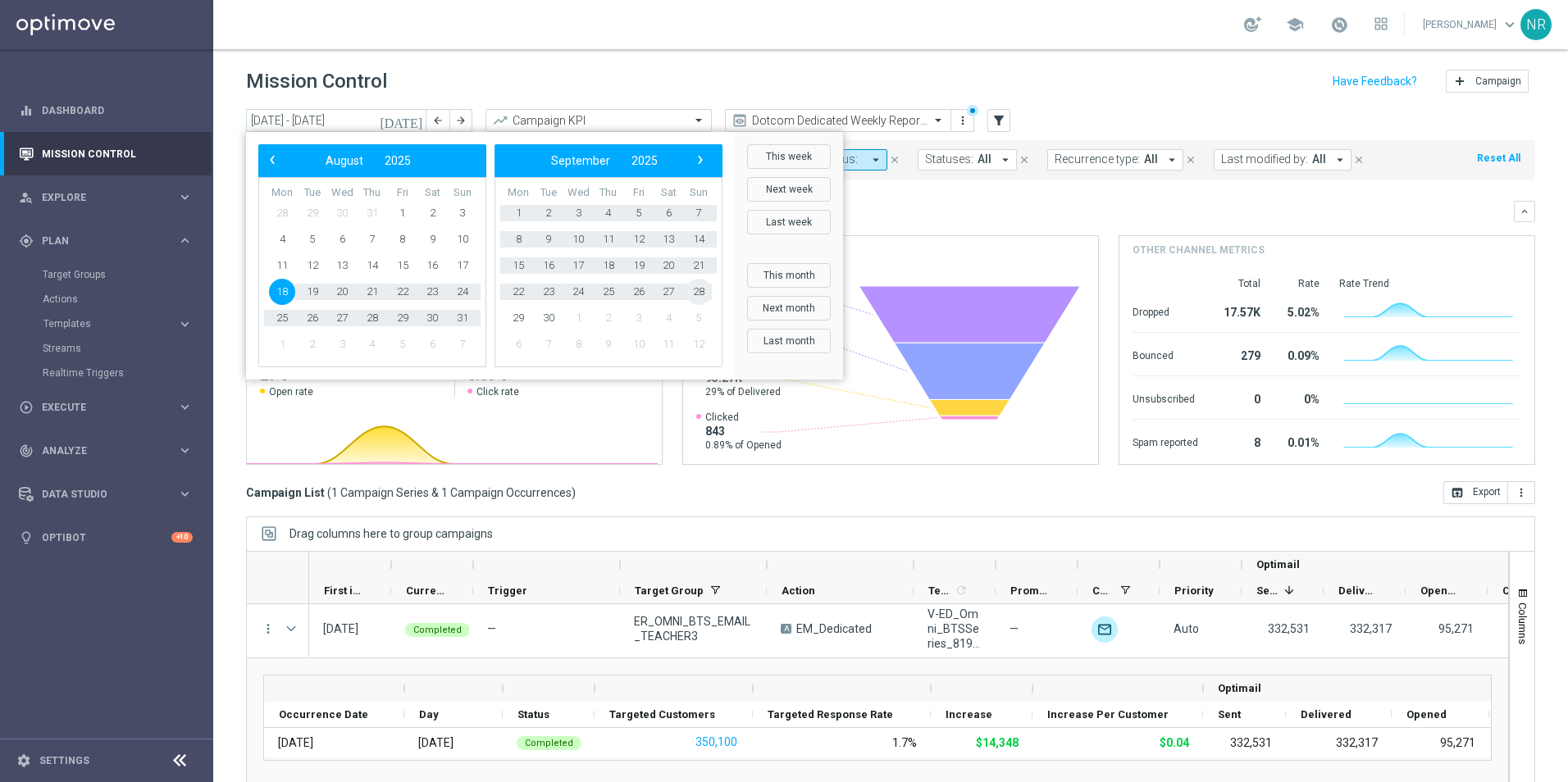
click at [686, 286] on span "28" at bounding box center [698, 292] width 26 height 26
type input "18 Aug 2025 - 28 Sep 2025"
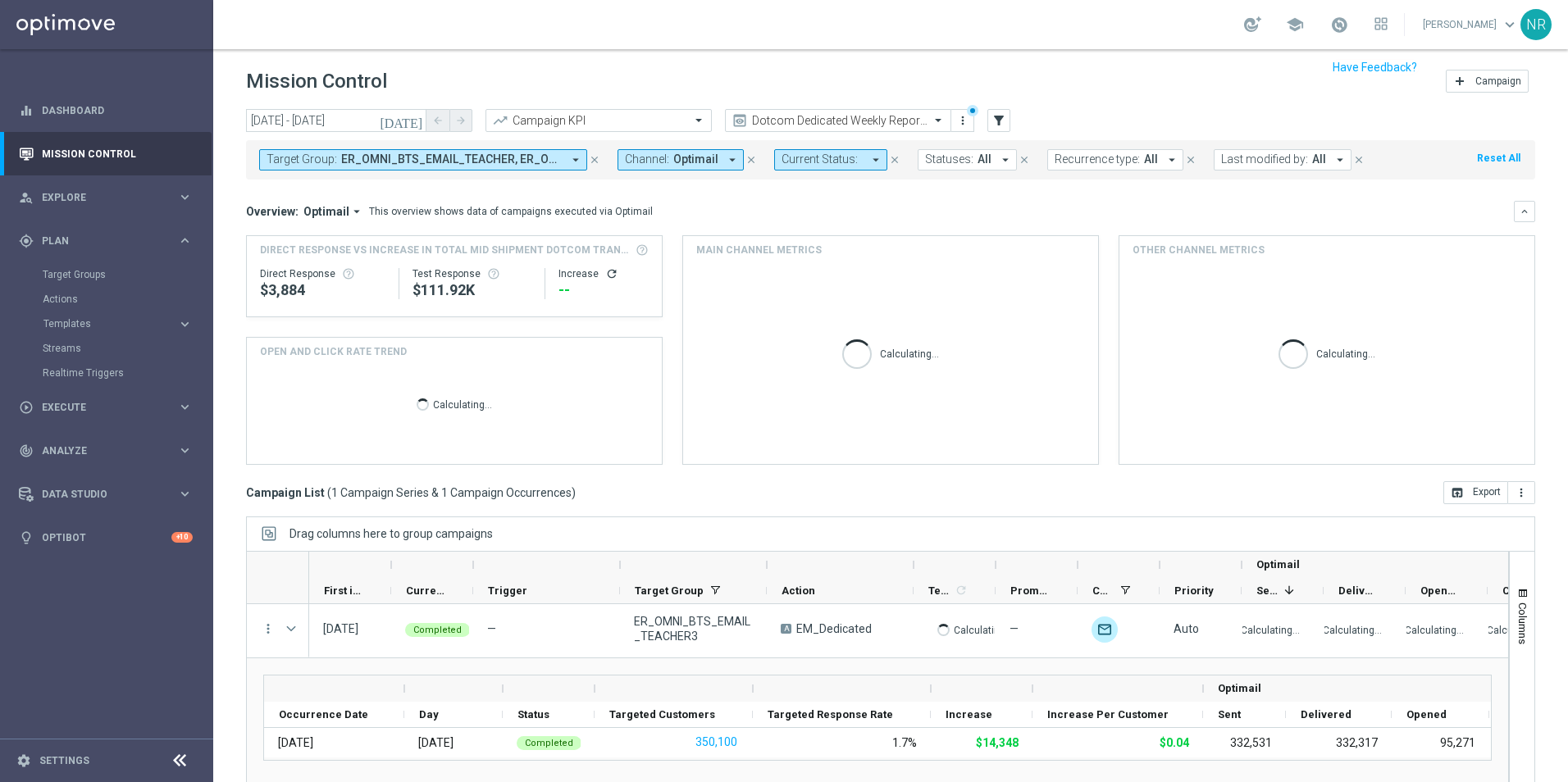
scroll to position [37, 0]
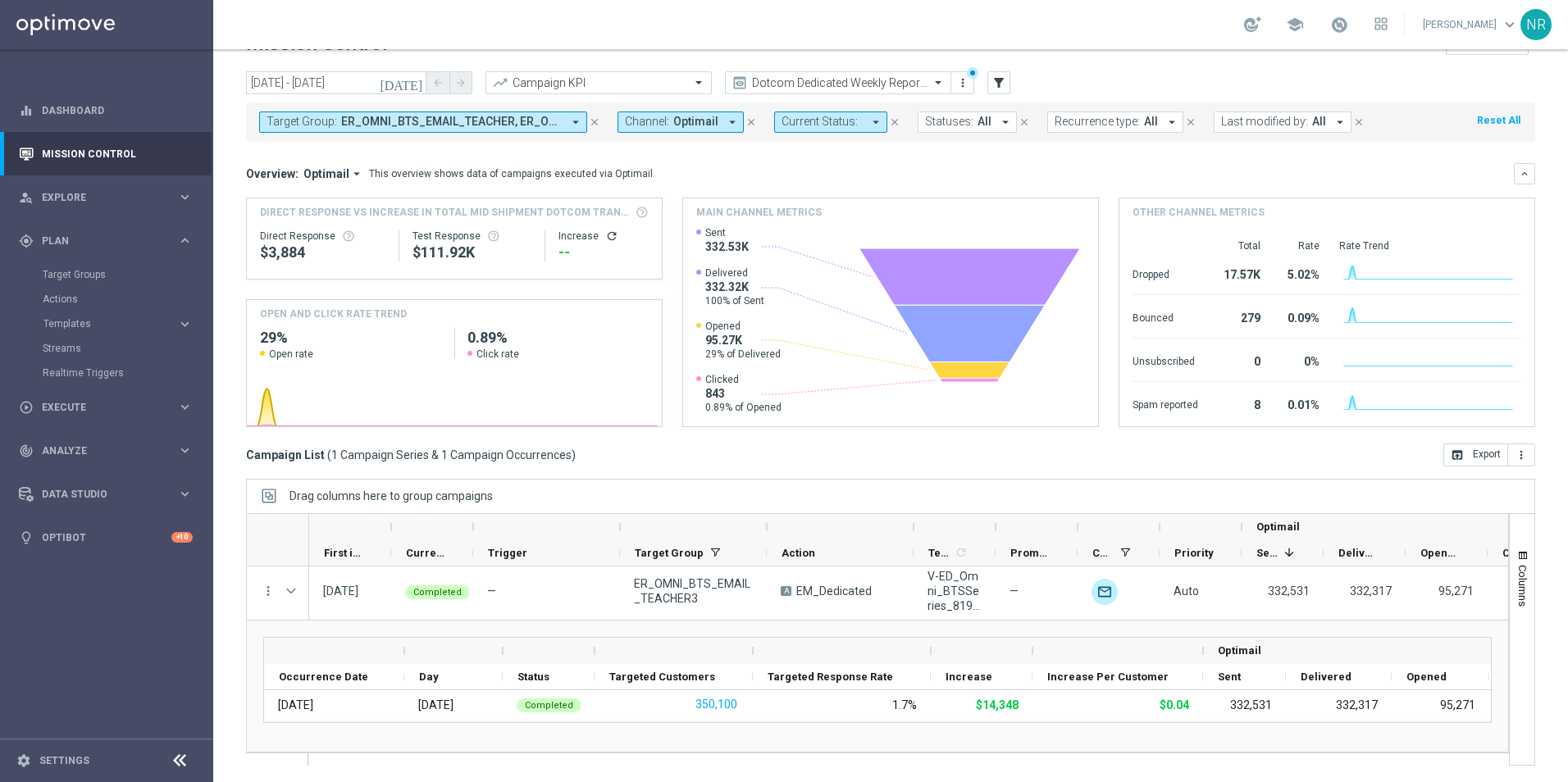
click at [535, 109] on div "Target Group: ER_OMNI_BTS_EMAIL_TEACHER, ER_OMNI_BTS_EMAIL_TEACHER2, ER_OMNI_BT…" at bounding box center [890, 122] width 1289 height 39
click at [529, 117] on span "ER_OMNI_BTS_EMAIL_TEACHER, ER_OMNI_BTS_EMAIL_TEACHER2, ER_OMNI_BTS_EMAIL_TEACHE…" at bounding box center [451, 122] width 220 height 14
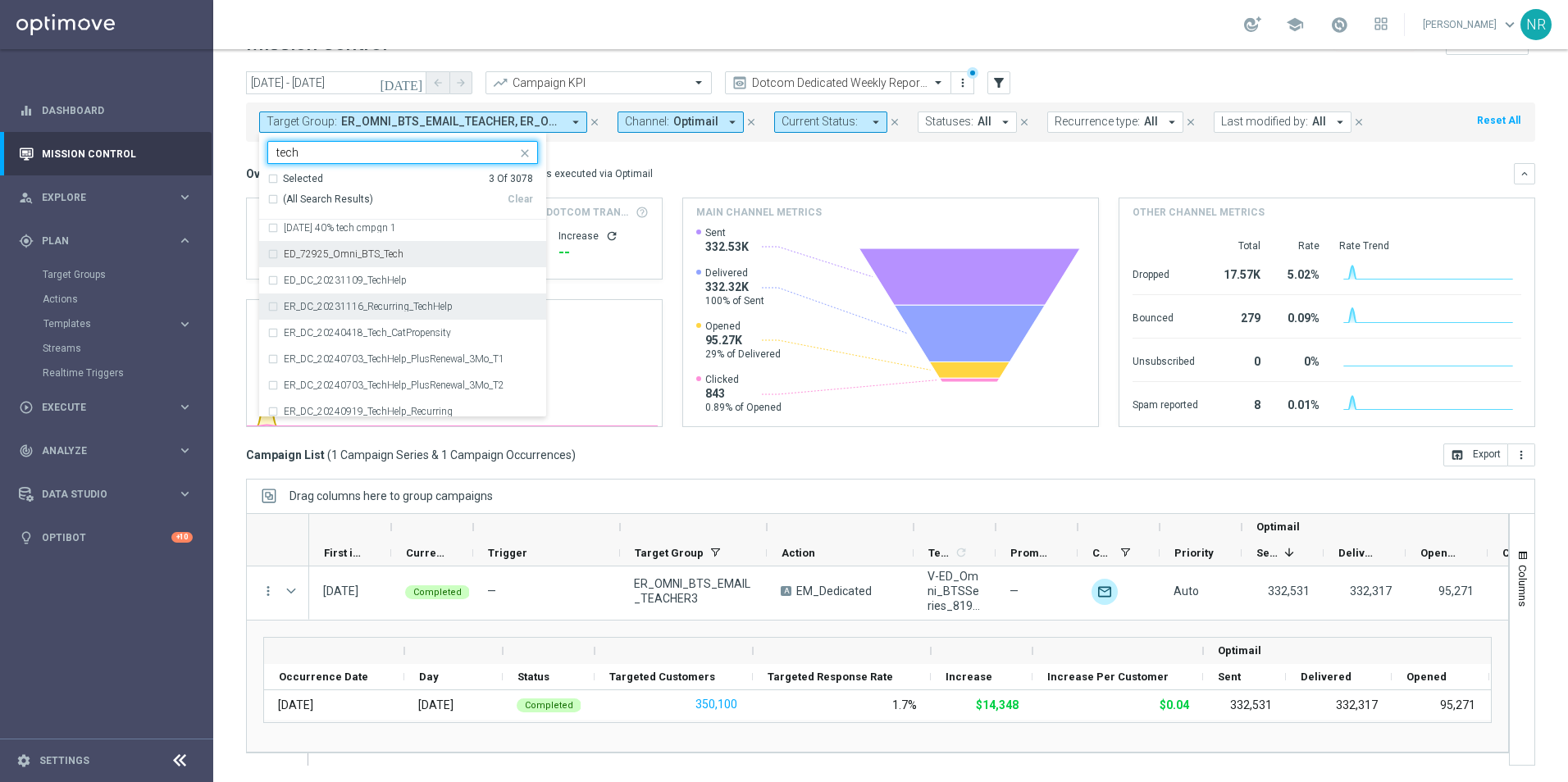
scroll to position [82, 0]
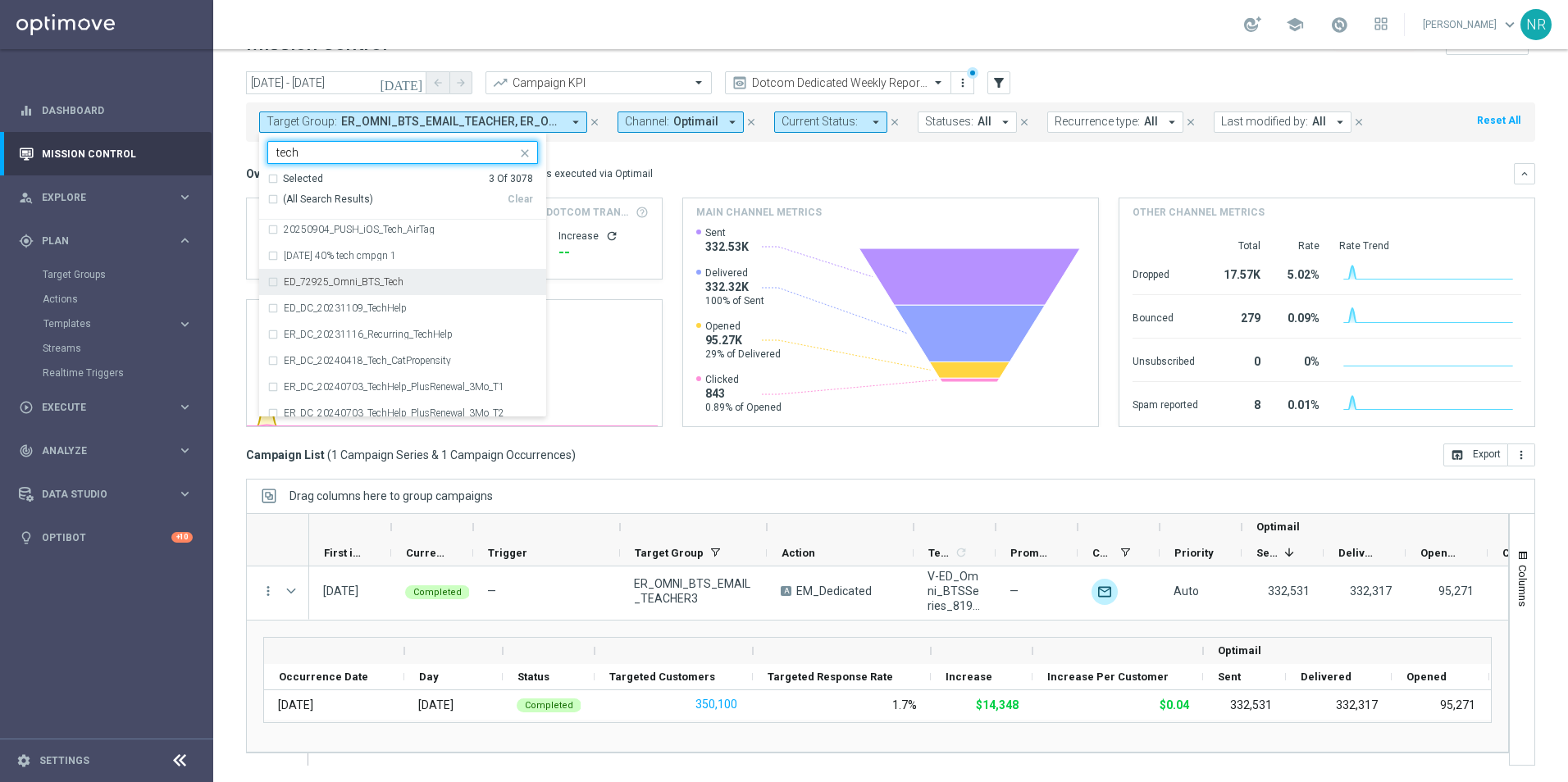
click at [403, 287] on div "ED_72925_Omni_BTS_Tech" at bounding box center [410, 283] width 255 height 10
type input "tech"
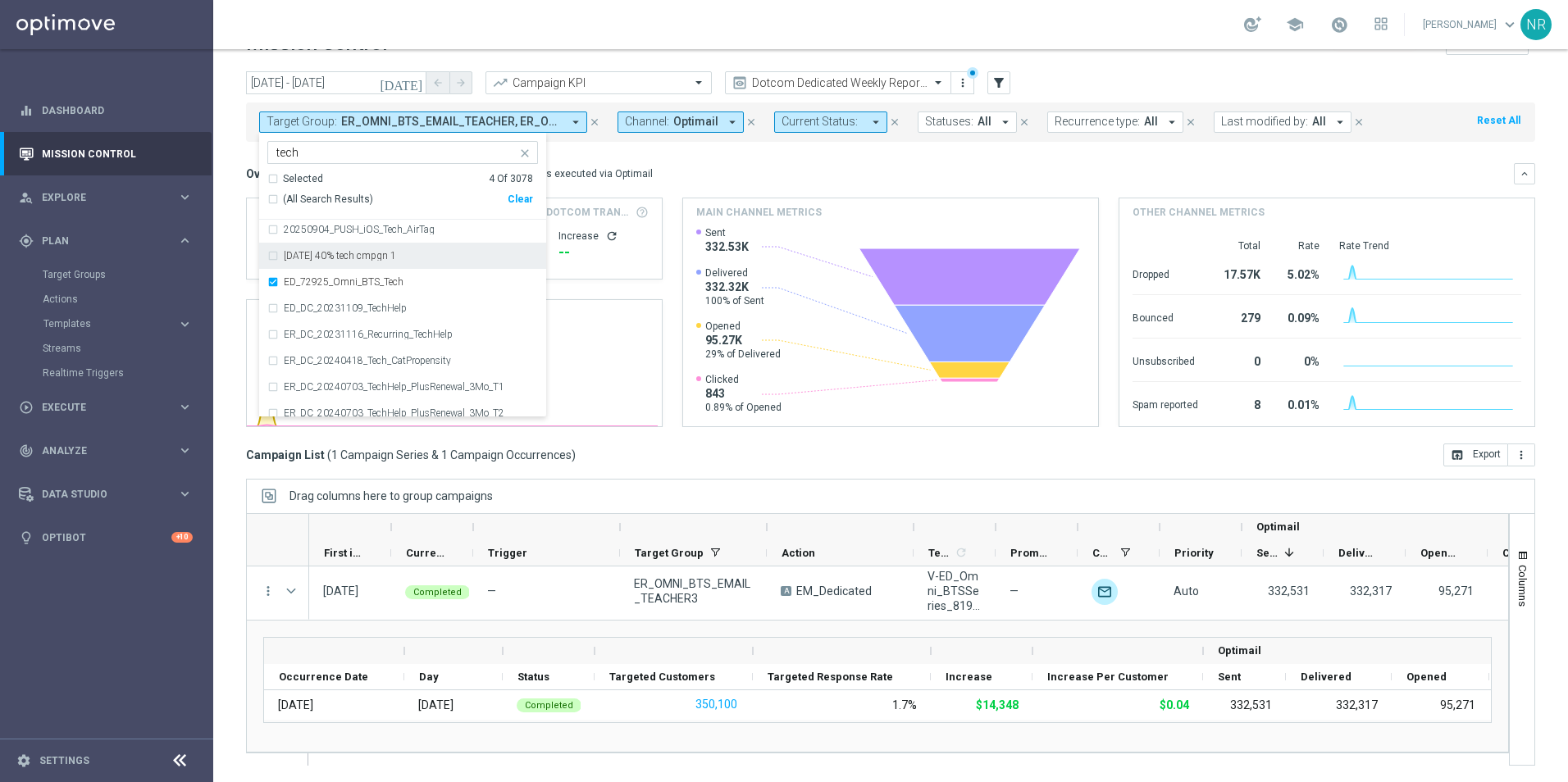
click at [750, 159] on mini-dashboard "Overview: Optimail arrow_drop_down This overview shows data of campaigns execut…" at bounding box center [890, 293] width 1289 height 301
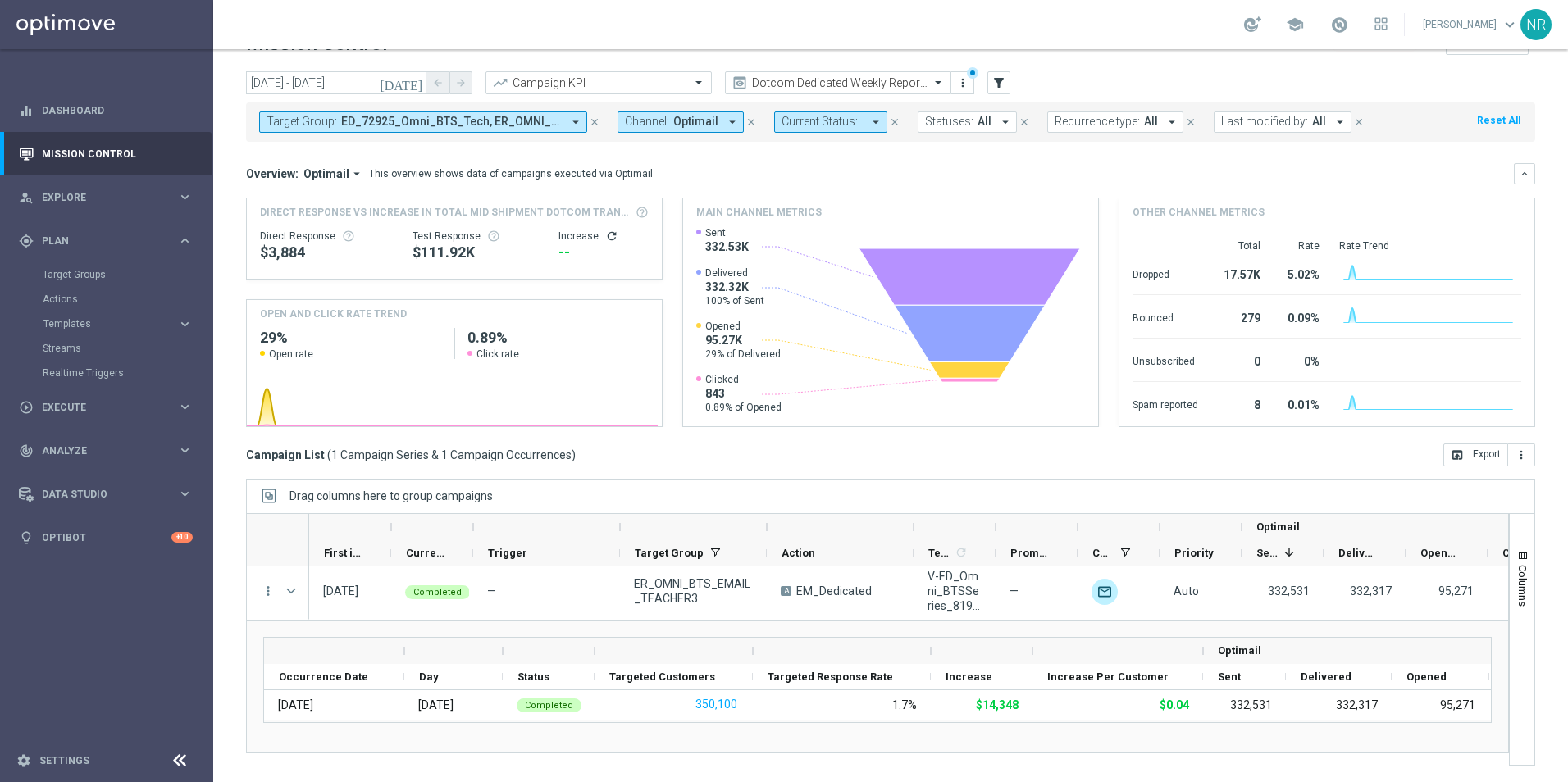
click at [416, 83] on icon "[DATE]" at bounding box center [402, 83] width 44 height 14
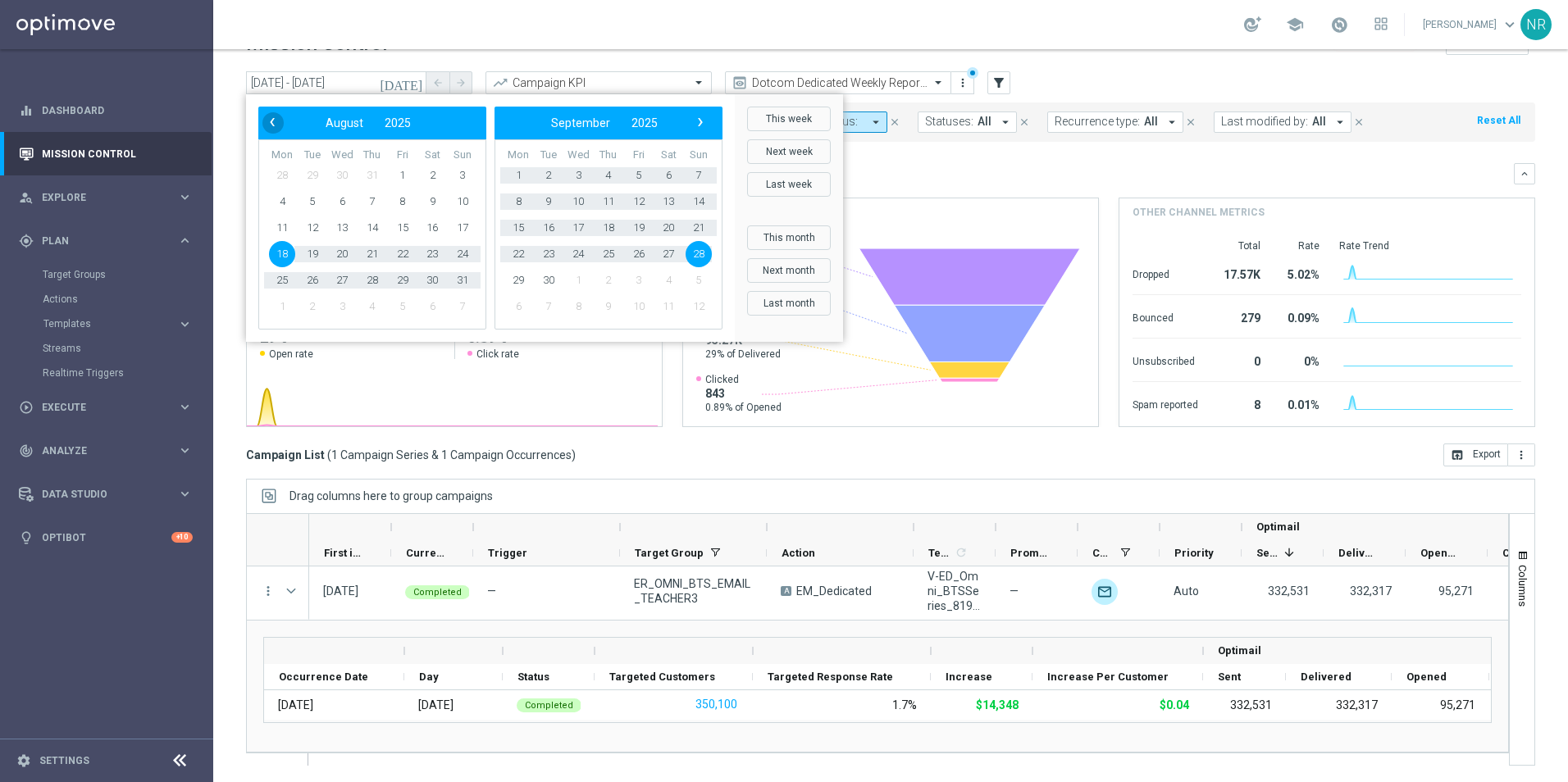
click at [266, 117] on span "‹" at bounding box center [272, 122] width 21 height 21
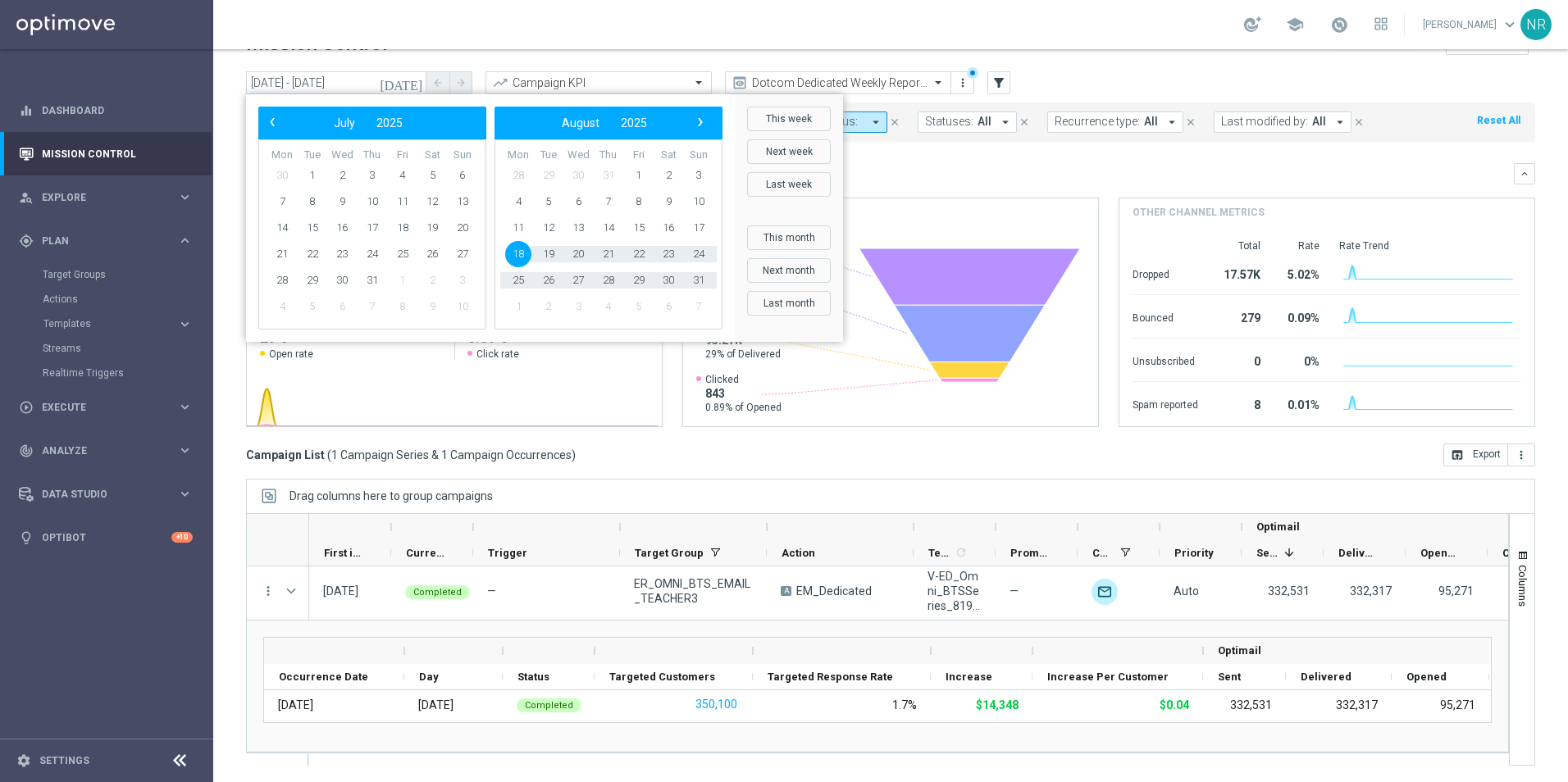
click at [298, 276] on td "29" at bounding box center [313, 280] width 31 height 26
click at [292, 278] on span "28" at bounding box center [282, 280] width 26 height 26
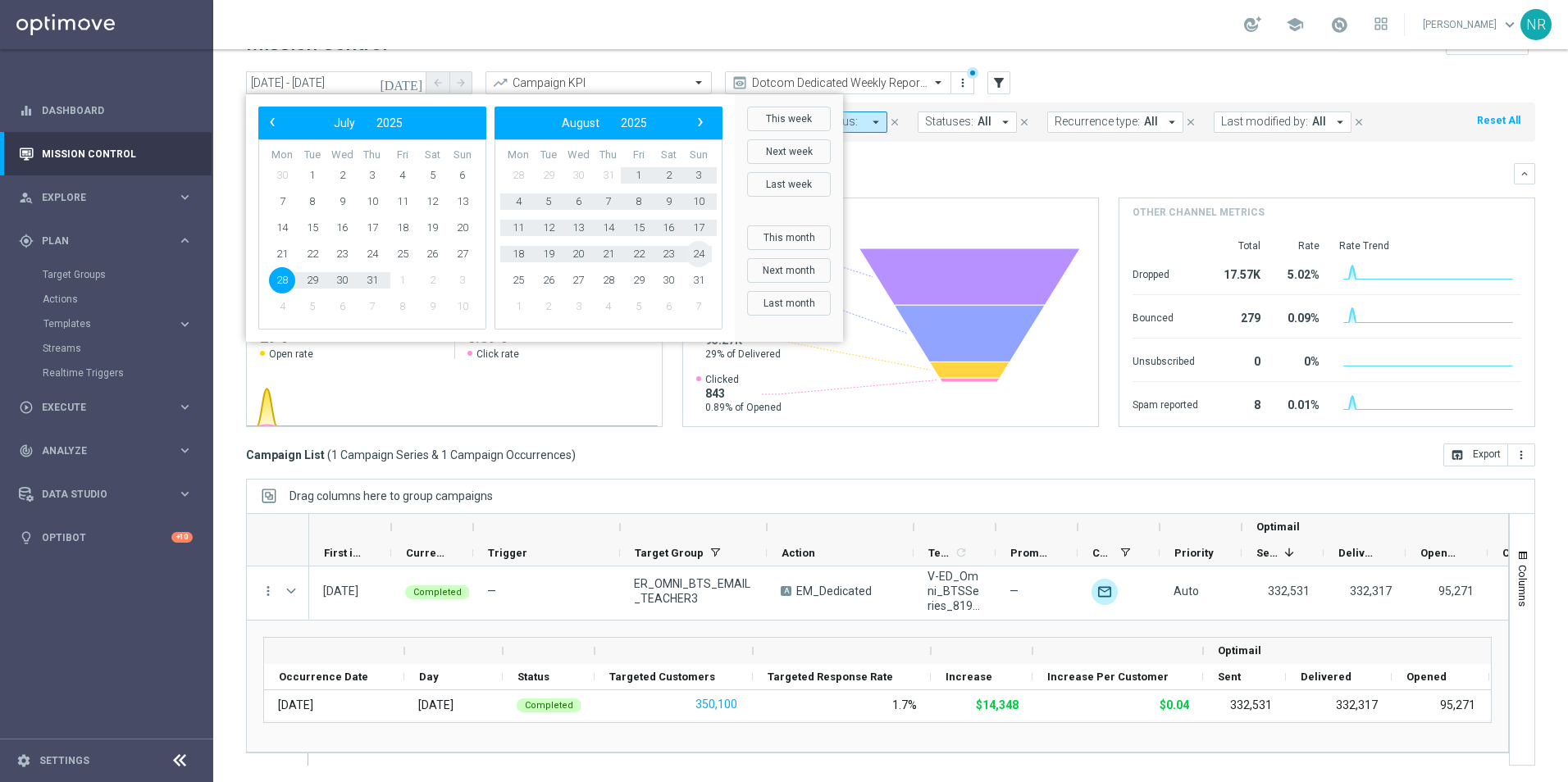
click at [695, 247] on span "24" at bounding box center [698, 254] width 26 height 26
type input "28 Jul 2025 - 24 Aug 2025"
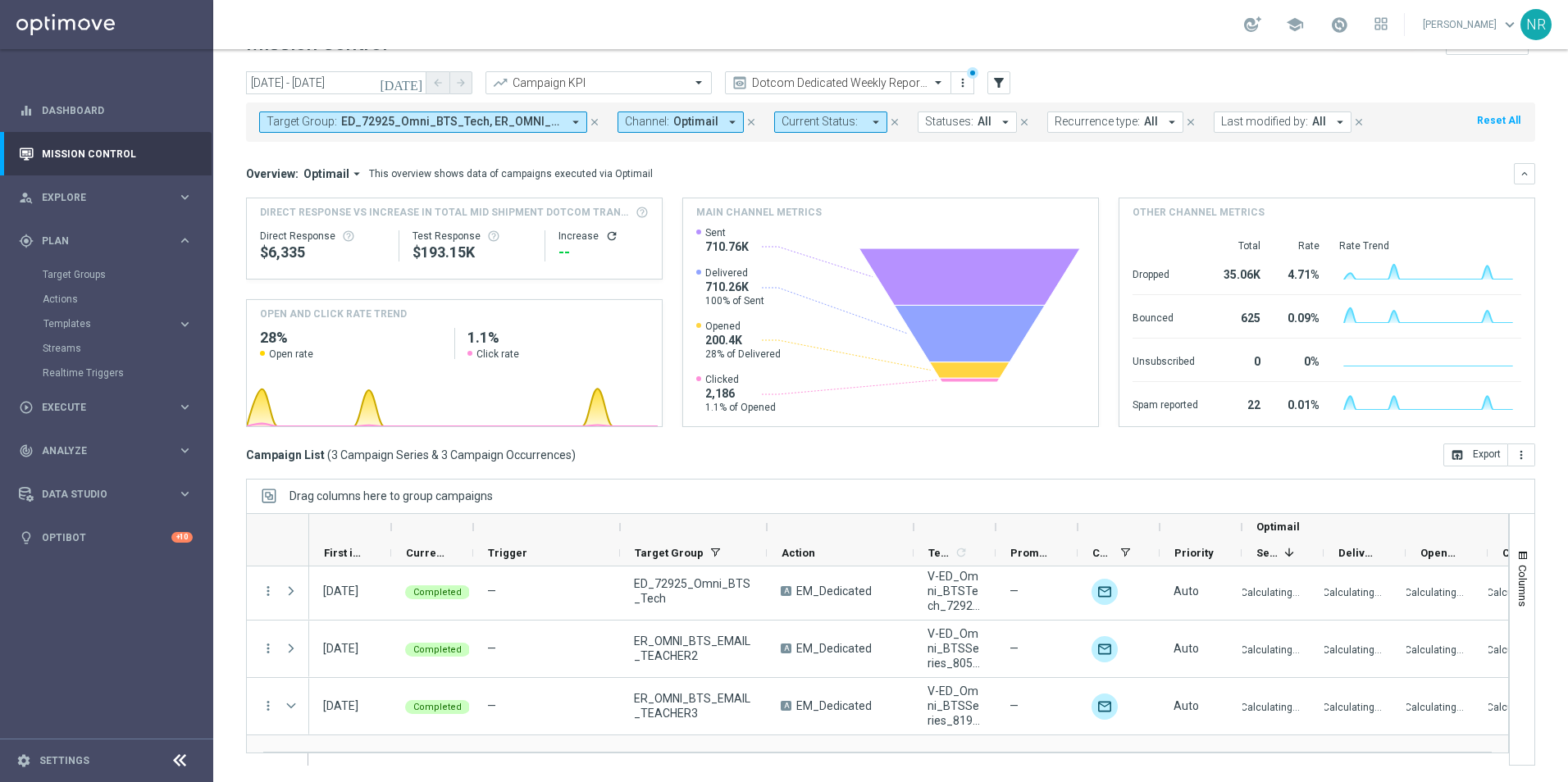
click at [491, 119] on span "ED_72925_Omni_BTS_Tech, ER_OMNI_BTS_EMAIL_TEACHER, ER_OMNI_BTS_EMAIL_TEACHER2, …" at bounding box center [451, 122] width 220 height 14
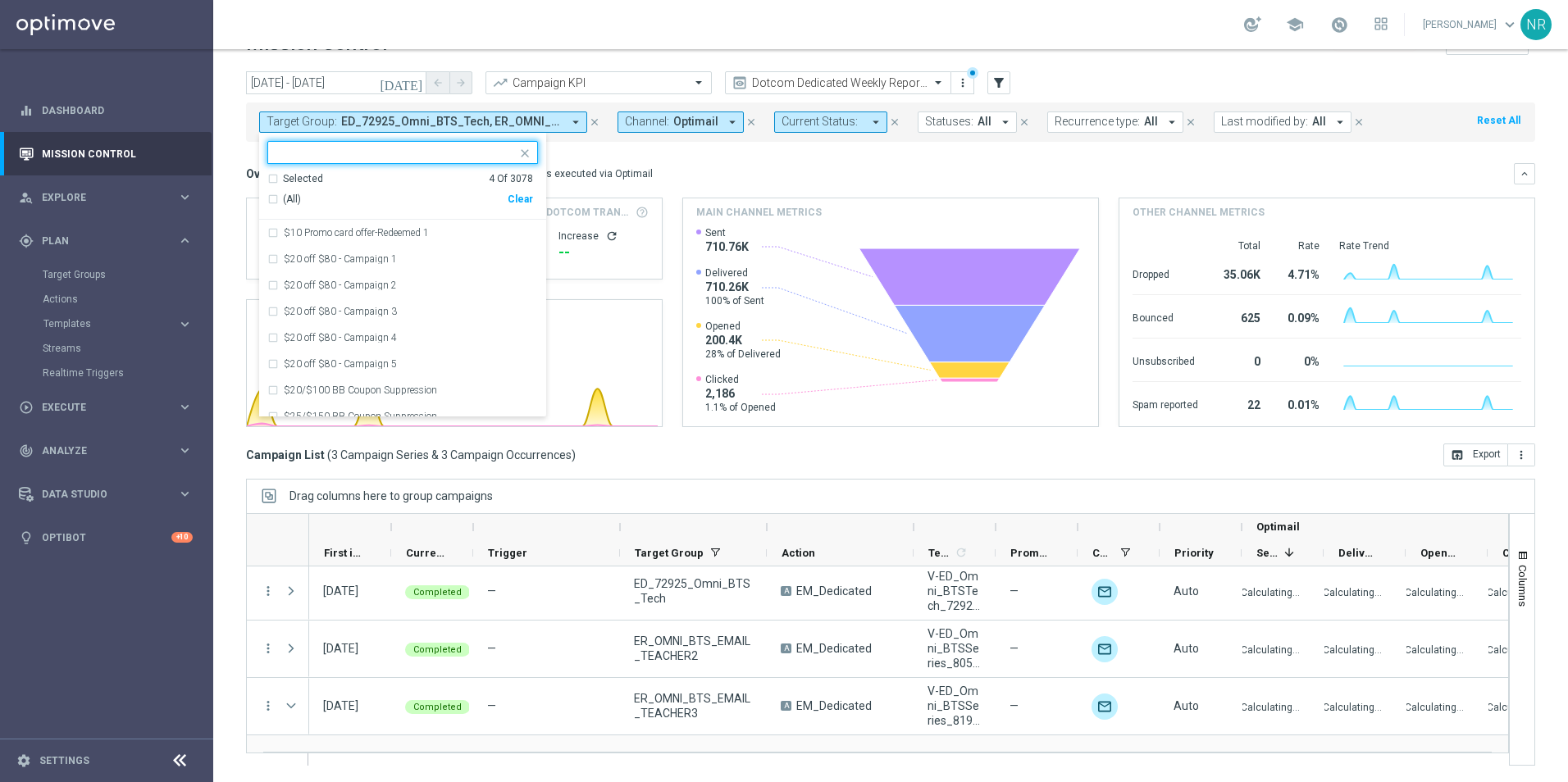
click at [0, 0] on div "Clear" at bounding box center [0, 0] width 0 height 0
click at [428, 163] on div at bounding box center [395, 153] width 243 height 16
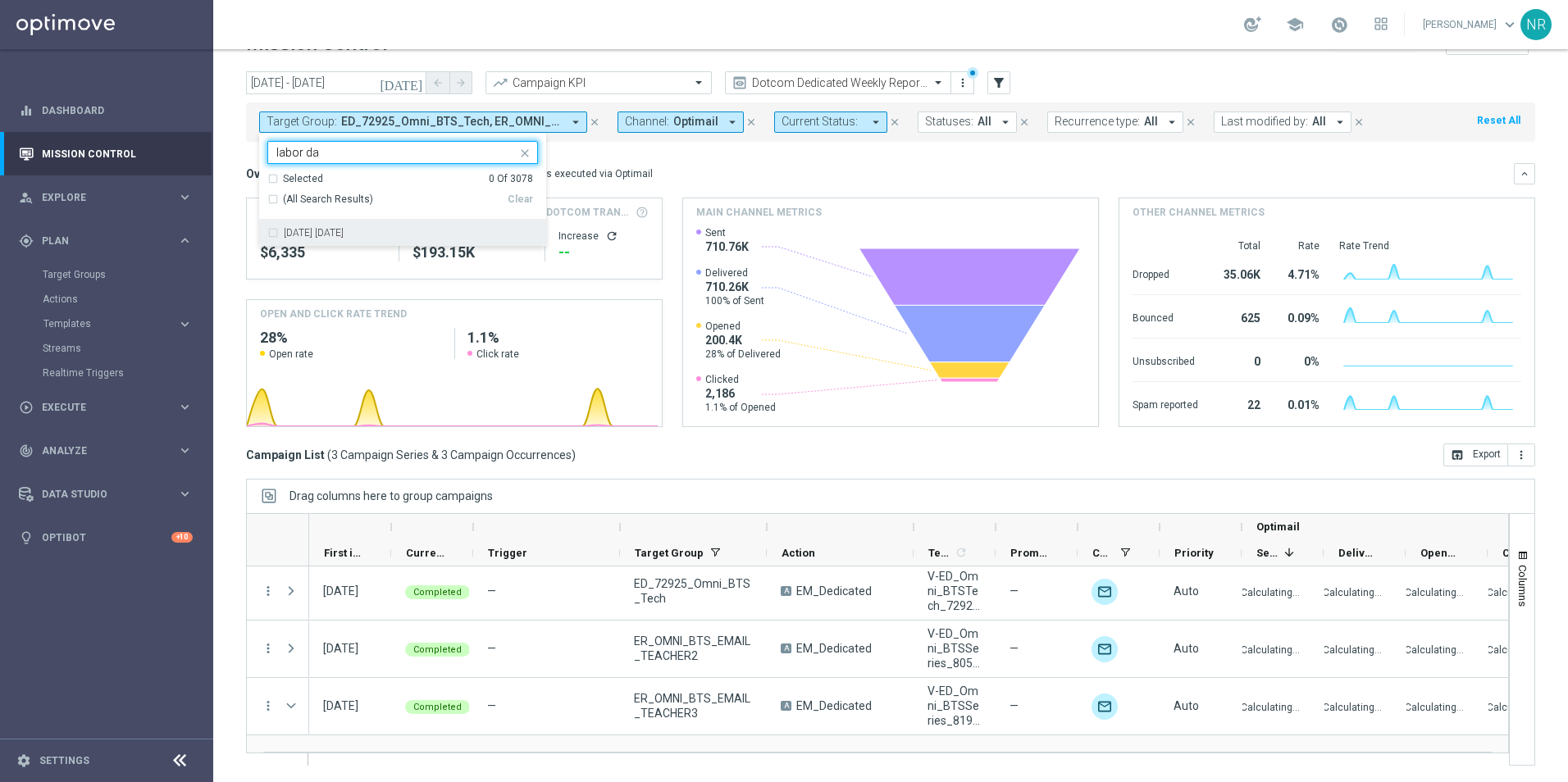
click at [394, 226] on div "8.29.25 Labor day" at bounding box center [403, 232] width 271 height 26
type input "labor da"
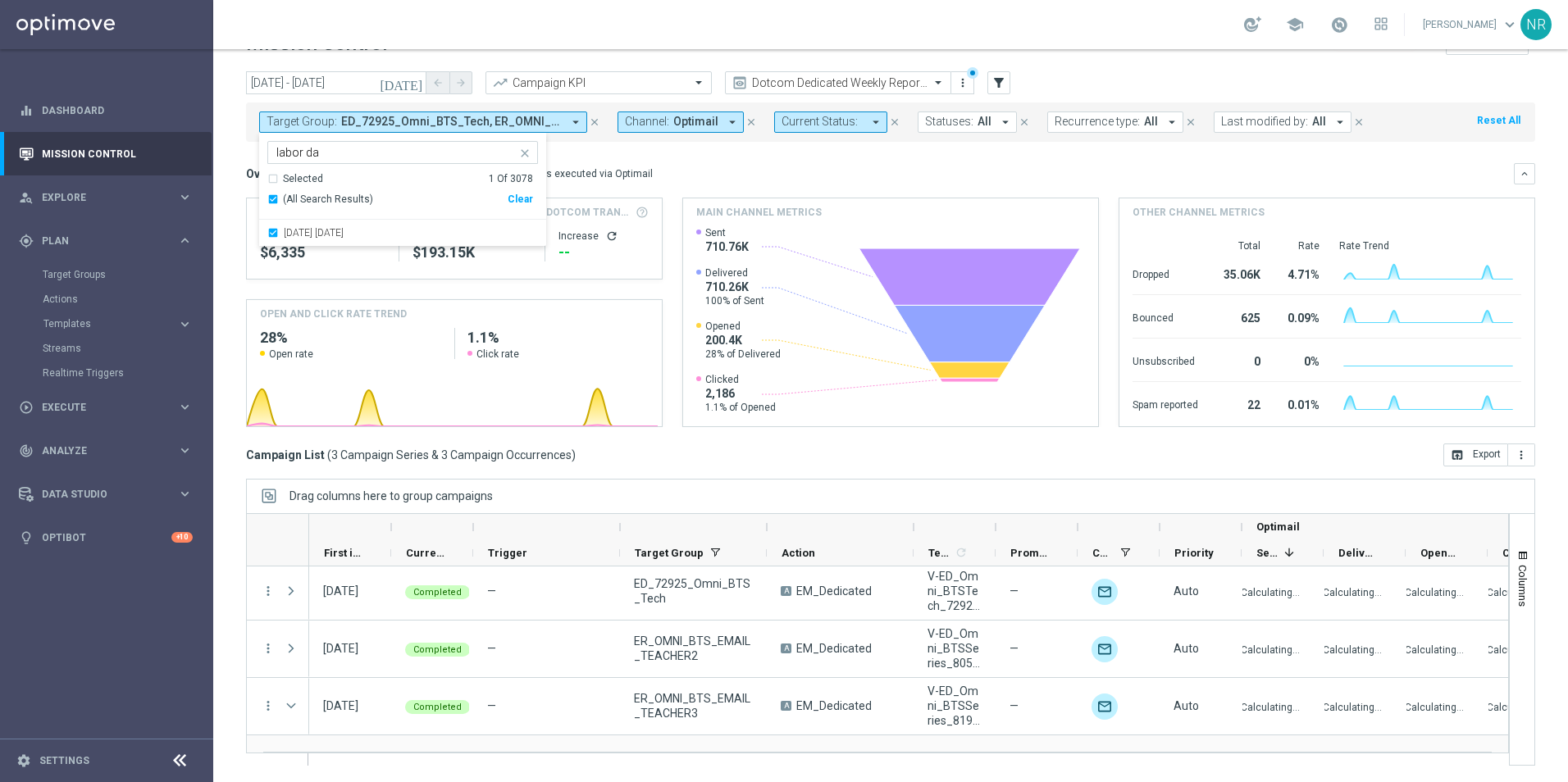
click at [742, 176] on div "Overview: Optimail arrow_drop_down This overview shows data of campaigns execut…" at bounding box center [879, 174] width 1268 height 14
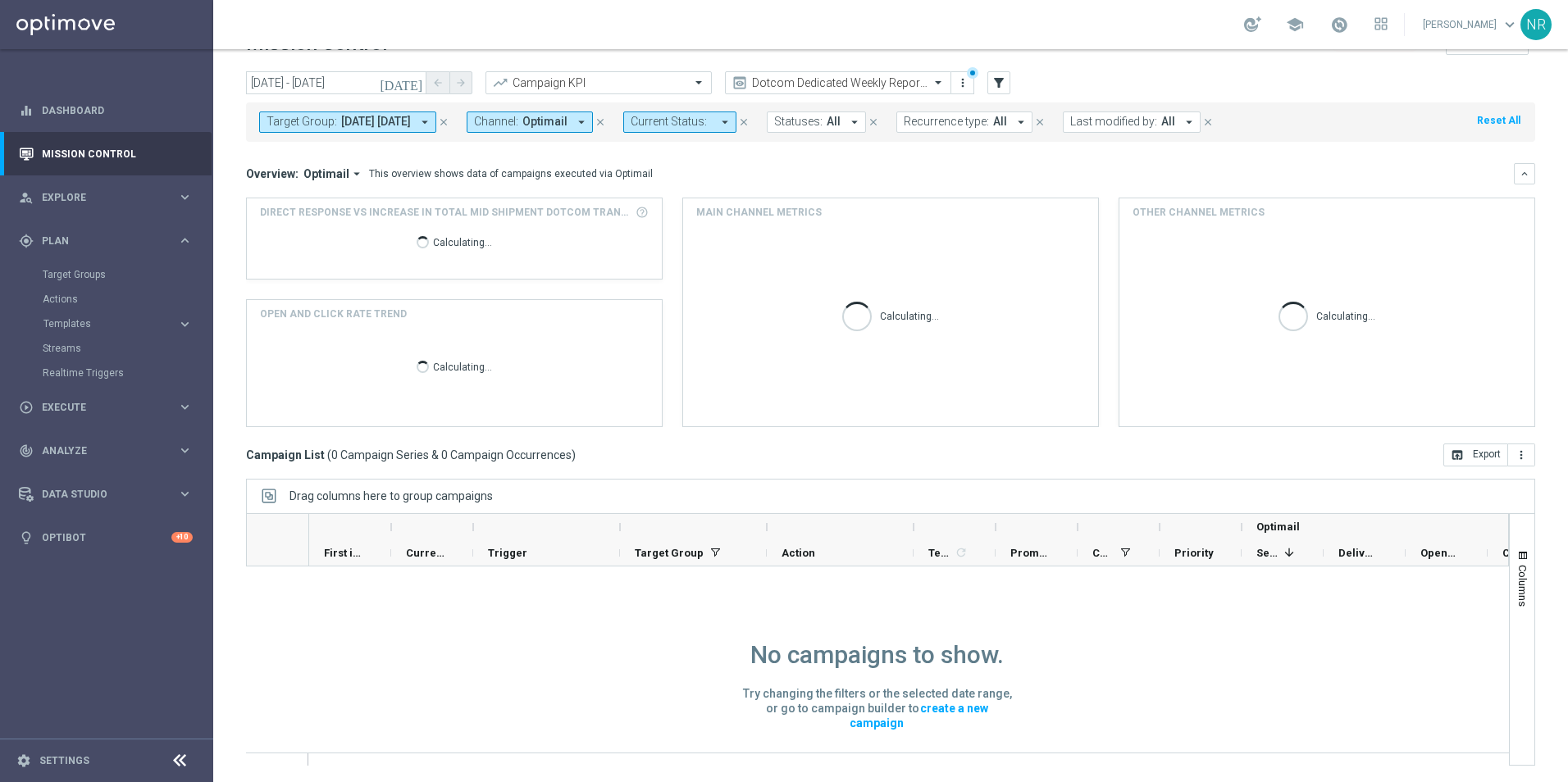
scroll to position [1, 0]
click at [415, 82] on icon "[DATE]" at bounding box center [402, 83] width 44 height 14
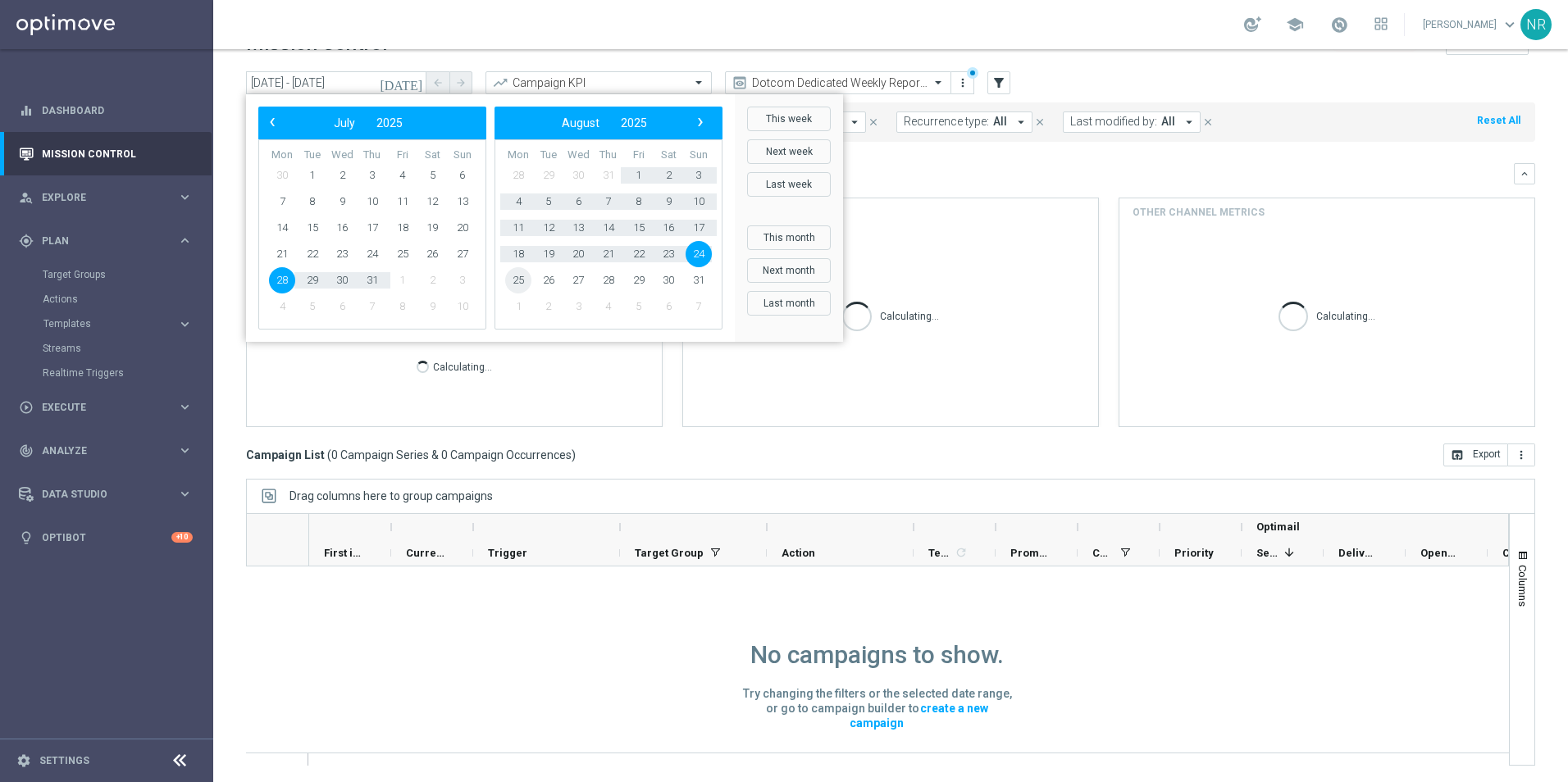
click at [510, 283] on span "25" at bounding box center [518, 280] width 26 height 26
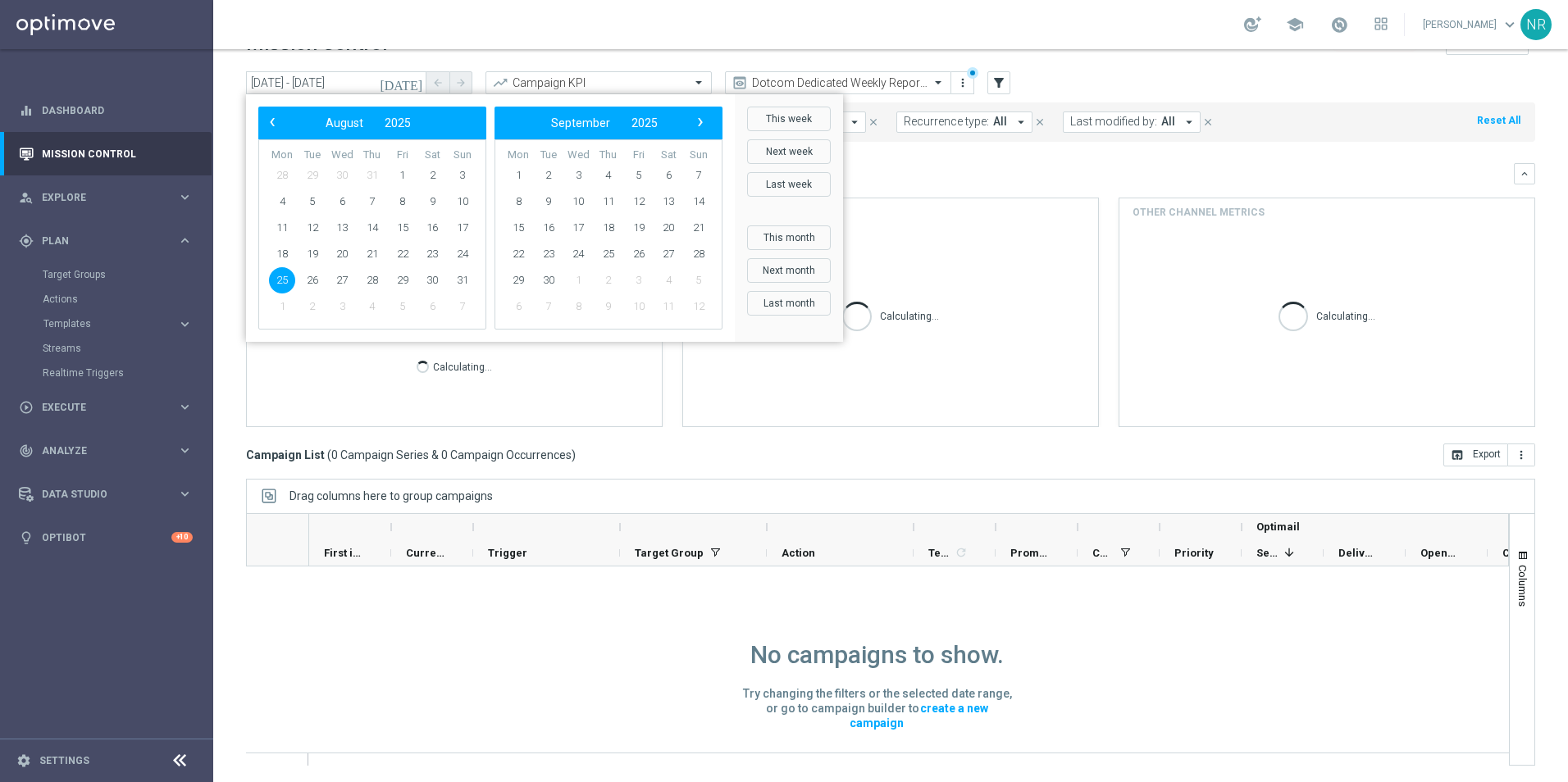
click at [284, 275] on span "25" at bounding box center [282, 280] width 26 height 26
type input "25 Aug 2025 - 25 Aug 2025"
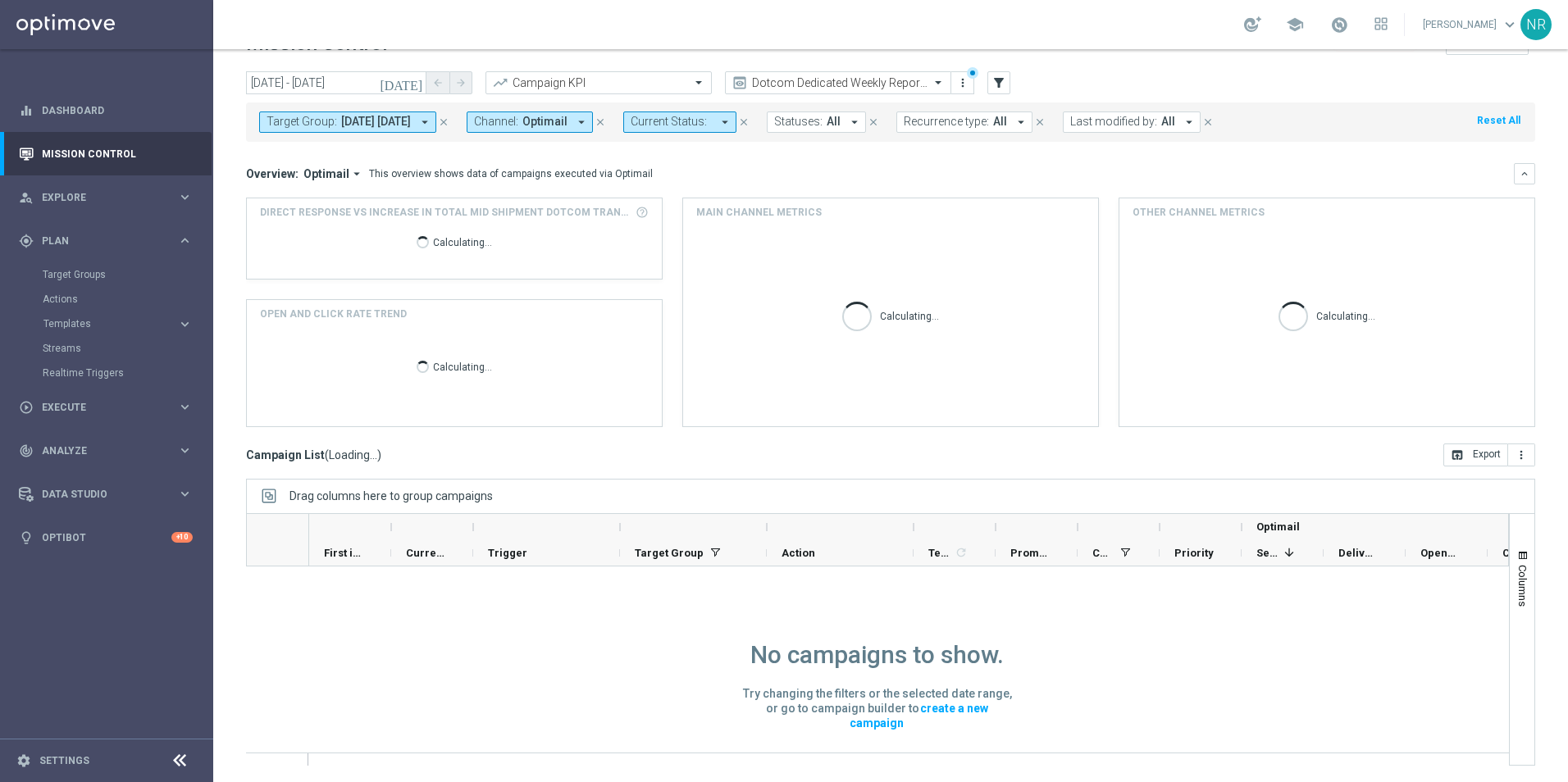
scroll to position [0, 0]
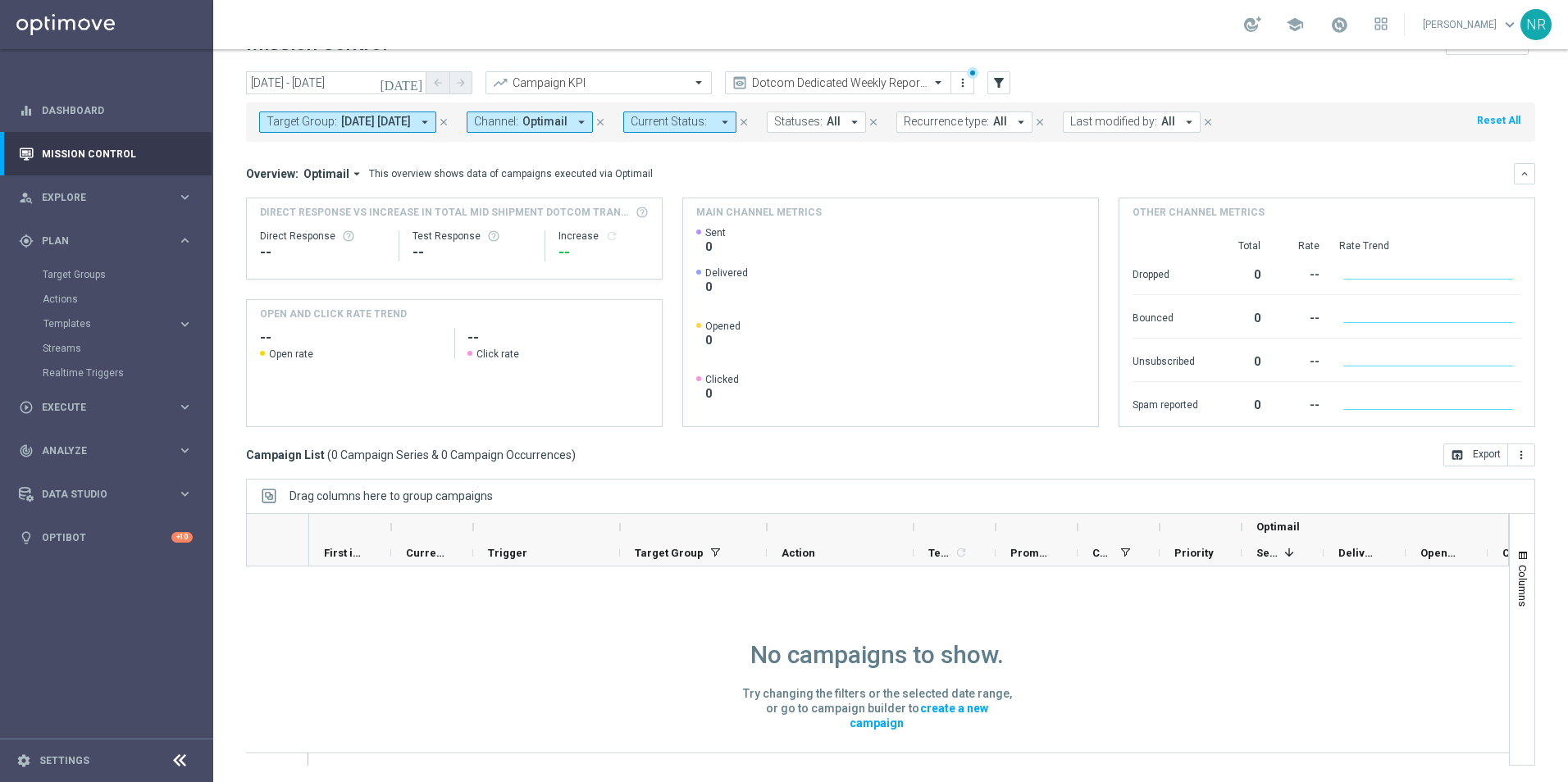
click at [403, 122] on span "8.29.25 Labor day" at bounding box center [376, 122] width 70 height 14
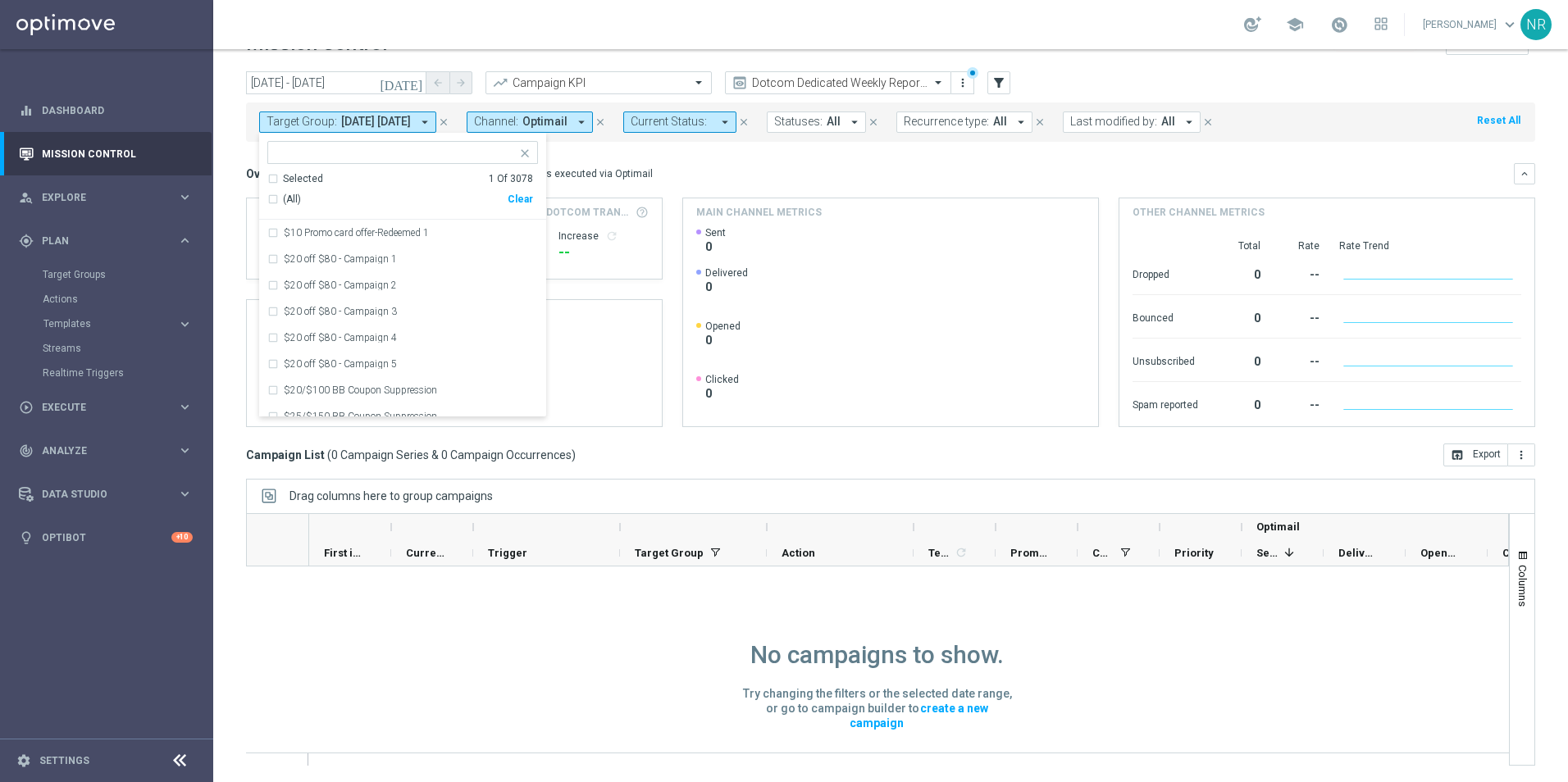
click at [449, 117] on icon "close" at bounding box center [443, 122] width 11 height 11
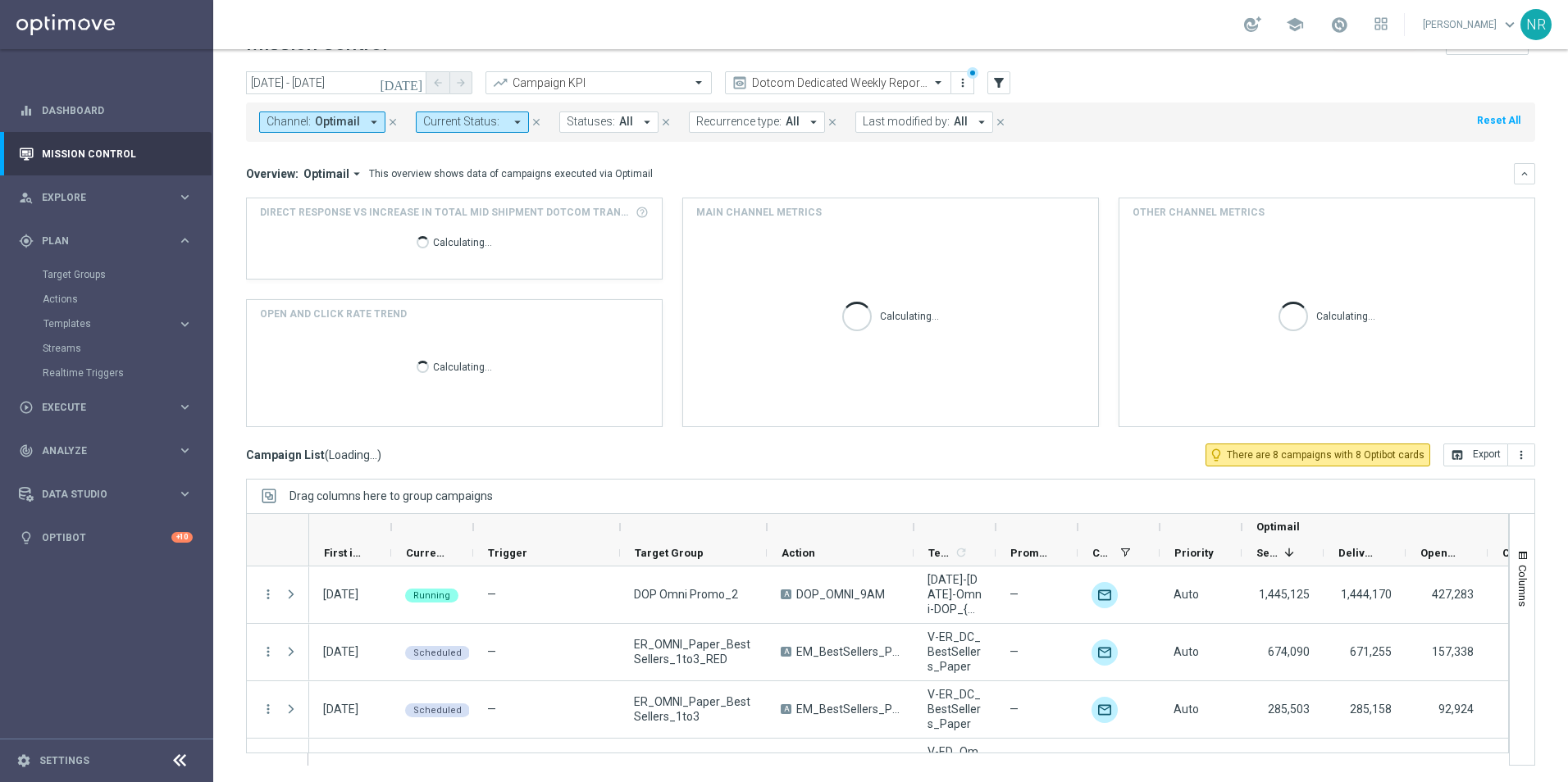
click at [463, 120] on span "Current Status:" at bounding box center [461, 122] width 77 height 14
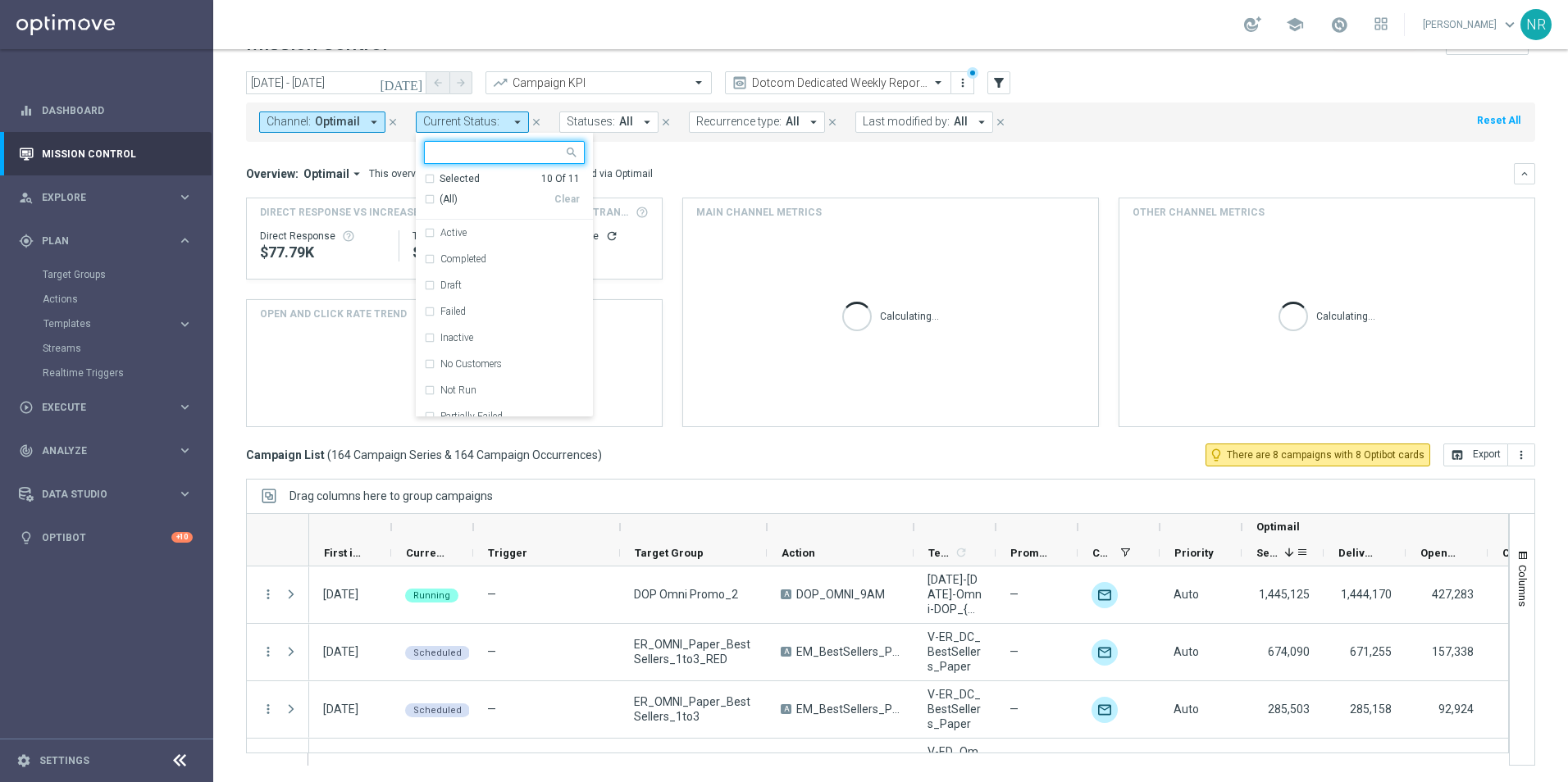
click at [1275, 556] on span "Sent" at bounding box center [1267, 553] width 21 height 12
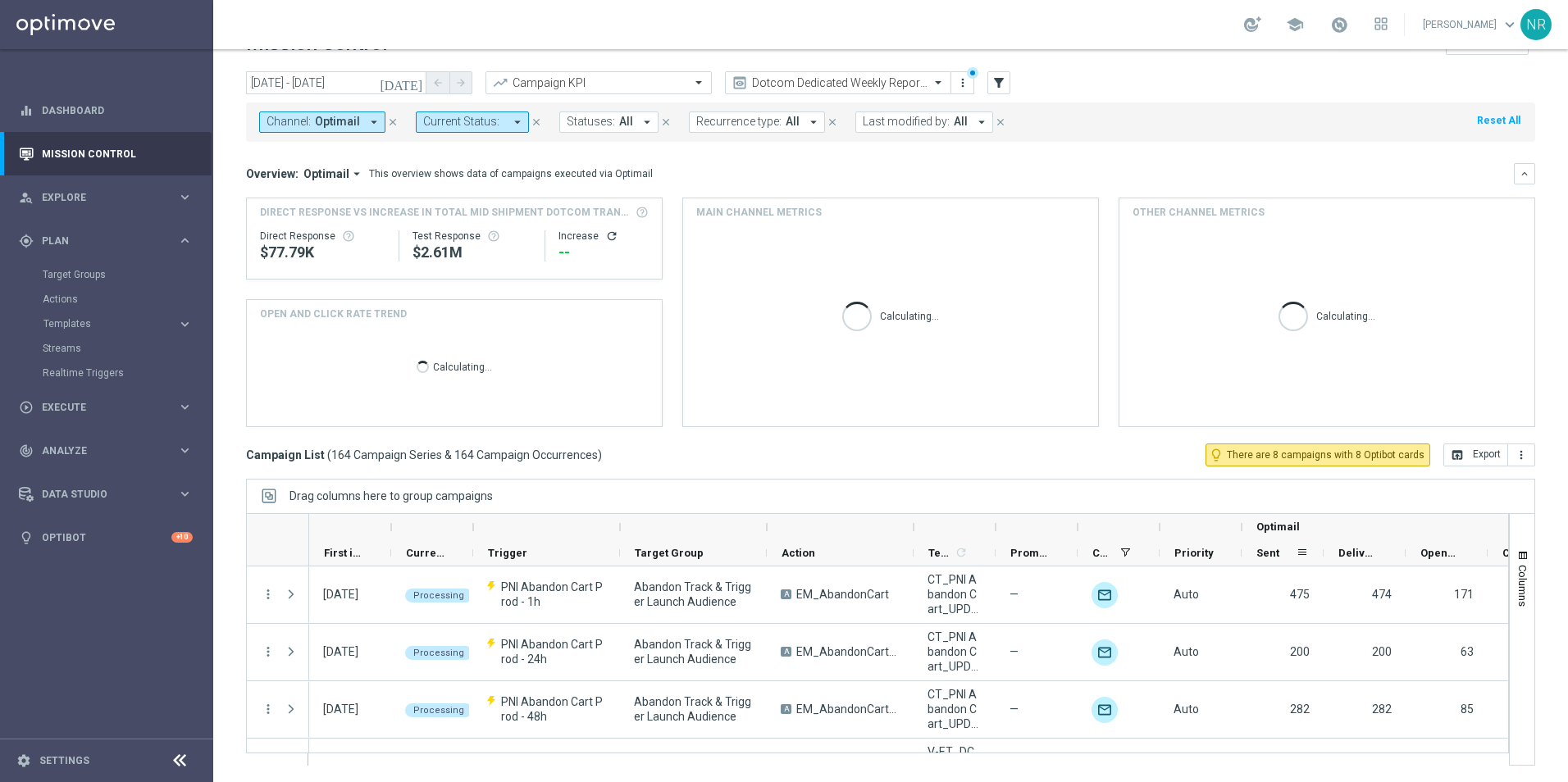
click at [1276, 554] on span "Sent" at bounding box center [1268, 553] width 23 height 12
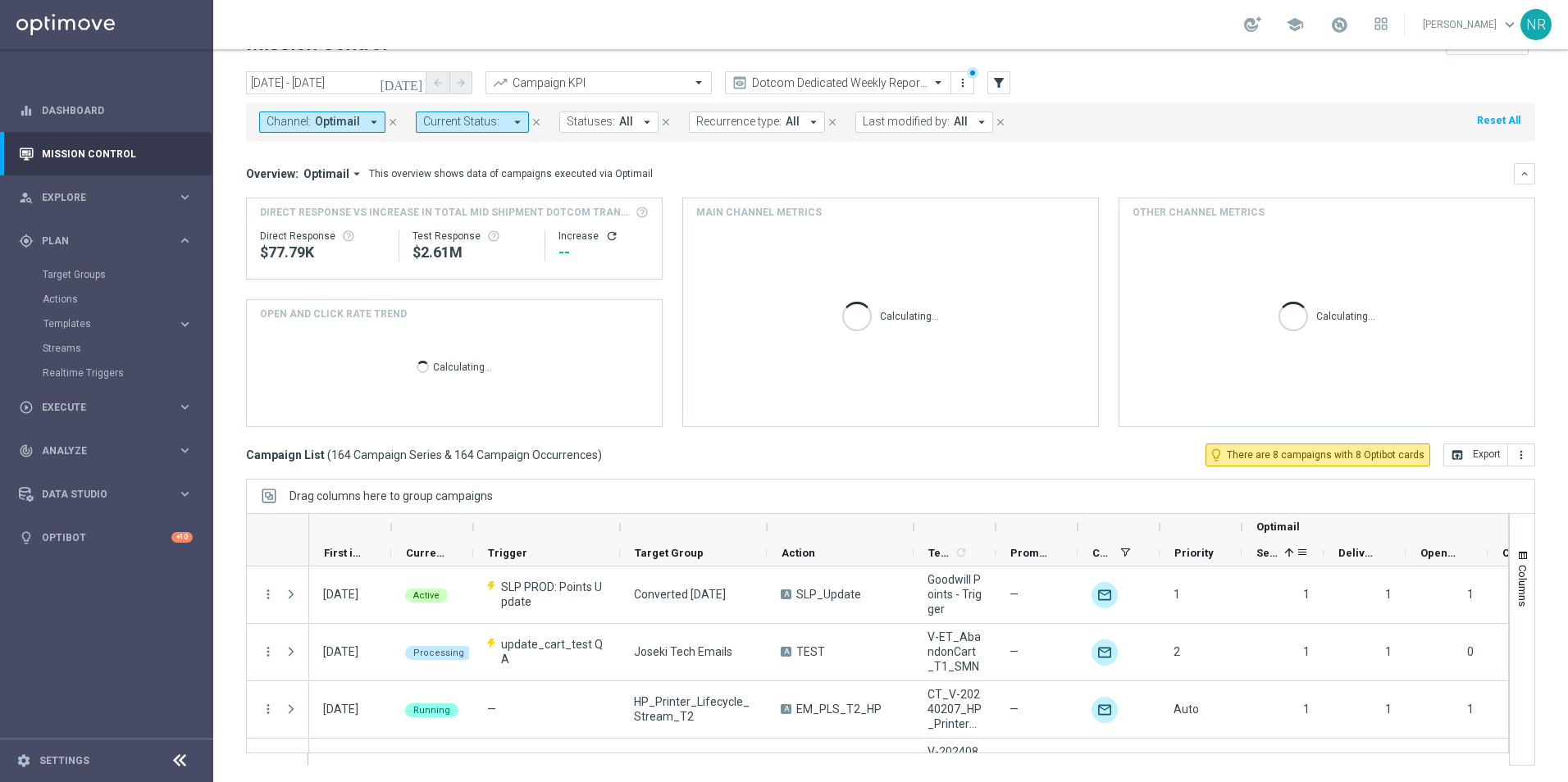
click at [1276, 554] on span "Sent" at bounding box center [1267, 553] width 21 height 12
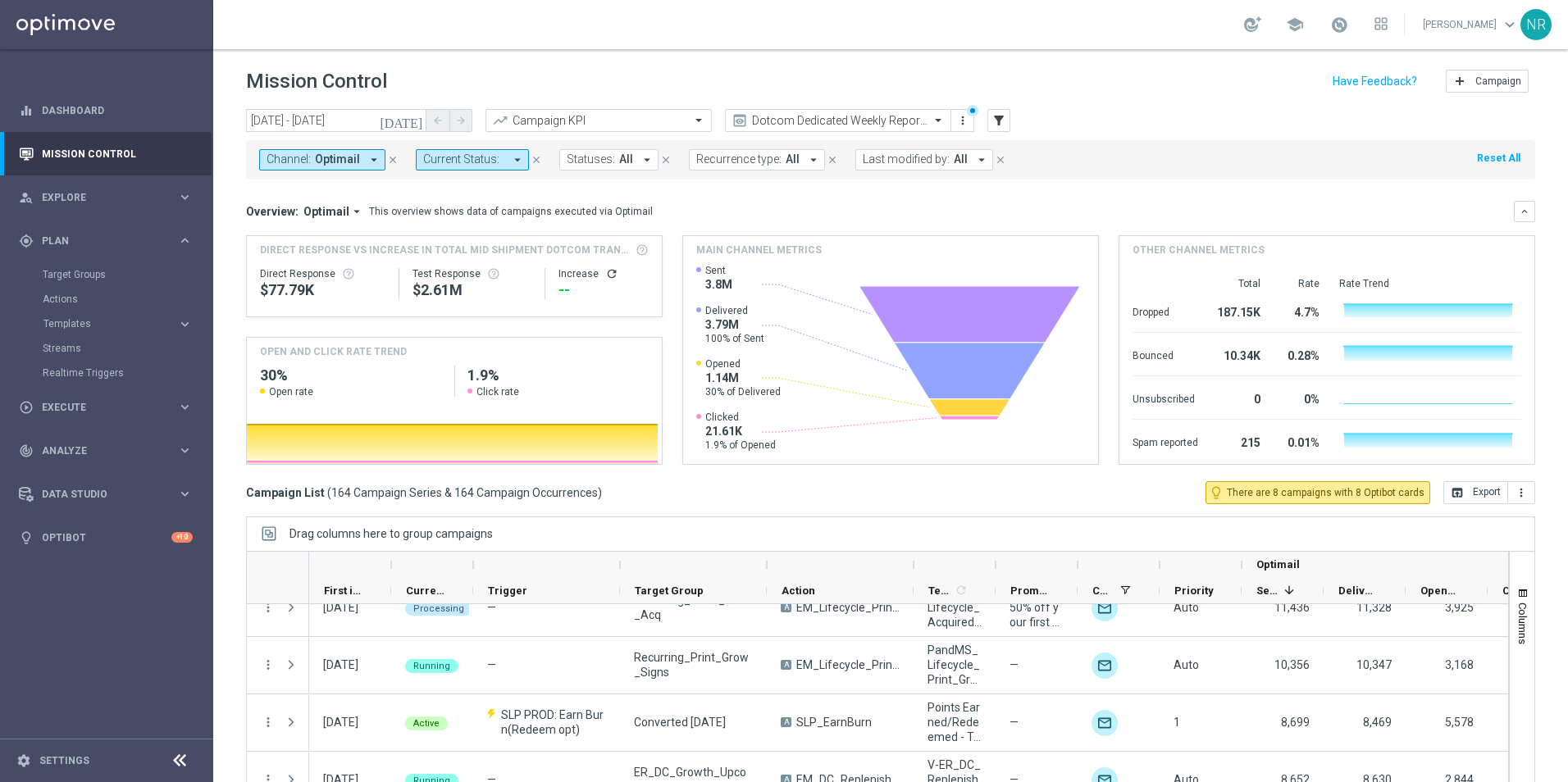
scroll to position [1394, 0]
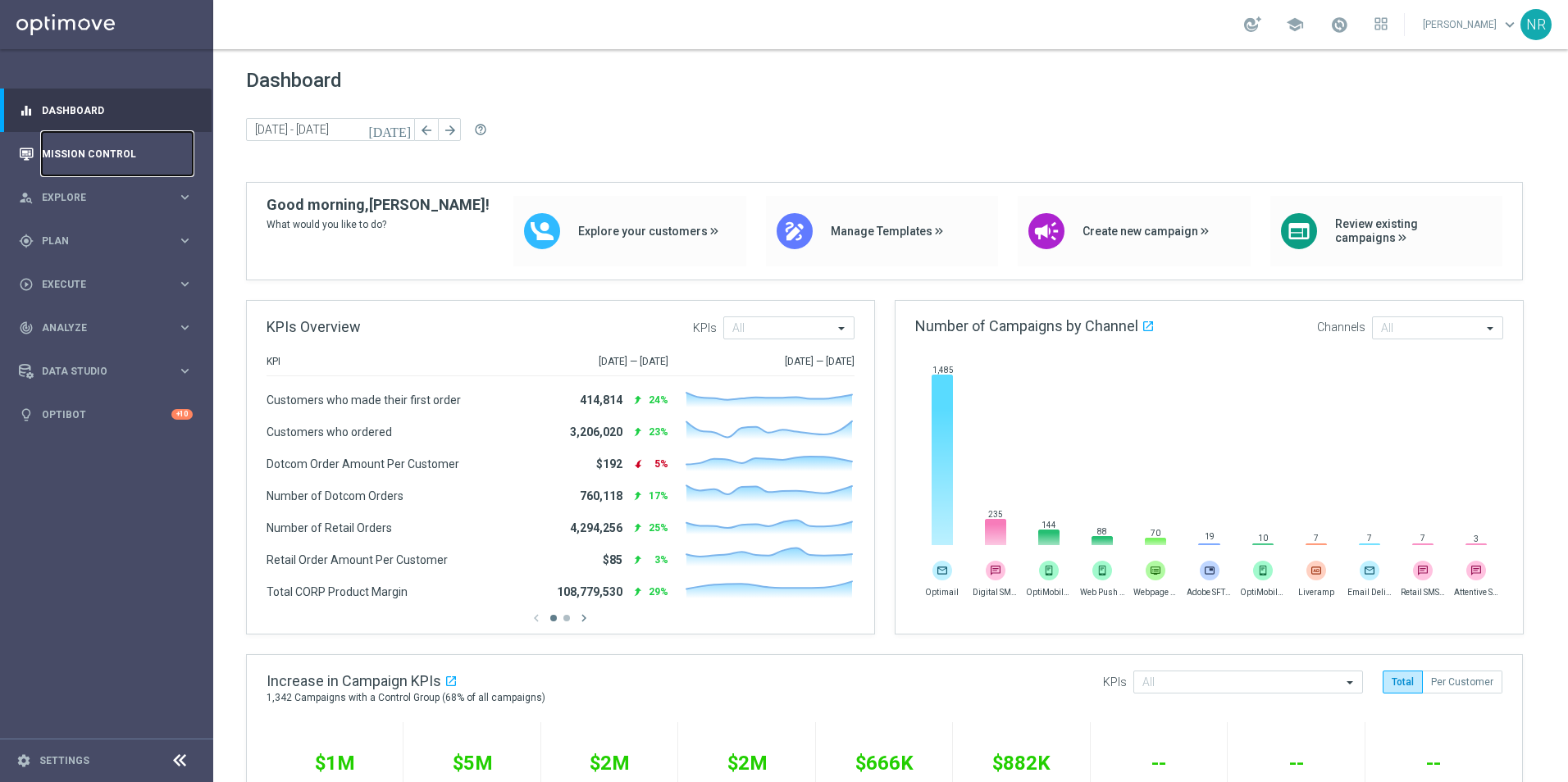
click at [85, 155] on link "Mission Control" at bounding box center [117, 153] width 151 height 43
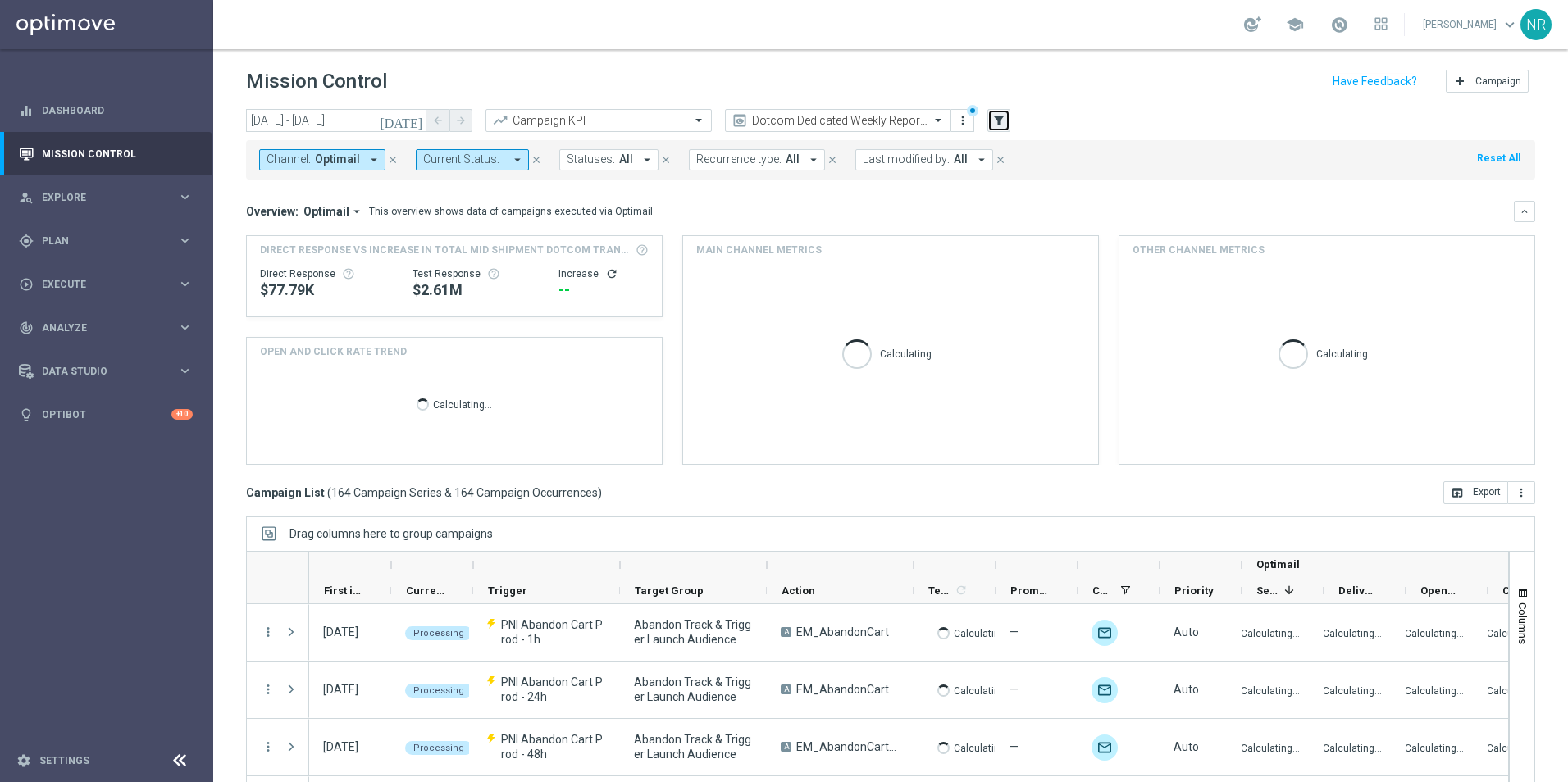
click at [1004, 129] on button "filter_alt" at bounding box center [999, 120] width 23 height 23
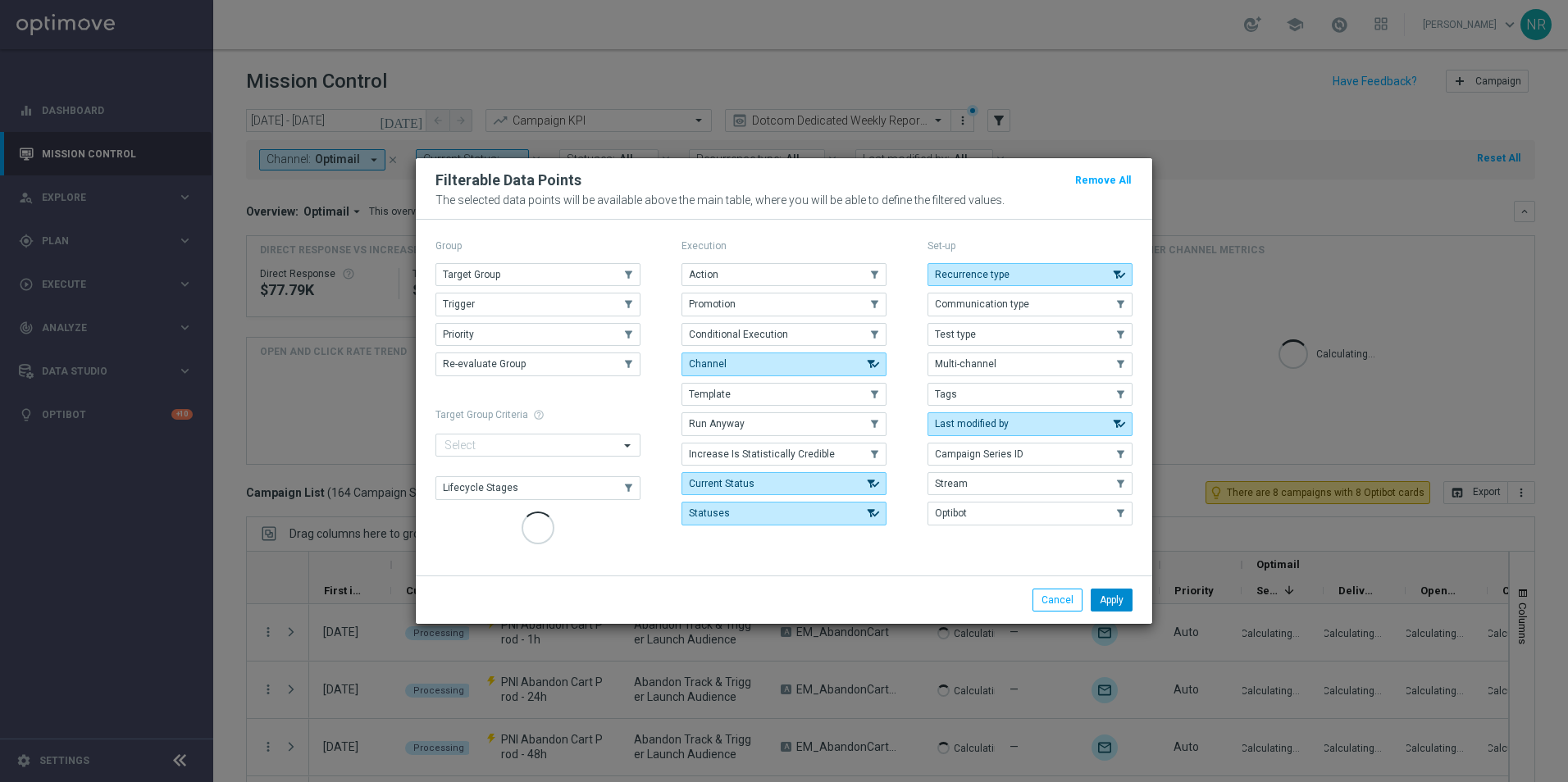
click at [554, 278] on button "Target Group" at bounding box center [538, 274] width 205 height 23
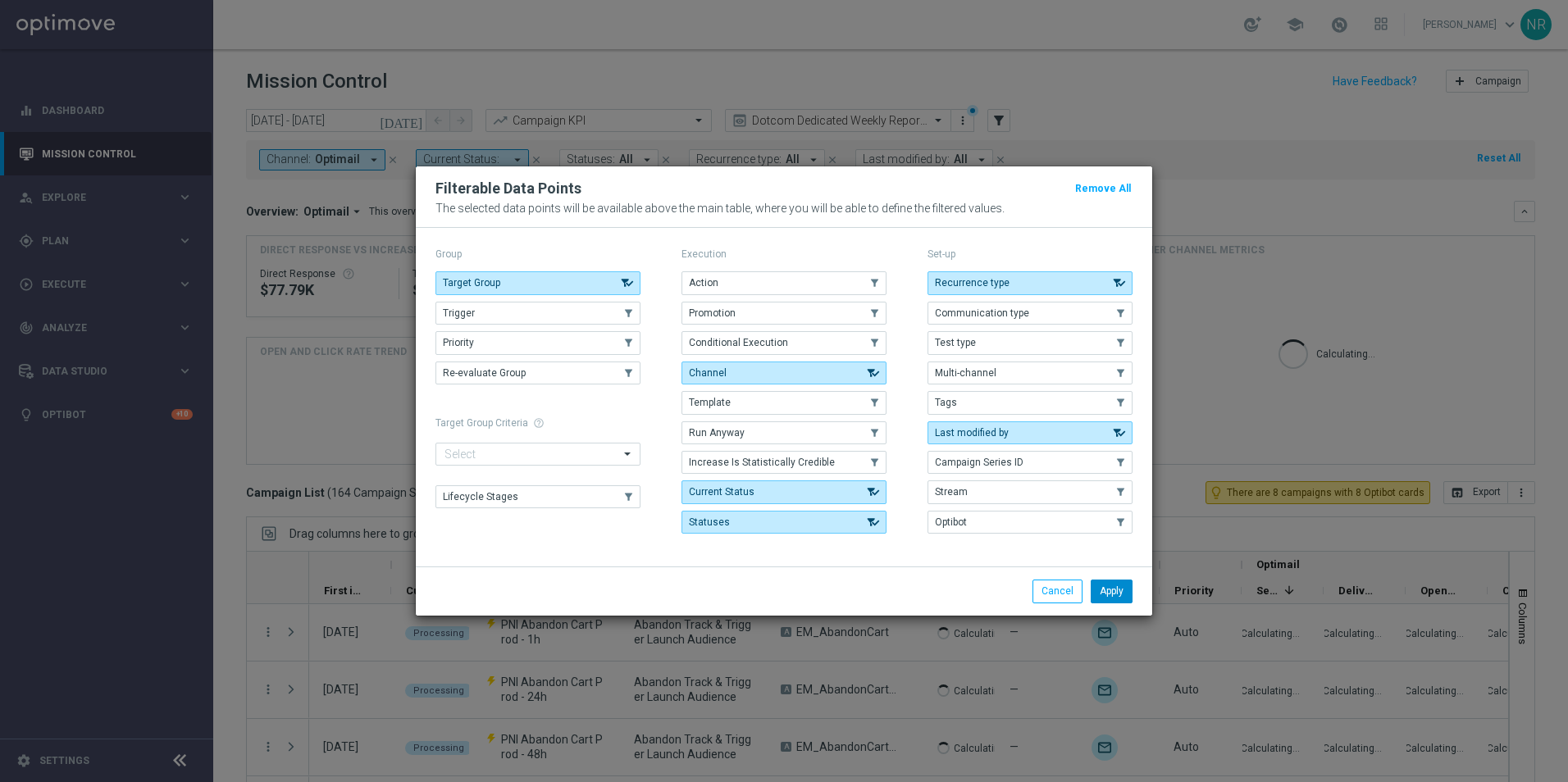
click at [1104, 602] on button "Apply" at bounding box center [1111, 591] width 42 height 23
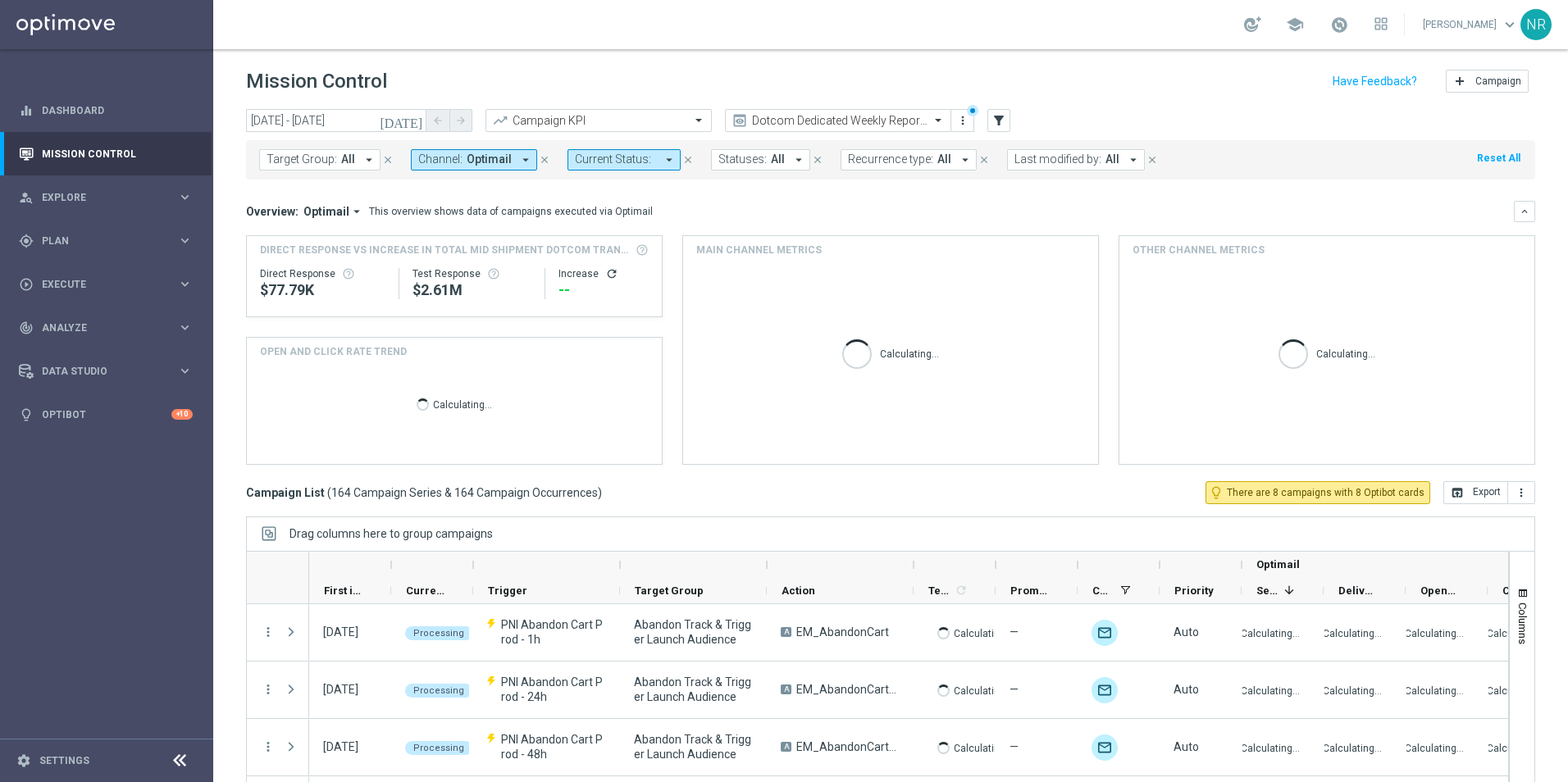
click at [306, 162] on span "Target Group:" at bounding box center [301, 159] width 71 height 14
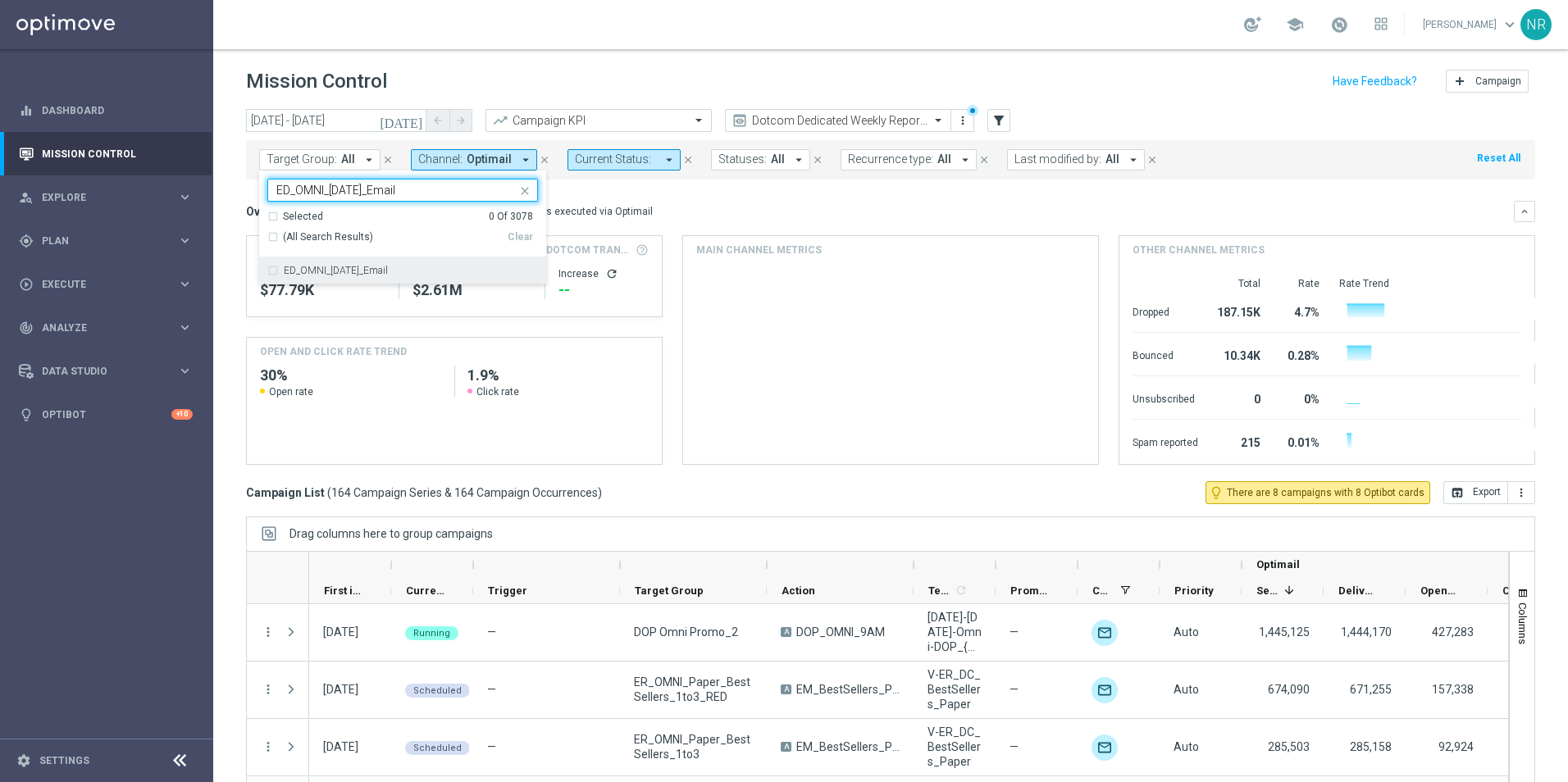
click at [405, 265] on div "ED_OMNI_Labor_Day_Email" at bounding box center [403, 270] width 271 height 26
type input "ED_OMNI_Labor_Day_Email"
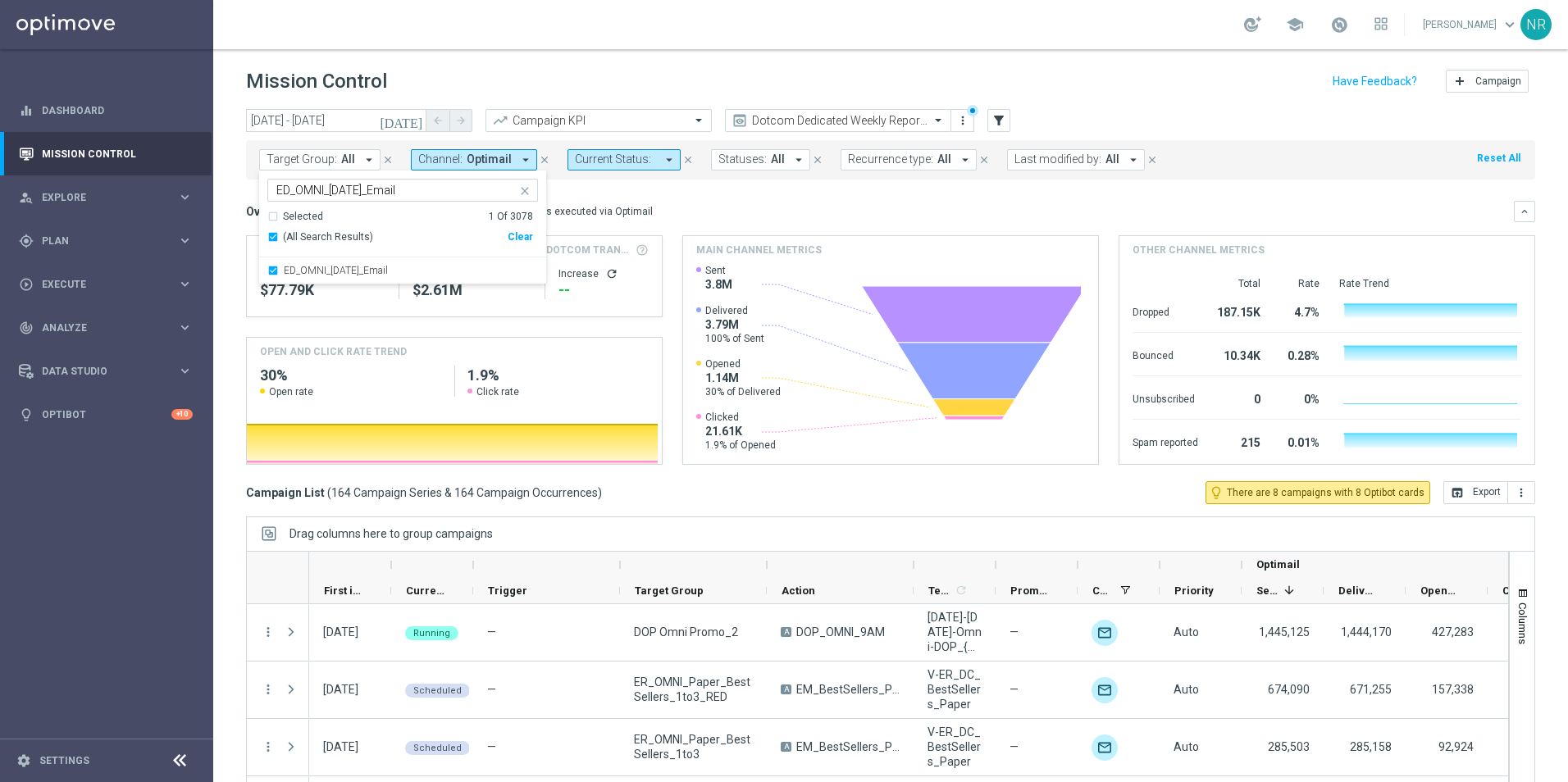
click at [735, 207] on div "Overview: Optimail arrow_drop_down This overview shows data of campaigns execut…" at bounding box center [879, 211] width 1268 height 14
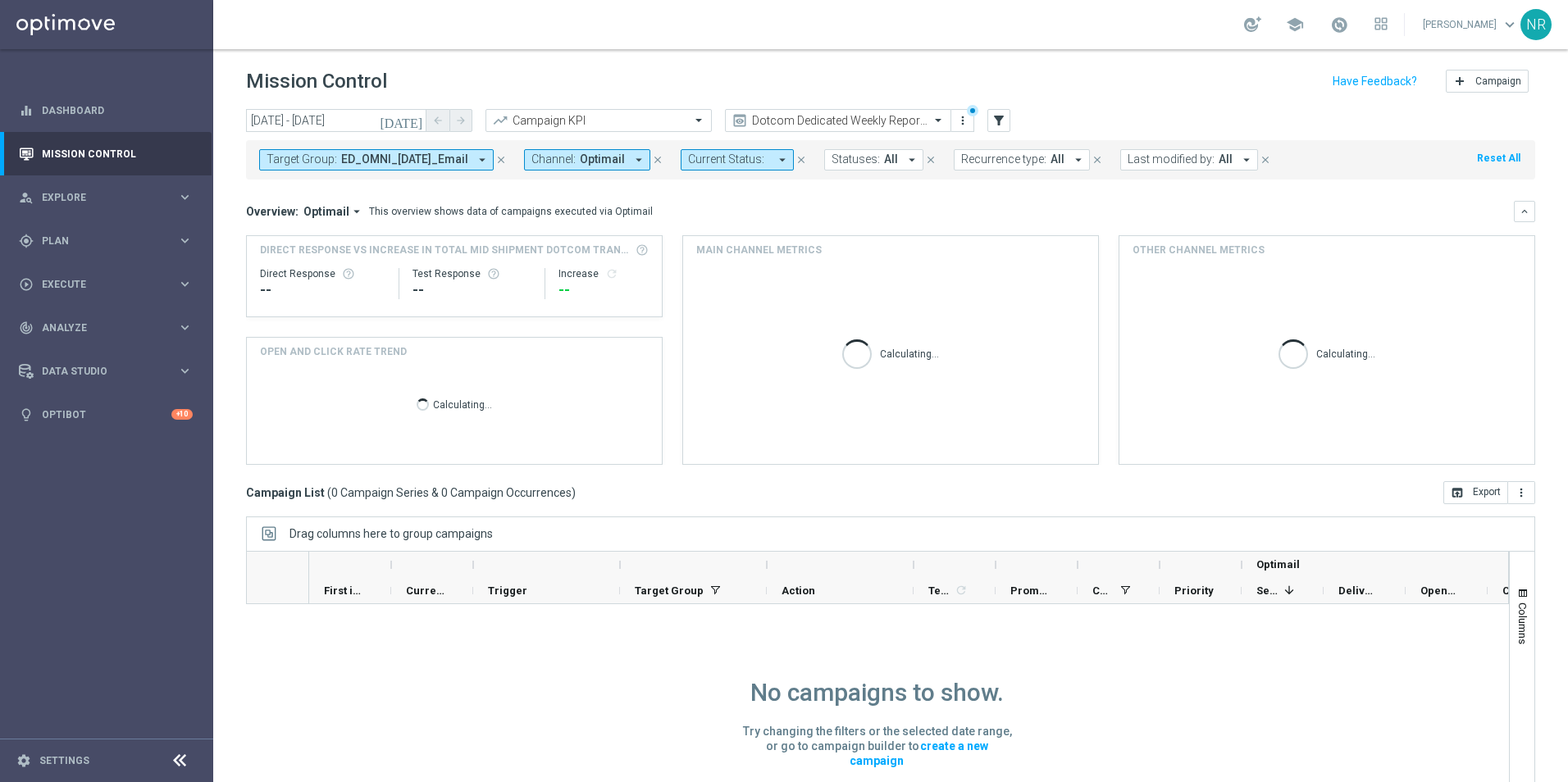
click at [415, 123] on icon "[DATE]" at bounding box center [402, 120] width 44 height 14
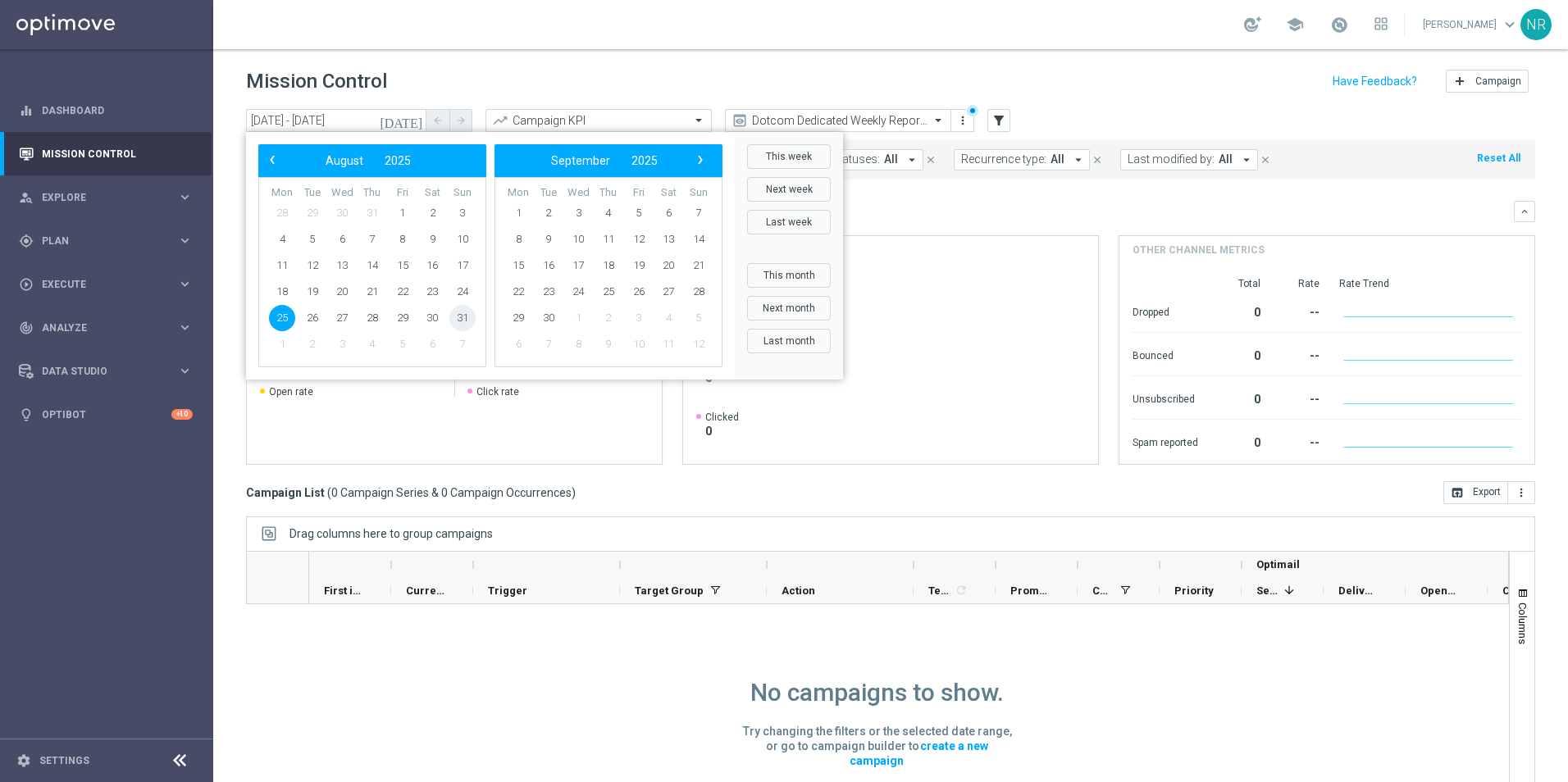
click at [461, 317] on span "31" at bounding box center [462, 317] width 26 height 26
click at [461, 318] on span "31" at bounding box center [462, 317] width 26 height 26
type input "31 Aug 2025 - 31 Aug 2025"
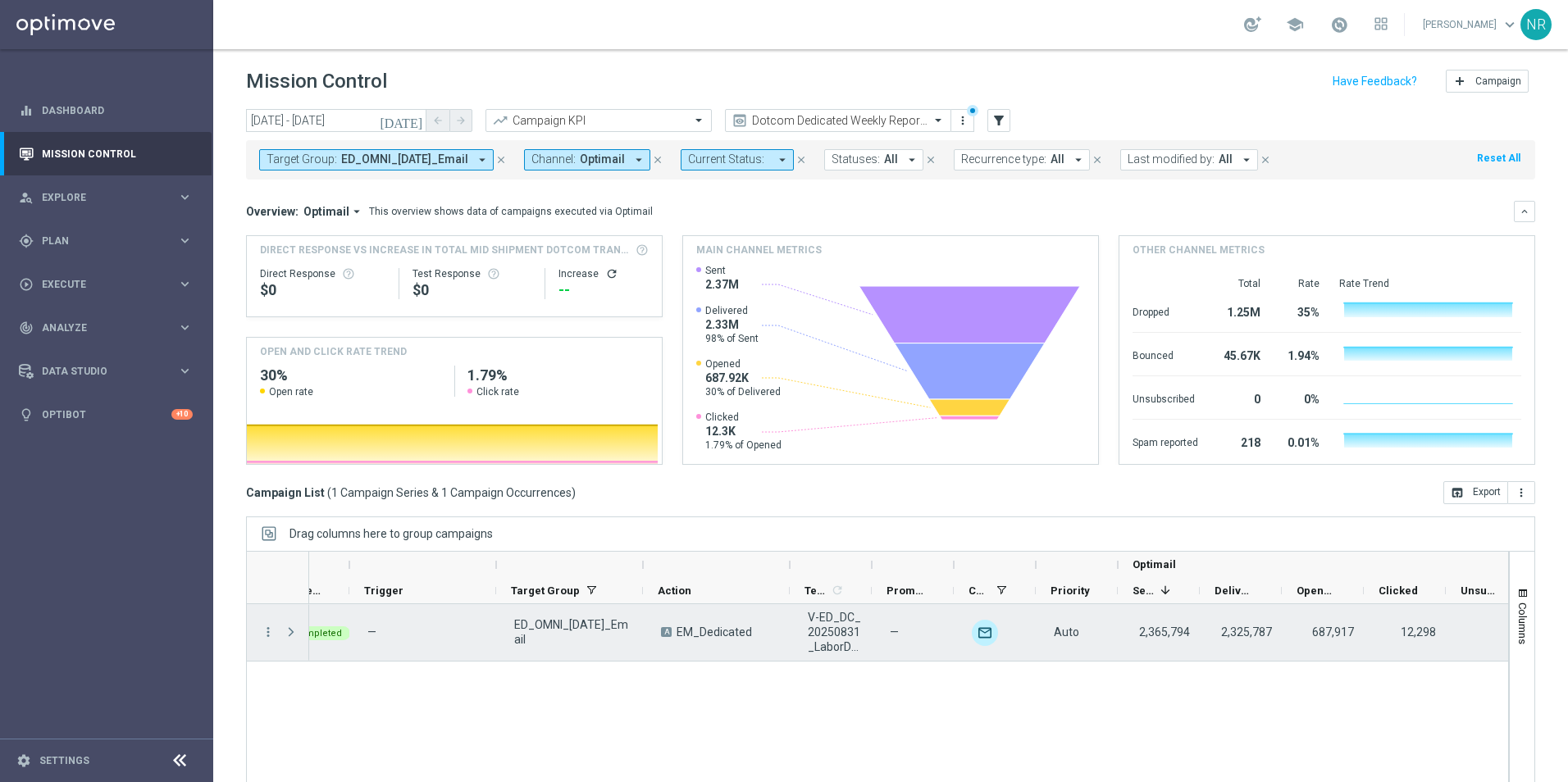
scroll to position [0, 240]
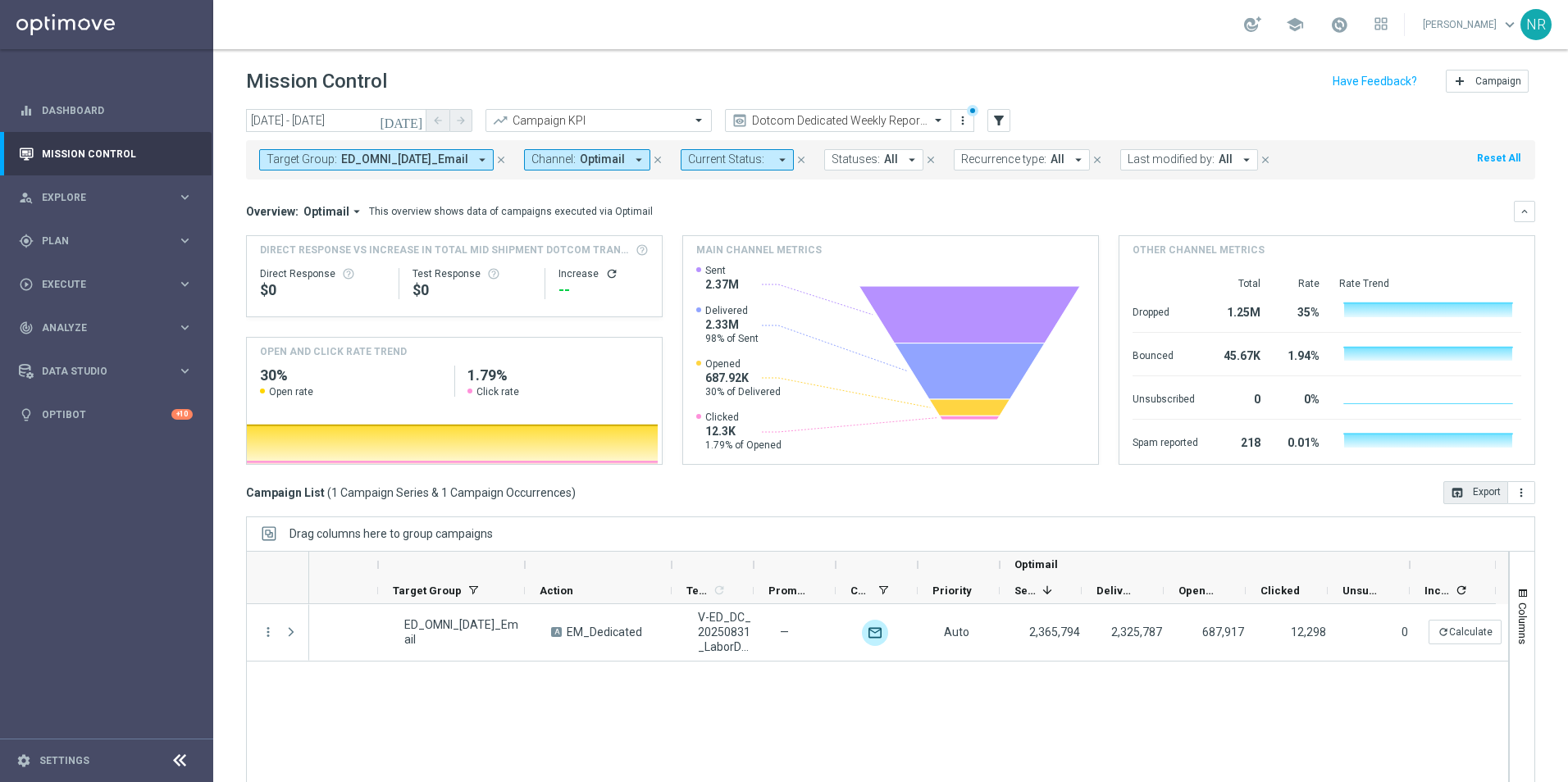
click at [1459, 485] on button "open_in_browser Export" at bounding box center [1475, 492] width 65 height 23
